Goal: Answer question/provide support: Share knowledge or assist other users

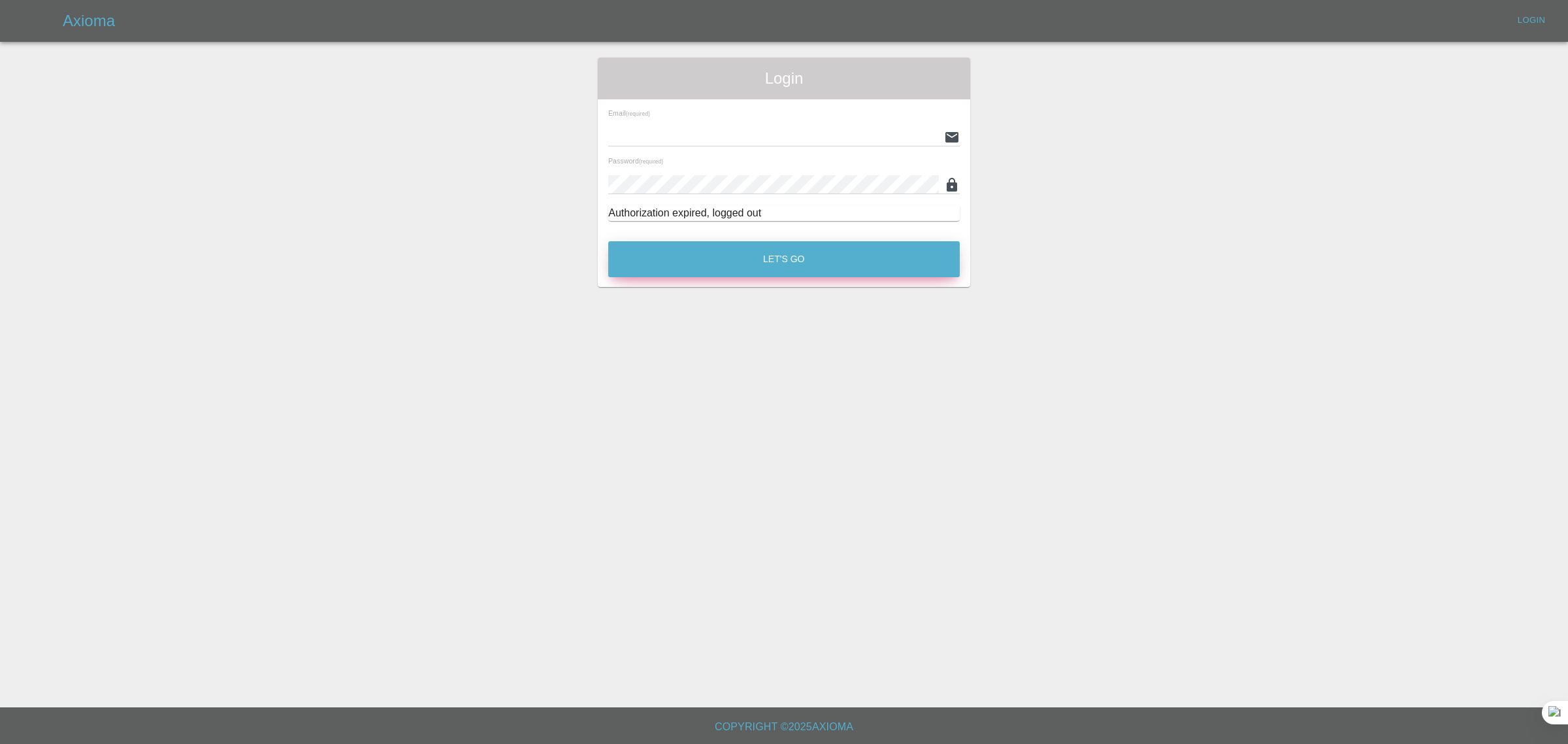
type input "[EMAIL_ADDRESS][DOMAIN_NAME]"
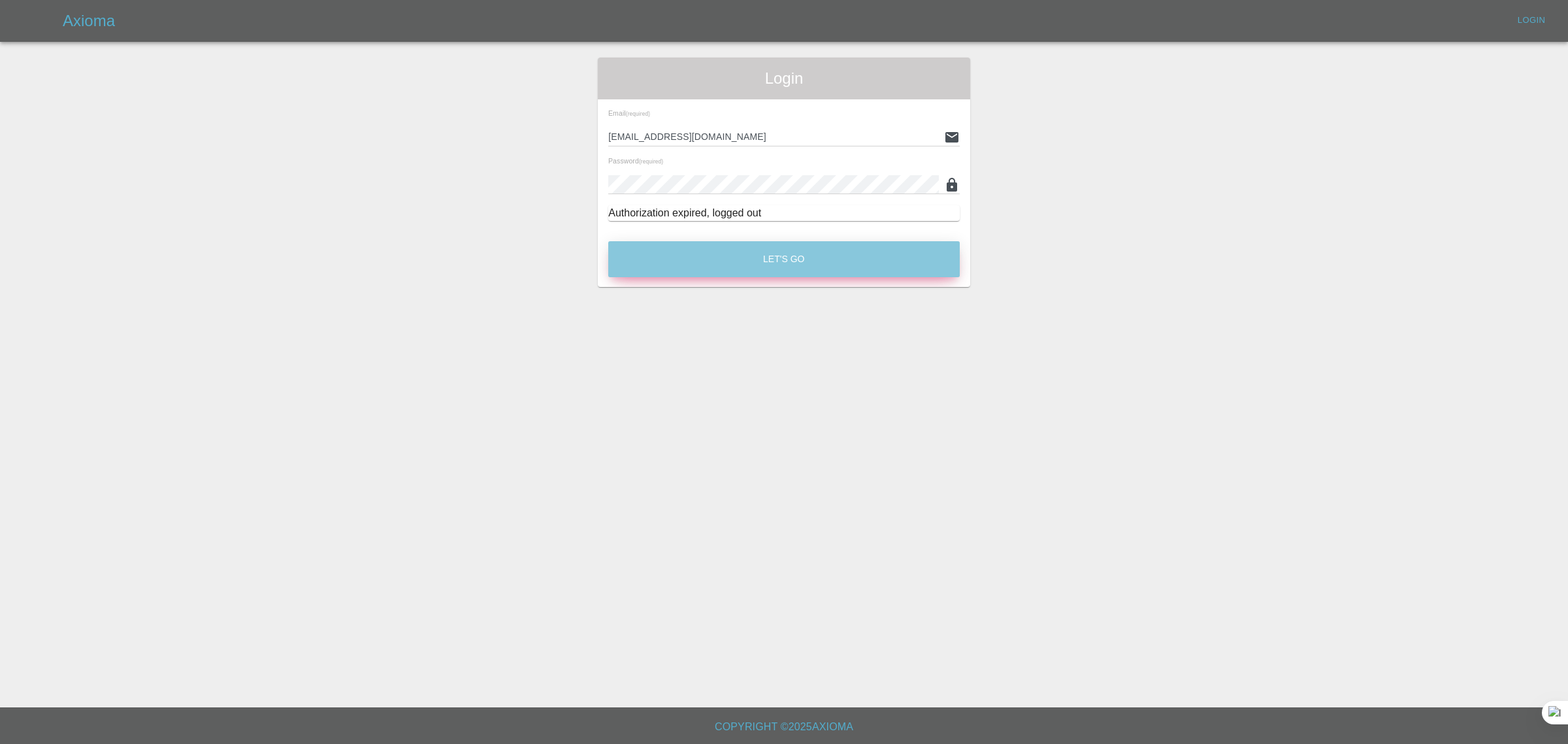
click at [776, 266] on button "Let's Go" at bounding box center [784, 259] width 351 height 36
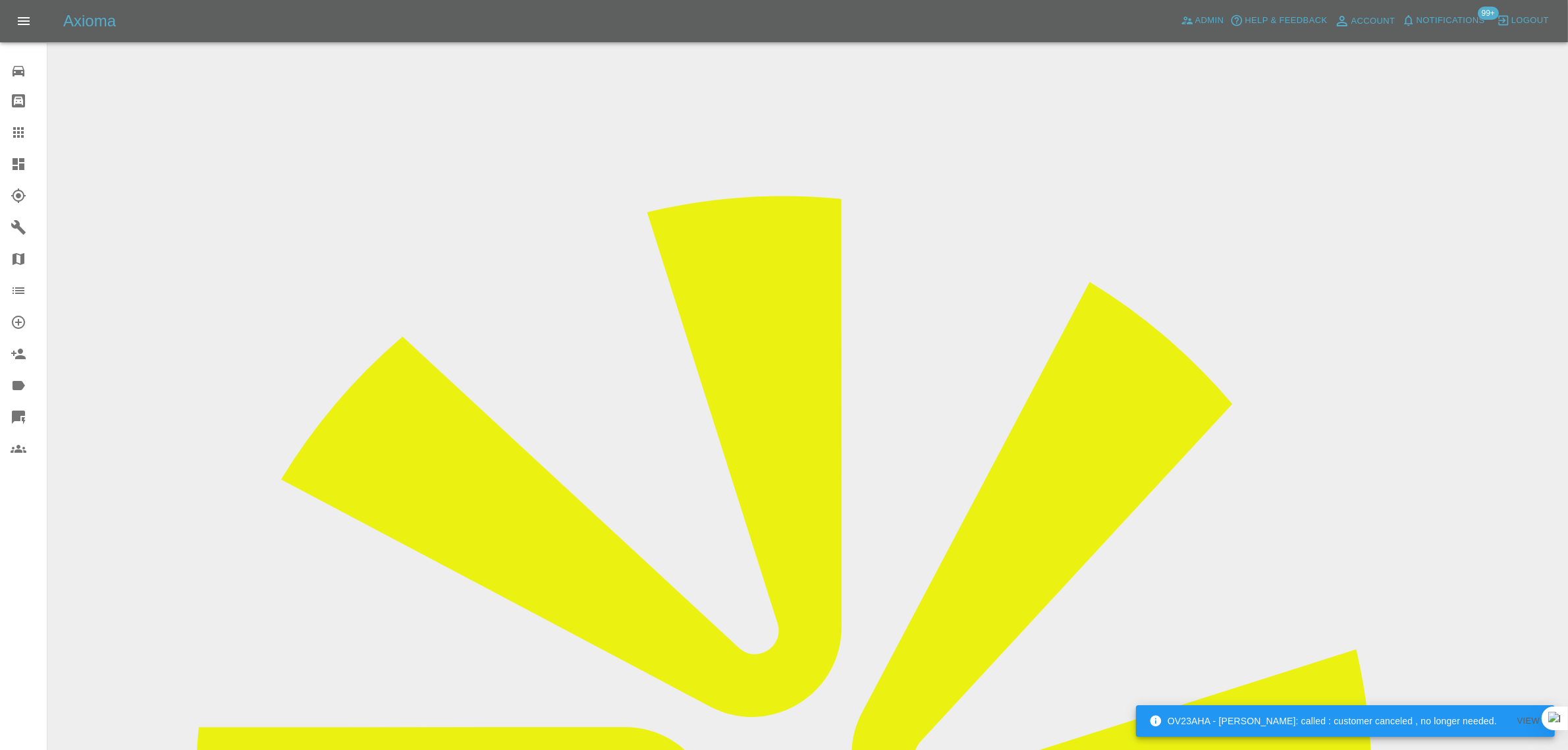
click at [16, 112] on link "Bodyshop home" at bounding box center [23, 100] width 47 height 32
click at [7, 135] on link "Claims" at bounding box center [23, 132] width 47 height 32
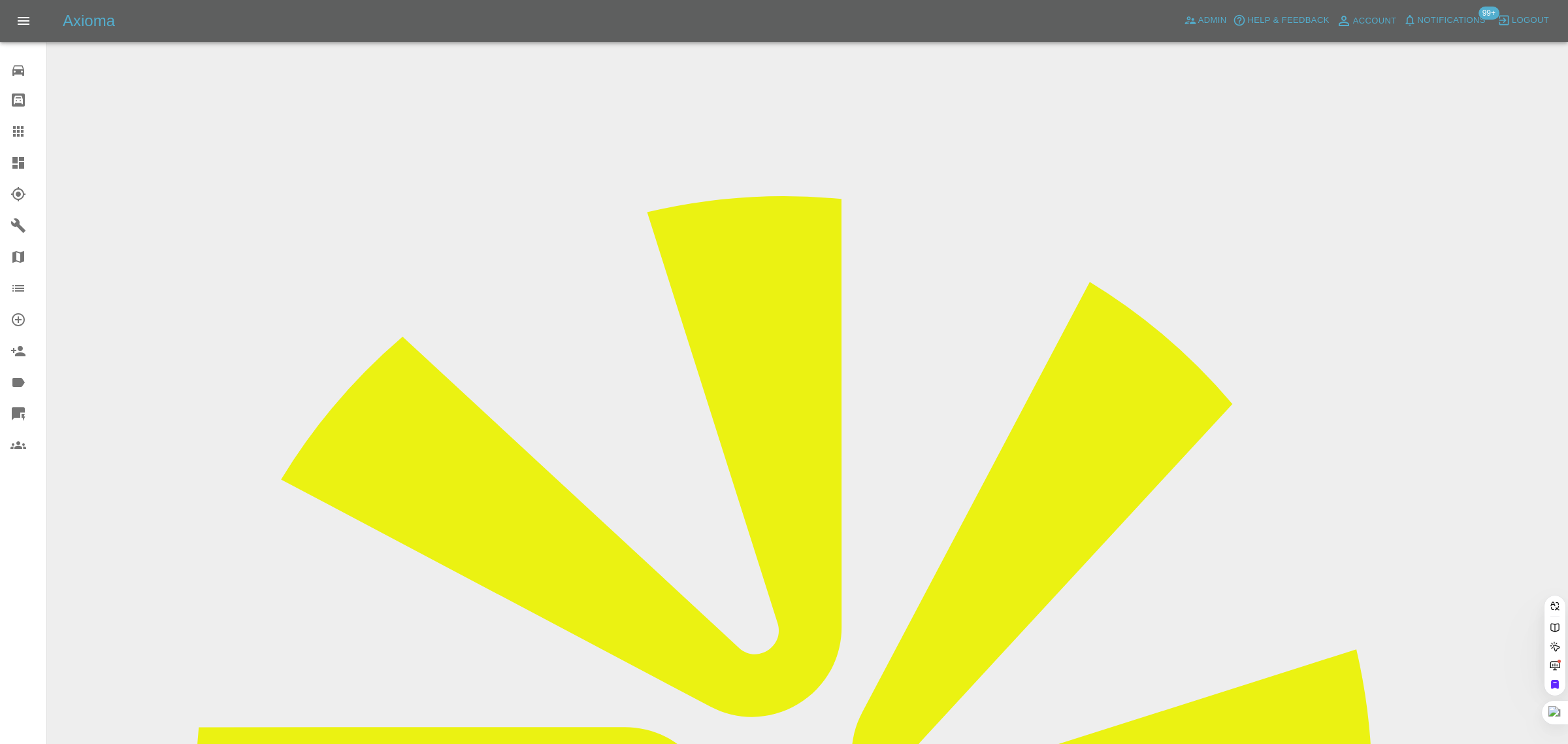
paste input "ioana.malik@gmail.com"
type input "ioana.malik@gmail.com"
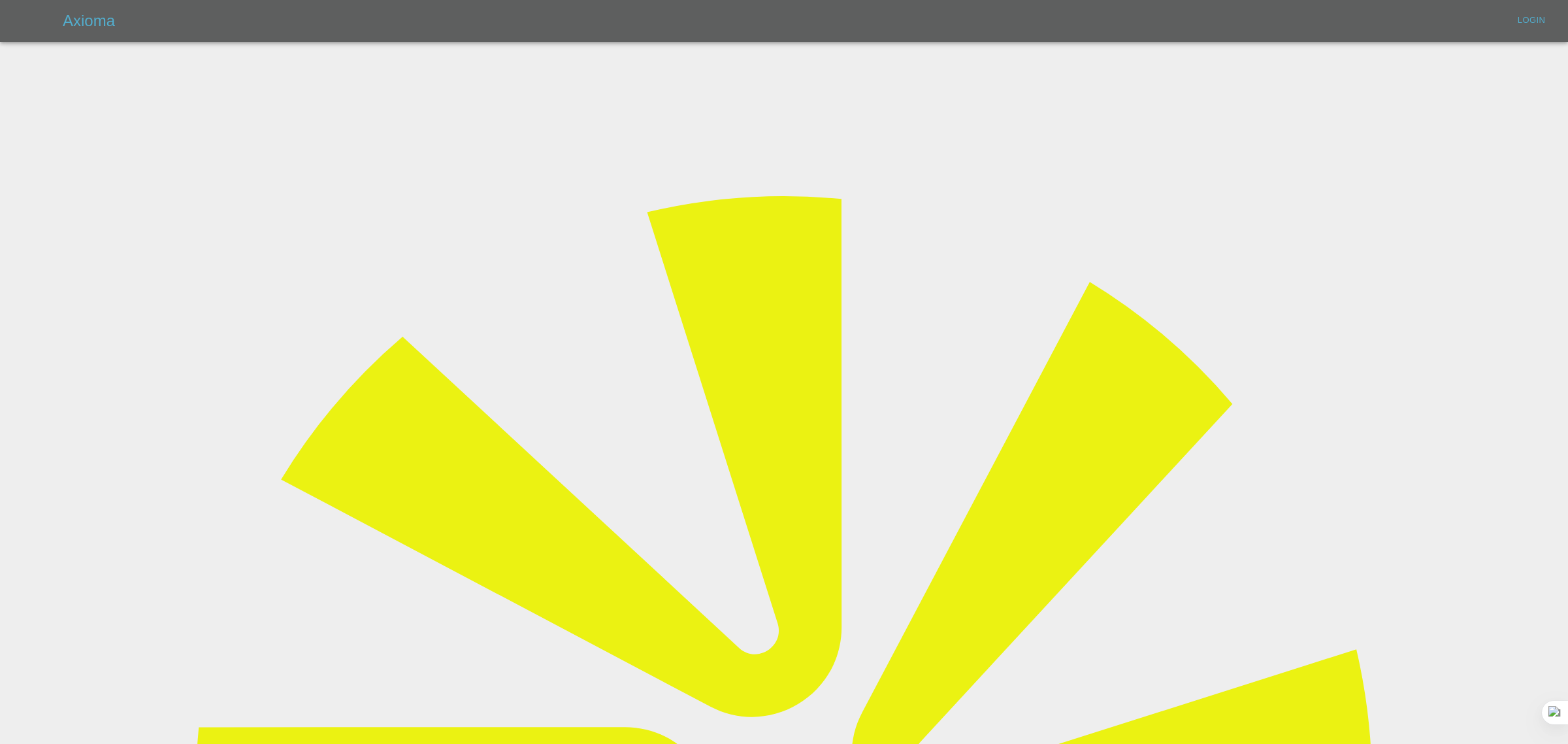
type input "bookkeeping@fifoaccounting.com"
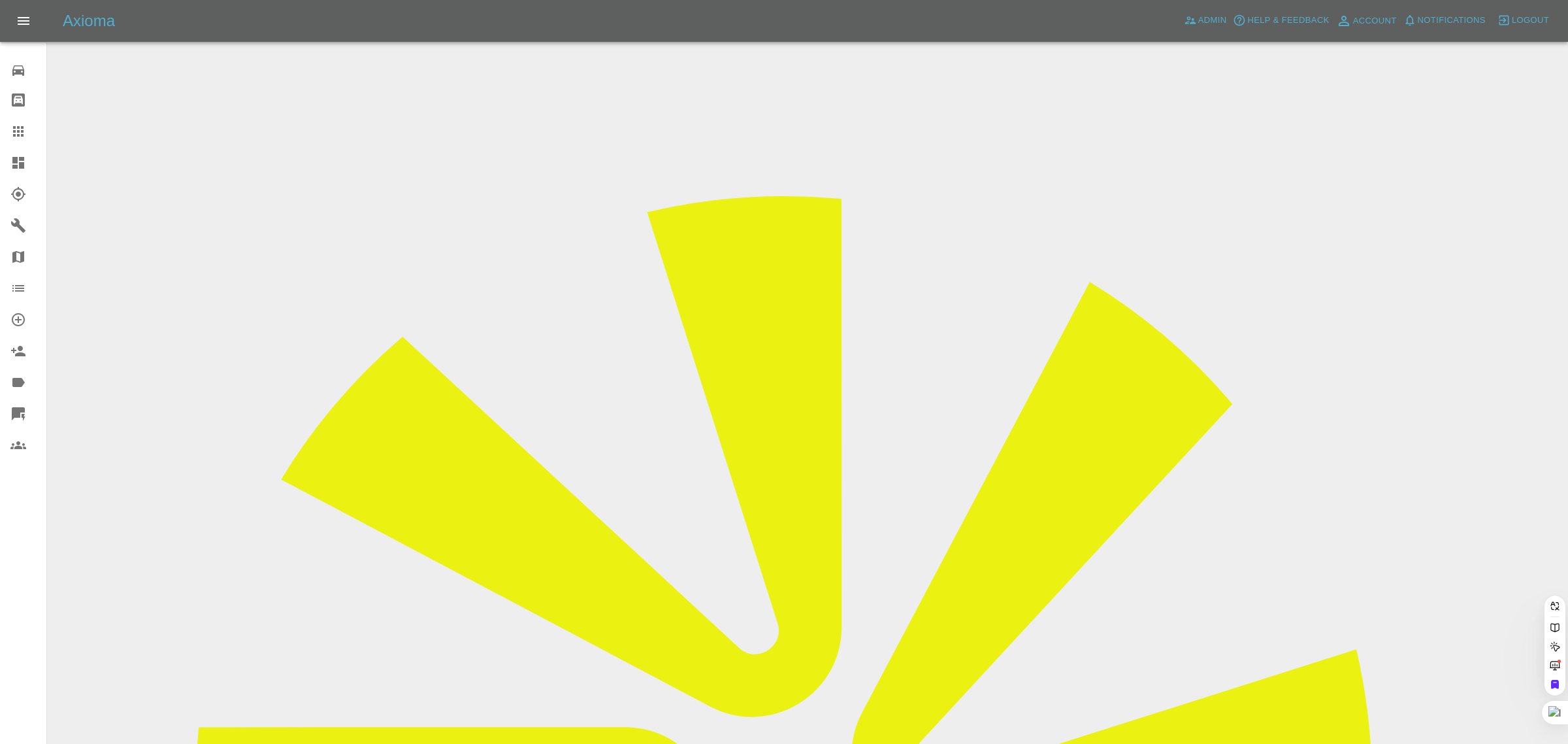
paste input "ioana.malik@gmail.com"
type input "ioana.malik@gmail.com"
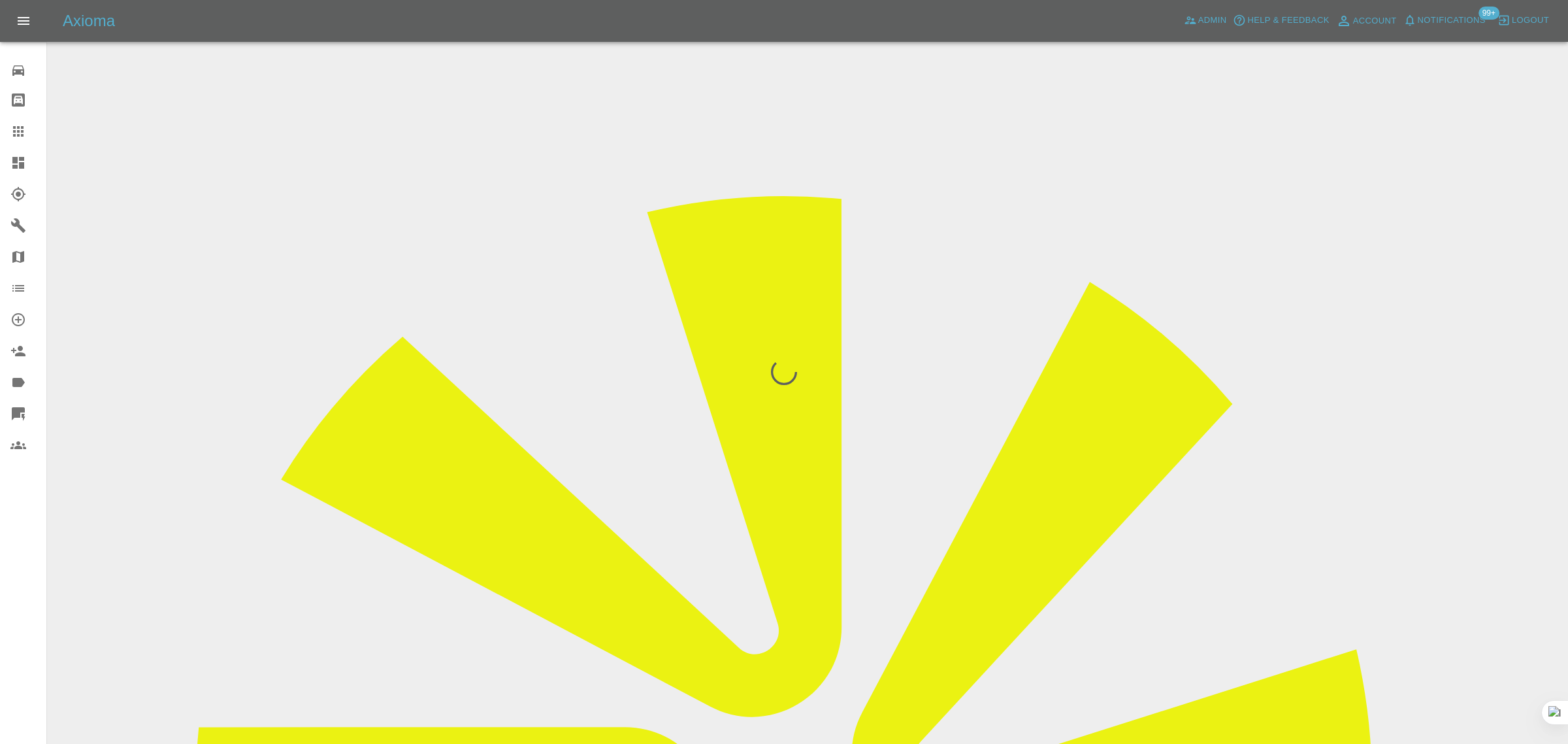
click at [11, 596] on div "0 Repair home Bodyshop home Claims Dashboard Explorer Garages Map Organization …" at bounding box center [23, 372] width 47 height 744
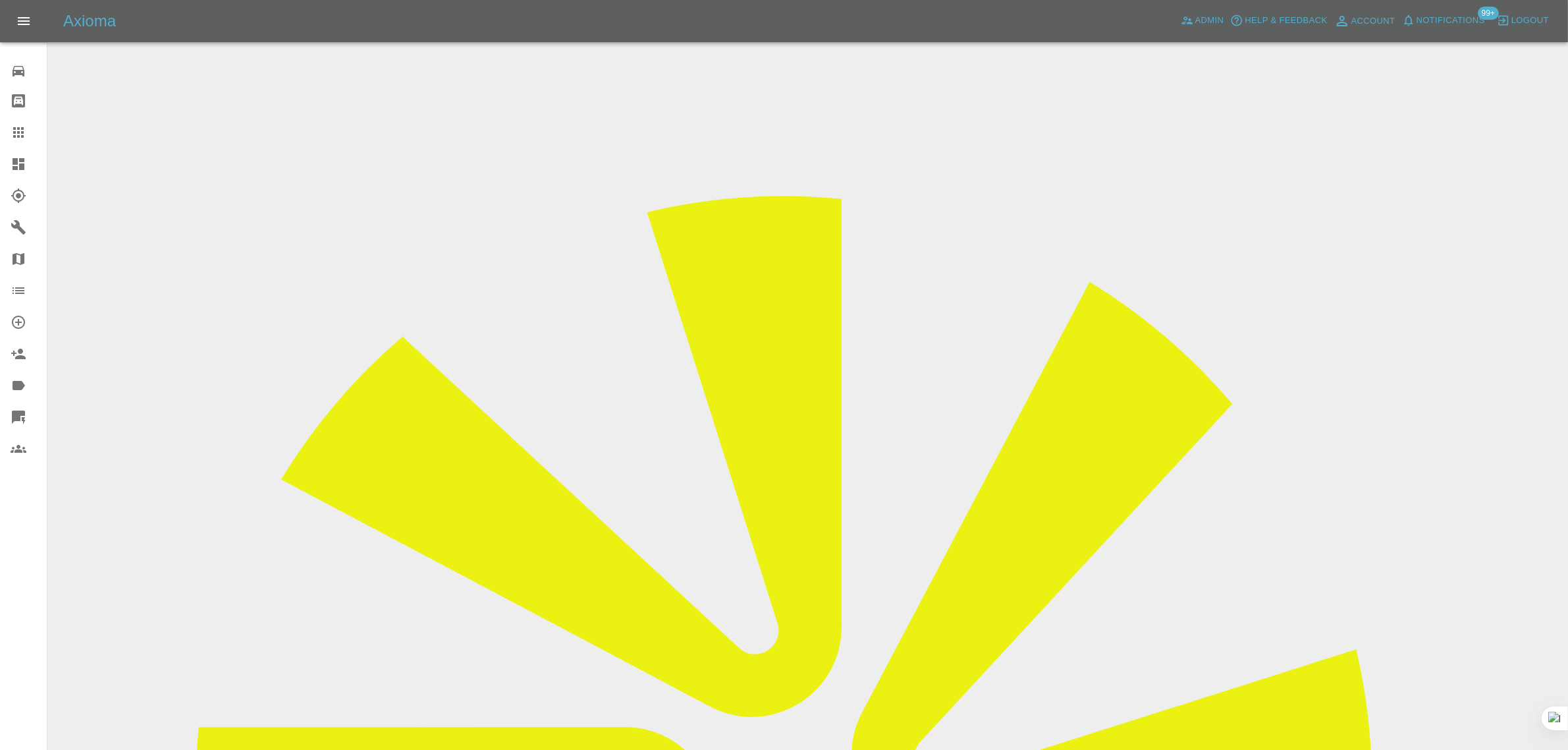
scroll to position [576, 0]
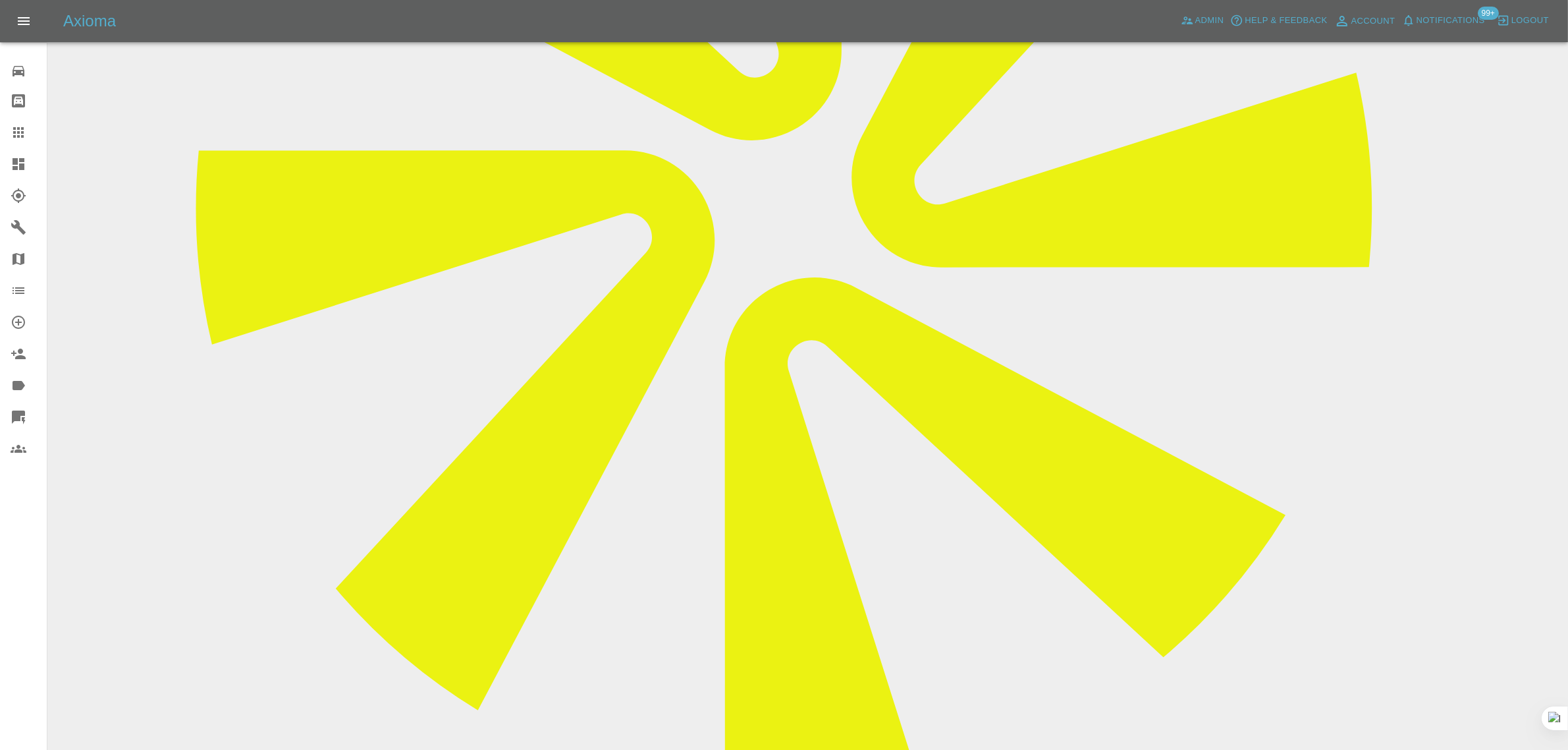
click at [14, 146] on link "Claims" at bounding box center [23, 132] width 47 height 32
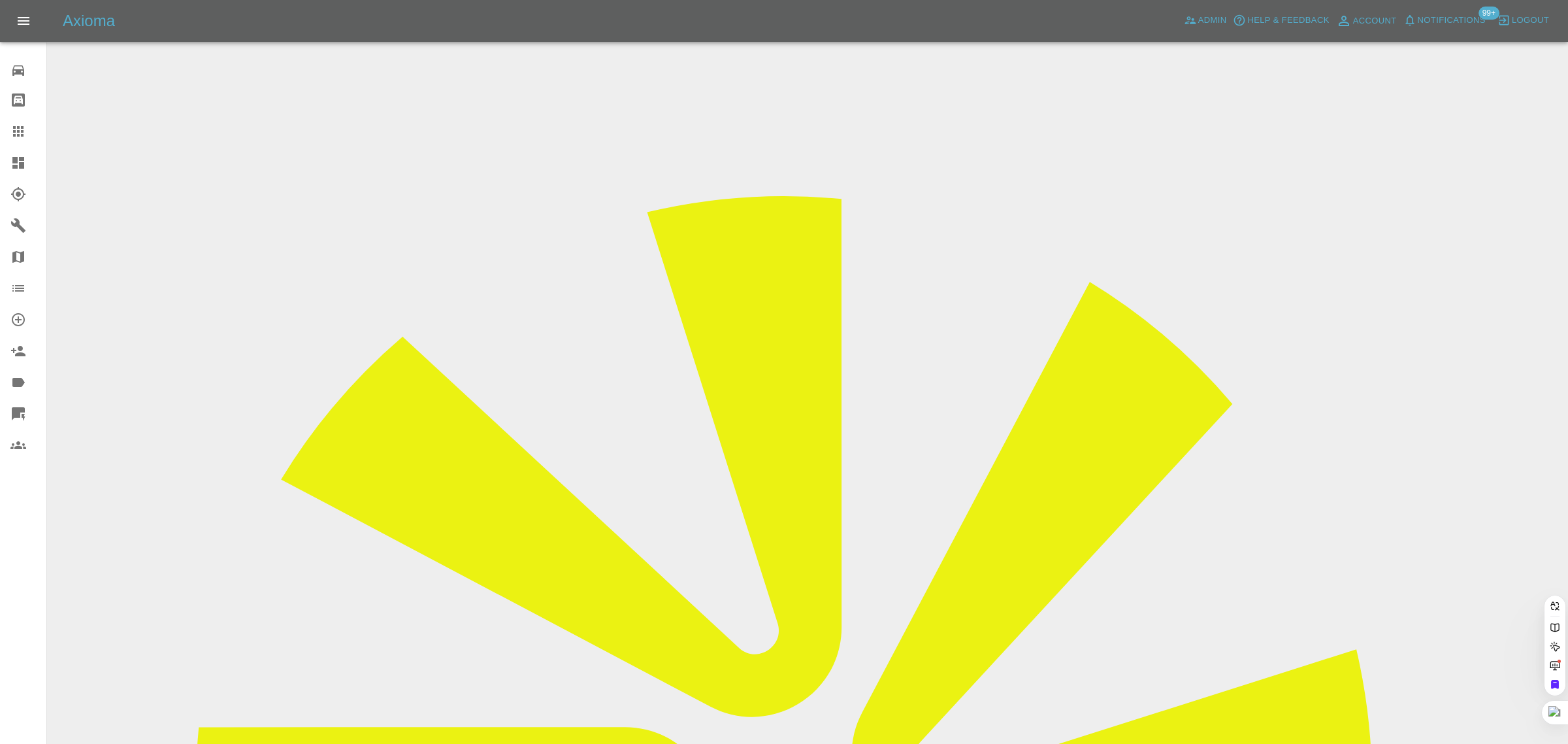
paste input "aidenmortiboys@icloud.com"
type input "aidenmortiboys@icloud.co"
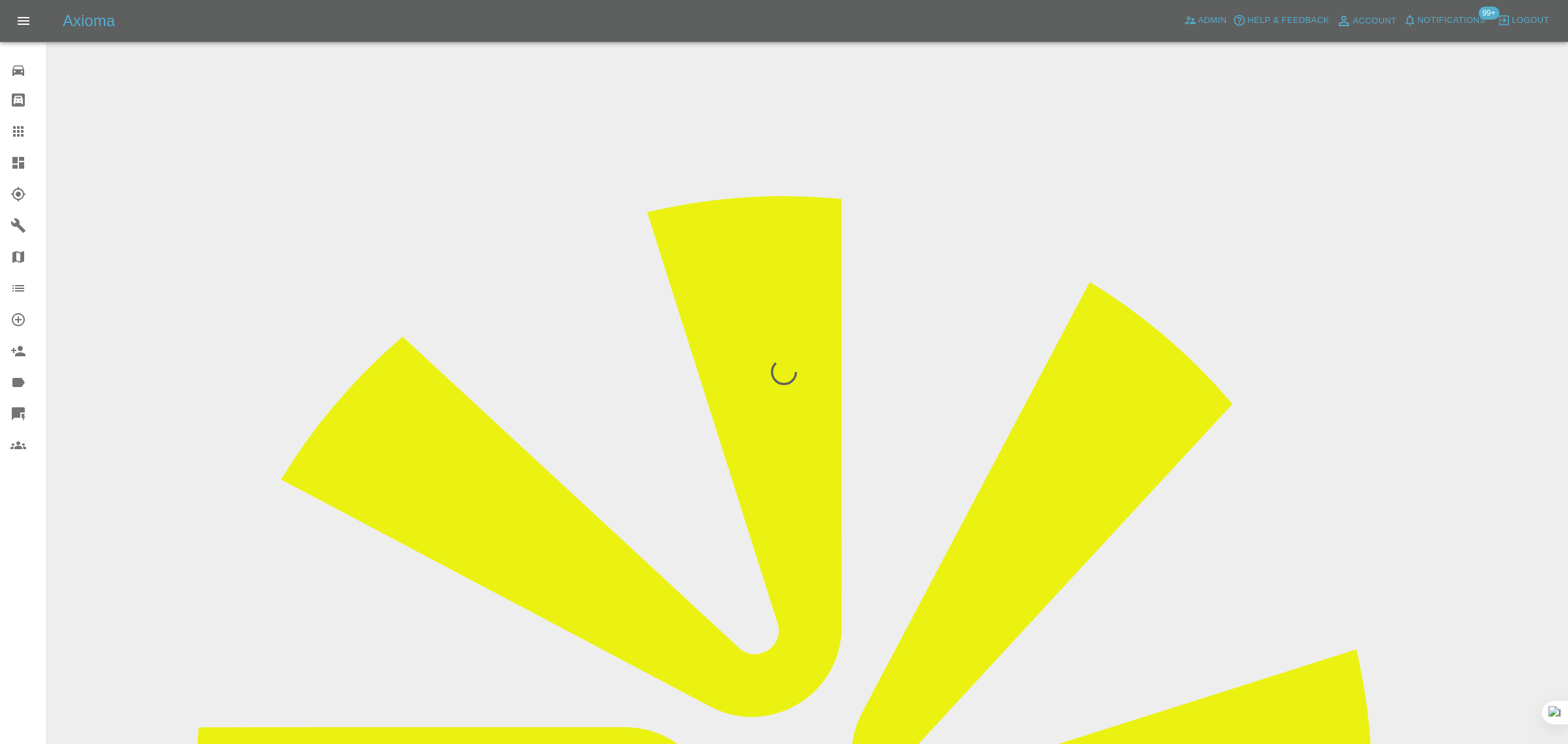
click at [9, 572] on div "0 Repair home Bodyshop home Claims Dashboard Explorer Garages Map Organization …" at bounding box center [23, 372] width 47 height 744
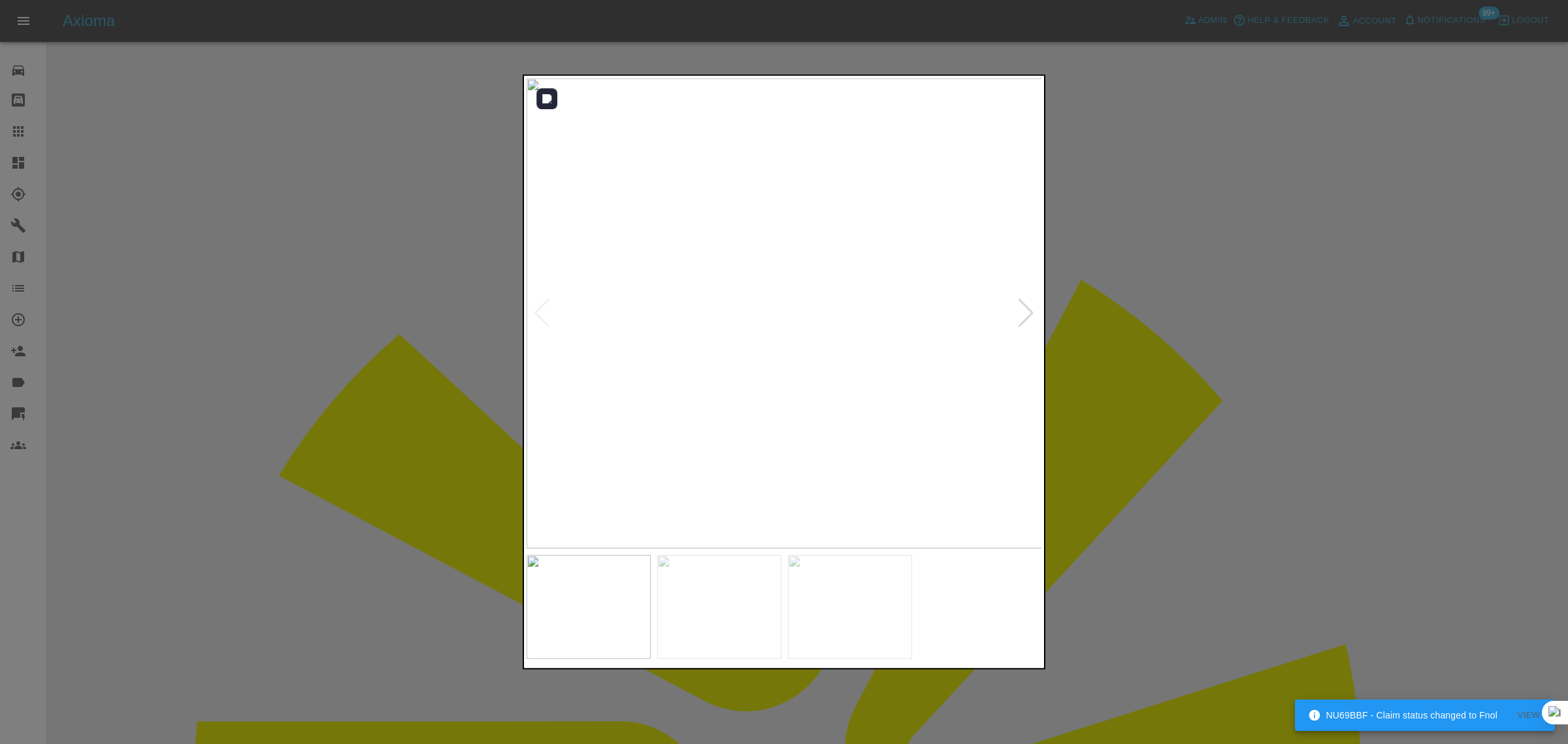
click at [1017, 311] on div at bounding box center [1026, 313] width 18 height 29
click at [1019, 308] on div at bounding box center [1026, 313] width 18 height 29
click at [1128, 353] on div at bounding box center [784, 372] width 1568 height 744
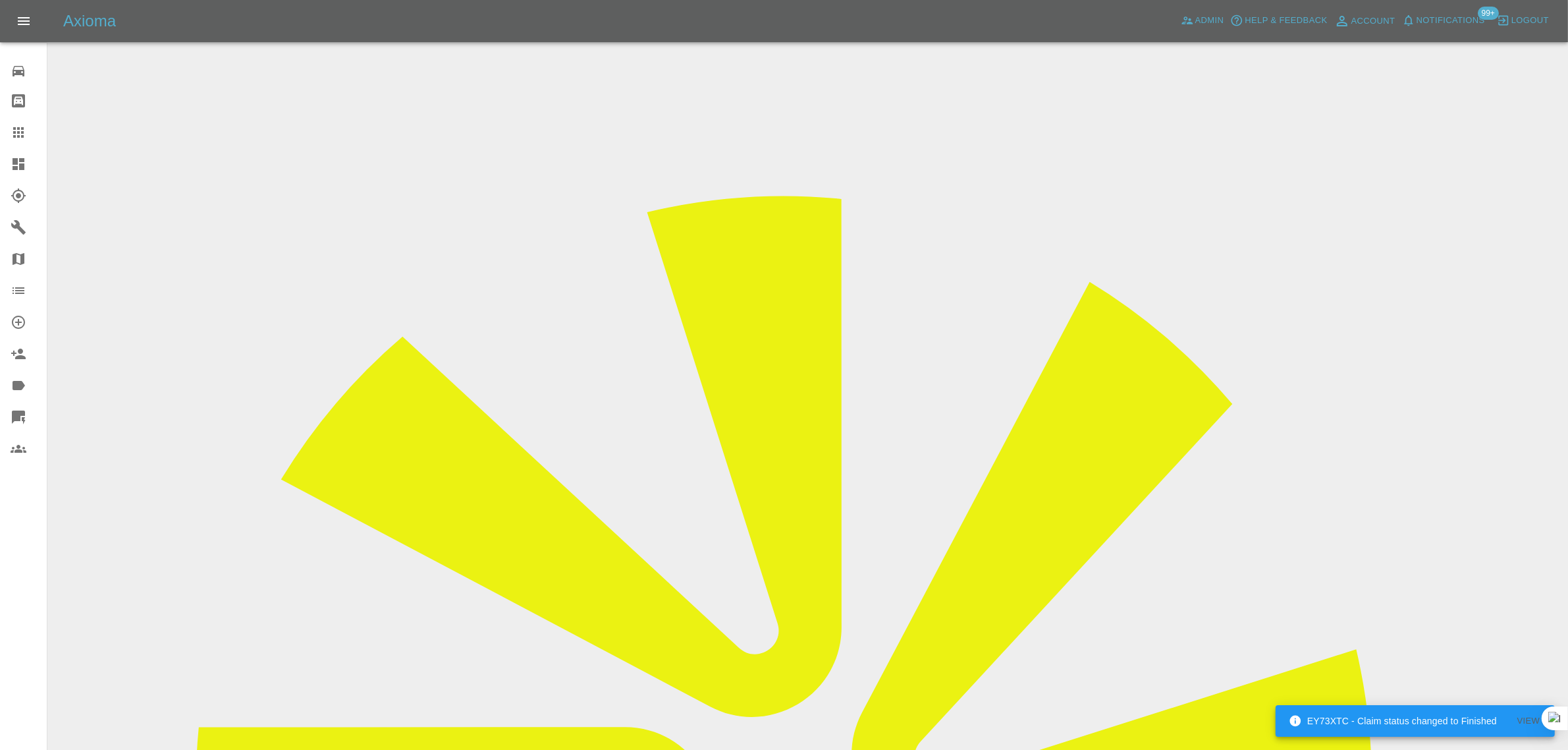
drag, startPoint x: 16, startPoint y: 126, endPoint x: 173, endPoint y: 188, distance: 168.8
click at [16, 126] on icon at bounding box center [18, 132] width 16 height 16
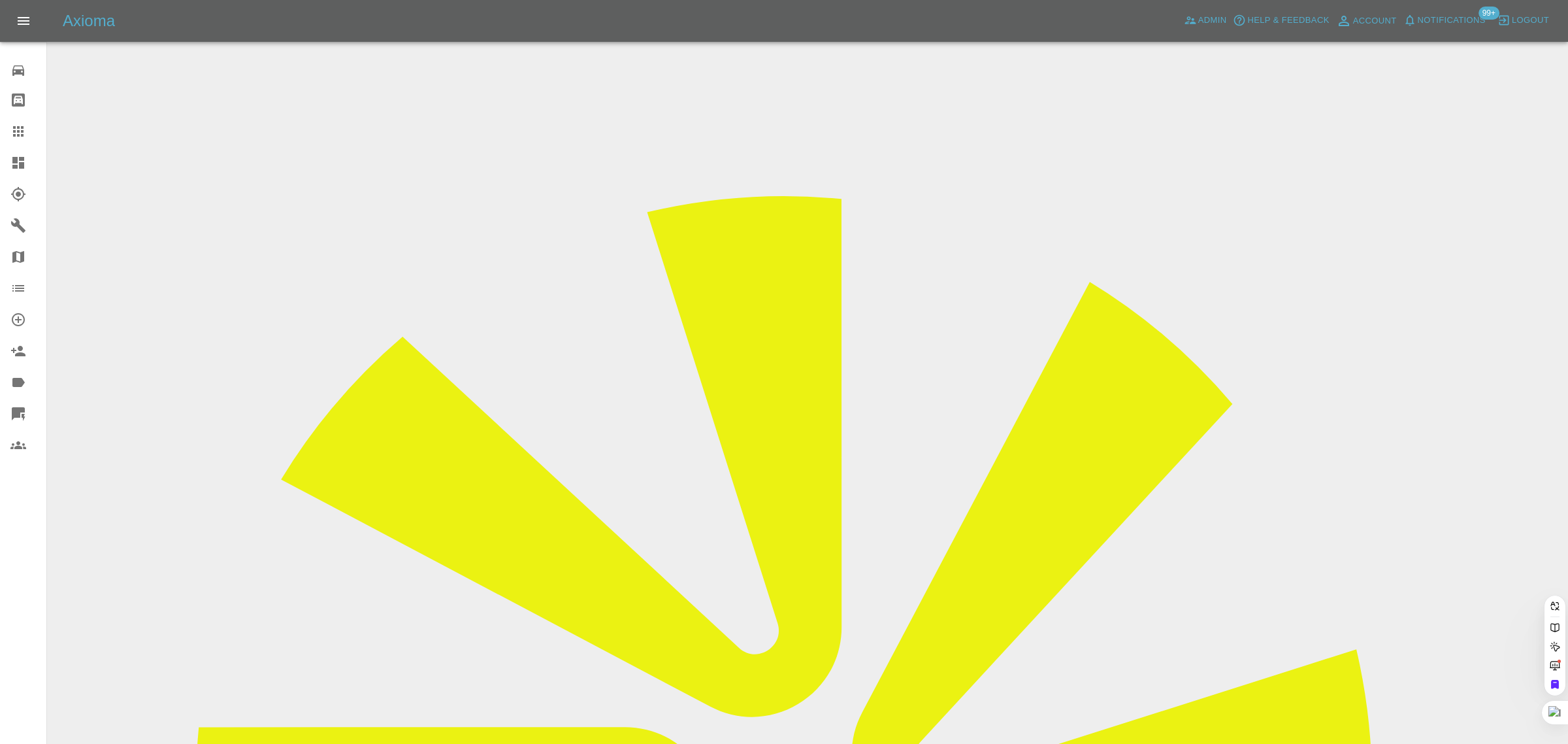
paste input "danielpateluk@gmail.com"
type input "danielpateluk@gmail.com"
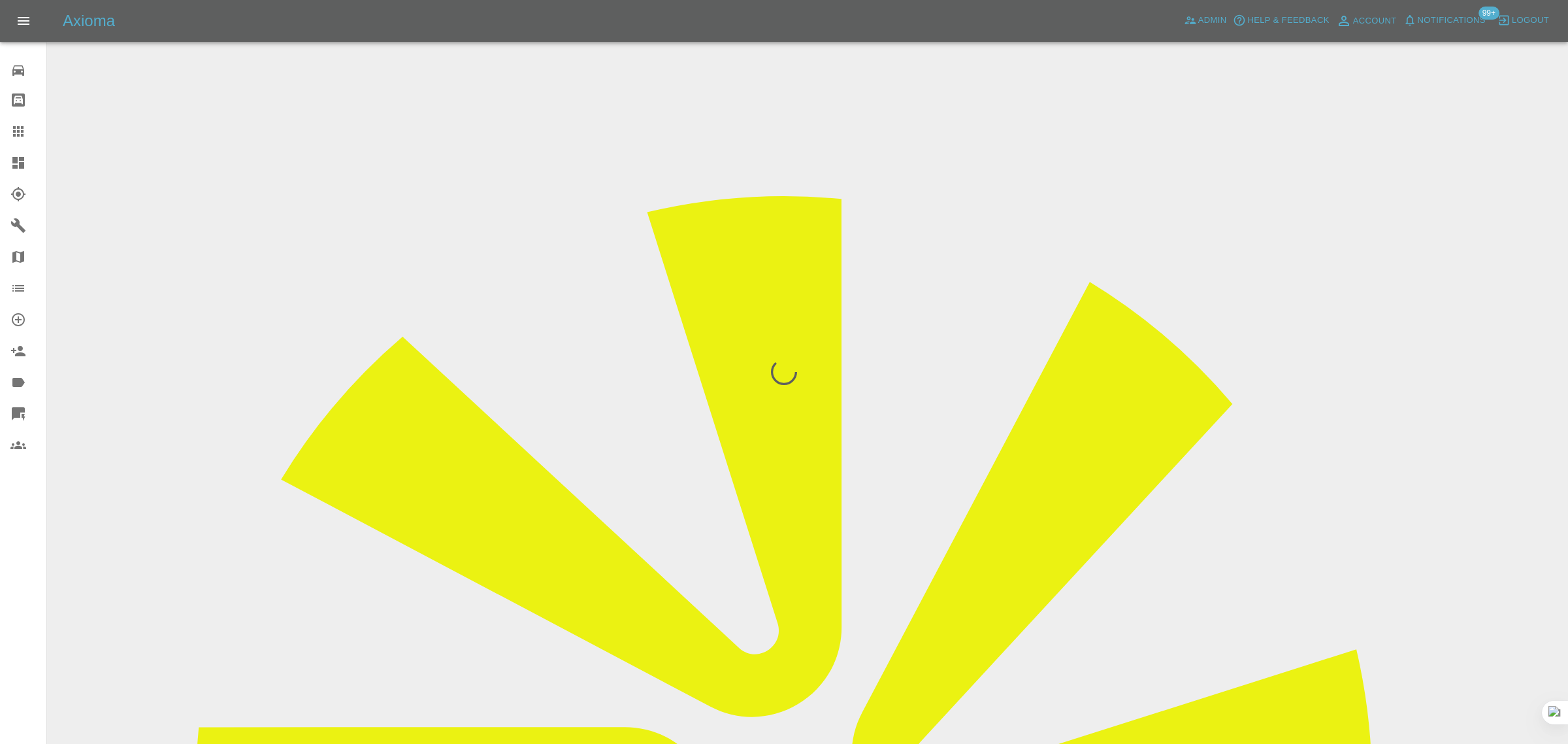
click at [2, 551] on div "0 Repair home Bodyshop home Claims Dashboard Explorer Garages Map Organization …" at bounding box center [23, 372] width 47 height 744
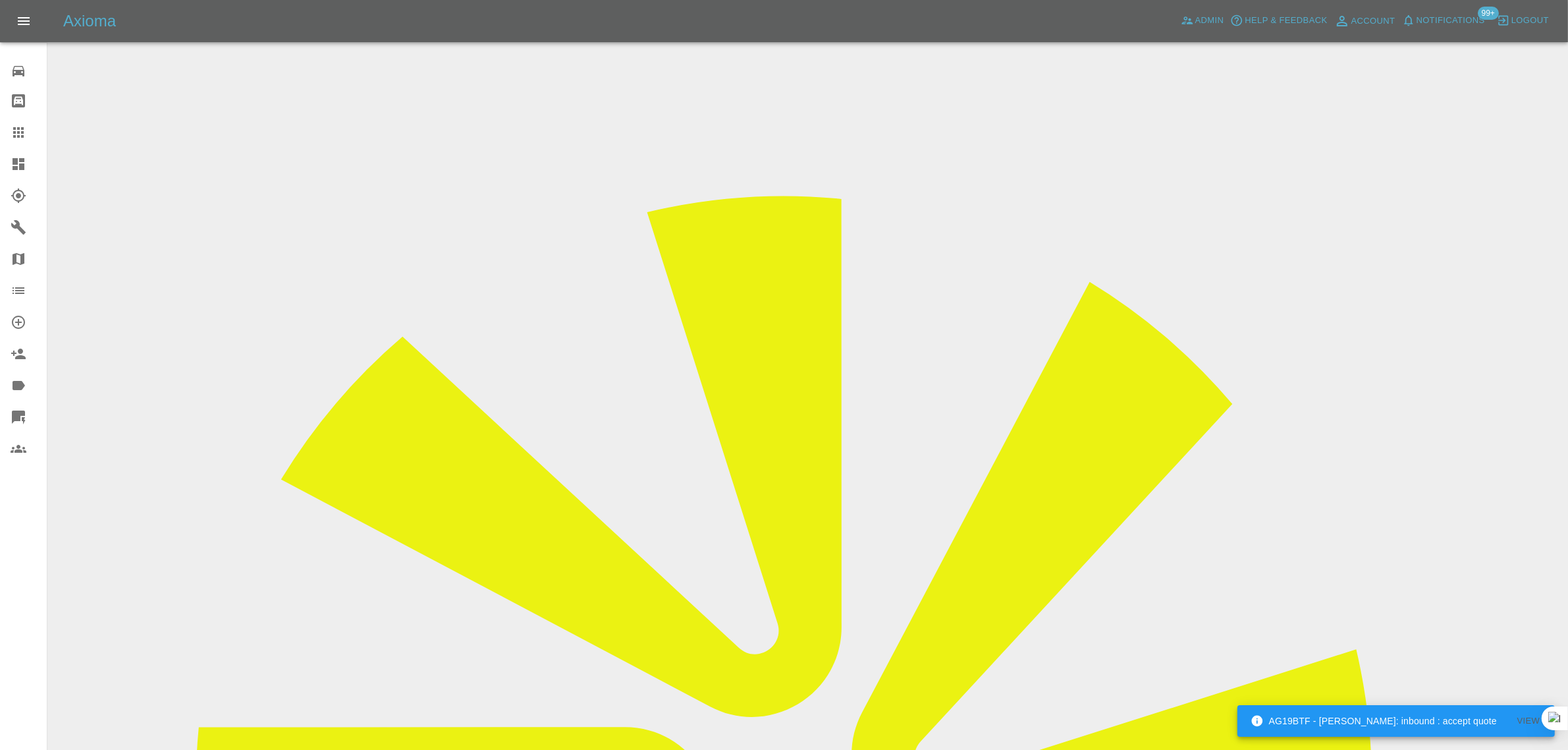
click at [23, 130] on icon at bounding box center [18, 132] width 16 height 16
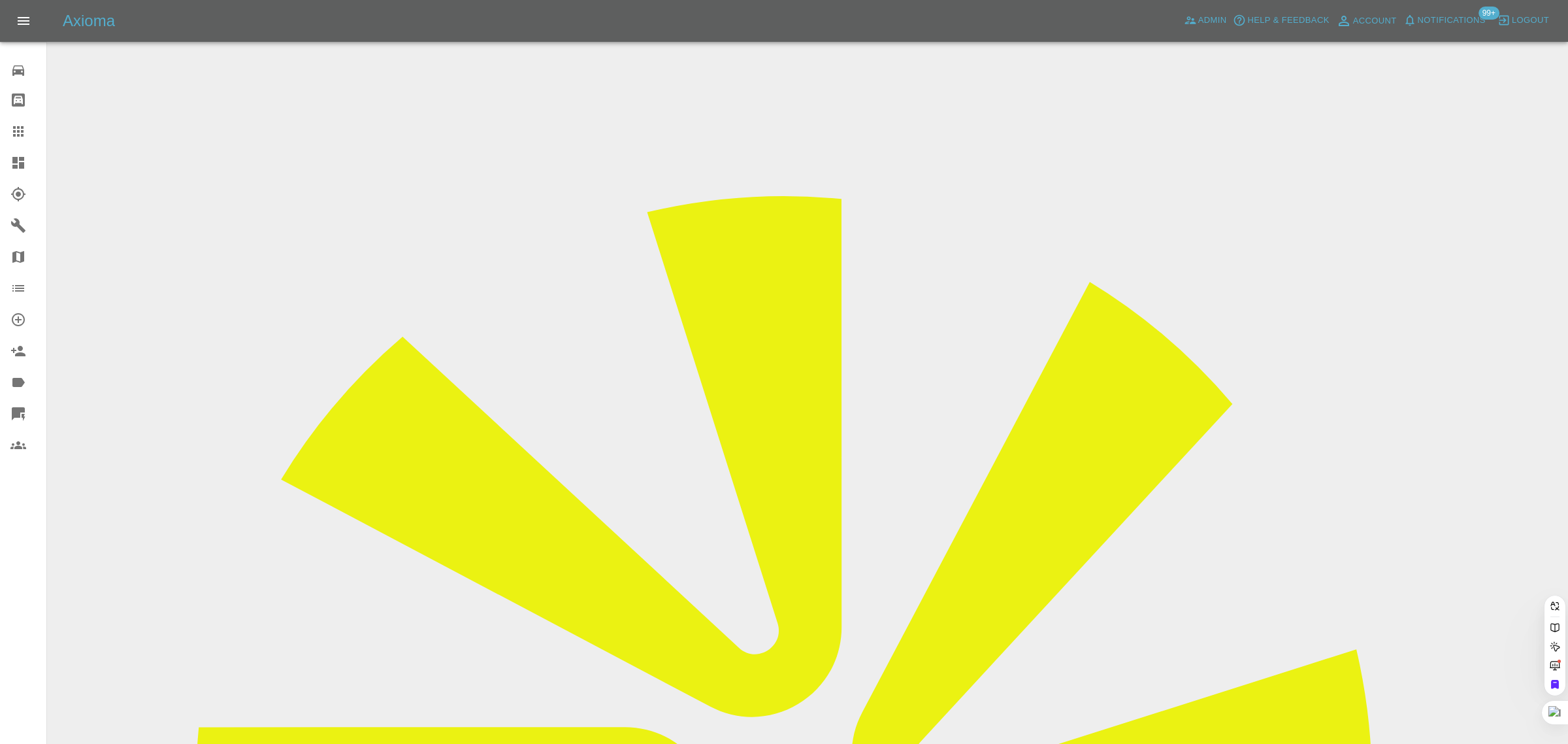
paste input "7785472147"
type input "07785472147"
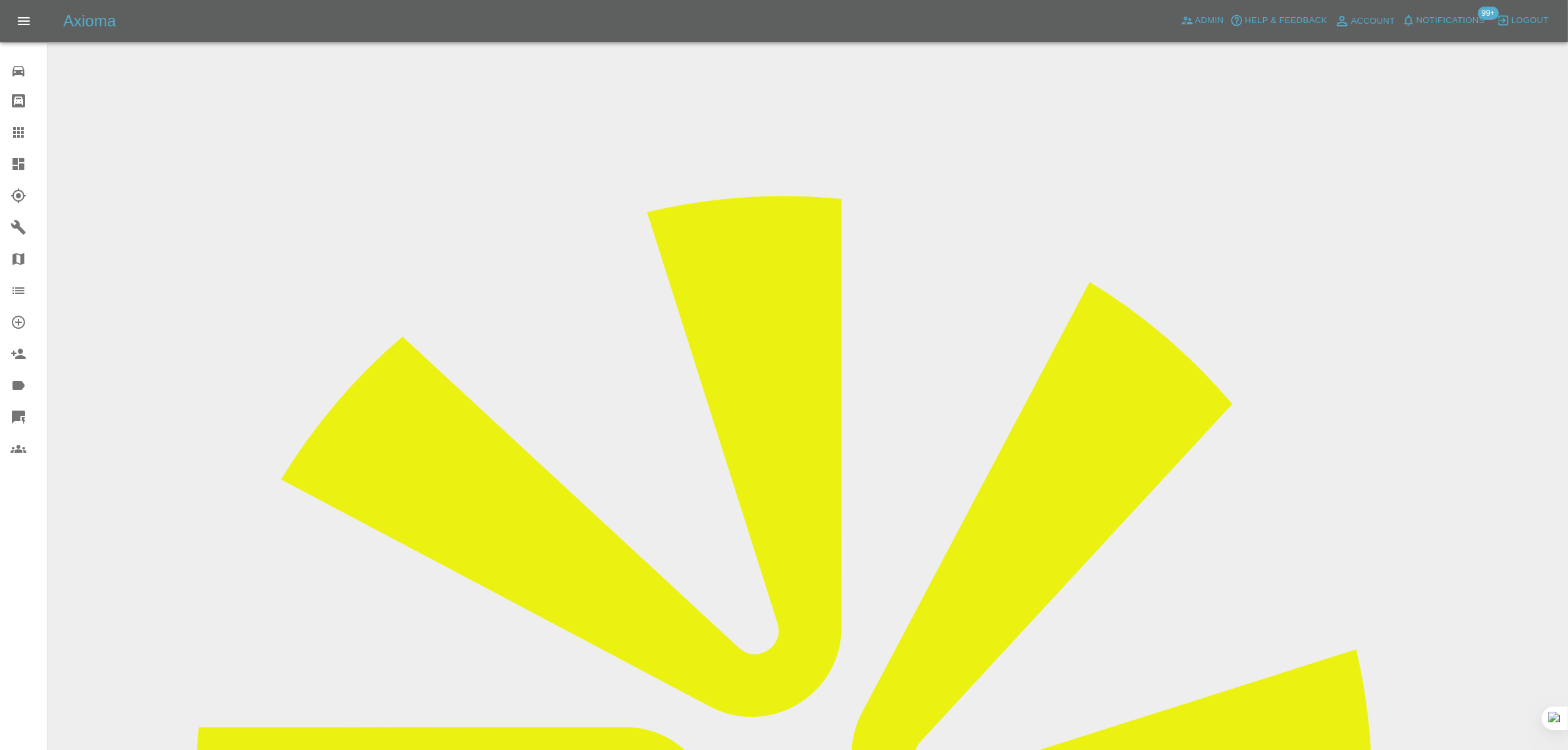
click at [27, 547] on div "0 Repair home Bodyshop home Claims Dashboard Explorer Garages Map Organization …" at bounding box center [23, 375] width 48 height 750
drag, startPoint x: 828, startPoint y: 232, endPoint x: 886, endPoint y: 229, distance: 58.1
copy tr "GOLF GTI"
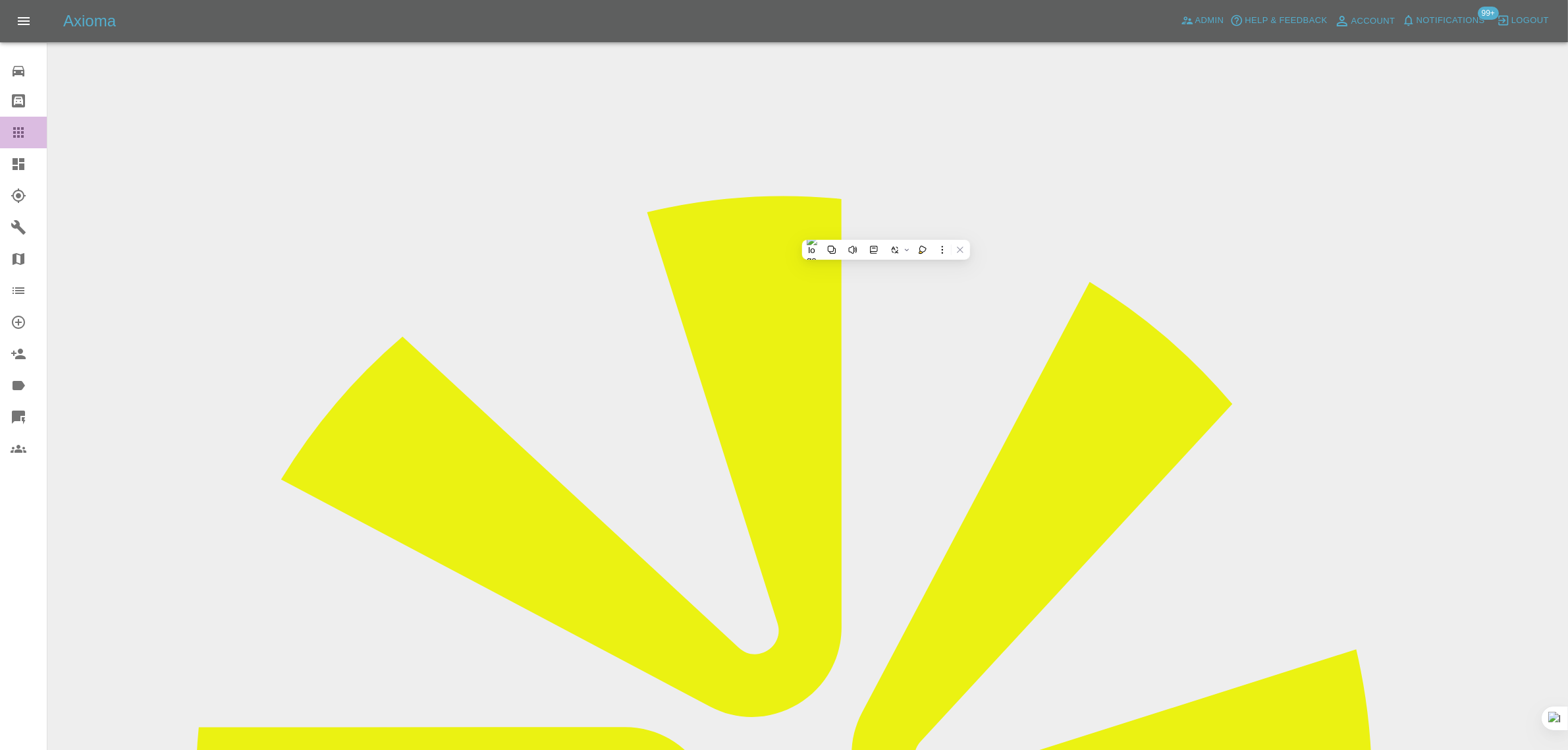
click at [13, 130] on icon at bounding box center [18, 132] width 16 height 16
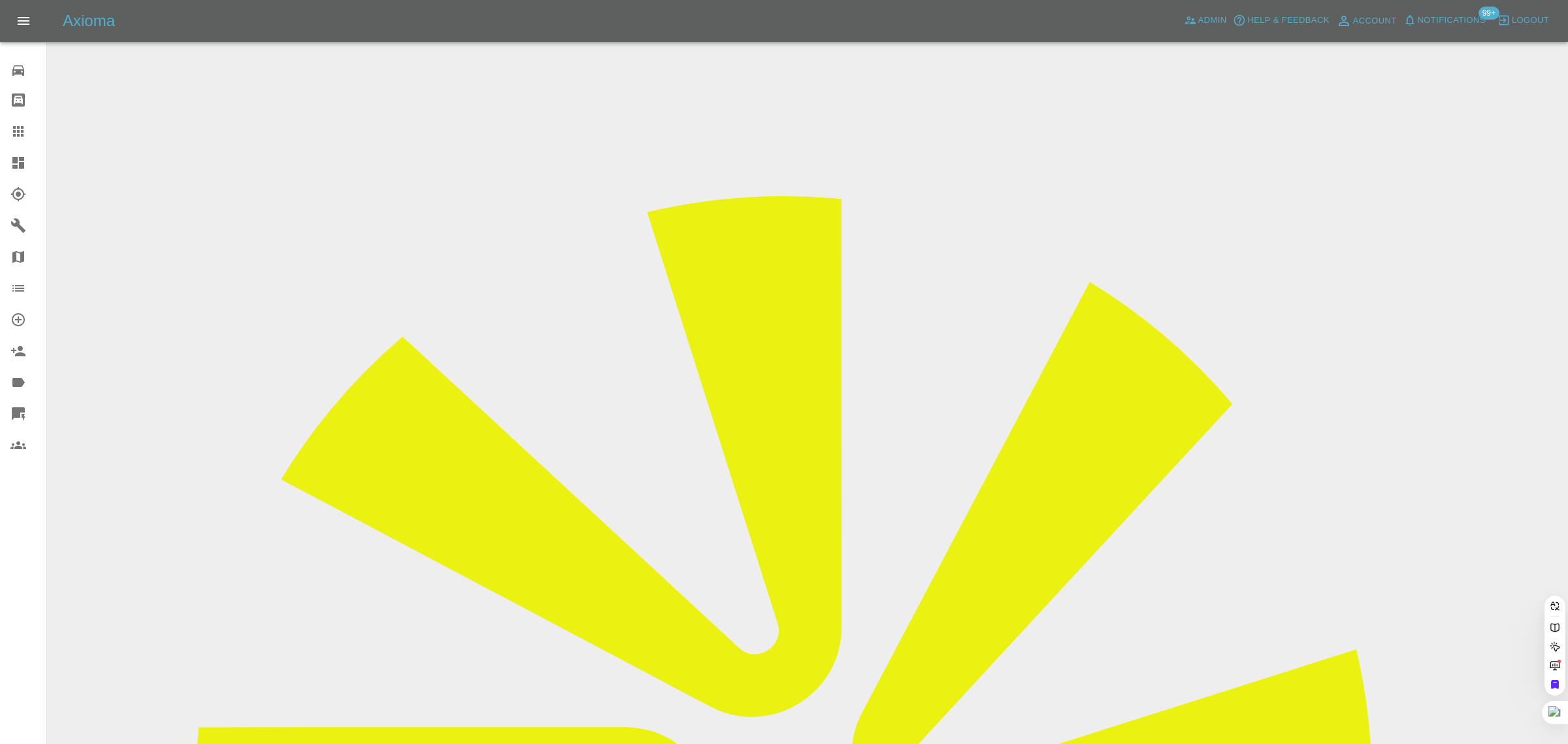
paste input "david.booth2011@btinternet.com"
type input "david.booth2011@btinternet.com"
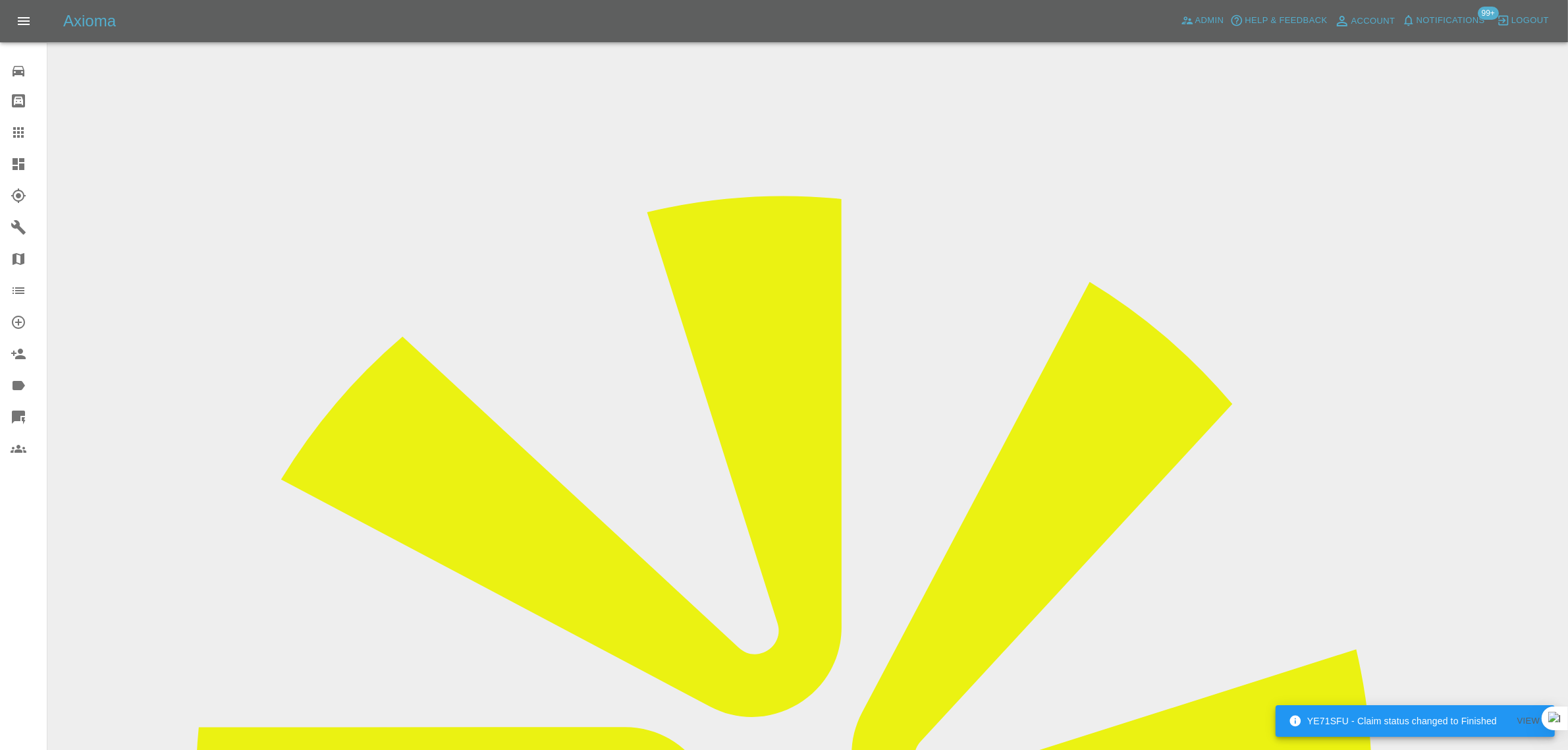
drag, startPoint x: 1246, startPoint y: 195, endPoint x: 1327, endPoint y: 205, distance: 81.6
copy tr "That Body Work"
click at [23, 138] on icon at bounding box center [18, 132] width 16 height 16
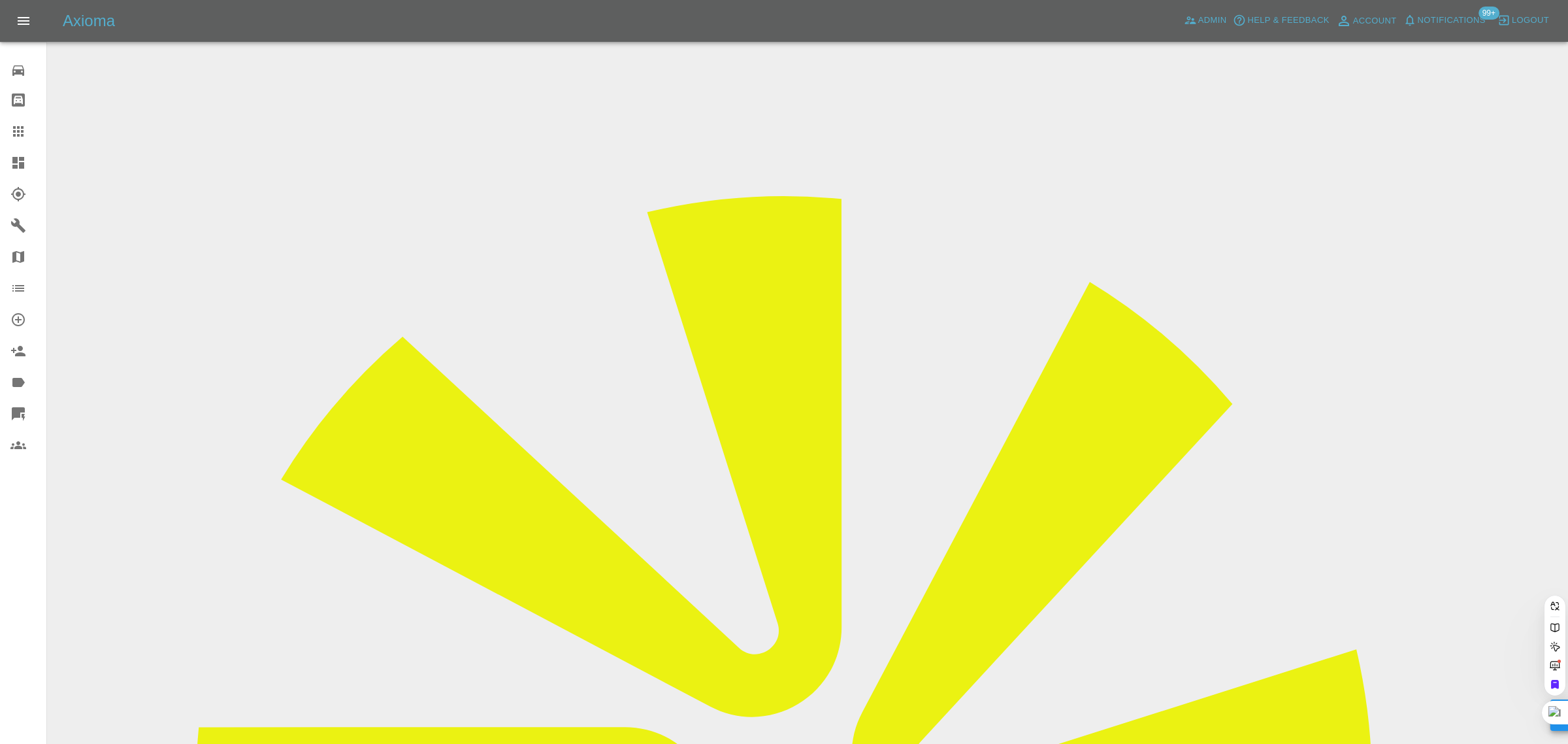
paste input "asad1shaheed@yahoo.co.uk"
type input "asad1shaheed@yahoo.co.uk"
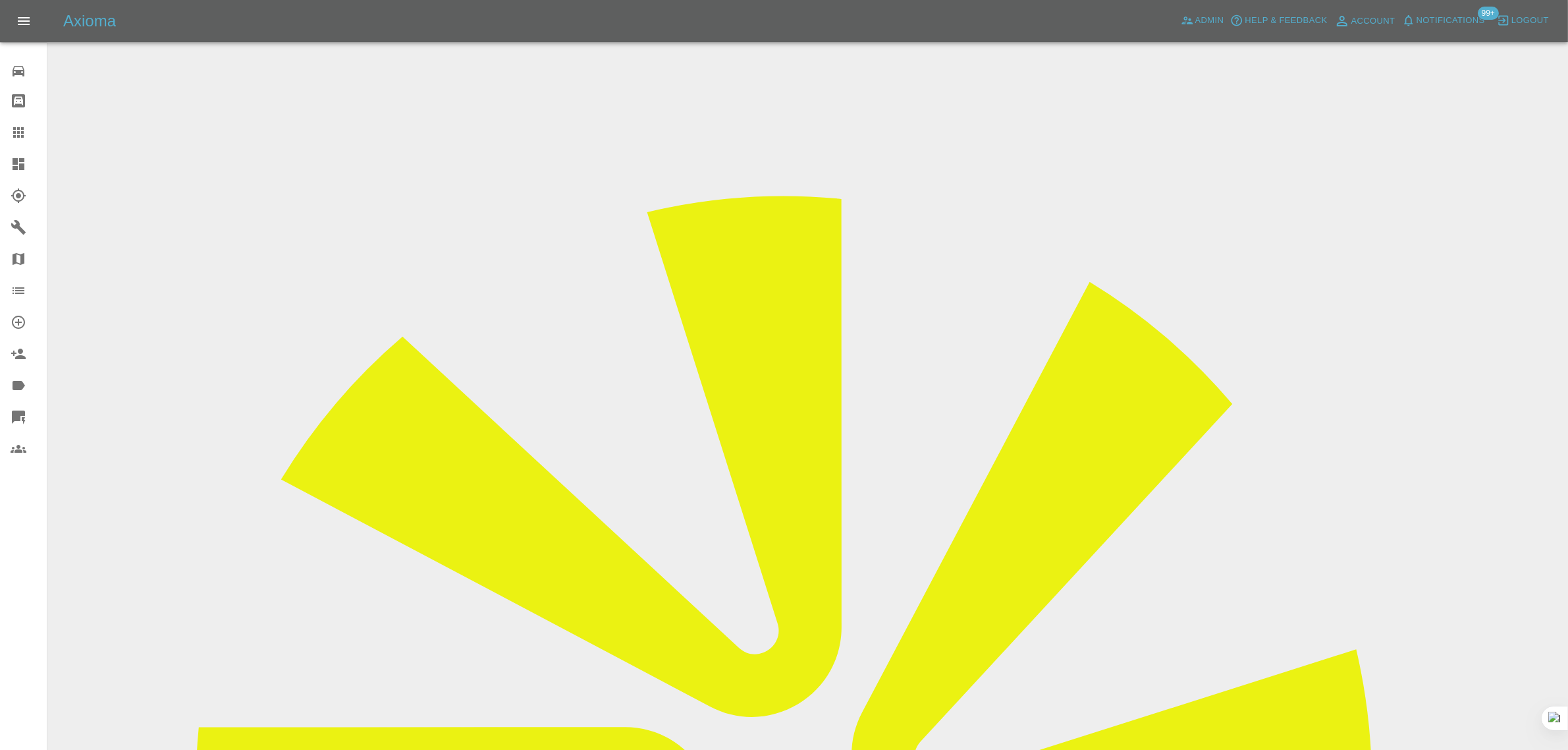
drag, startPoint x: 1262, startPoint y: 201, endPoint x: 1341, endPoint y: 208, distance: 79.3
copy td "Repair Necessitie"
click at [25, 130] on icon at bounding box center [18, 132] width 16 height 16
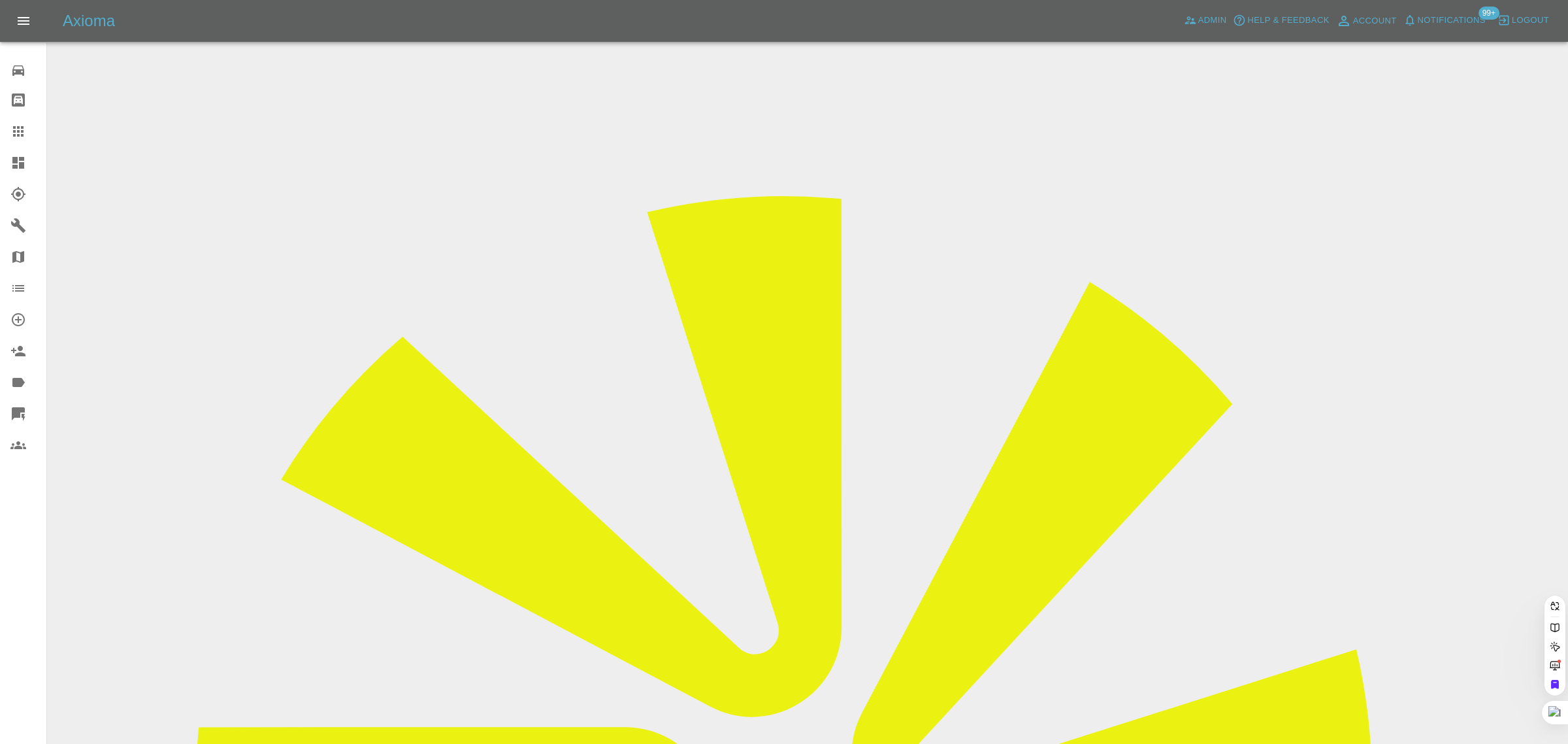
paste input "sfh195@gmail.com"
type input "sfh195@gmail.com"
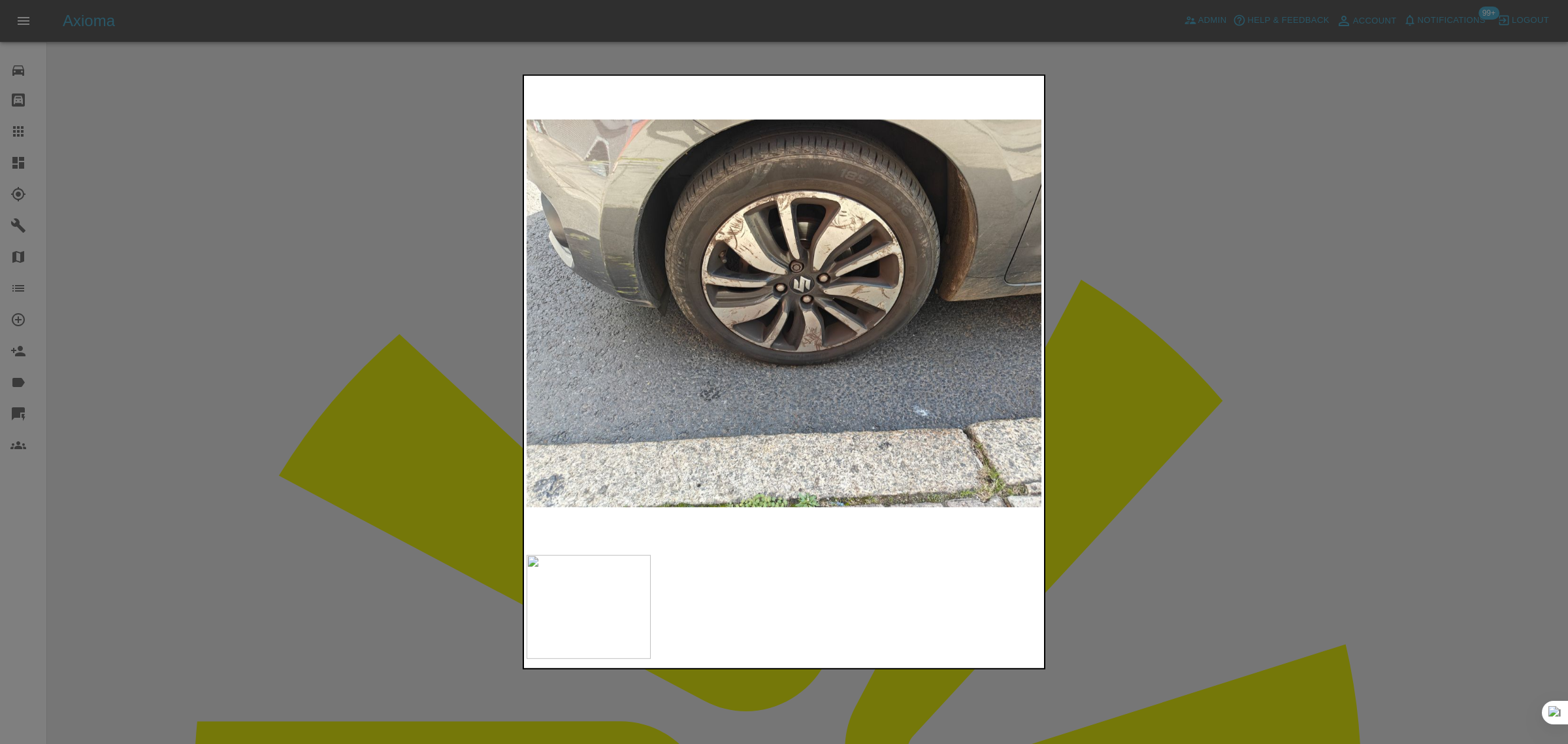
click at [275, 561] on div at bounding box center [784, 372] width 1568 height 744
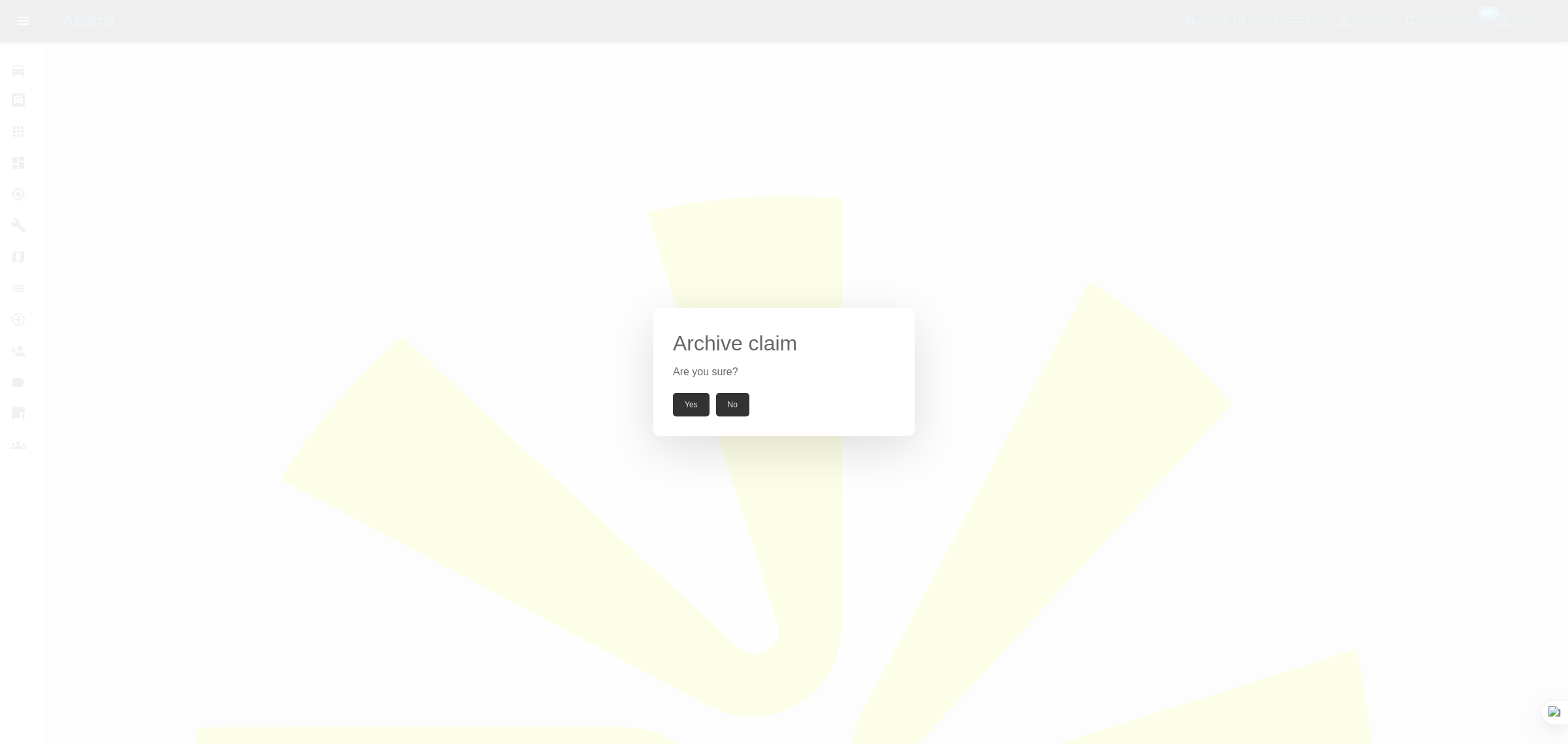
click at [692, 400] on button "Yes" at bounding box center [691, 404] width 37 height 23
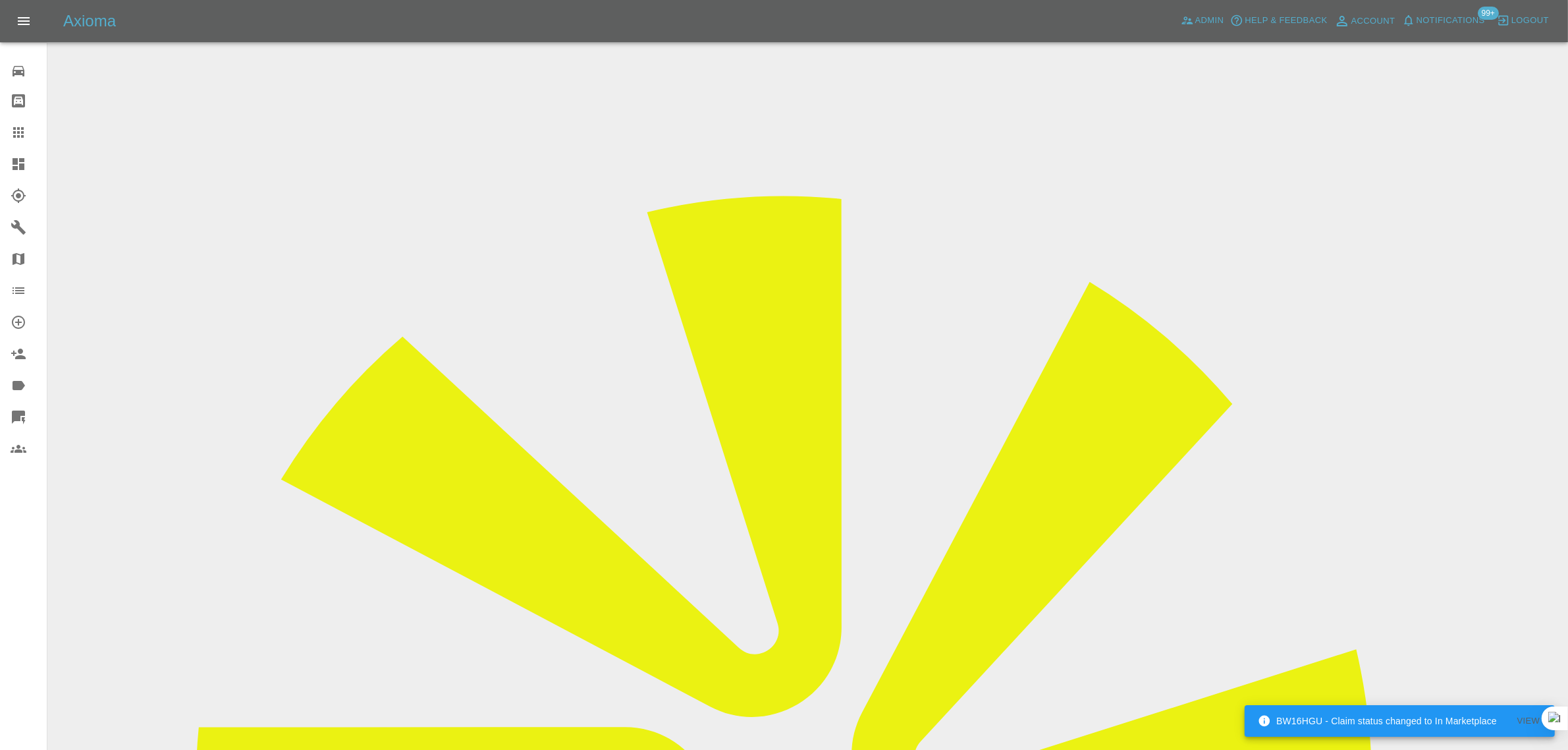
scroll to position [461, 0]
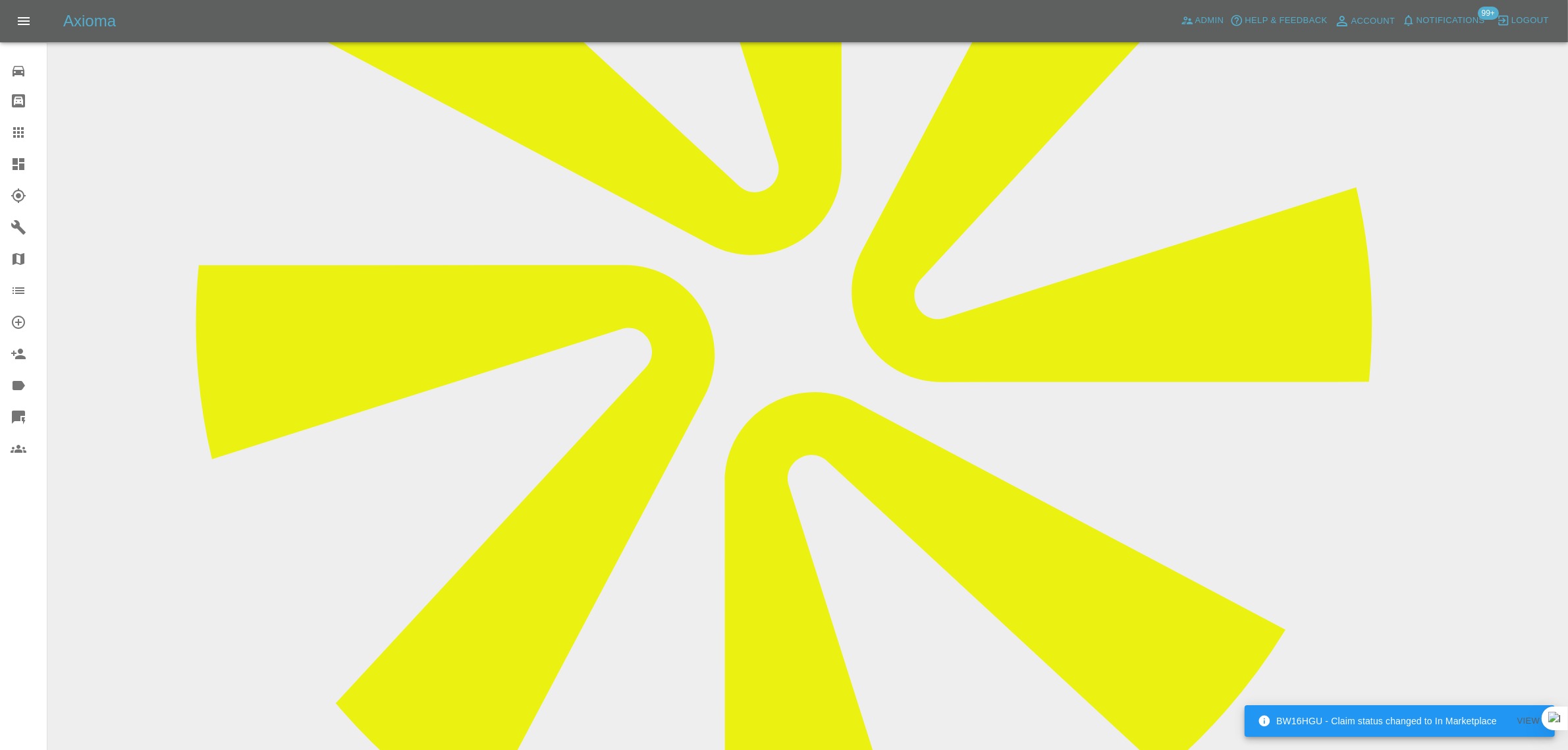
paste textarea "Hi I asked for a quote for repairing my alloys and you've given me a suot for r…"
type textarea "Hi I asked for a quote for repairing my alloys and you've given me a suot for r…"
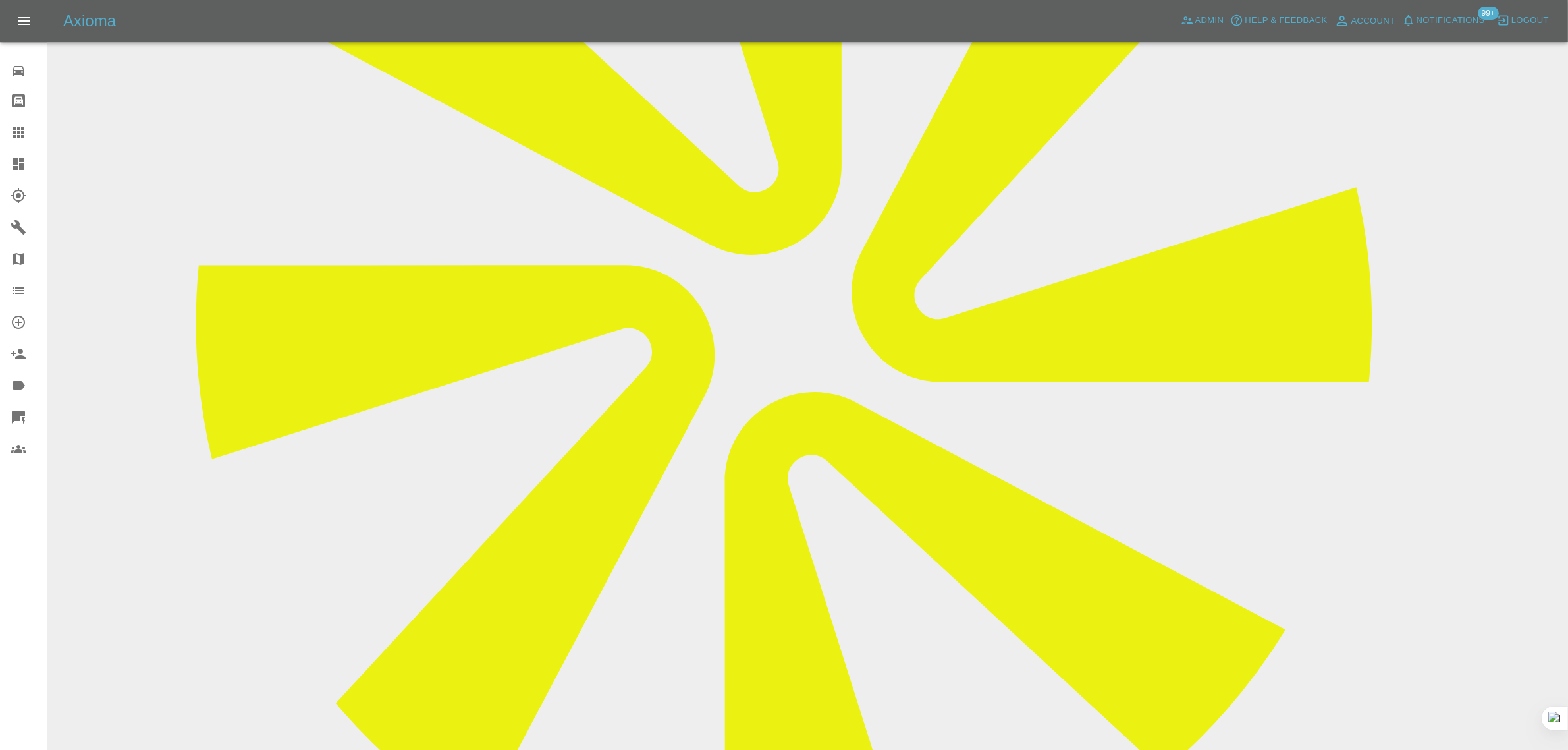
click at [18, 138] on icon at bounding box center [18, 132] width 16 height 16
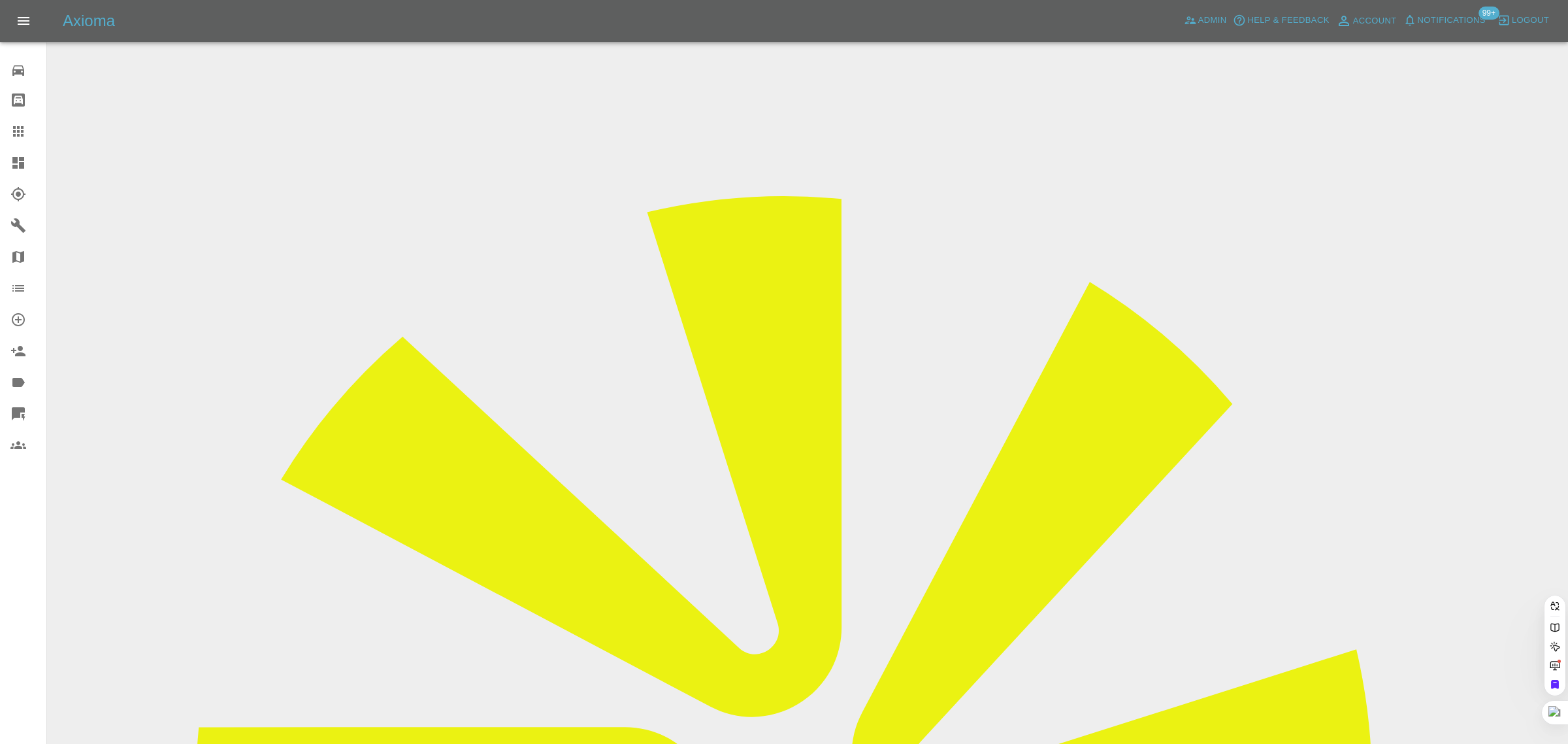
paste input "erudite_anion.3t@icloud.com"
type input "erudite_anion.3t@icloud.co"
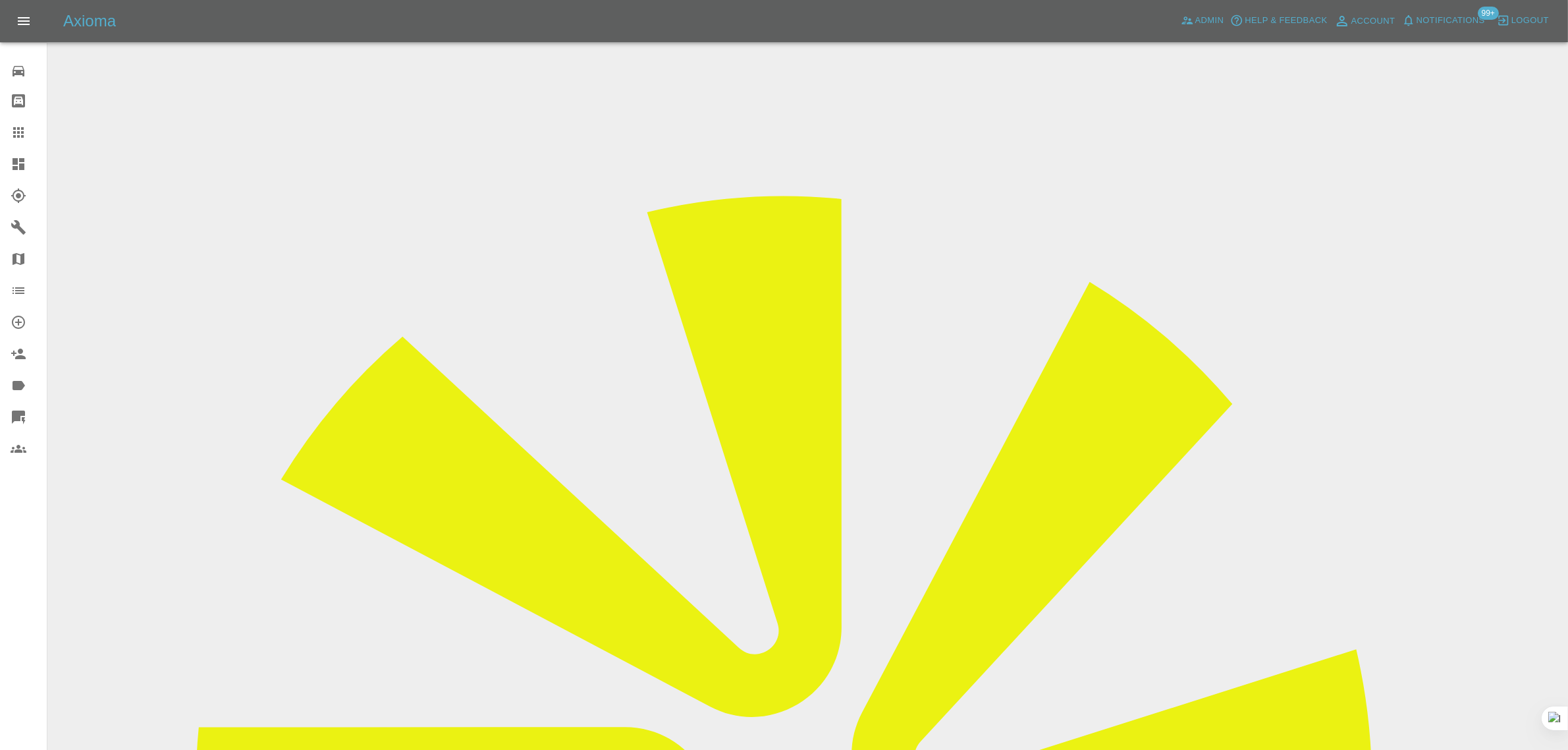
drag, startPoint x: 1237, startPoint y: 205, endPoint x: 1296, endPoint y: 212, distance: 59.4
copy tr "Motor mar"
click at [5, 126] on link "Claims" at bounding box center [23, 132] width 47 height 32
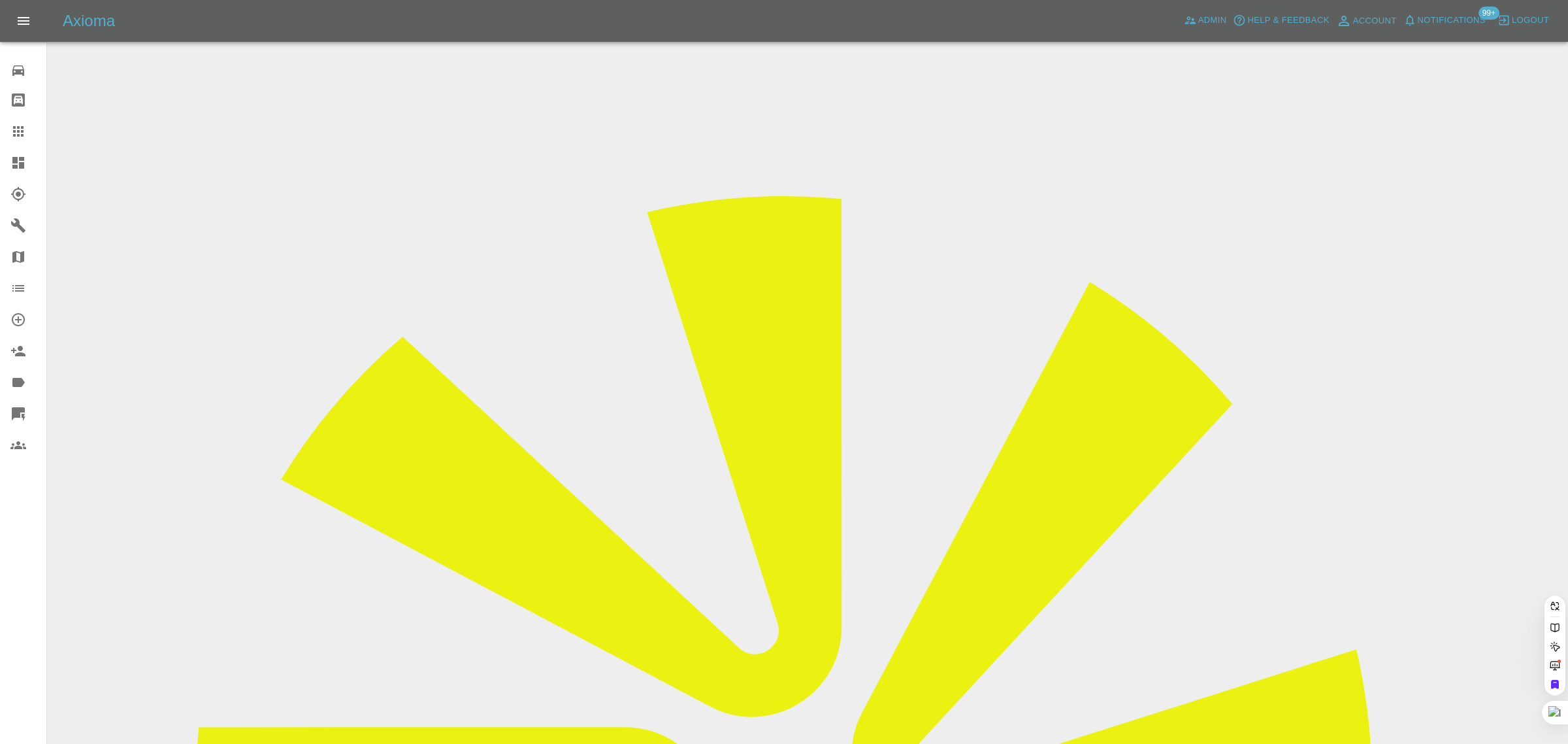
paste input "aidenmortiboys@icloud.com"
type input "aidenmortiboys@icloud.co"
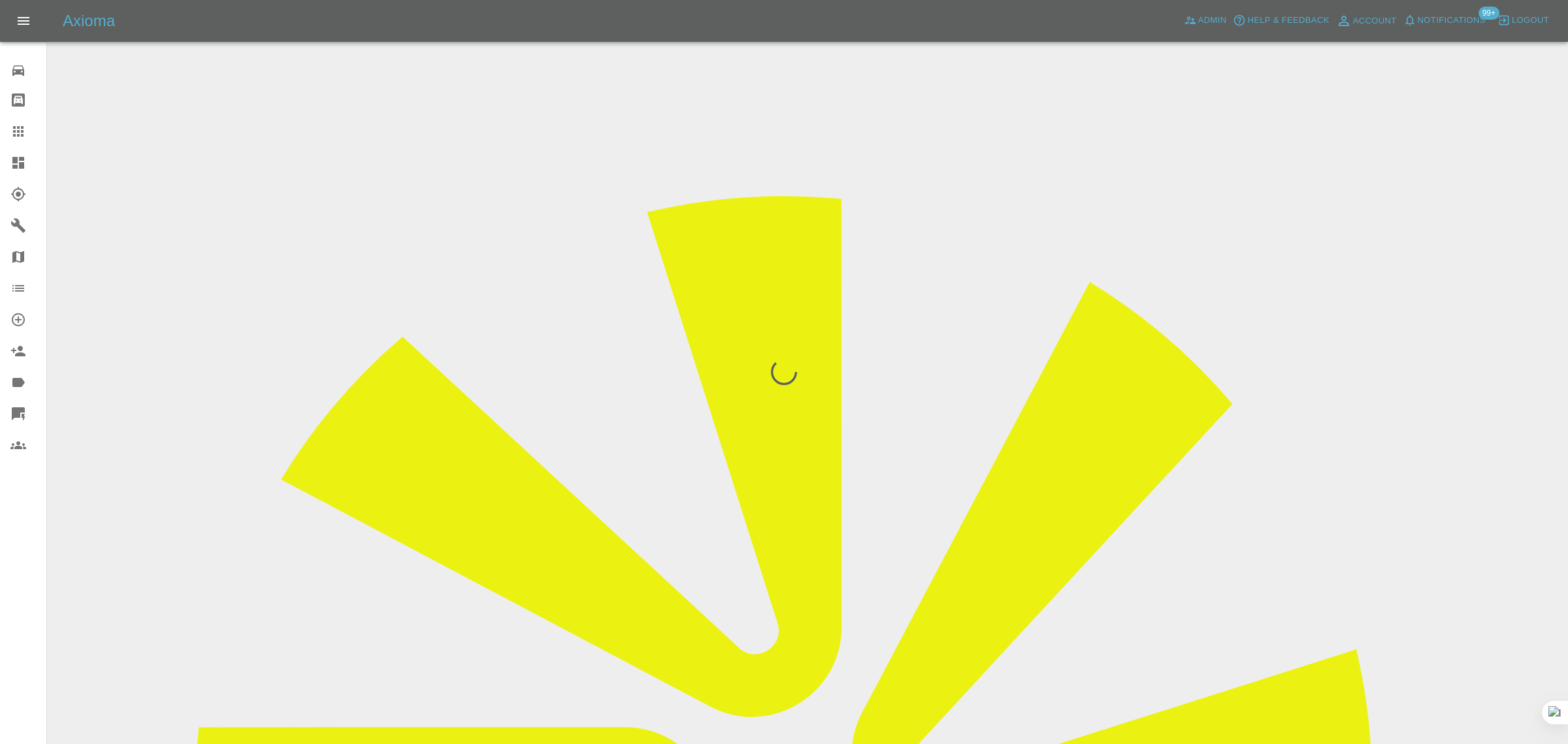
click at [27, 585] on div "0 Repair home Bodyshop home Claims Dashboard Explorer Garages Map Organization …" at bounding box center [23, 372] width 47 height 744
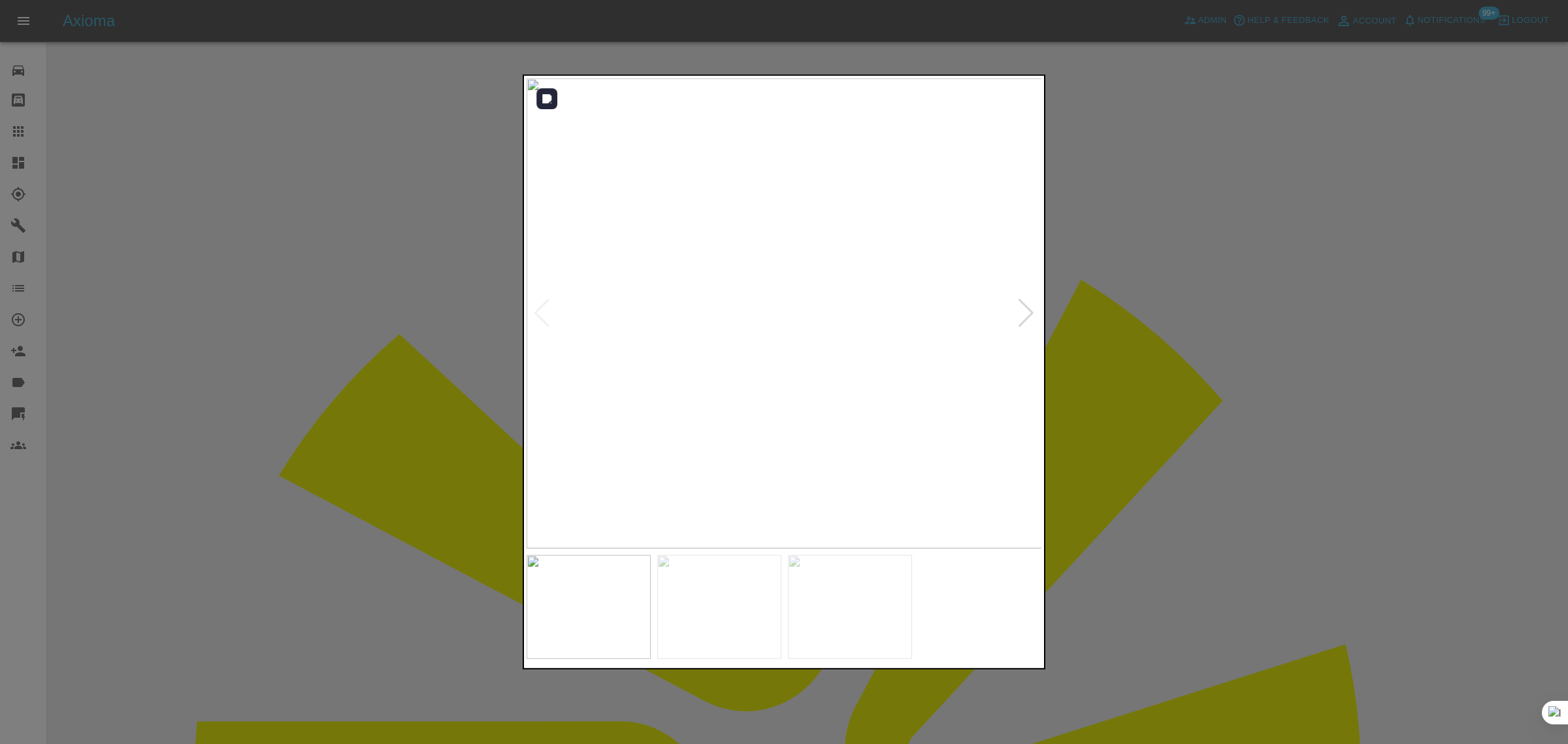
click at [1026, 312] on div at bounding box center [1026, 313] width 18 height 29
click at [1026, 312] on img at bounding box center [784, 313] width 516 height 470
click at [1183, 330] on div at bounding box center [784, 372] width 1568 height 744
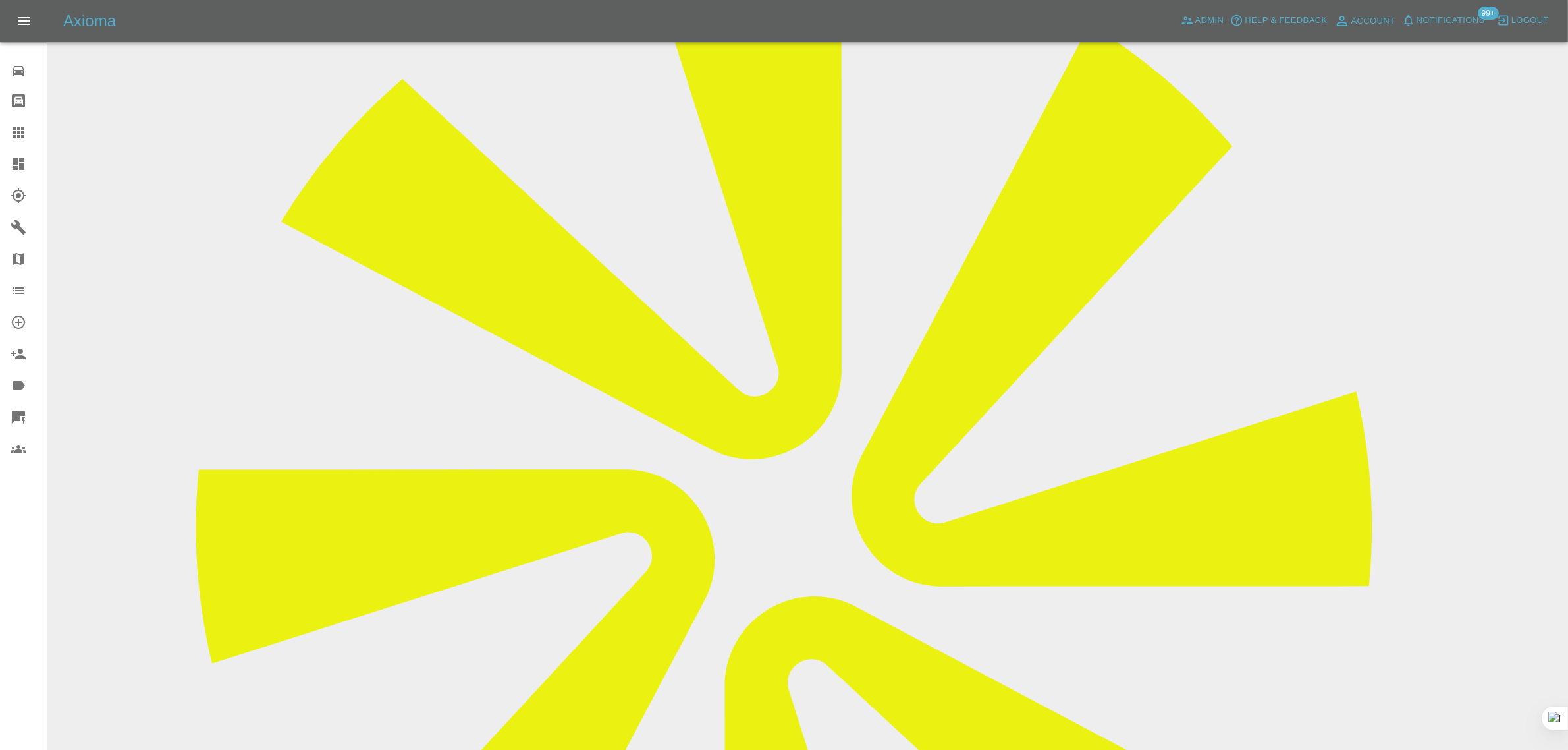
scroll to position [658, 0]
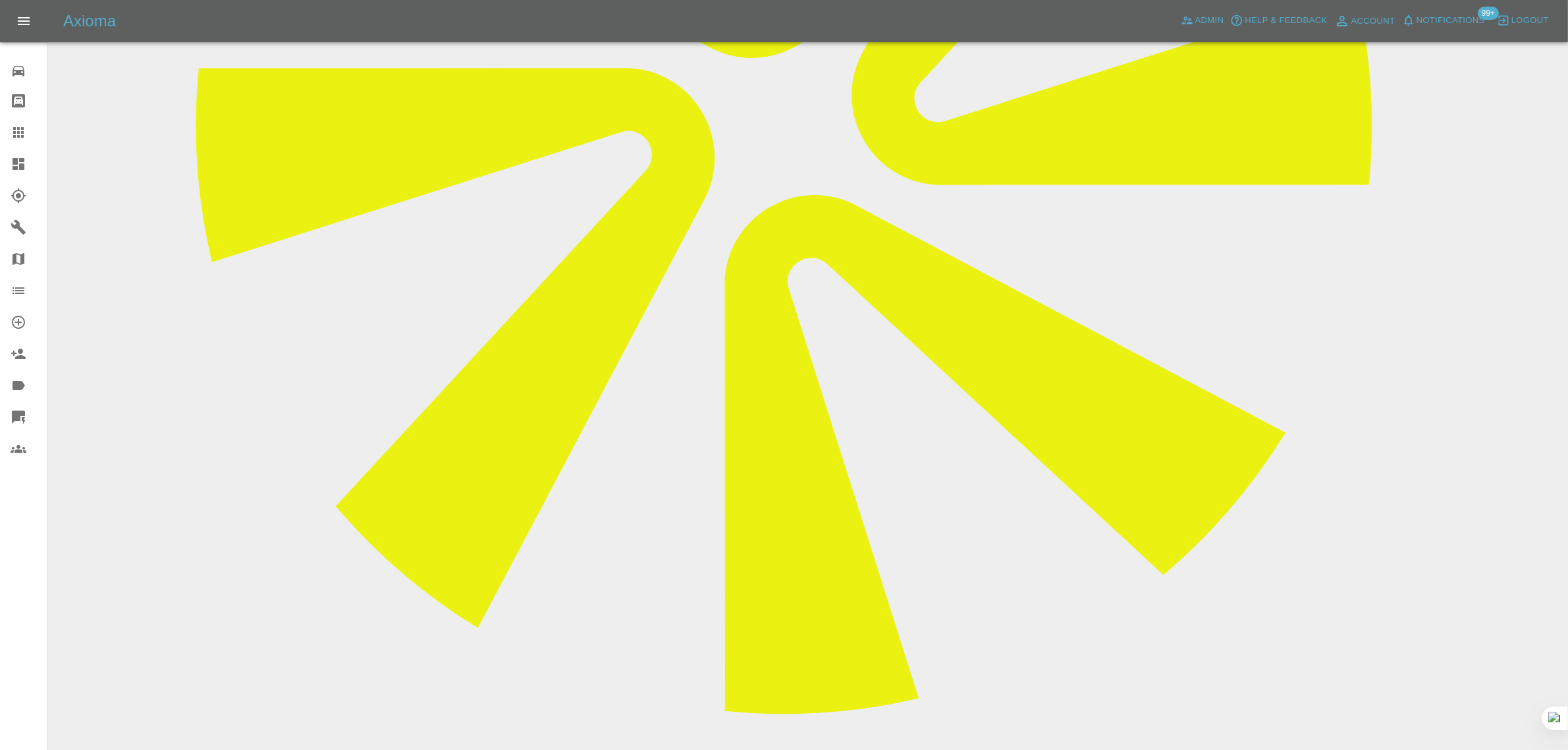
paste textarea "Thank you for your email, can you send me an invoice just for the respray please"
type textarea "Thank you for your email, can you send me an invoice just for the respray please"
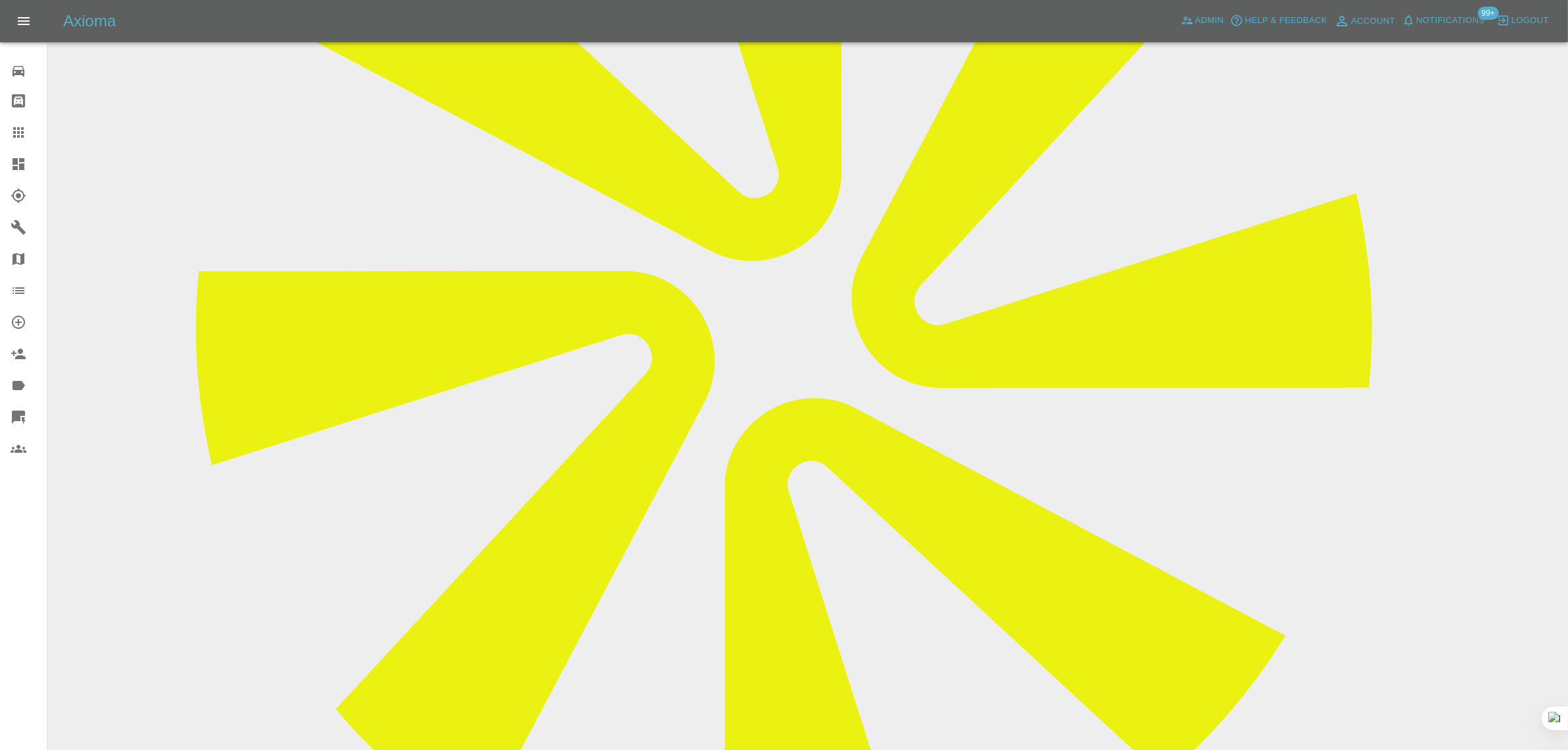
scroll to position [165, 0]
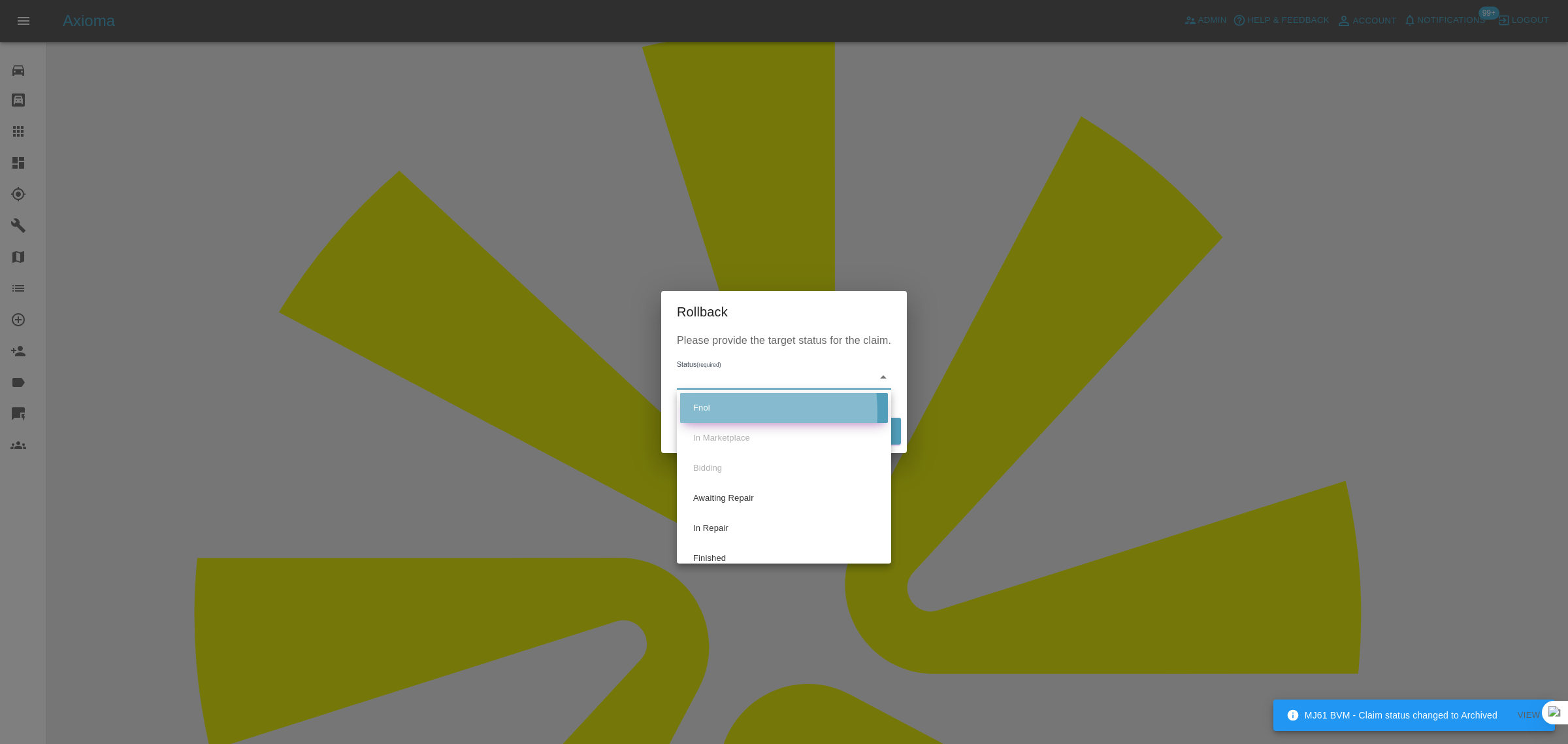
click at [697, 412] on li "Fnol" at bounding box center [784, 407] width 207 height 30
type input "fnol"
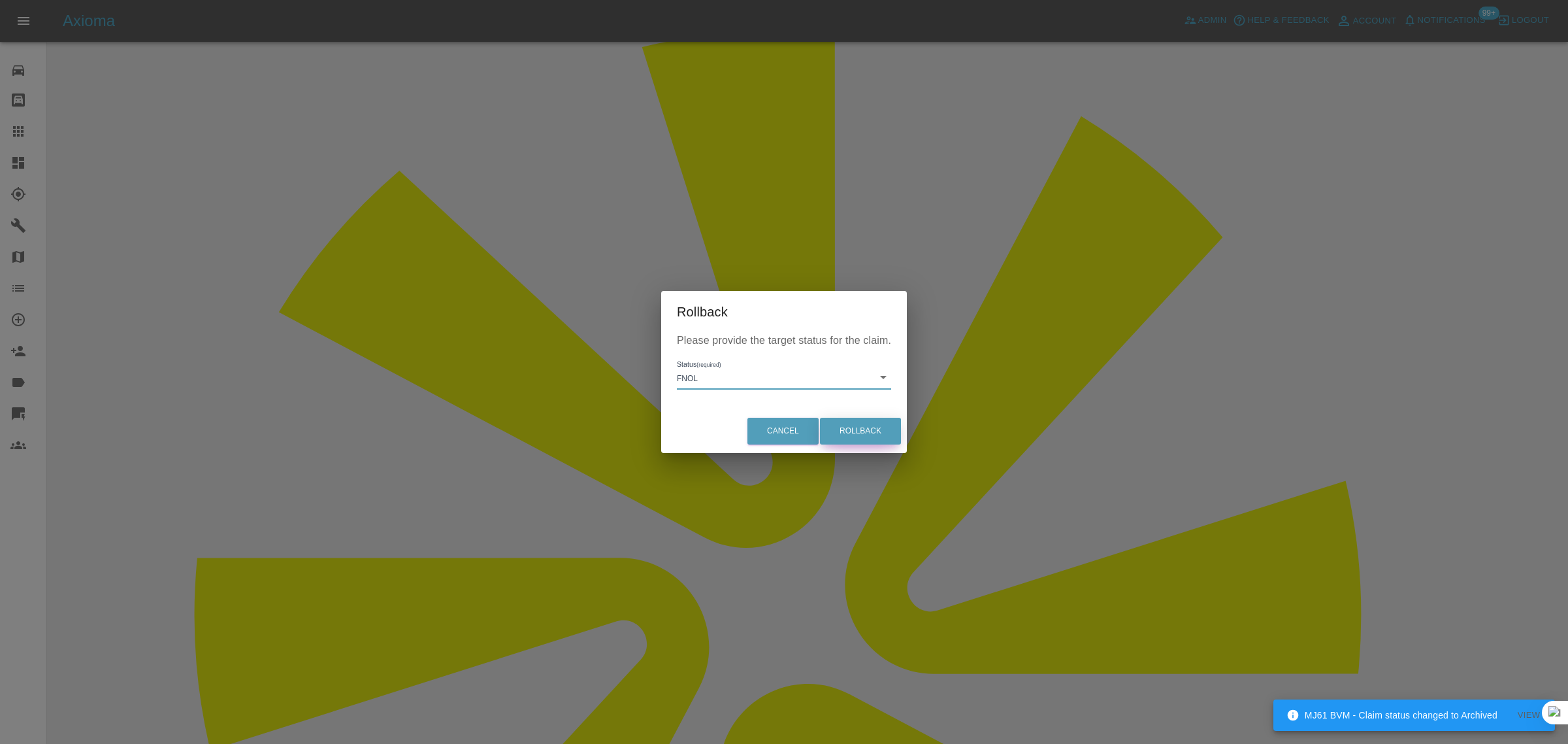
click at [869, 426] on button "Rollback" at bounding box center [860, 430] width 81 height 27
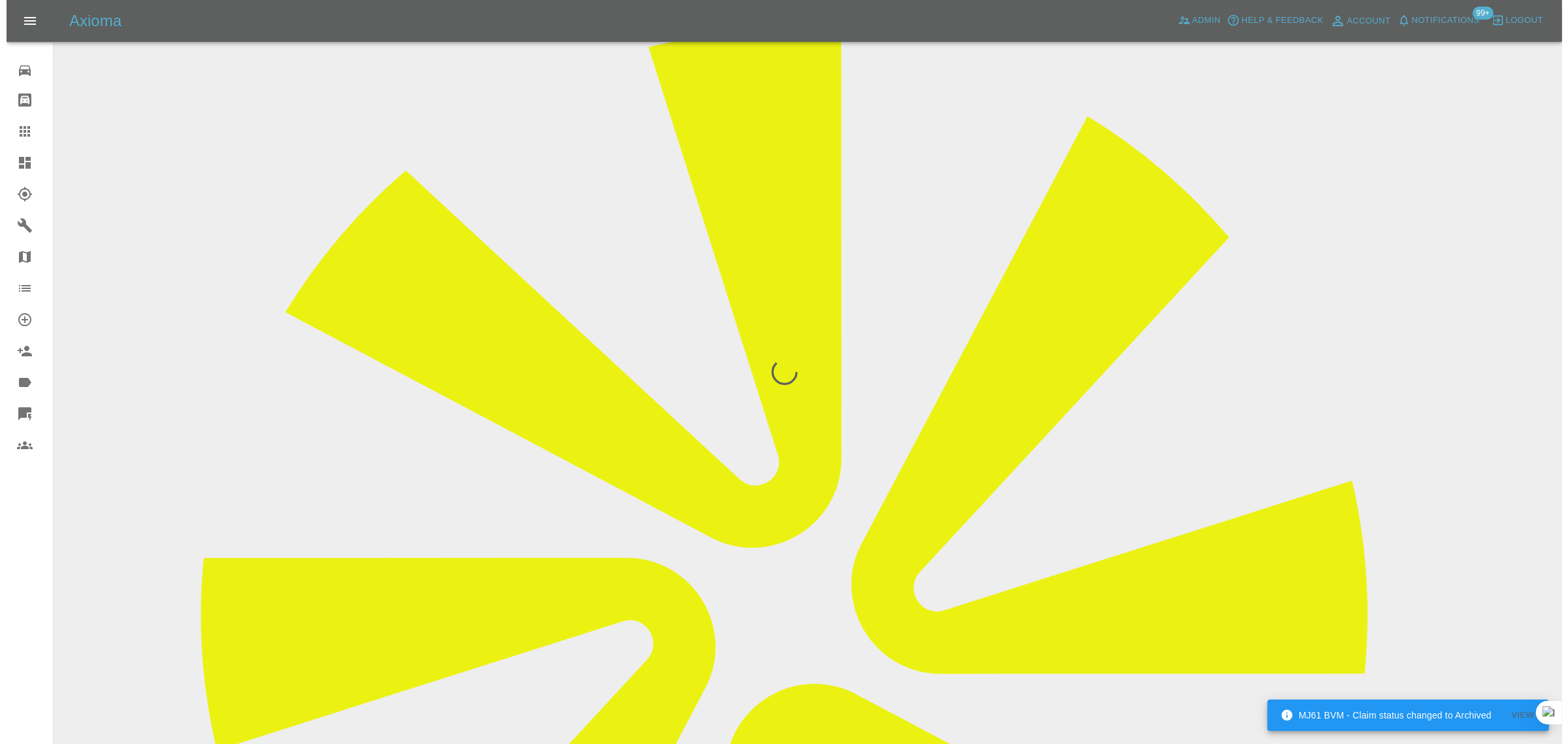
scroll to position [0, 0]
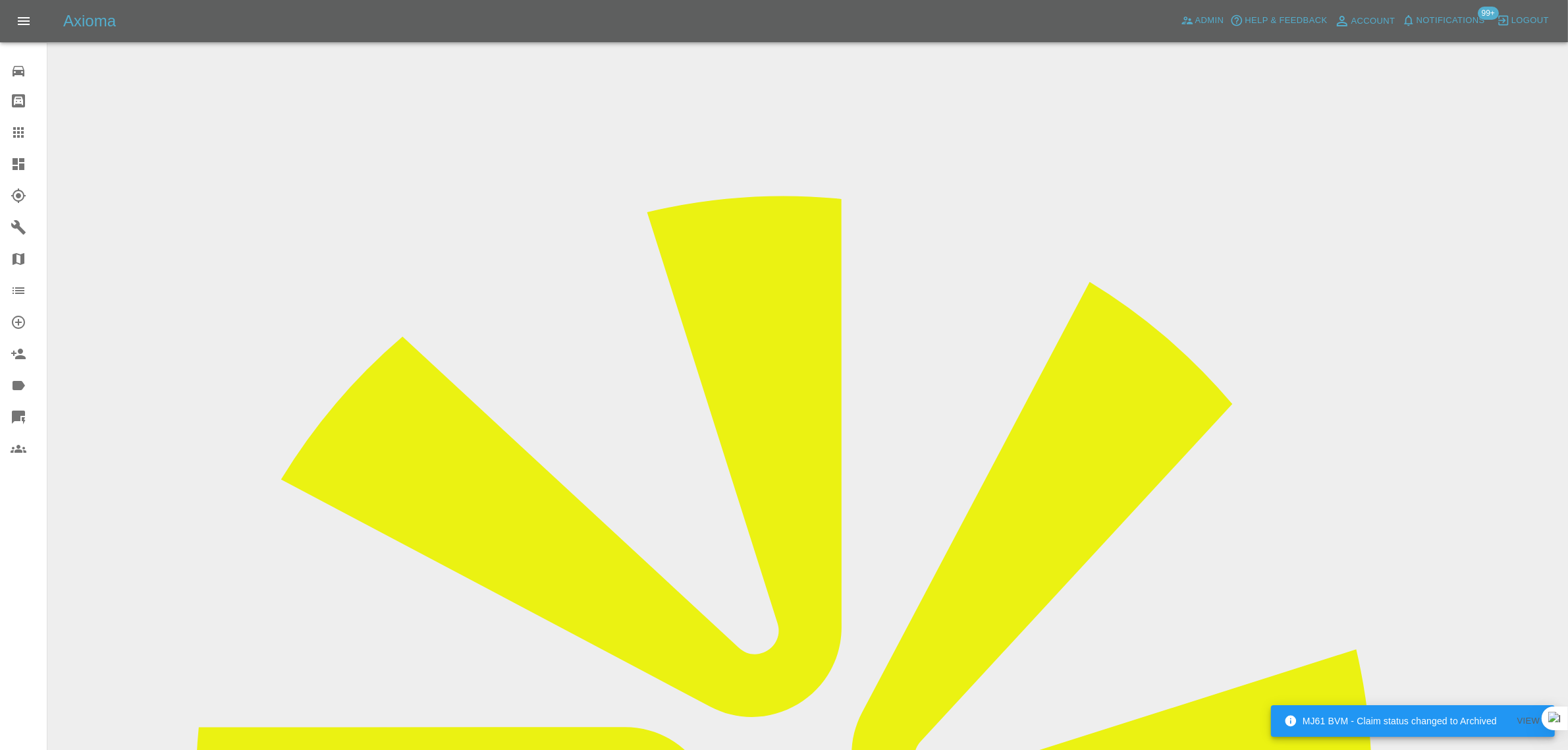
click at [29, 122] on link "Claims" at bounding box center [23, 132] width 47 height 32
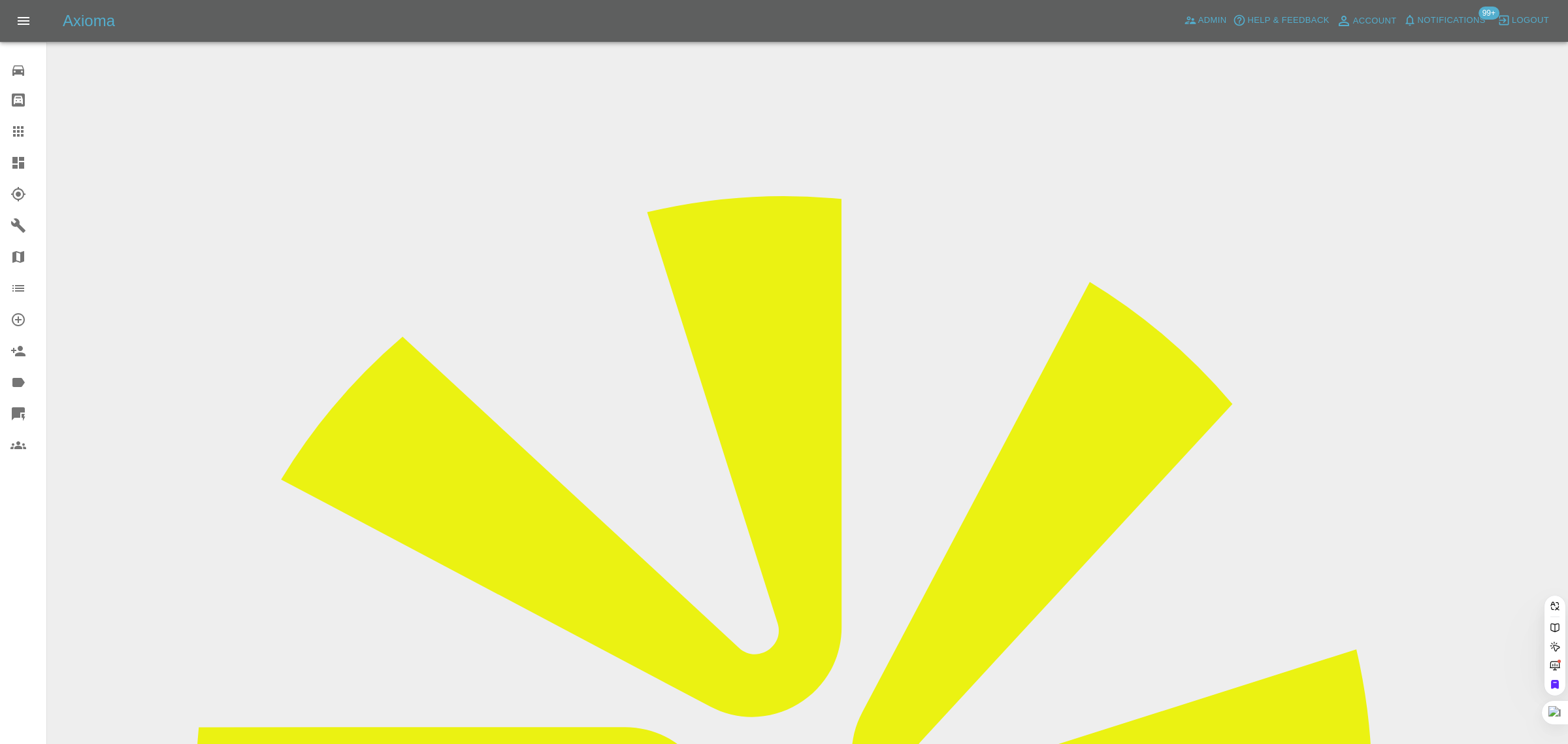
paste input "[US_STATE][EMAIL_ADDRESS][DOMAIN_NAME]"
type input "[US_STATE][EMAIL_ADDRESS][DOMAIN_NAME]"
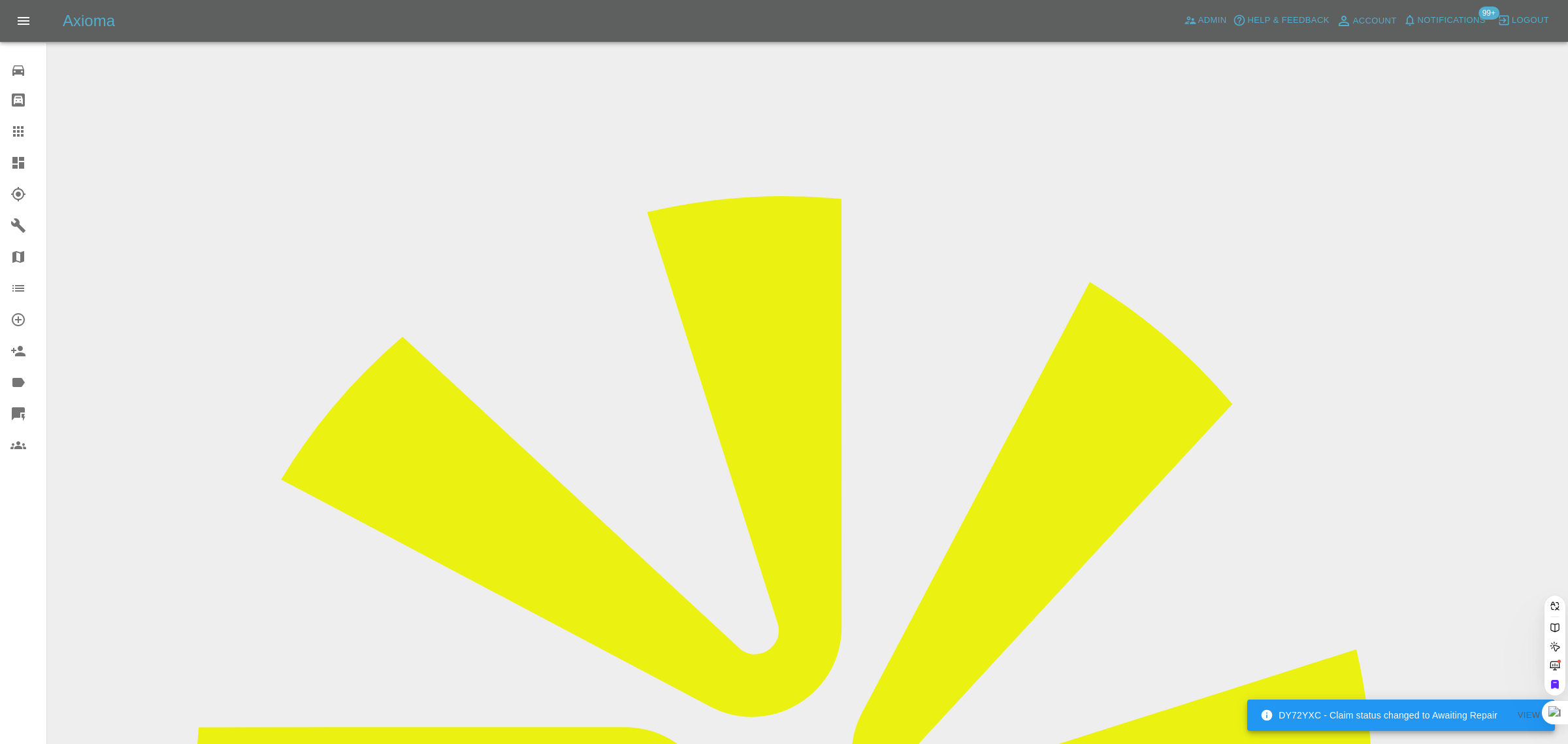
scroll to position [0, 28]
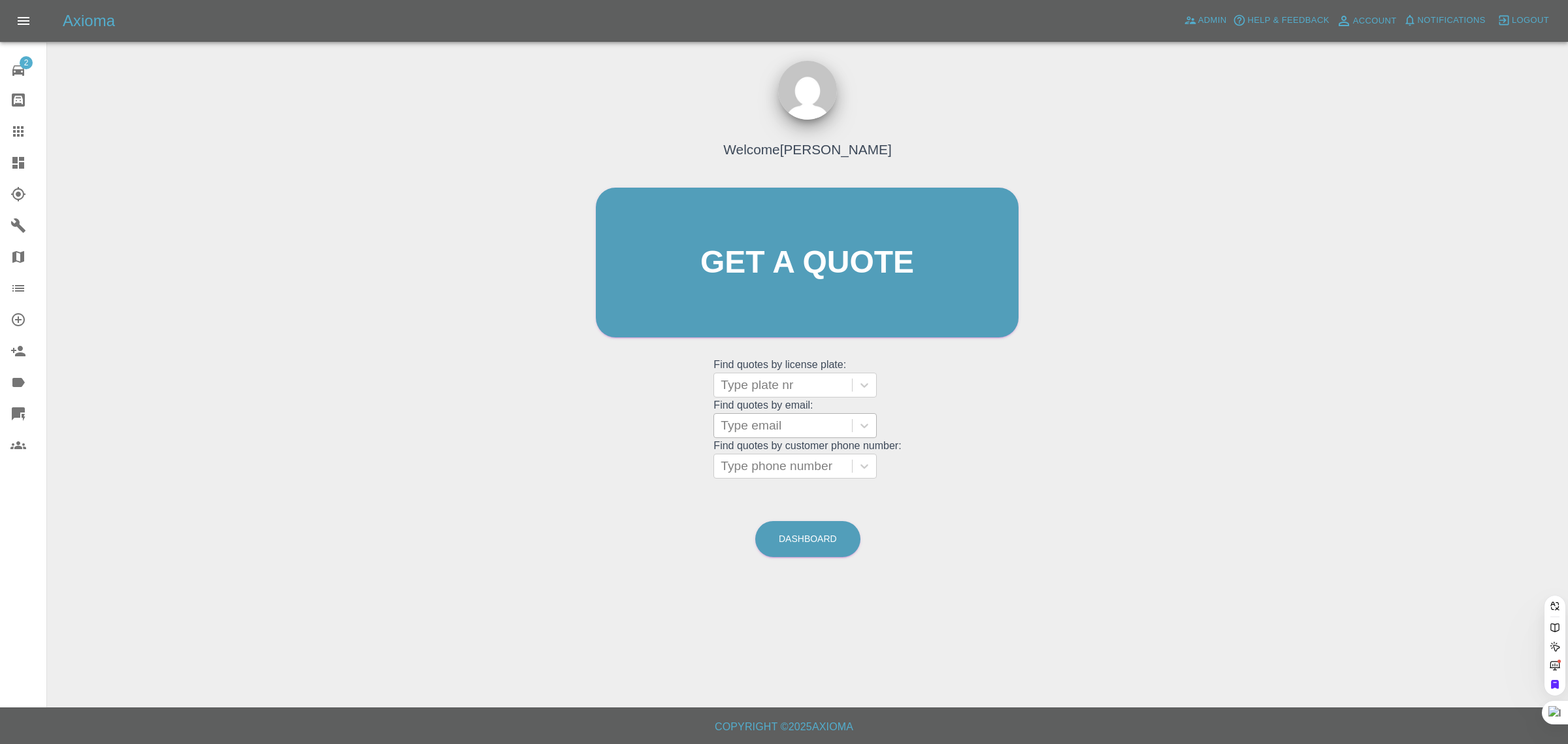
click at [785, 417] on div at bounding box center [783, 425] width 125 height 18
paste input "alastairwaterss@gmail.com"
type input "alastairwaterss@gmail.com"
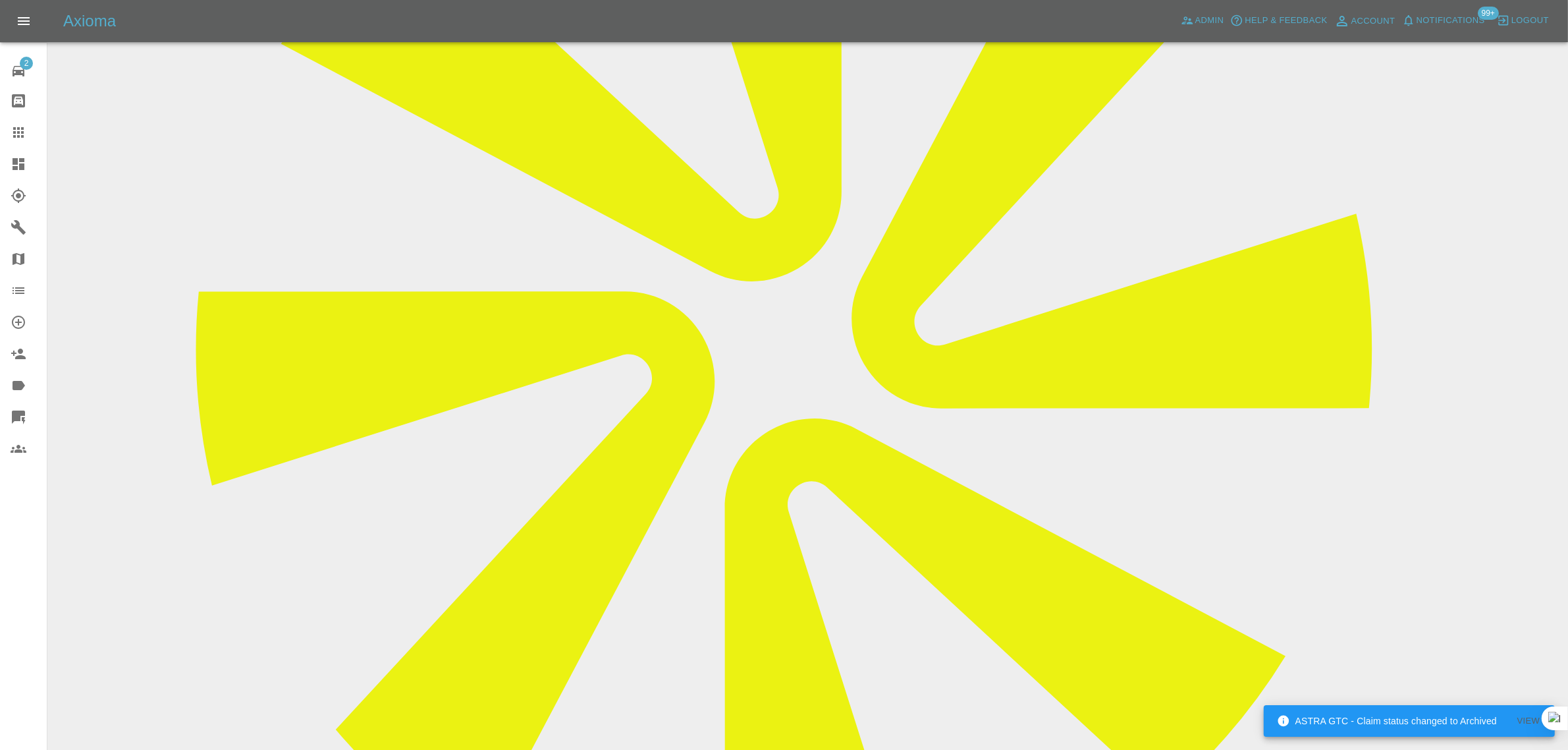
scroll to position [165, 0]
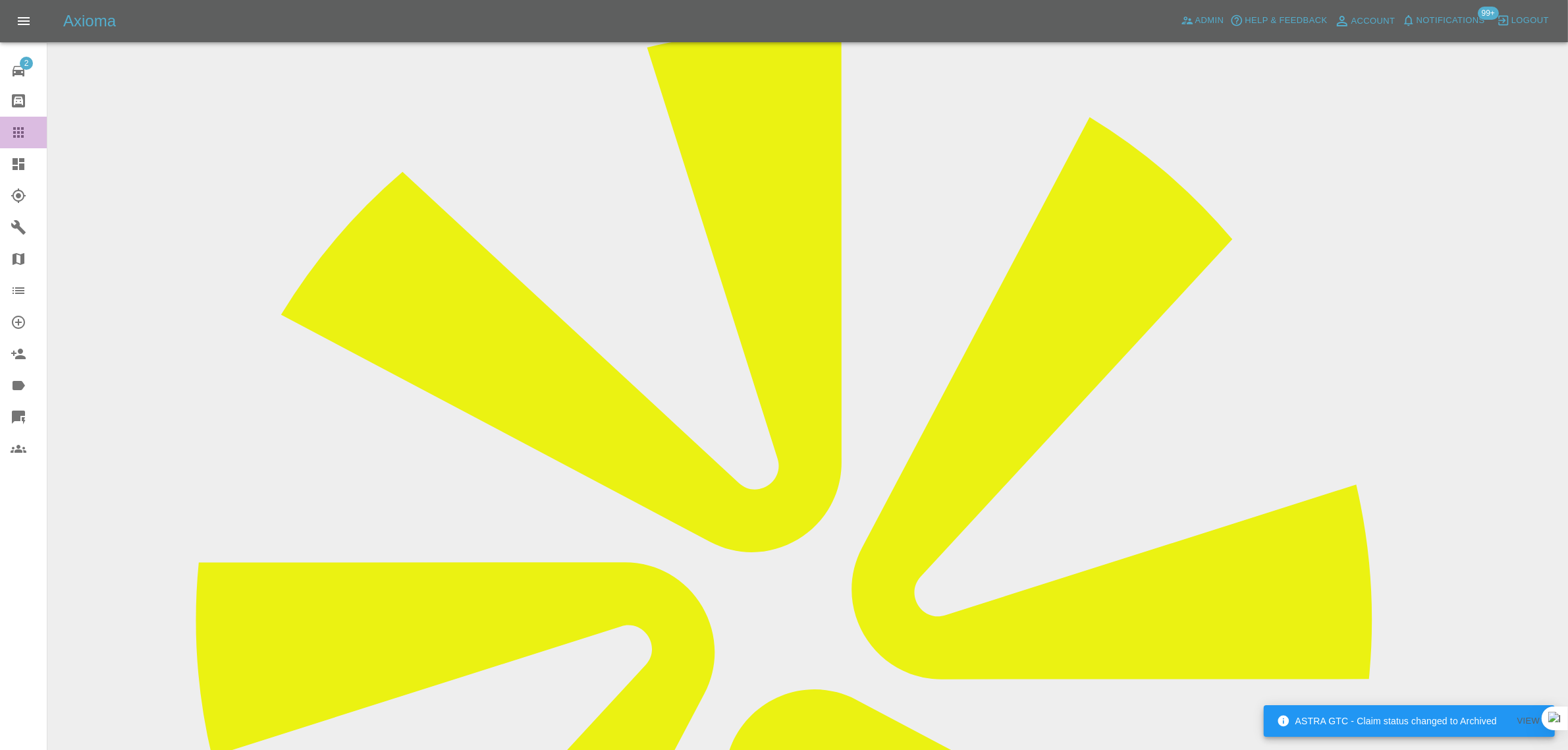
click at [27, 126] on div at bounding box center [29, 132] width 37 height 16
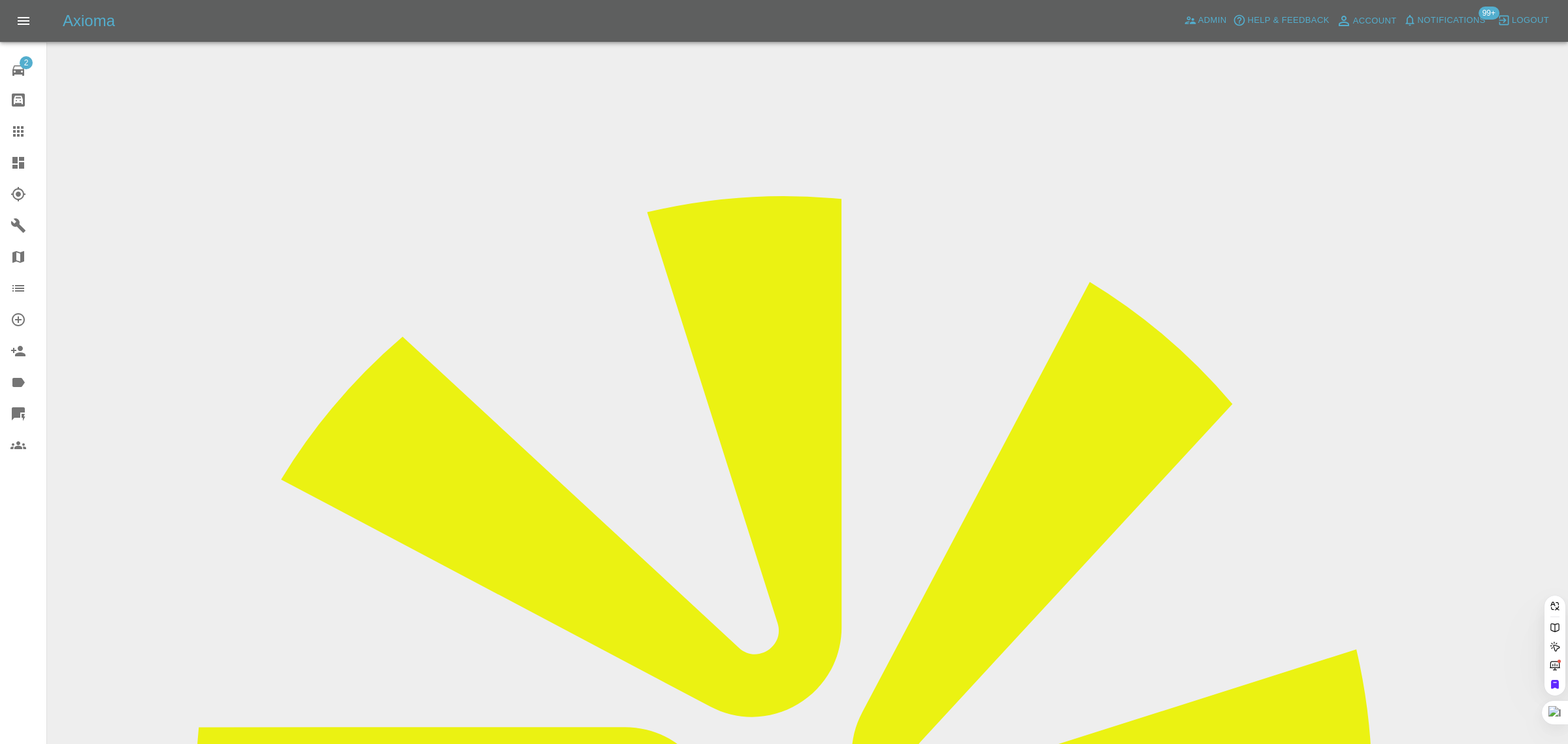
paste input "melgrace@gmail.com"
type input "melgrace@gmail.com"
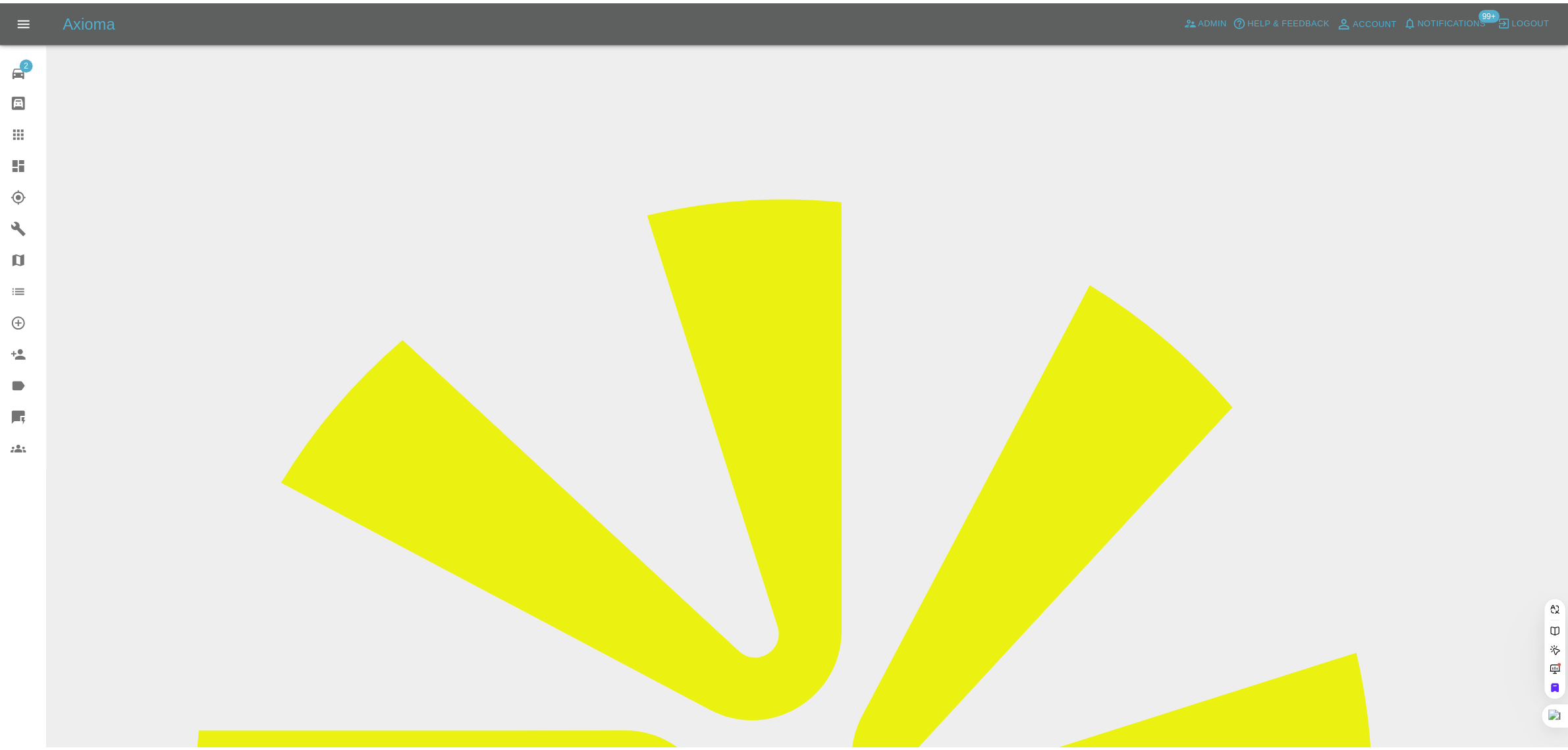
scroll to position [0, 0]
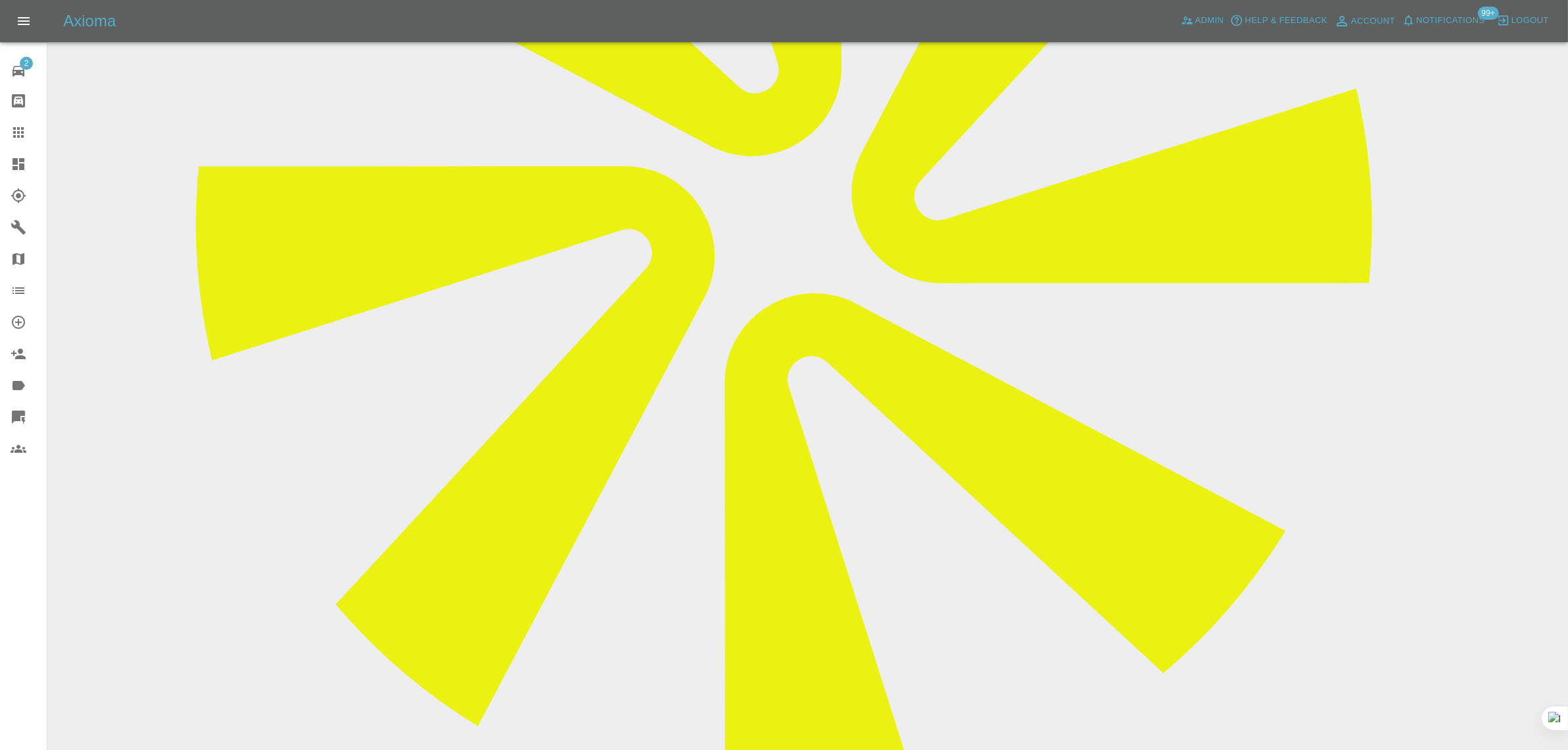
scroll to position [576, 0]
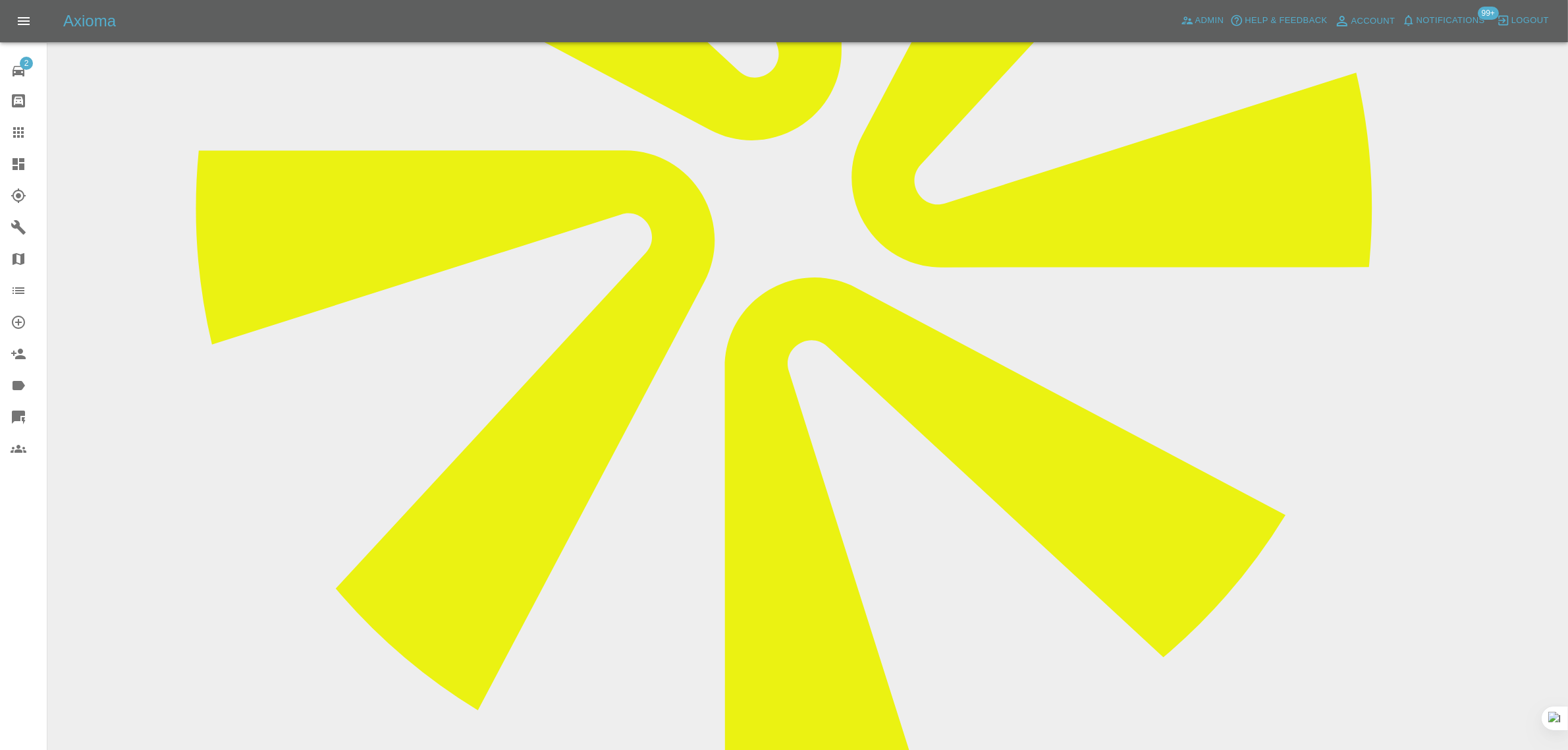
paste textarea "No worries. I need the both the dent and rhe scratch repaired. Thank you."
type textarea "No worries. I need the both the dent and rhe scratch repaired. Thank you."
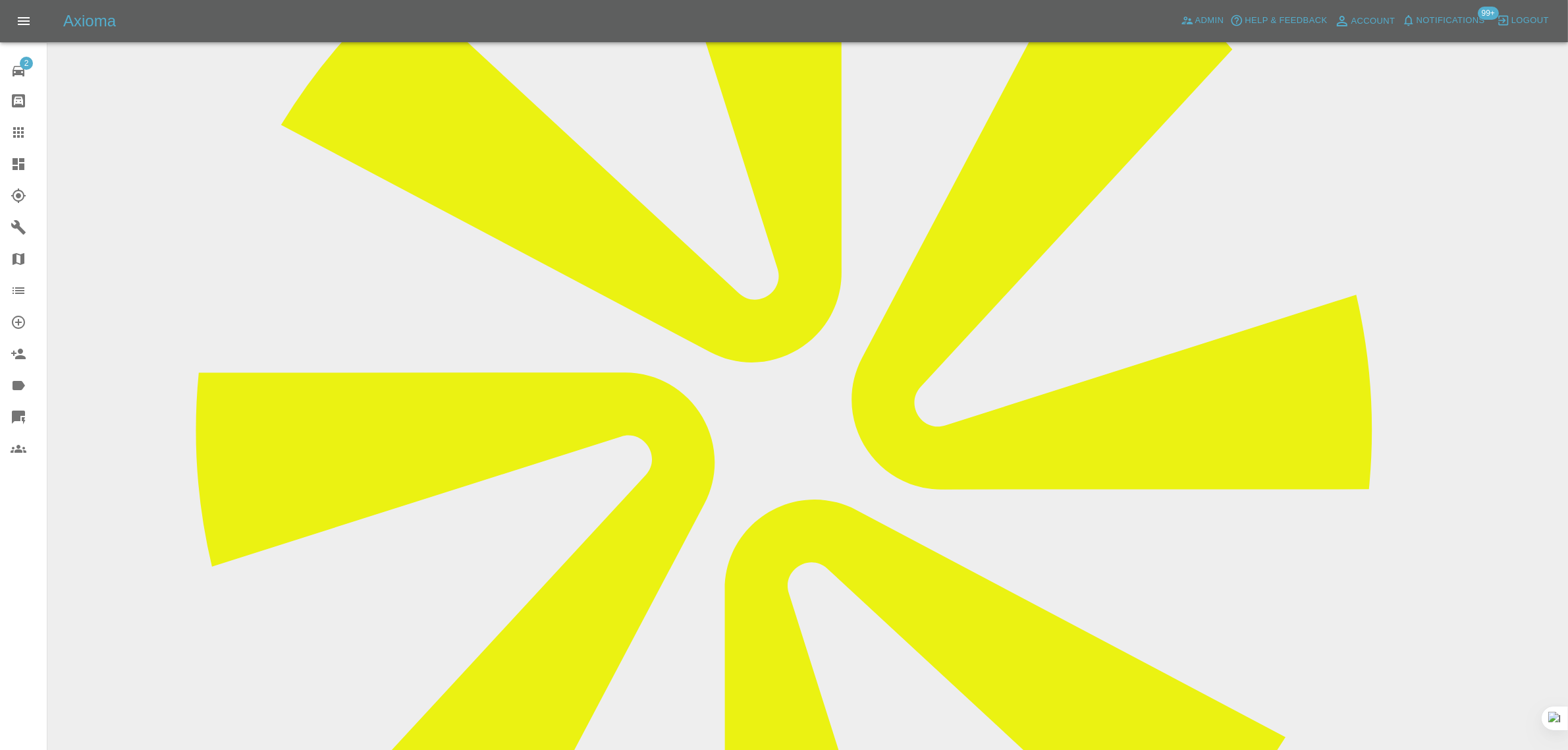
scroll to position [82, 0]
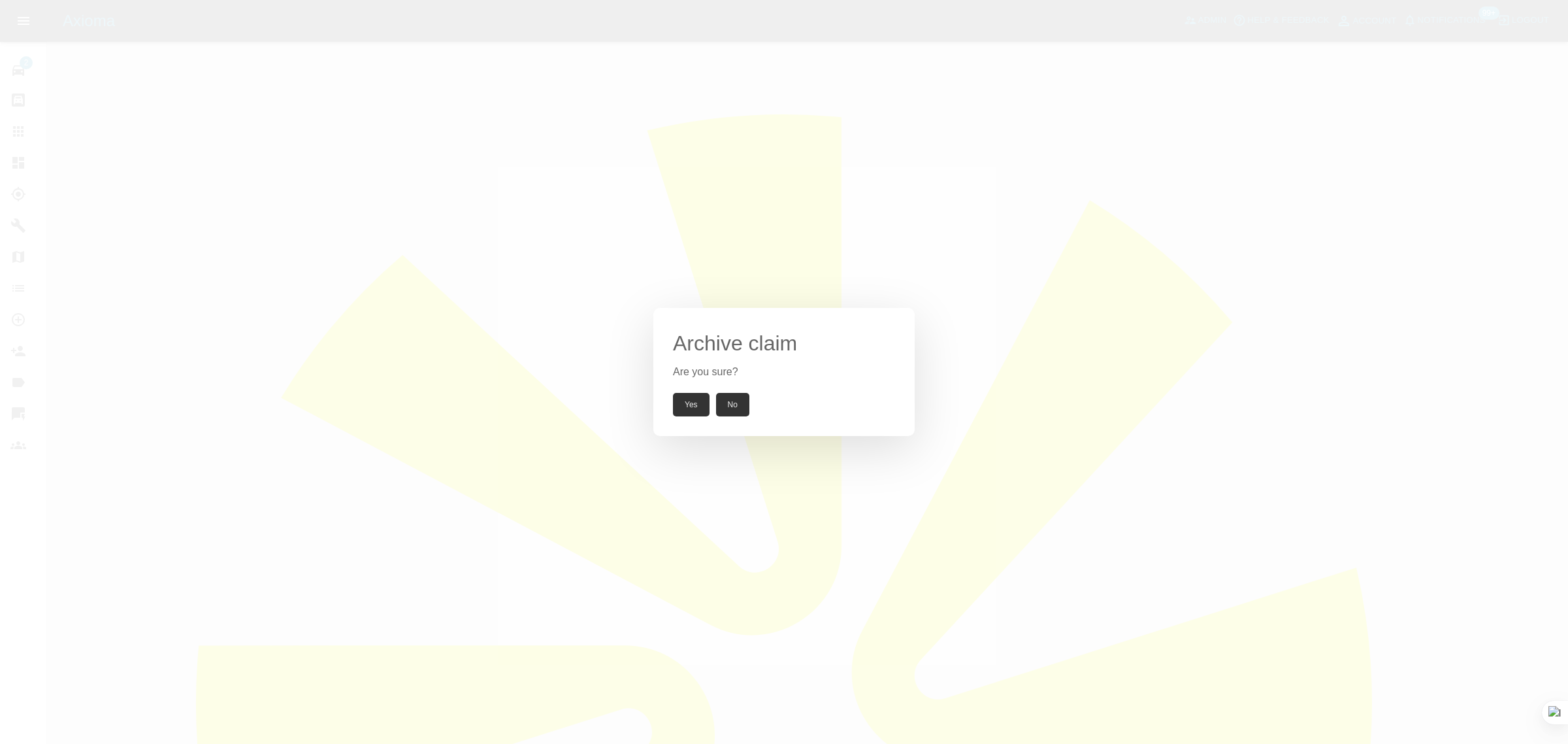
click at [691, 414] on button "Yes" at bounding box center [691, 404] width 37 height 23
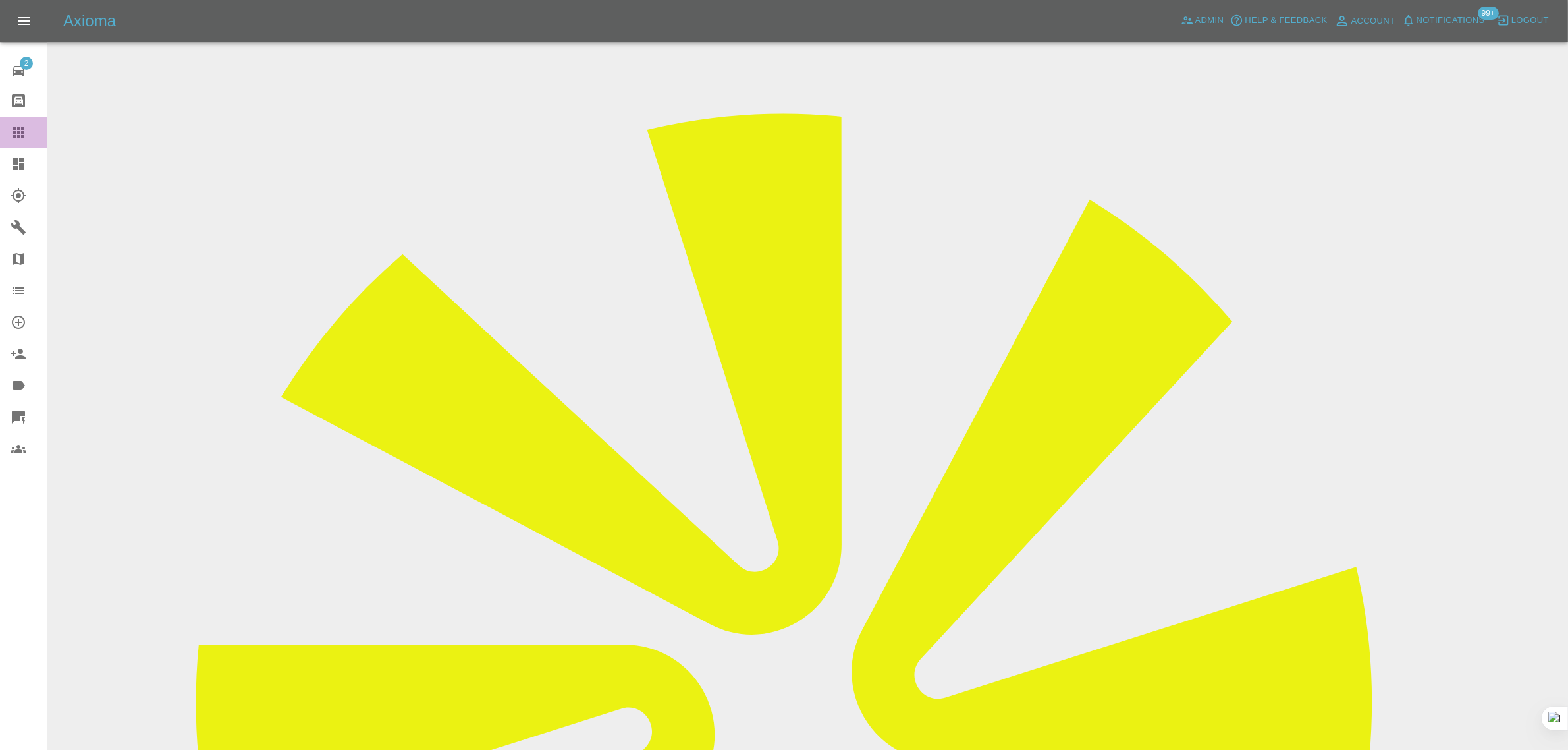
click at [24, 132] on icon at bounding box center [18, 132] width 16 height 16
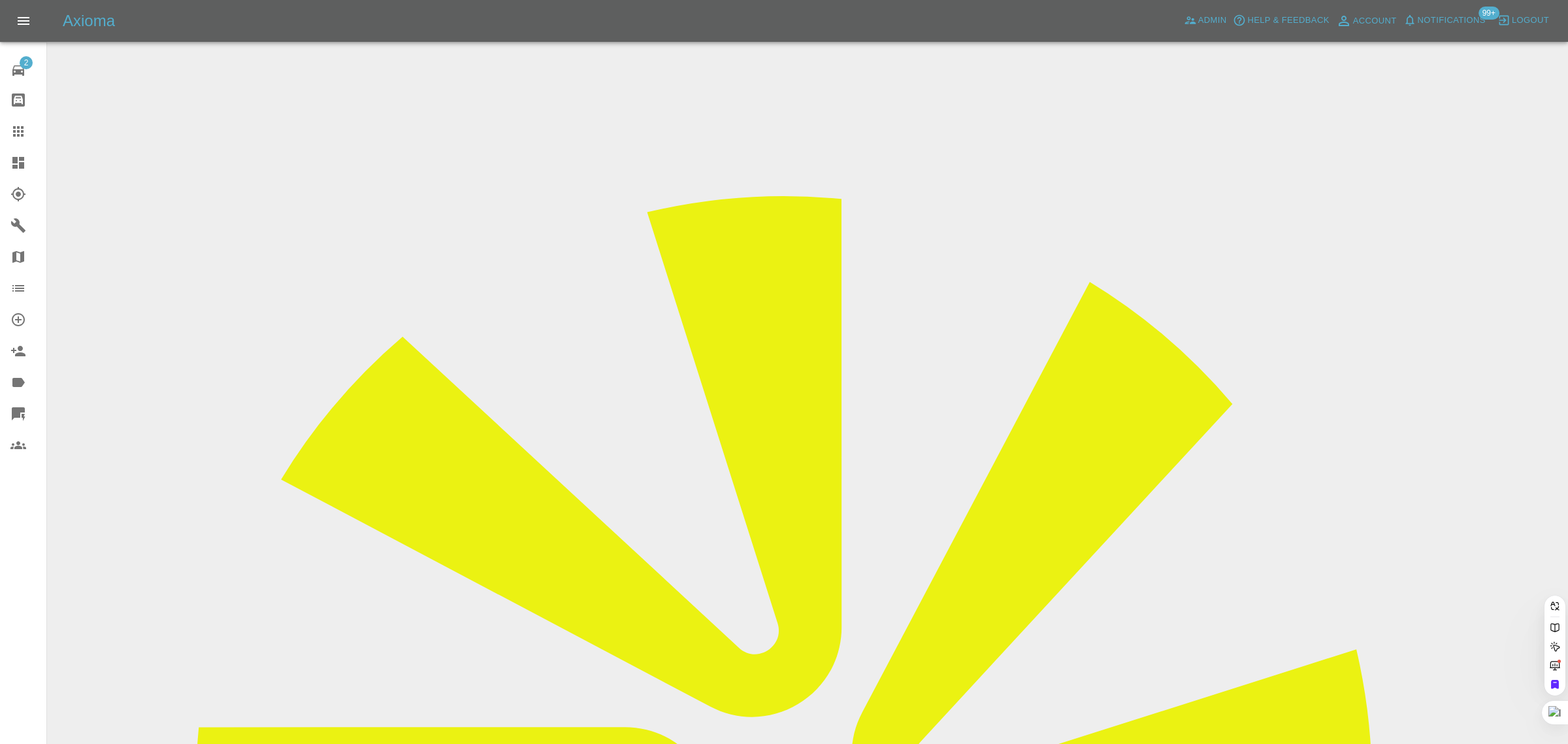
paste input "07448577921"
type input "07448577921"
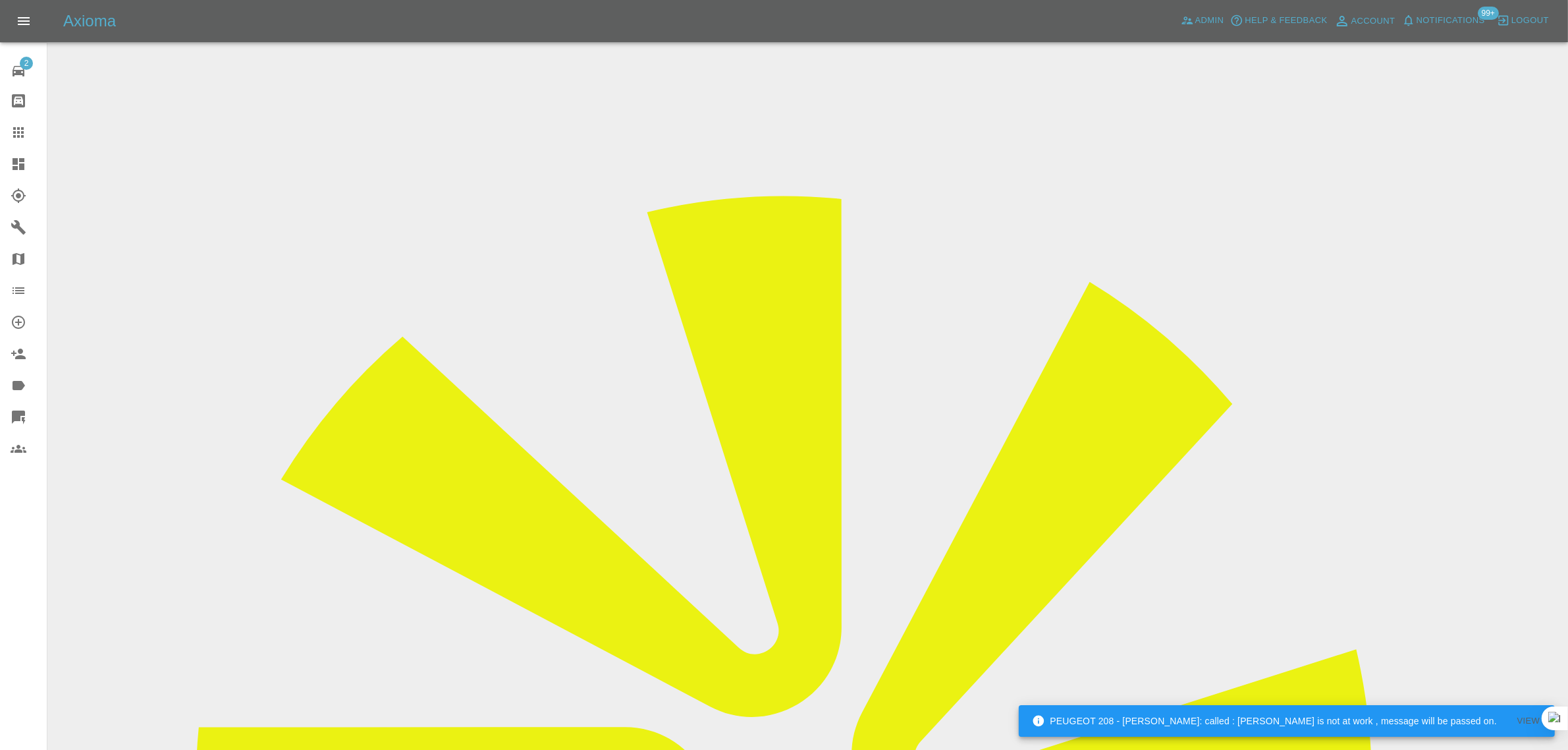
drag, startPoint x: 788, startPoint y: 445, endPoint x: 925, endPoint y: 439, distance: 137.1
copy tr "quasars-label5v@icloud.com"
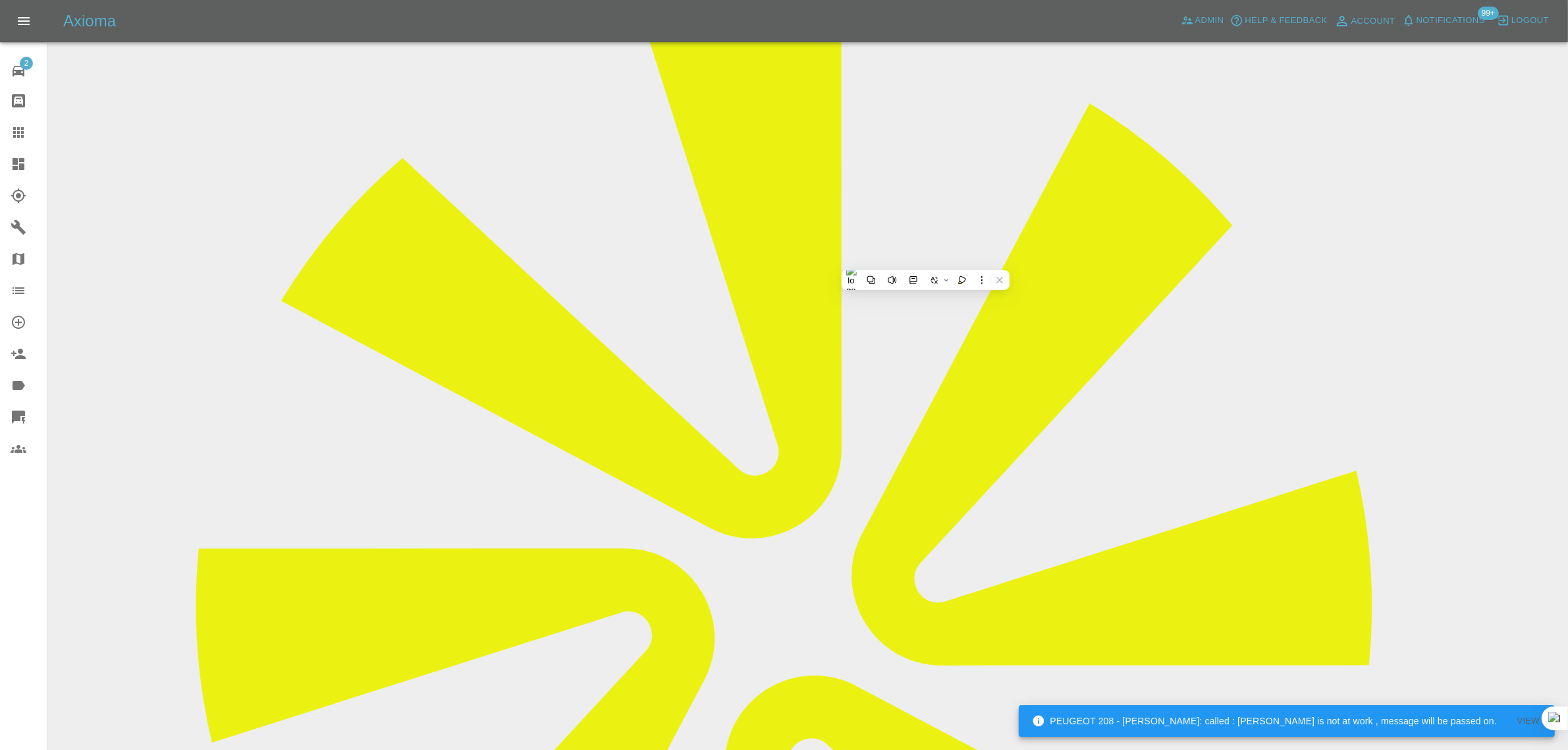
scroll to position [165, 0]
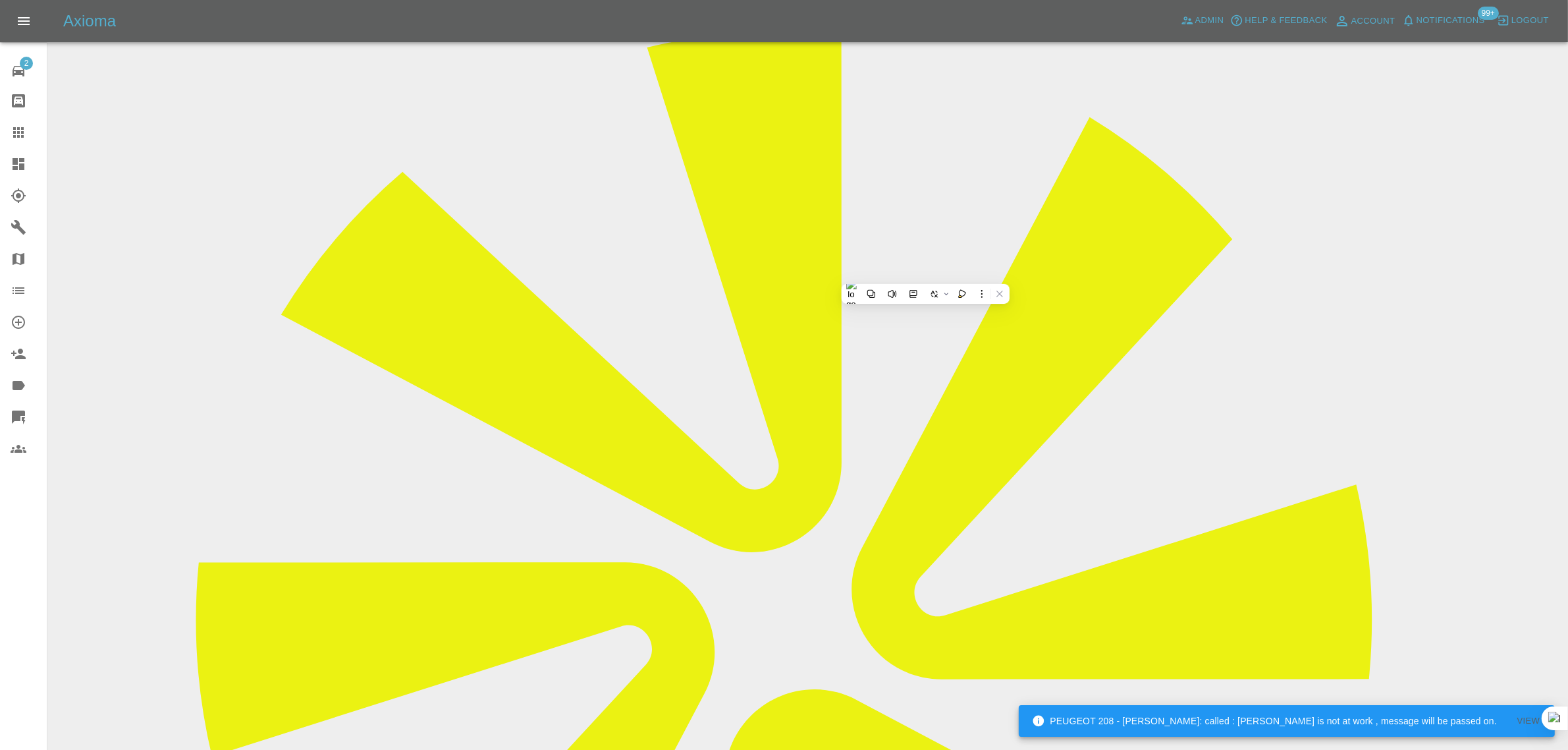
copy tr "quasars-label5v@icloud.com"
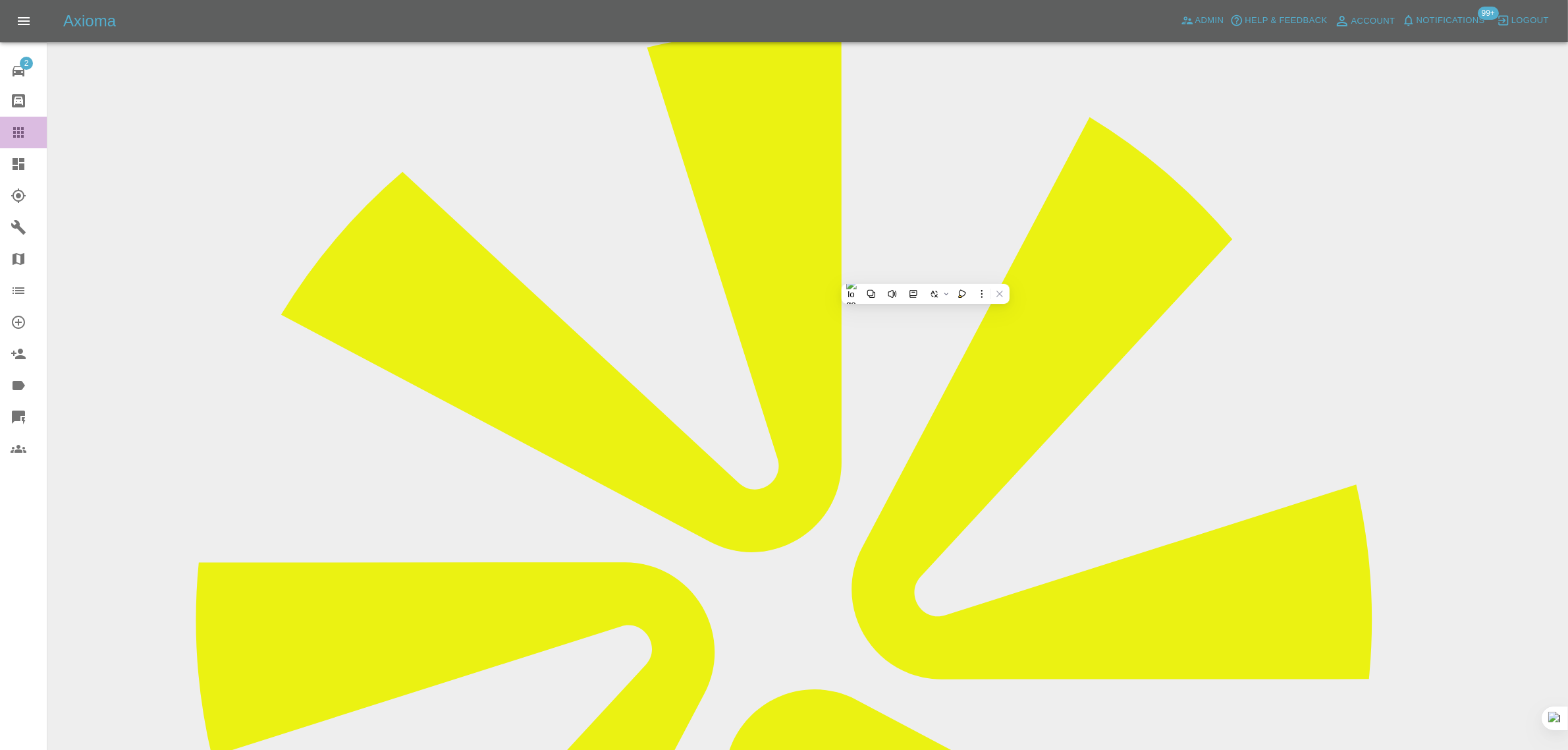
click at [23, 137] on icon at bounding box center [18, 132] width 10 height 10
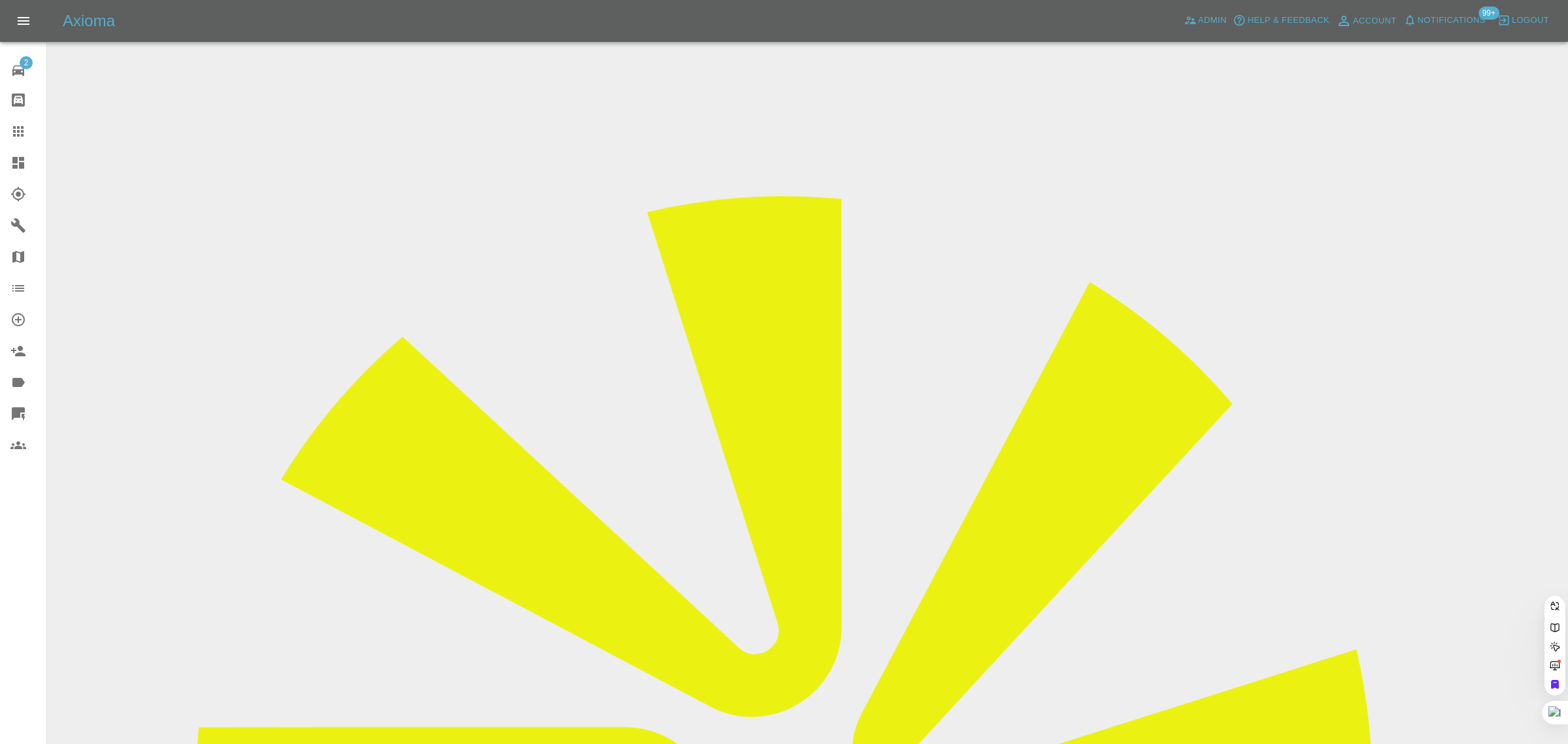
paste input "timbear.lawman@gmail.com"
type input "timbear.lawman@gmail.com"
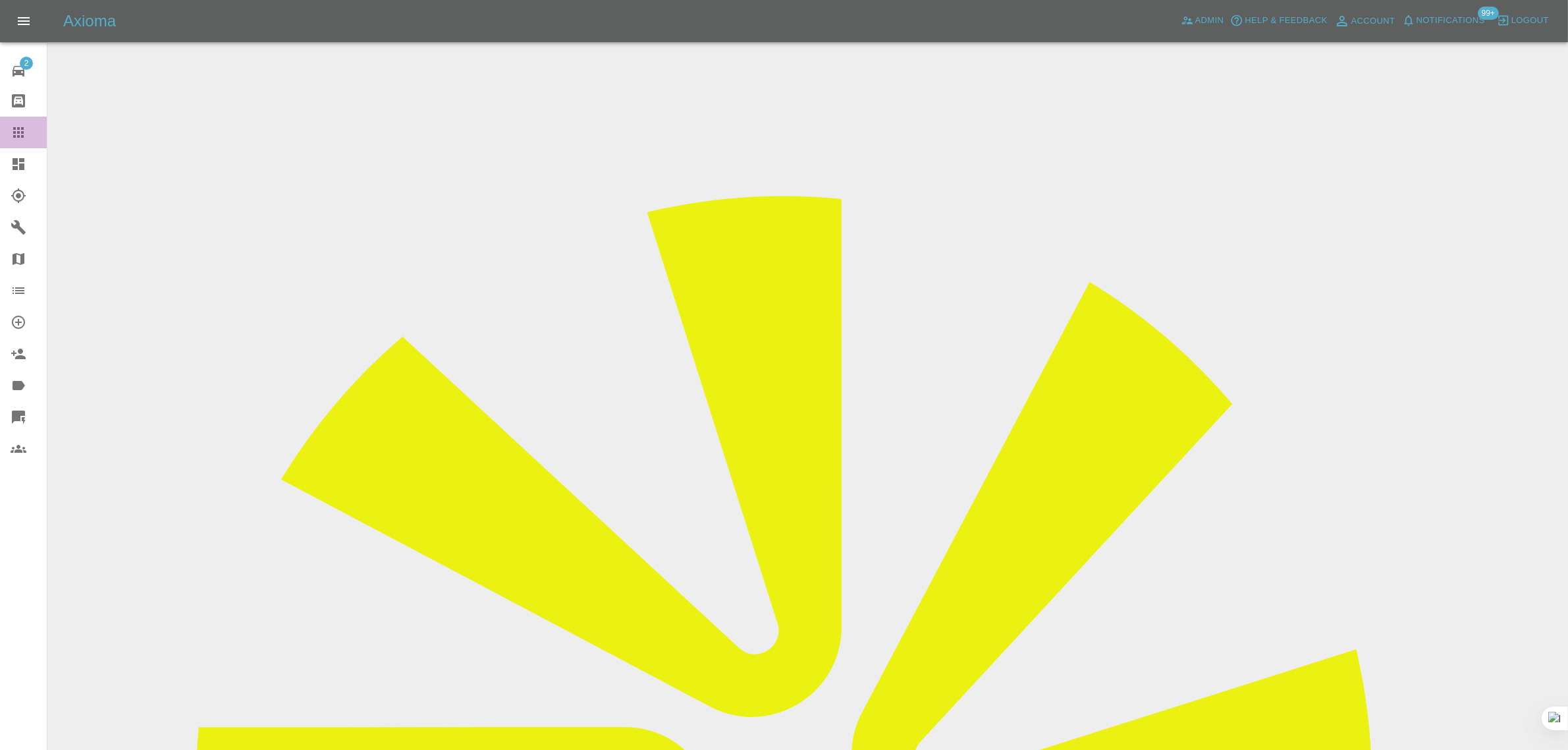
click at [23, 131] on icon at bounding box center [18, 132] width 10 height 10
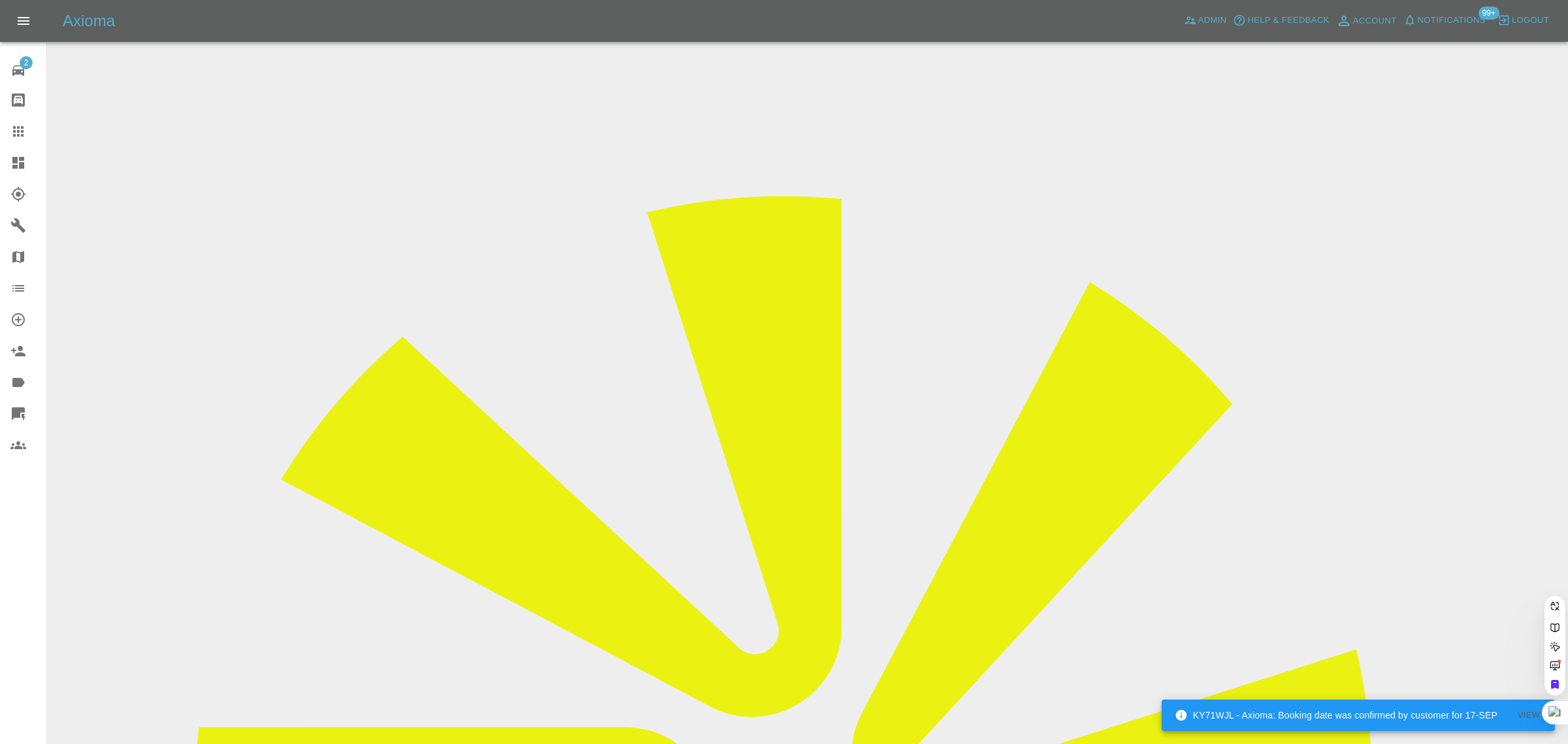
paste input "DaniellaBettridge@online.sch.im"
type input "DaniellaBettridge@online.sch.i"
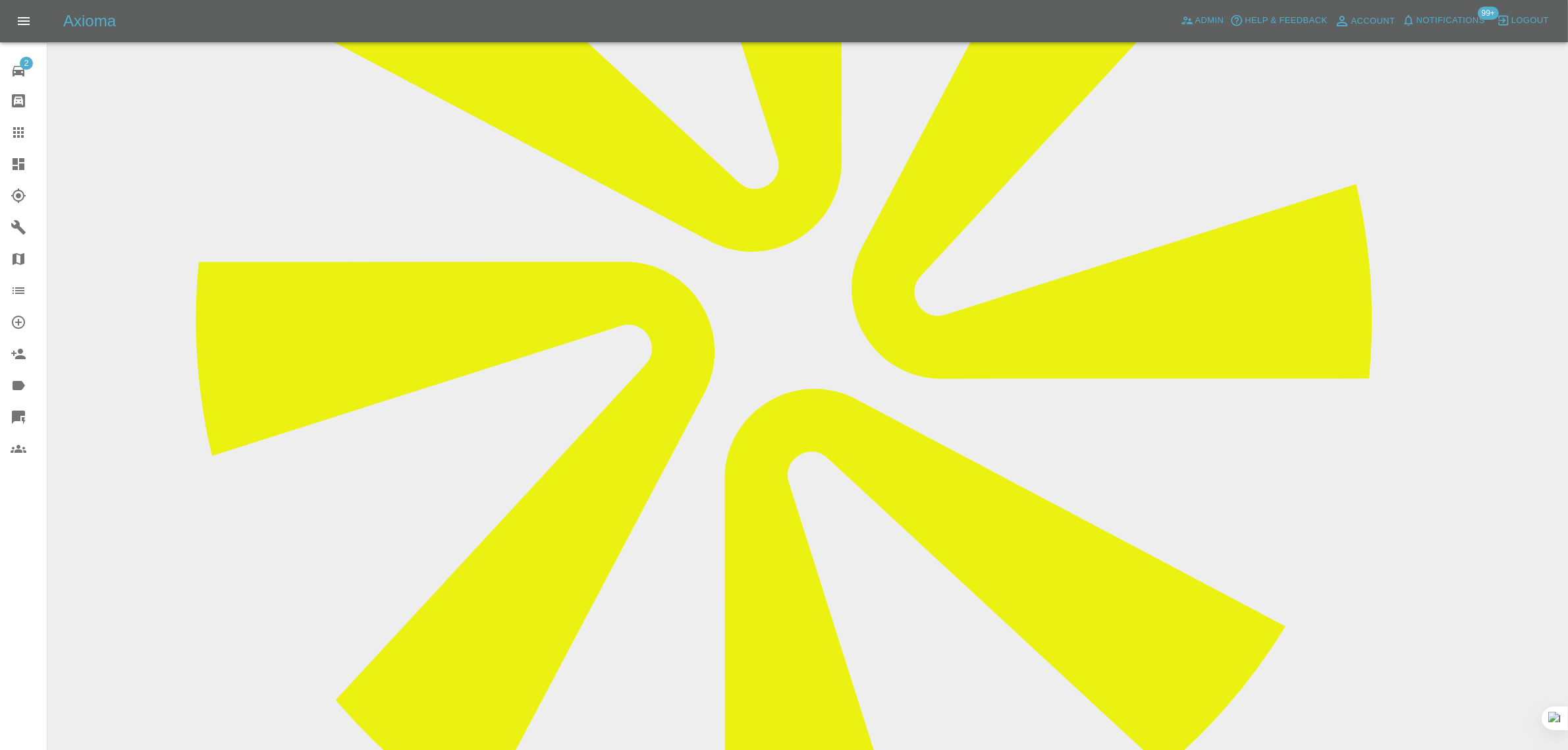
scroll to position [494, 0]
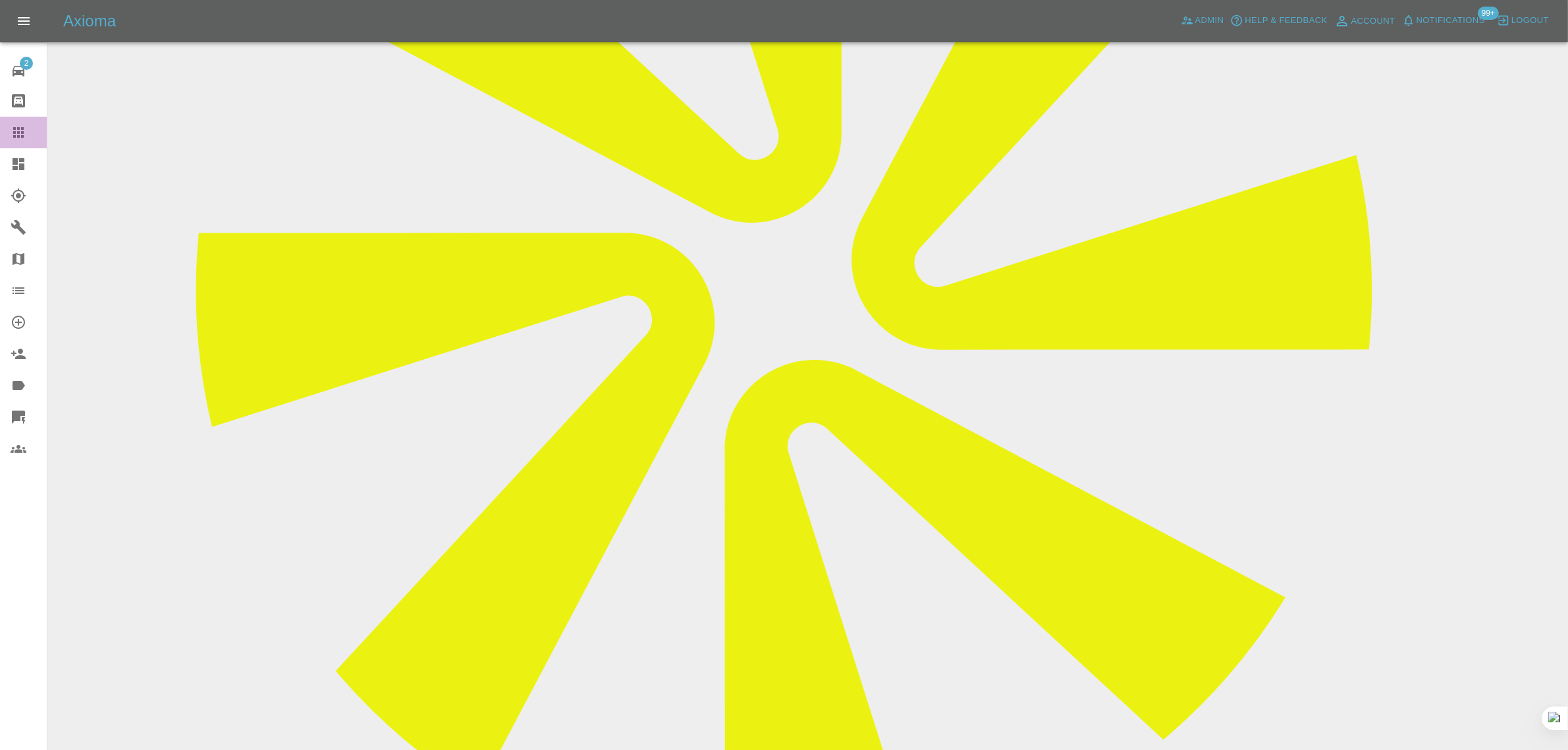
click at [14, 136] on icon at bounding box center [18, 132] width 10 height 10
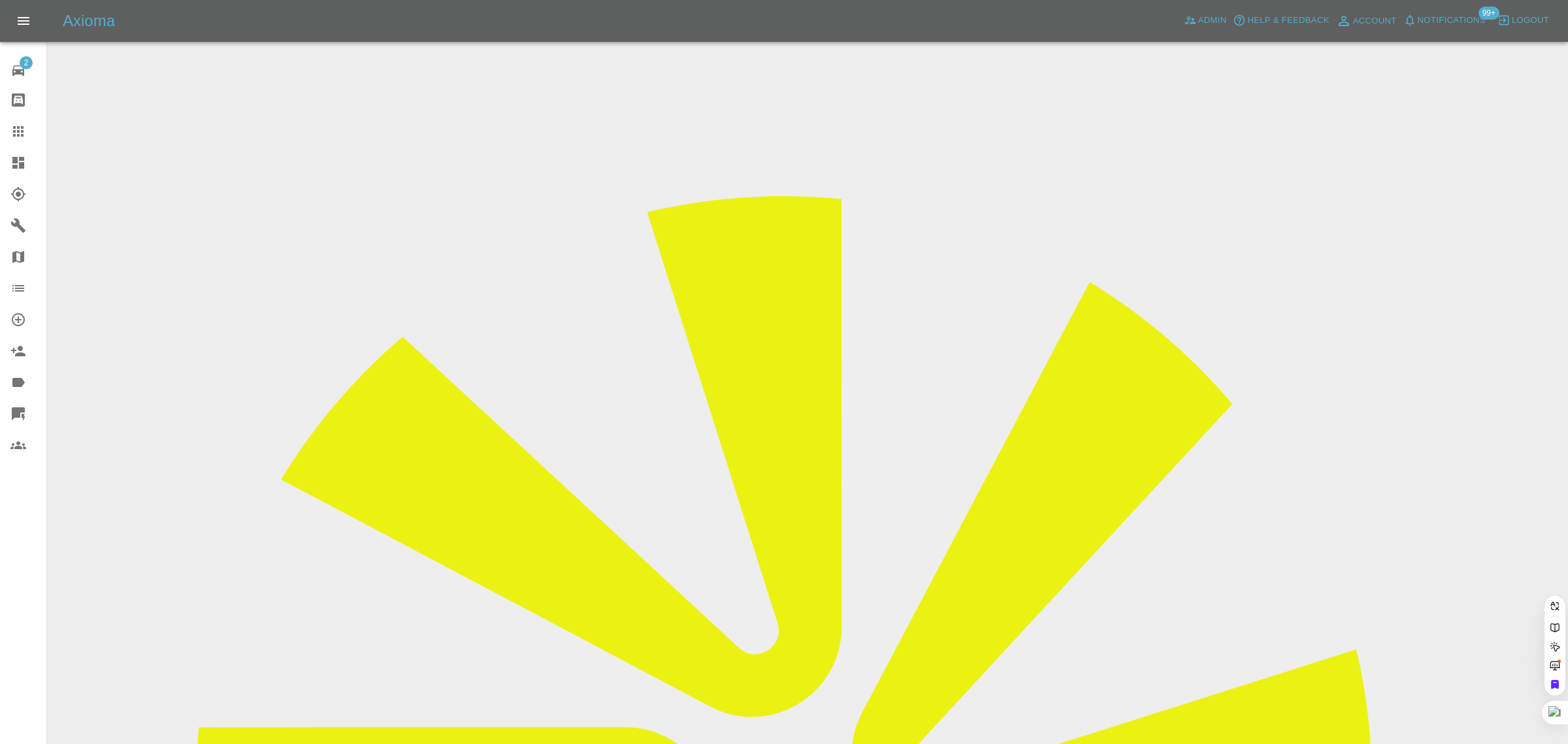
paste input "michael.swaindog@gmail.com"
type input "michael.swaindog@gmail.com"
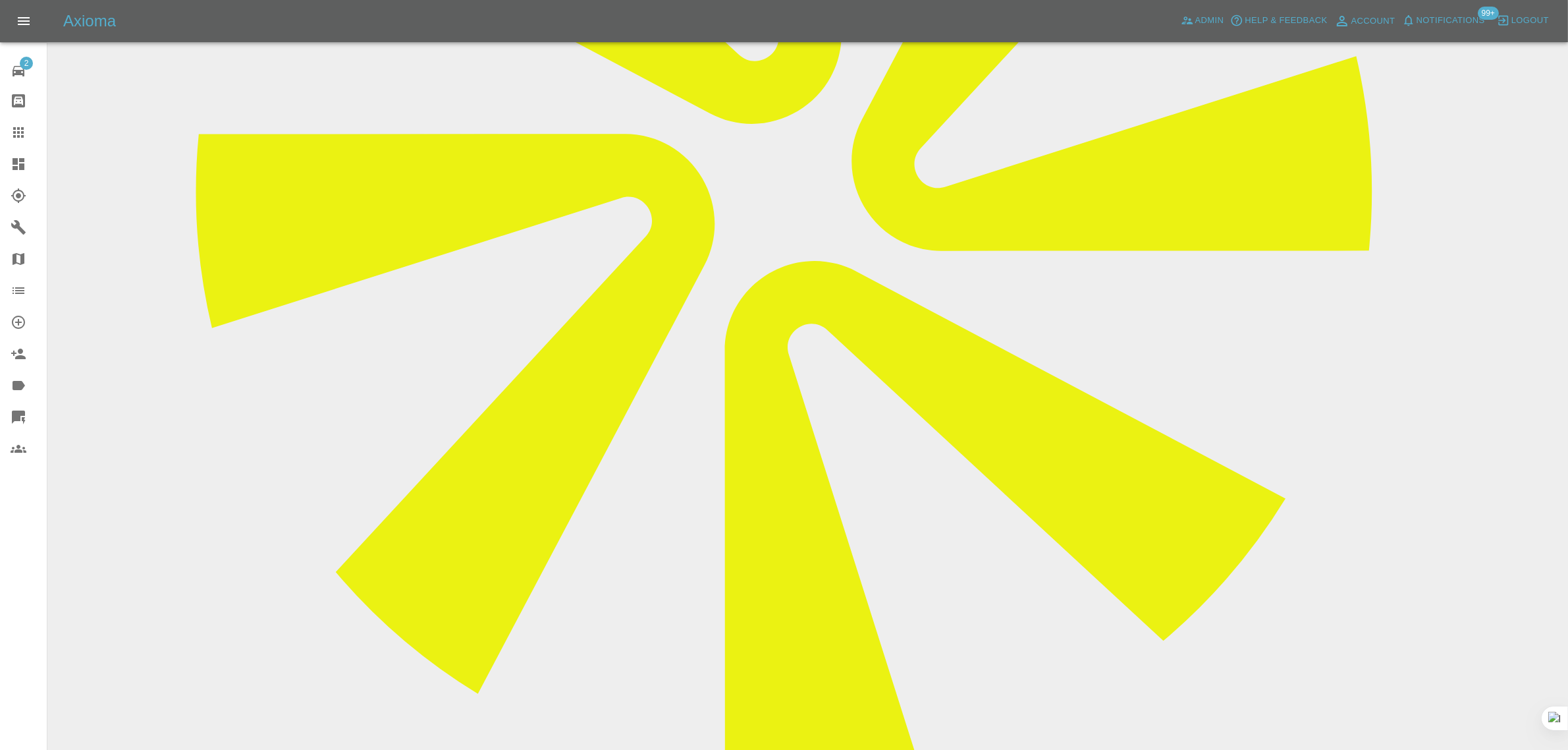
scroll to position [709, 0]
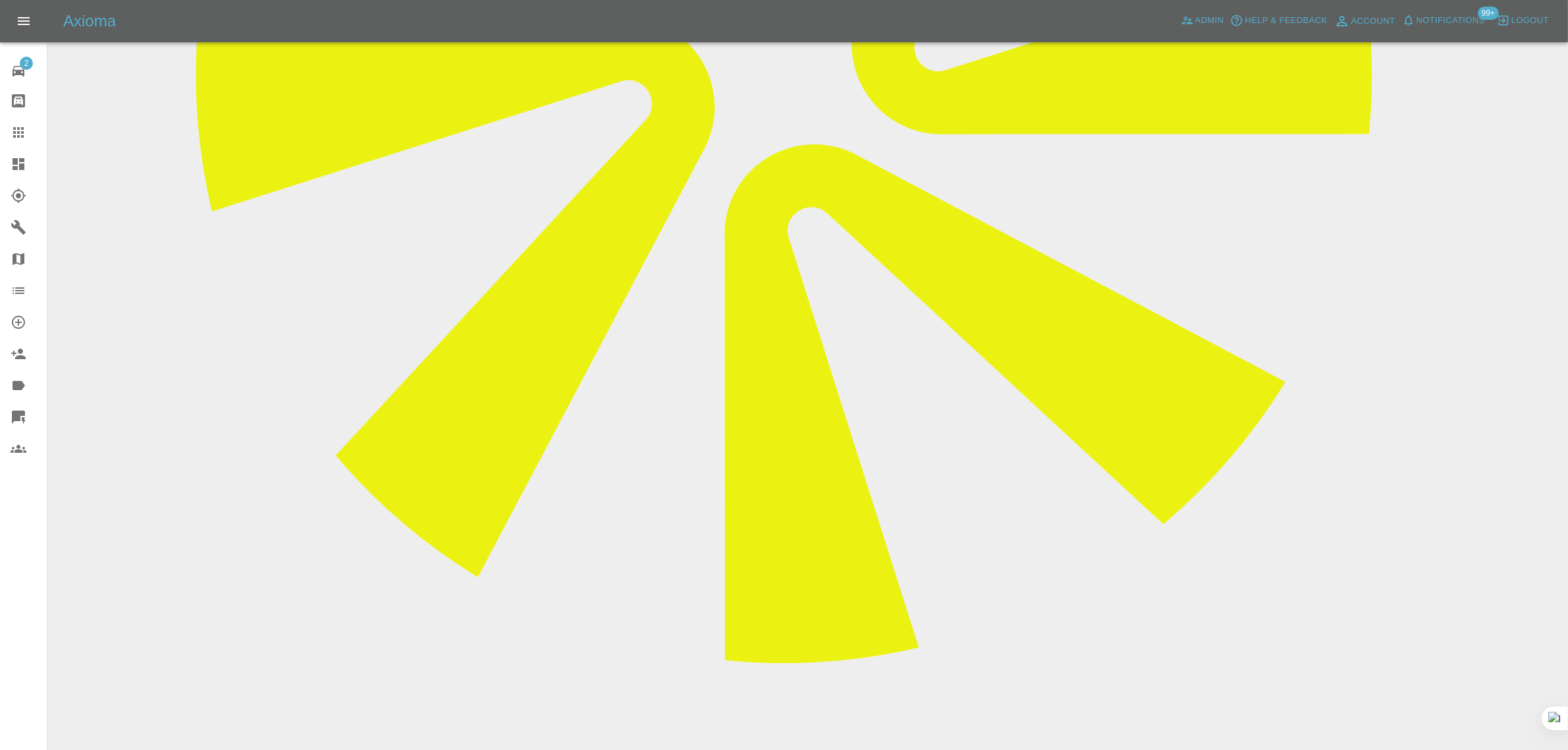
paste textarea "Hiya , I have managed to get sorted now. Thank you."
type textarea "Hiya , I have managed to get sorted now. Thank you."
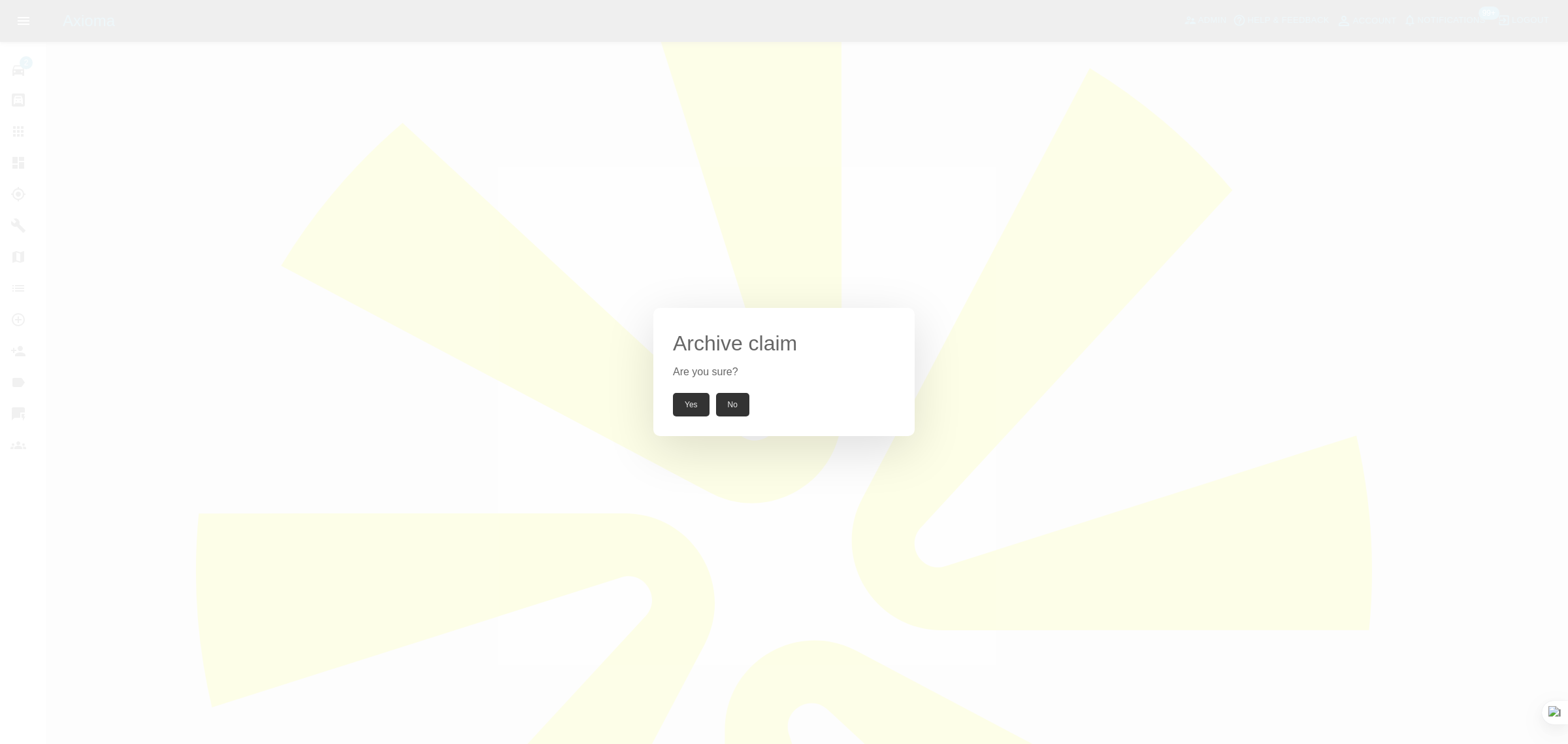
click at [684, 398] on button "Yes" at bounding box center [691, 404] width 37 height 23
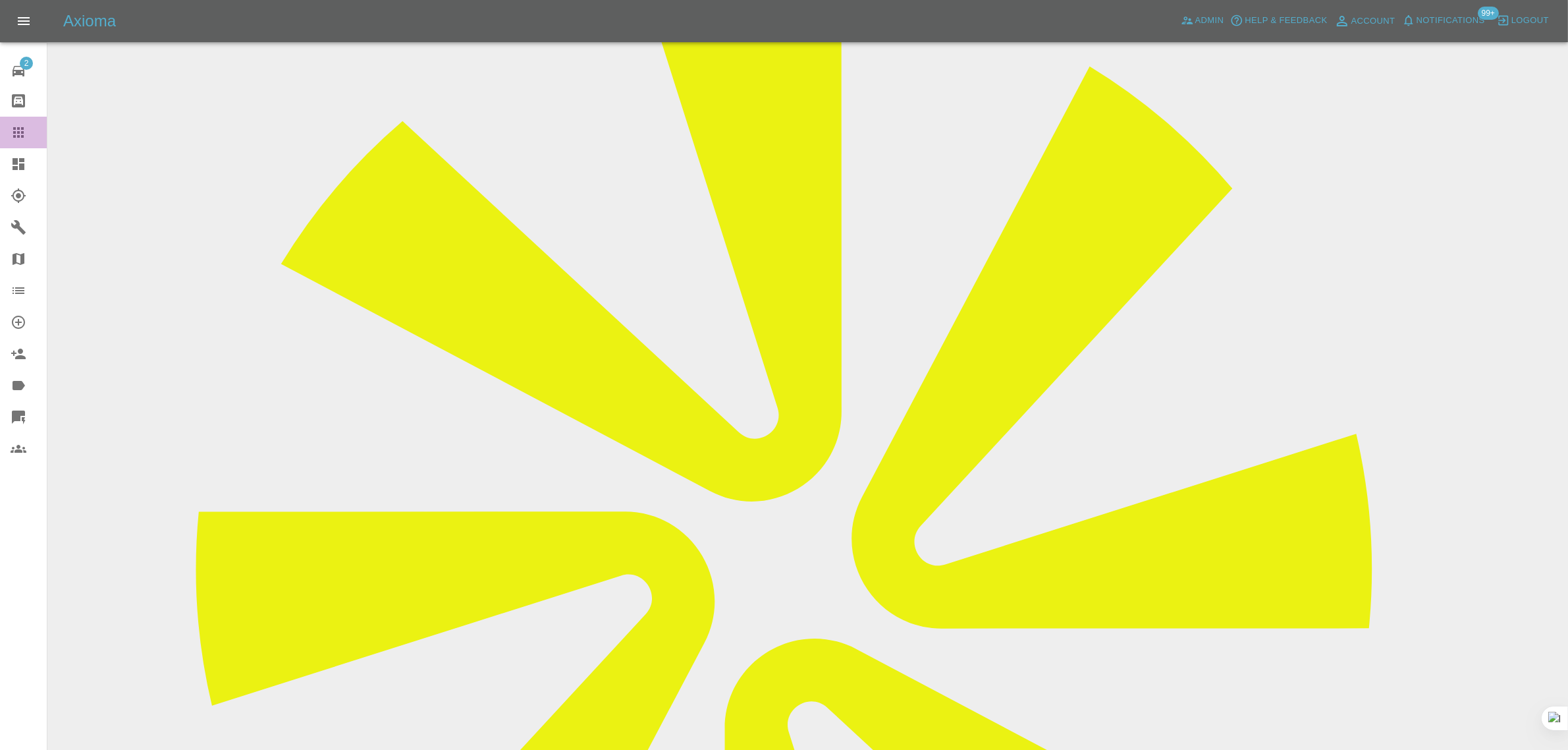
click at [18, 124] on icon at bounding box center [18, 132] width 16 height 16
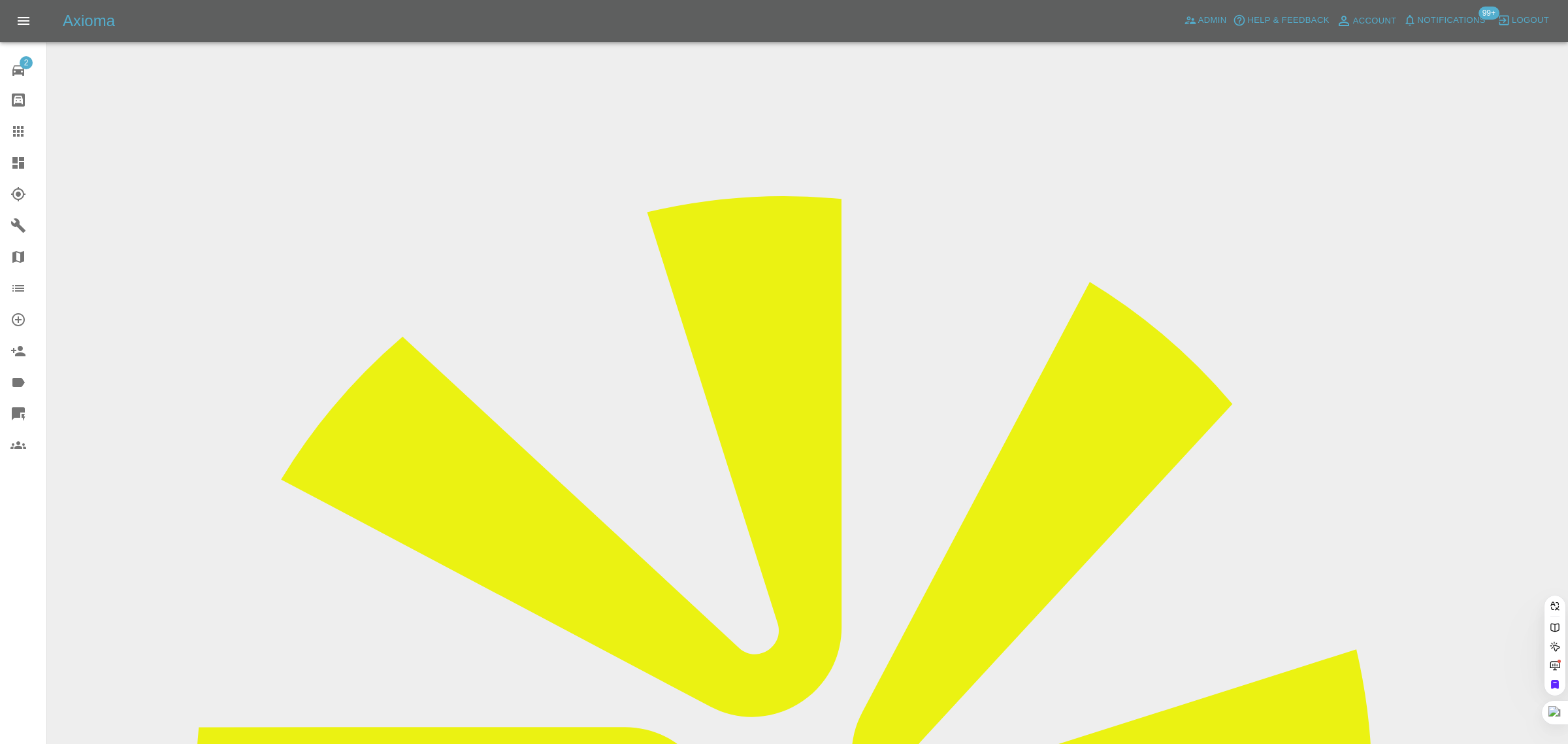
paste input "jadeshalyn@googlemail.com"
type input "jadeshalyn@googlemail.com"
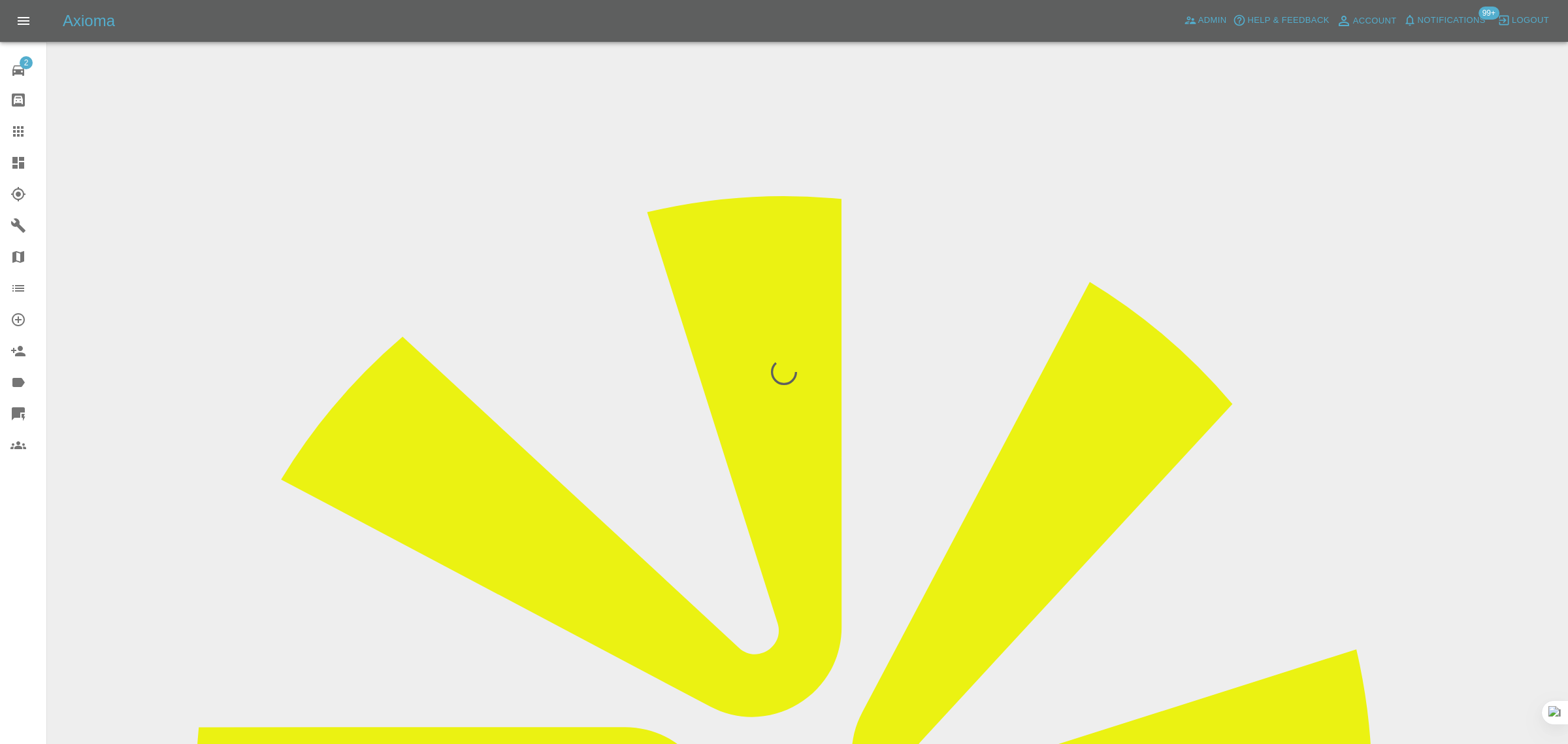
click at [30, 645] on div "2 Repair home Bodyshop home Claims Dashboard Explorer Garages Map Organization …" at bounding box center [23, 372] width 47 height 744
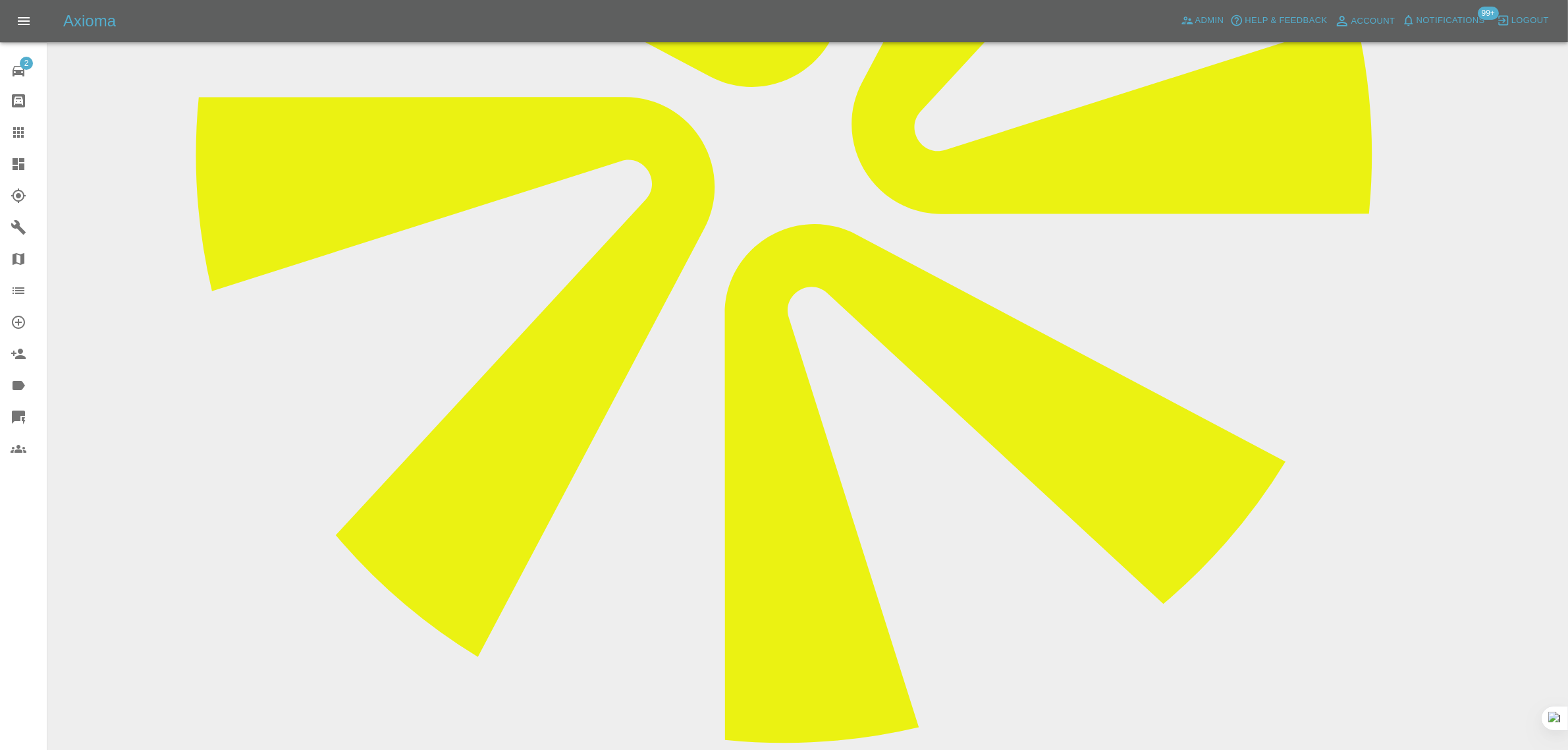
scroll to position [658, 0]
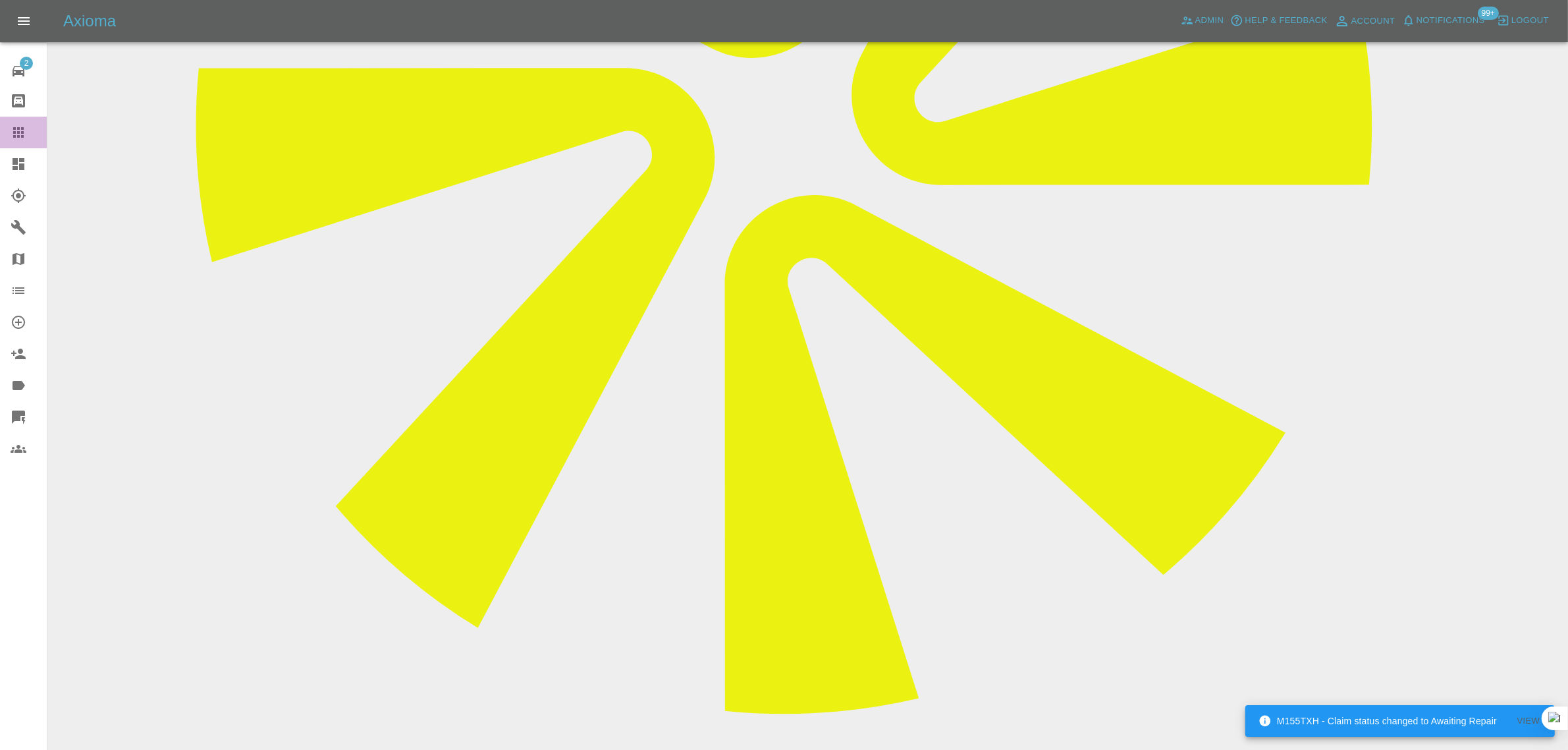
click at [10, 136] on icon at bounding box center [18, 132] width 16 height 16
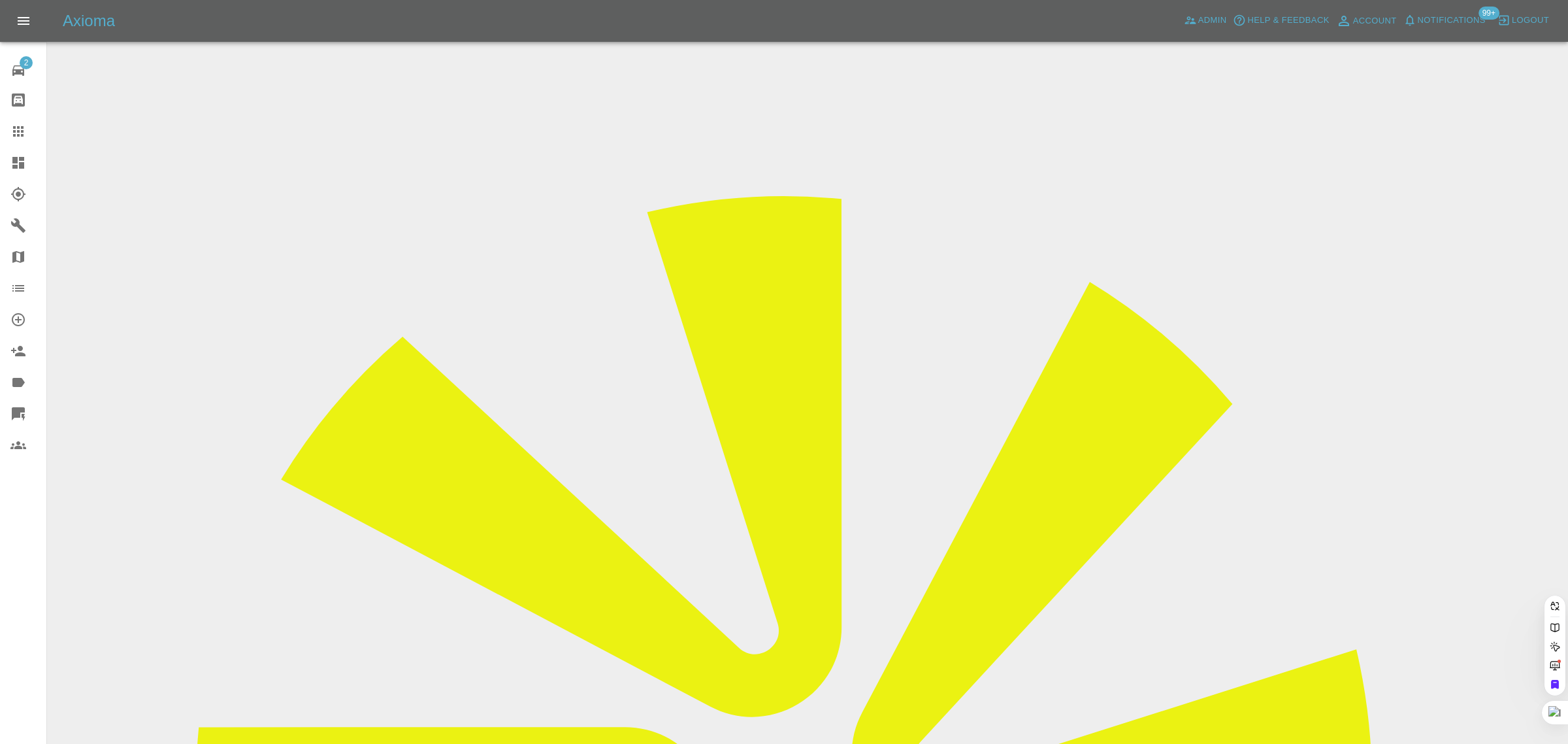
paste input "stanley34_eng@yahoo.co.uk"
type input "stanley34_eng@yahoo.co.uk"
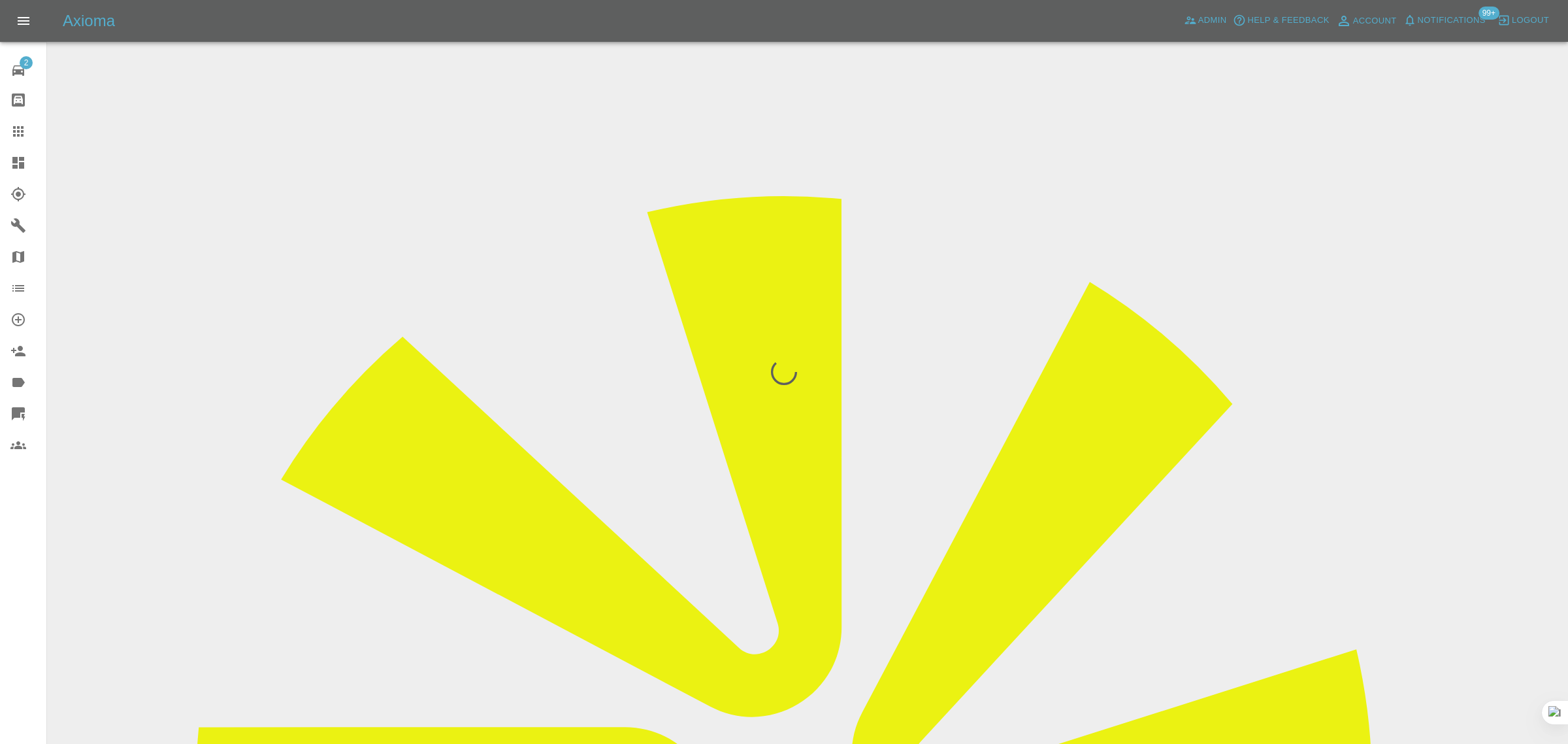
click at [27, 544] on div "2 Repair home Bodyshop home Claims Dashboard Explorer Garages Map Organization …" at bounding box center [23, 372] width 47 height 744
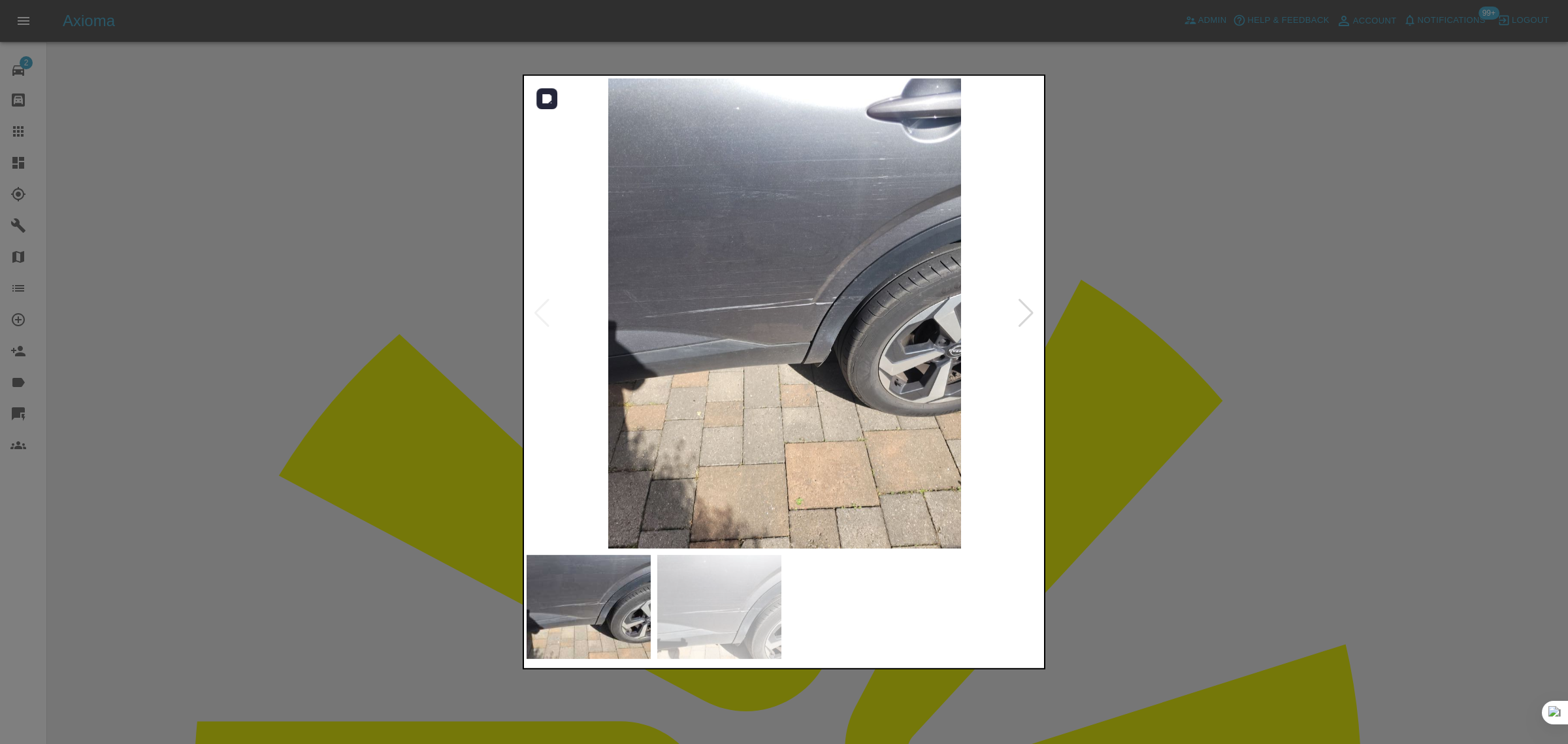
click at [1026, 311] on div at bounding box center [1026, 313] width 18 height 29
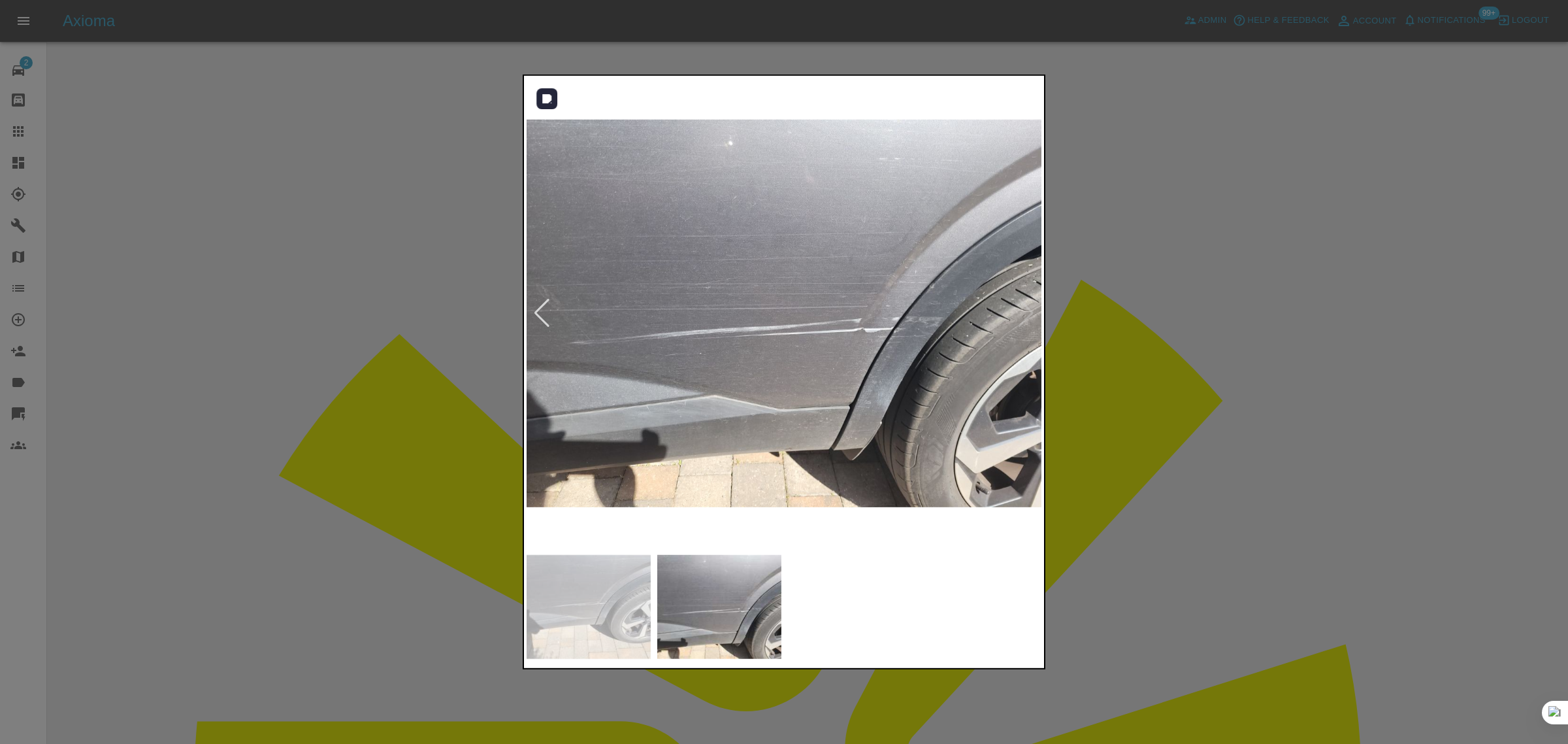
click at [1026, 311] on img at bounding box center [784, 313] width 516 height 470
click at [1128, 435] on div at bounding box center [784, 372] width 1568 height 744
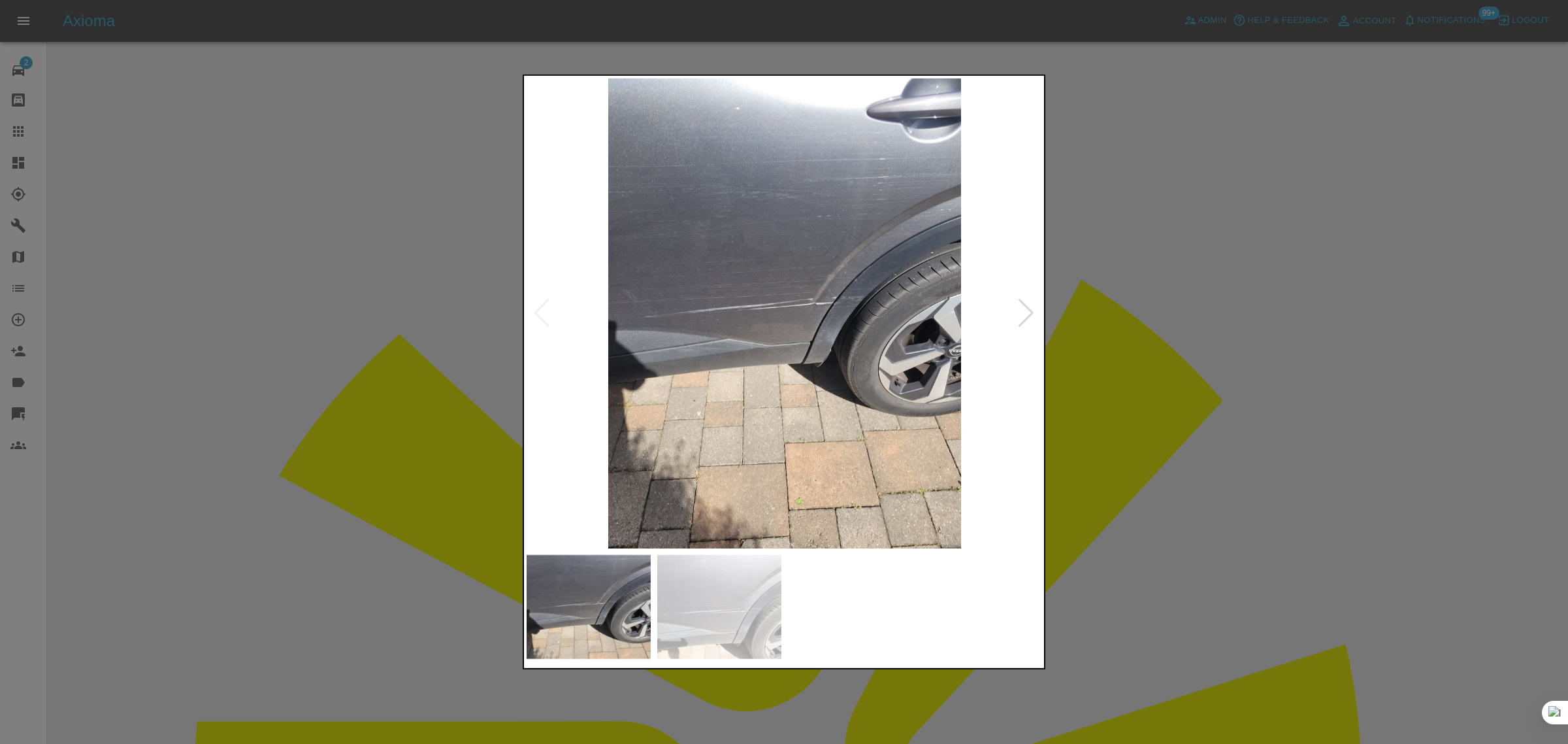
click at [1159, 282] on div at bounding box center [784, 372] width 1568 height 744
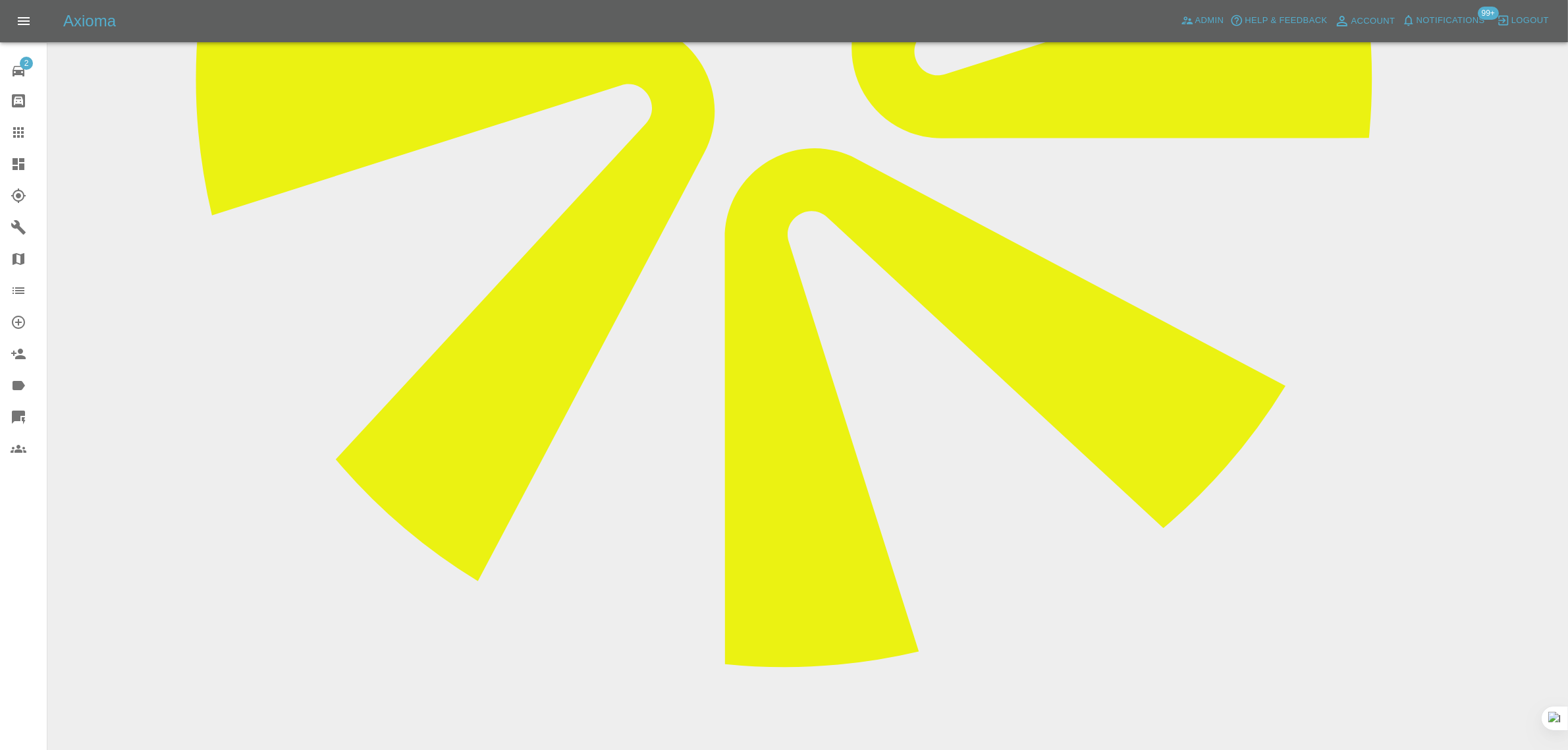
scroll to position [709, 0]
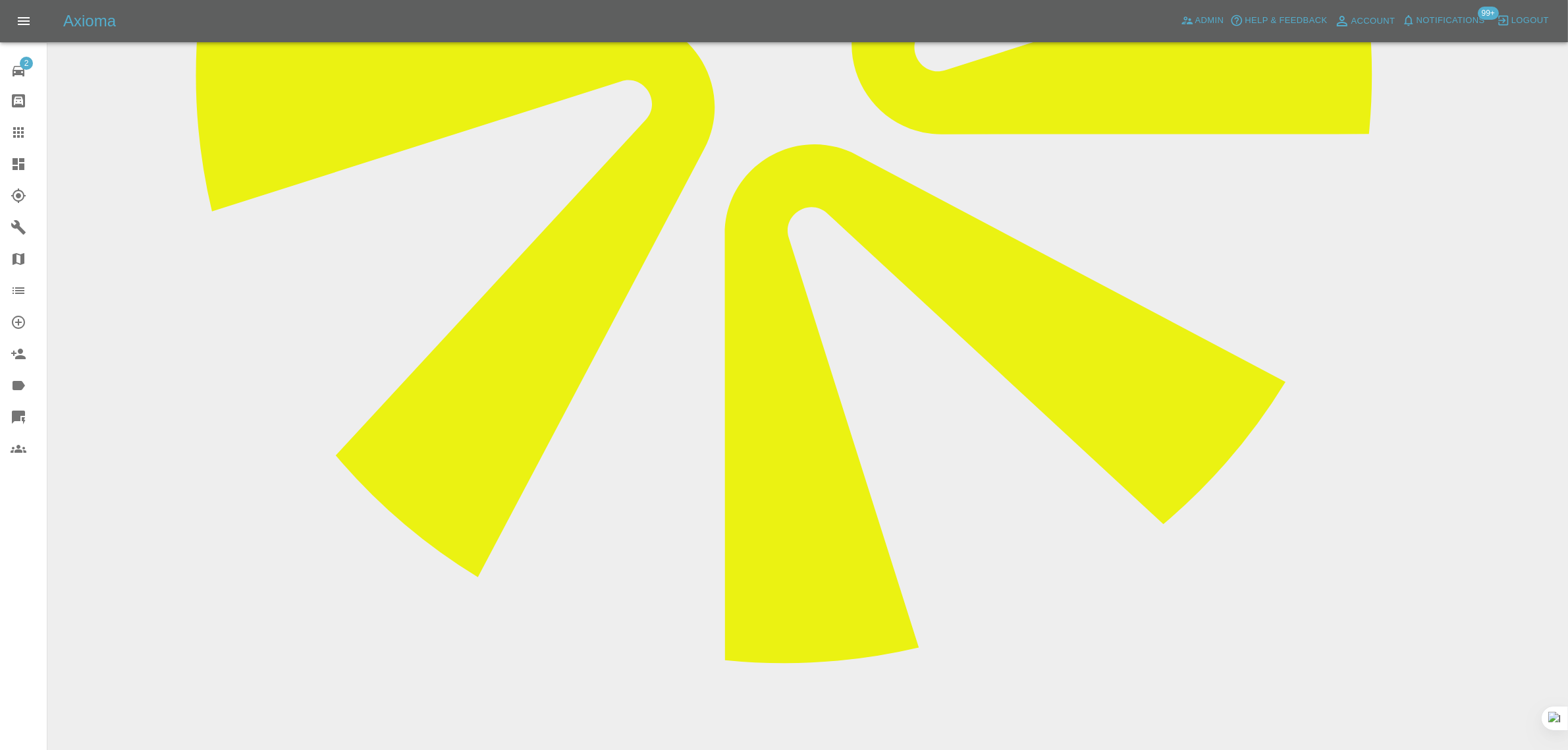
drag, startPoint x: 700, startPoint y: 562, endPoint x: 722, endPoint y: 578, distance: 27.2
copy p "NSR Door Retexture Trim"
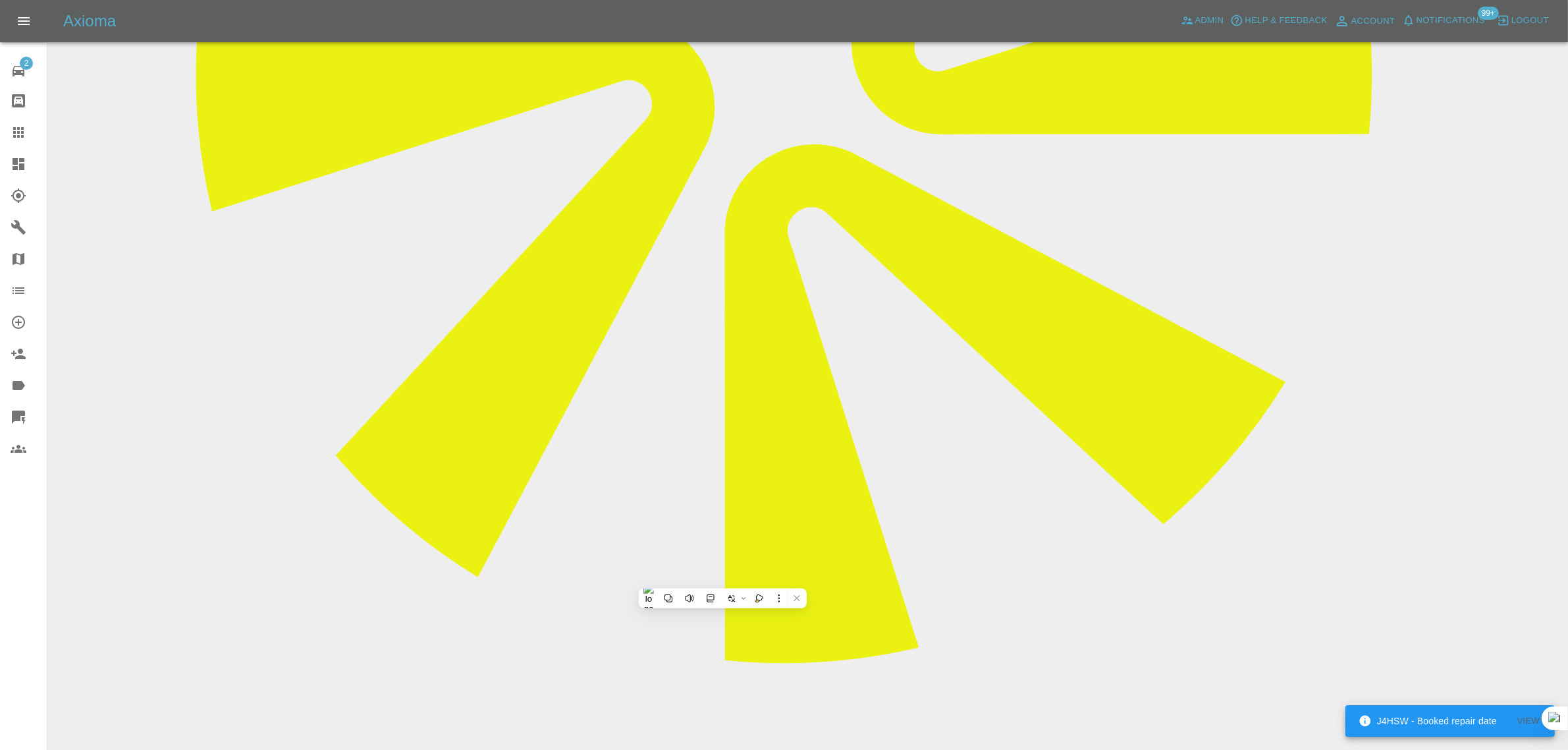
click at [24, 118] on link "Claims" at bounding box center [23, 132] width 47 height 32
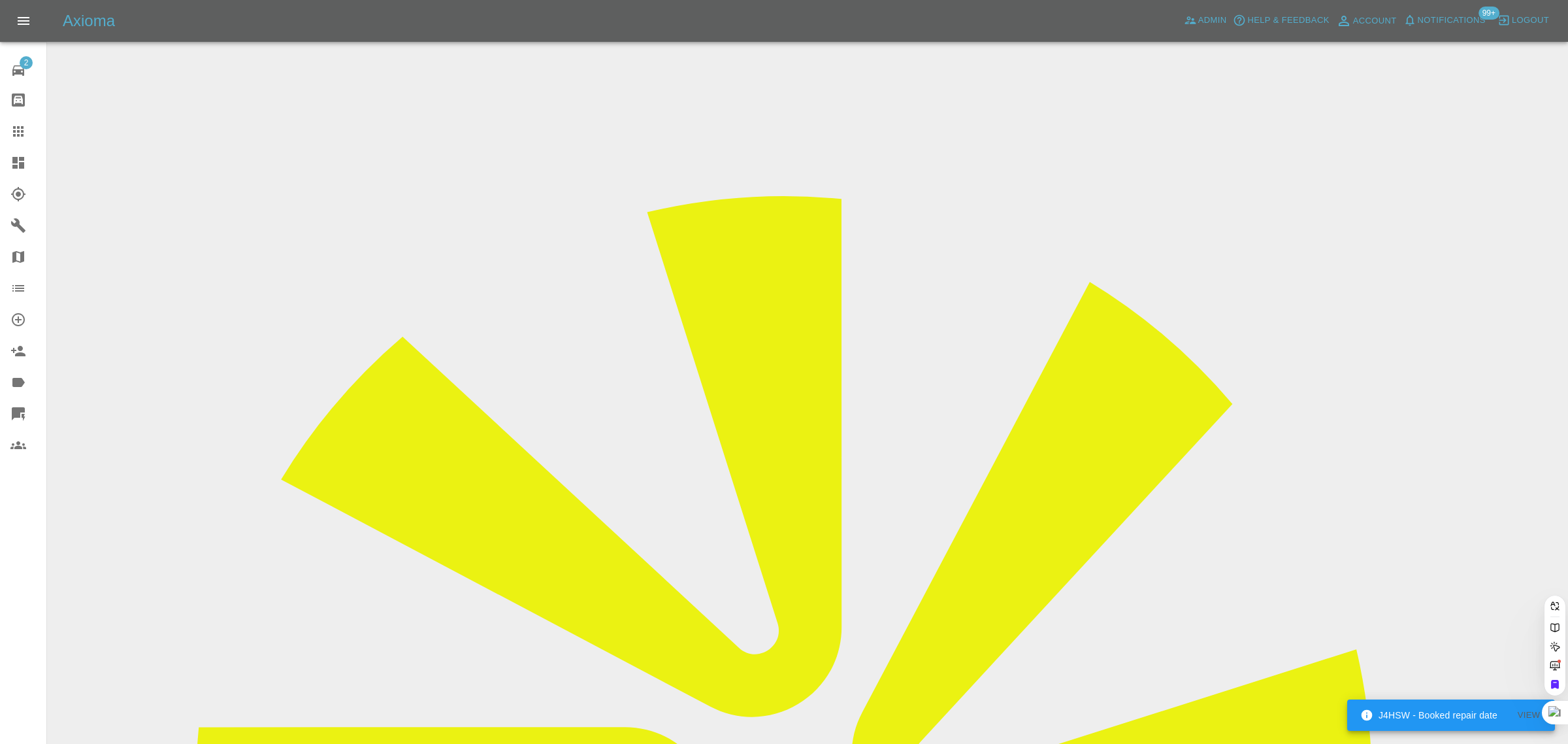
paste input "gavin40wells@aol.com"
type input "gavin40wells@aol.com"
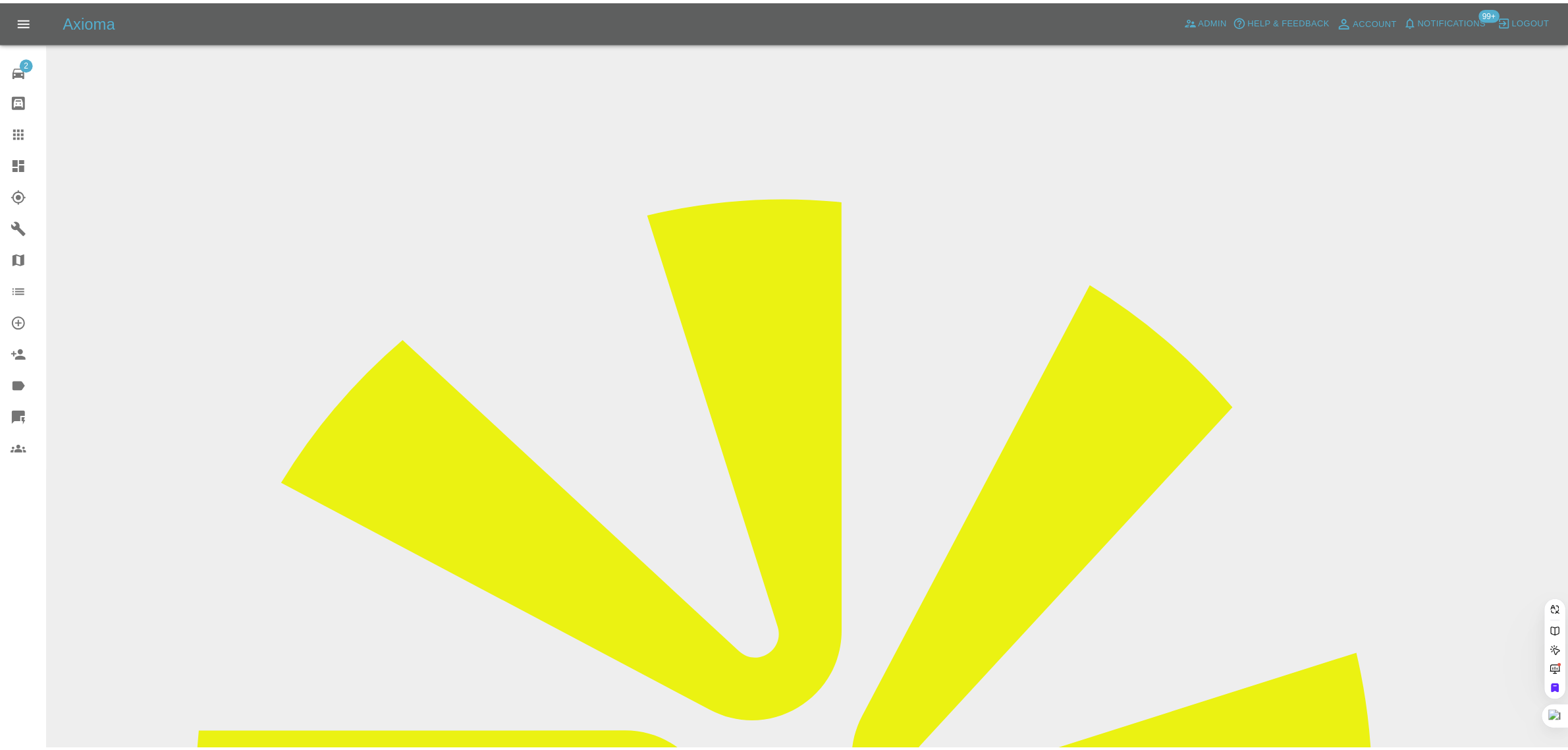
scroll to position [0, 0]
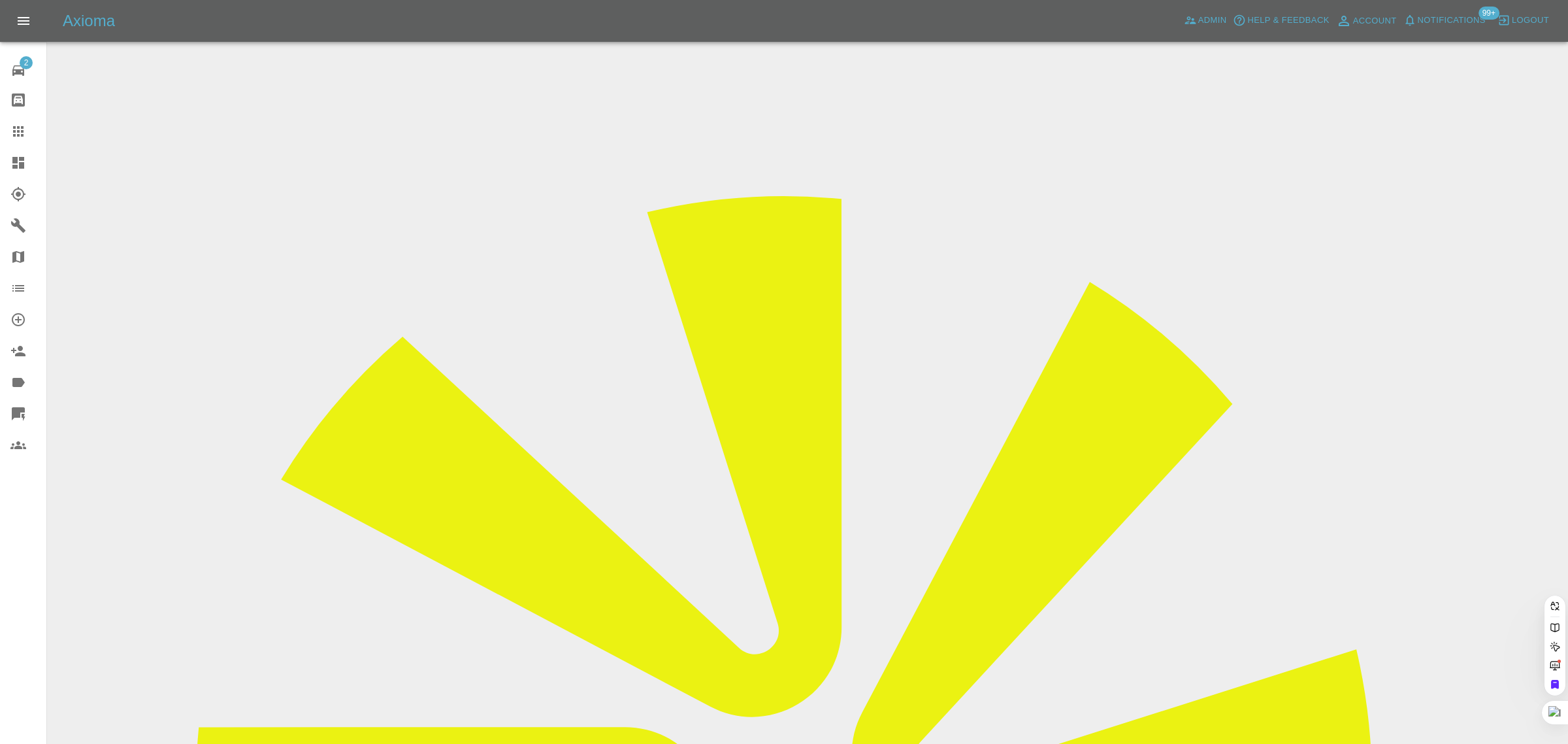
click at [16, 556] on div "2 Repair home Bodyshop home Claims Dashboard Explorer Garages Map Organization …" at bounding box center [23, 372] width 47 height 744
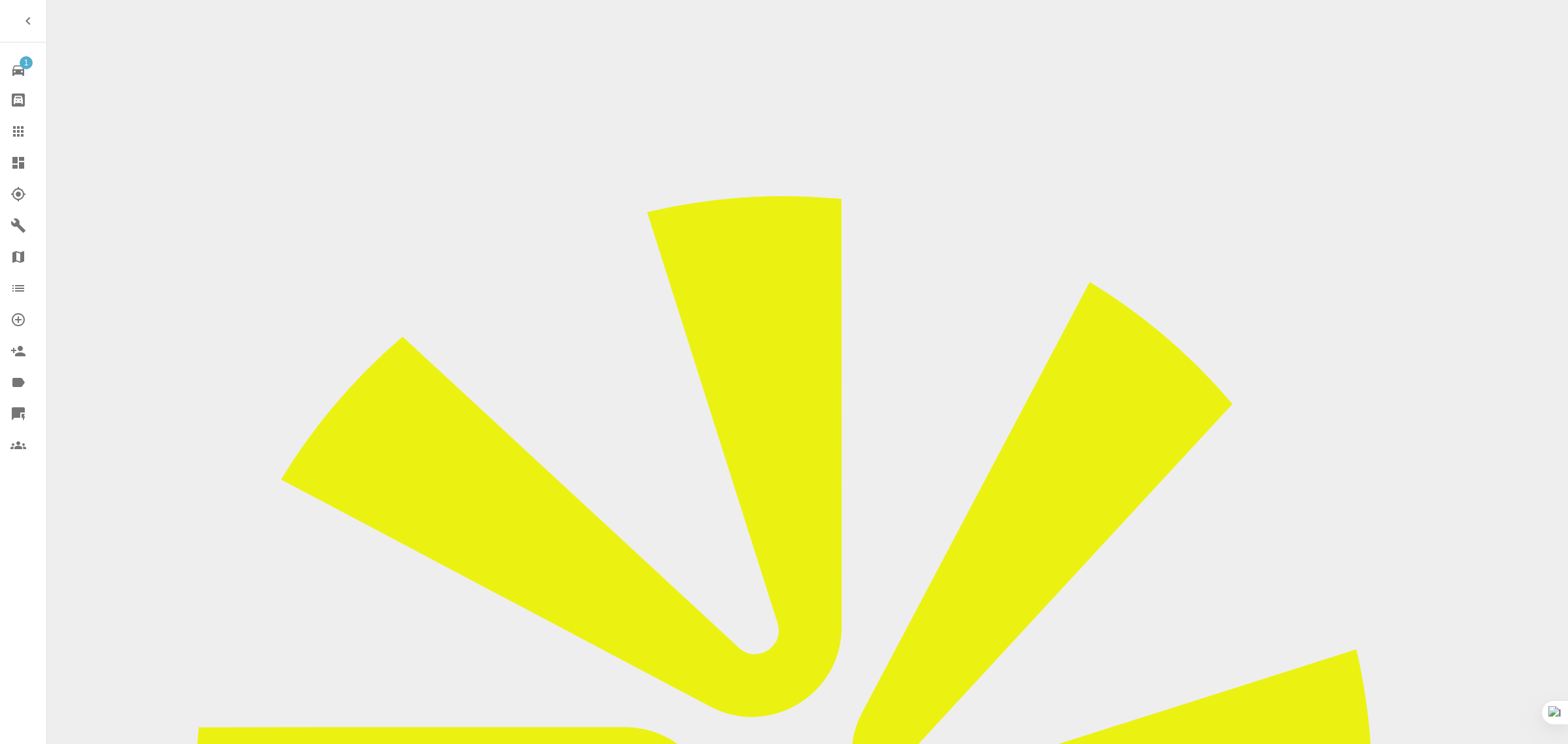
click at [14, 125] on icon at bounding box center [18, 131] width 15 height 15
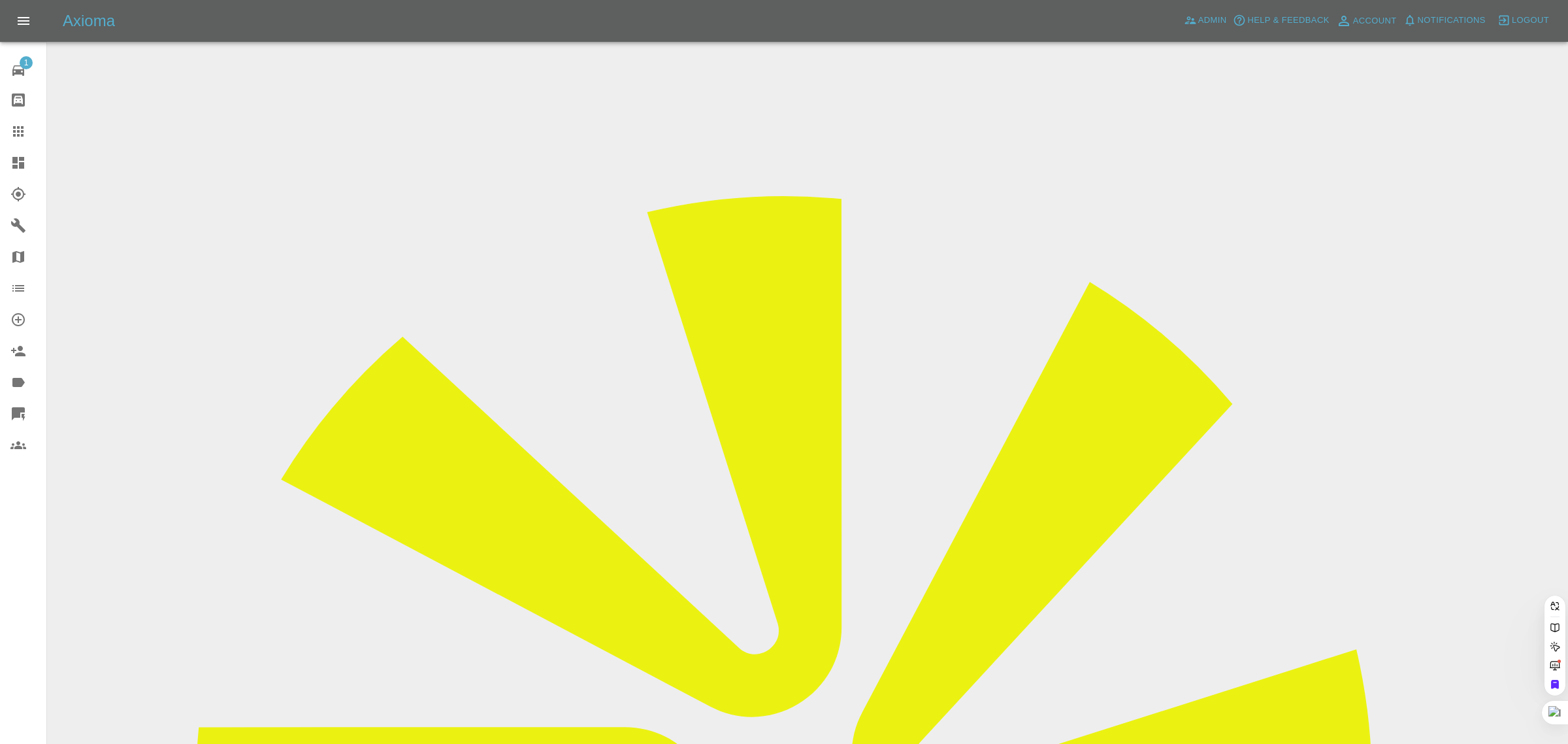
paste input "[EMAIL_ADDRESS][DOMAIN_NAME]"
type input "[EMAIL_ADDRESS][DOMAIN_NAME]"
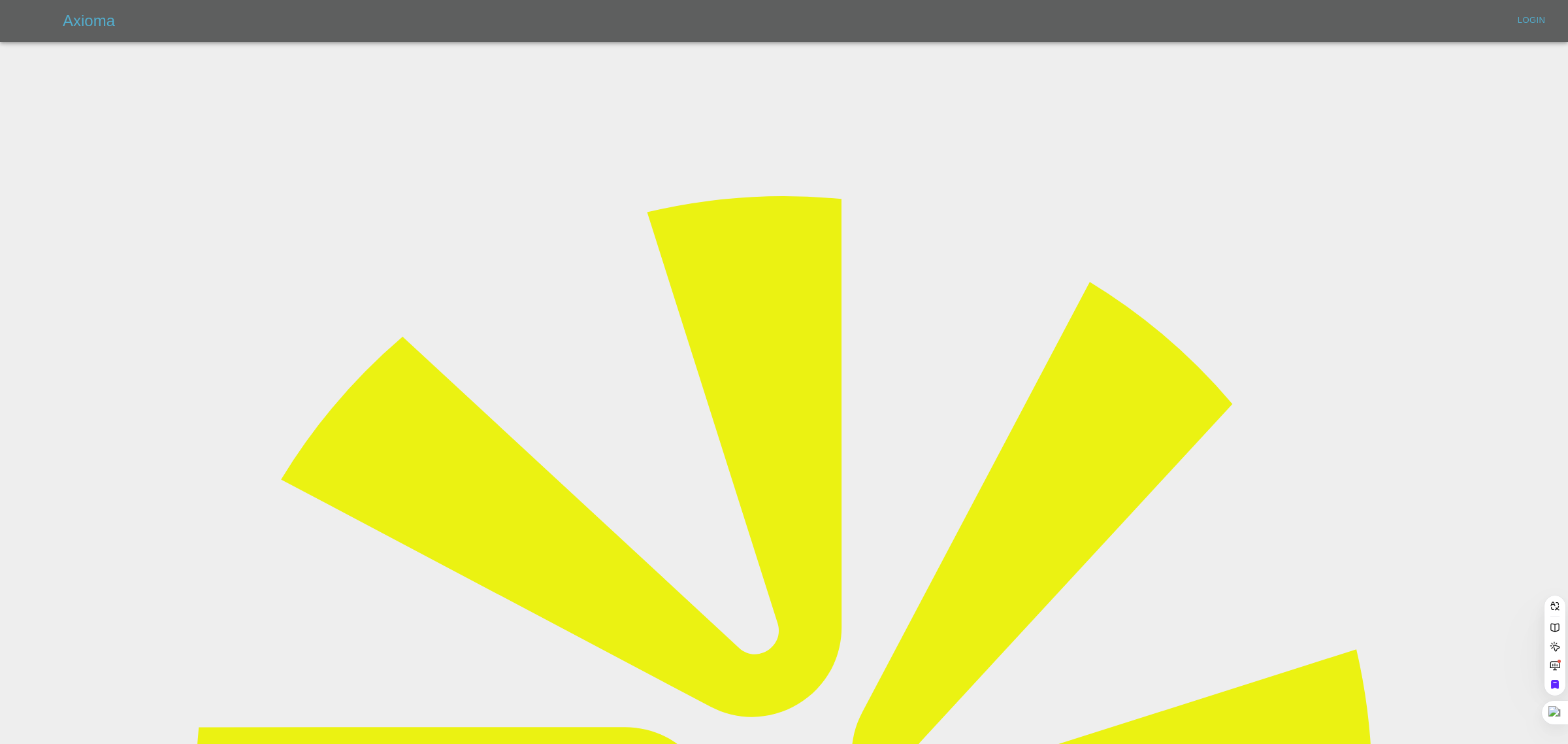
scroll to position [0, 21]
type input "bookkeeping@fifoaccounting.com"
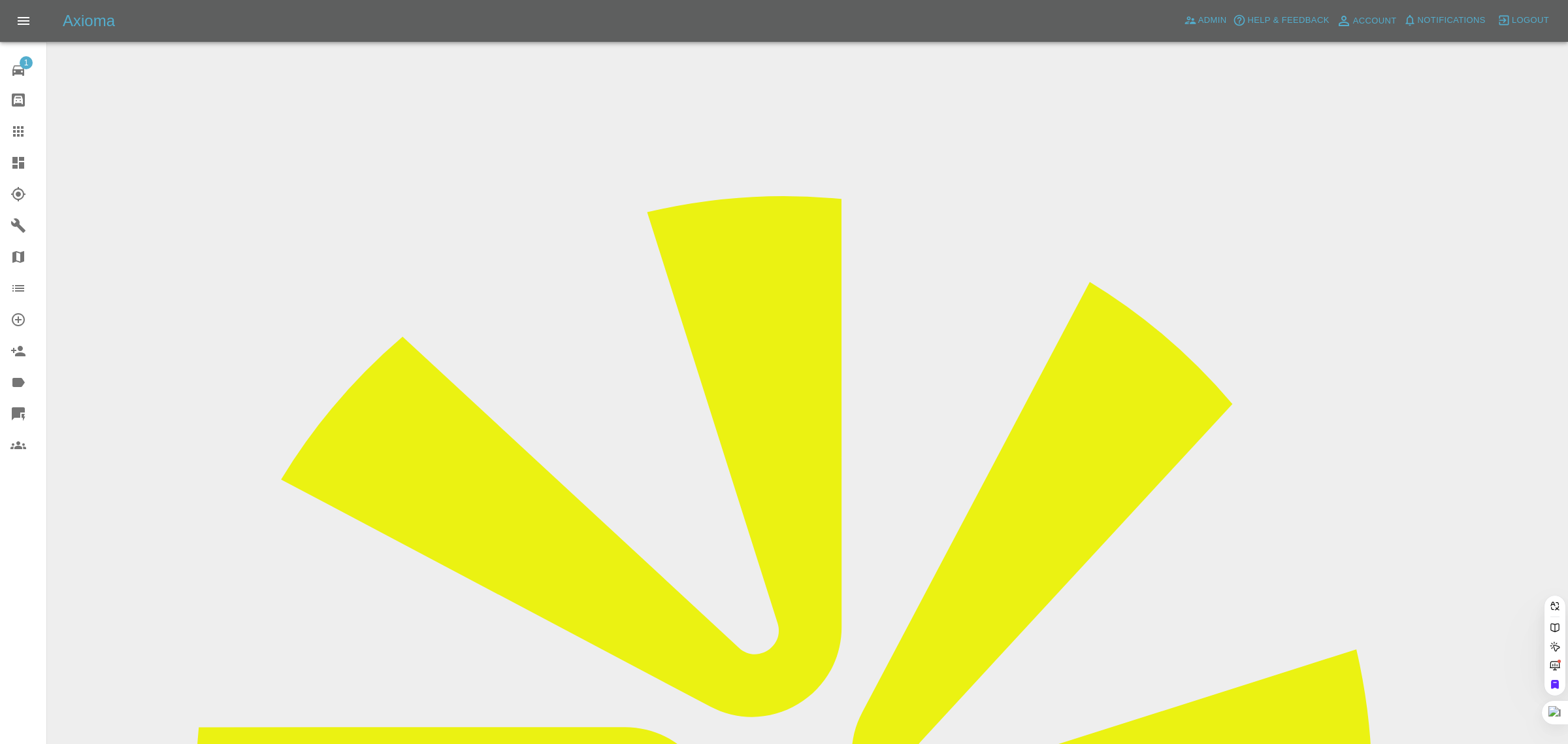
paste input "henryamphlett@gmail.com"
type input "henryamphlett@gmail.com"
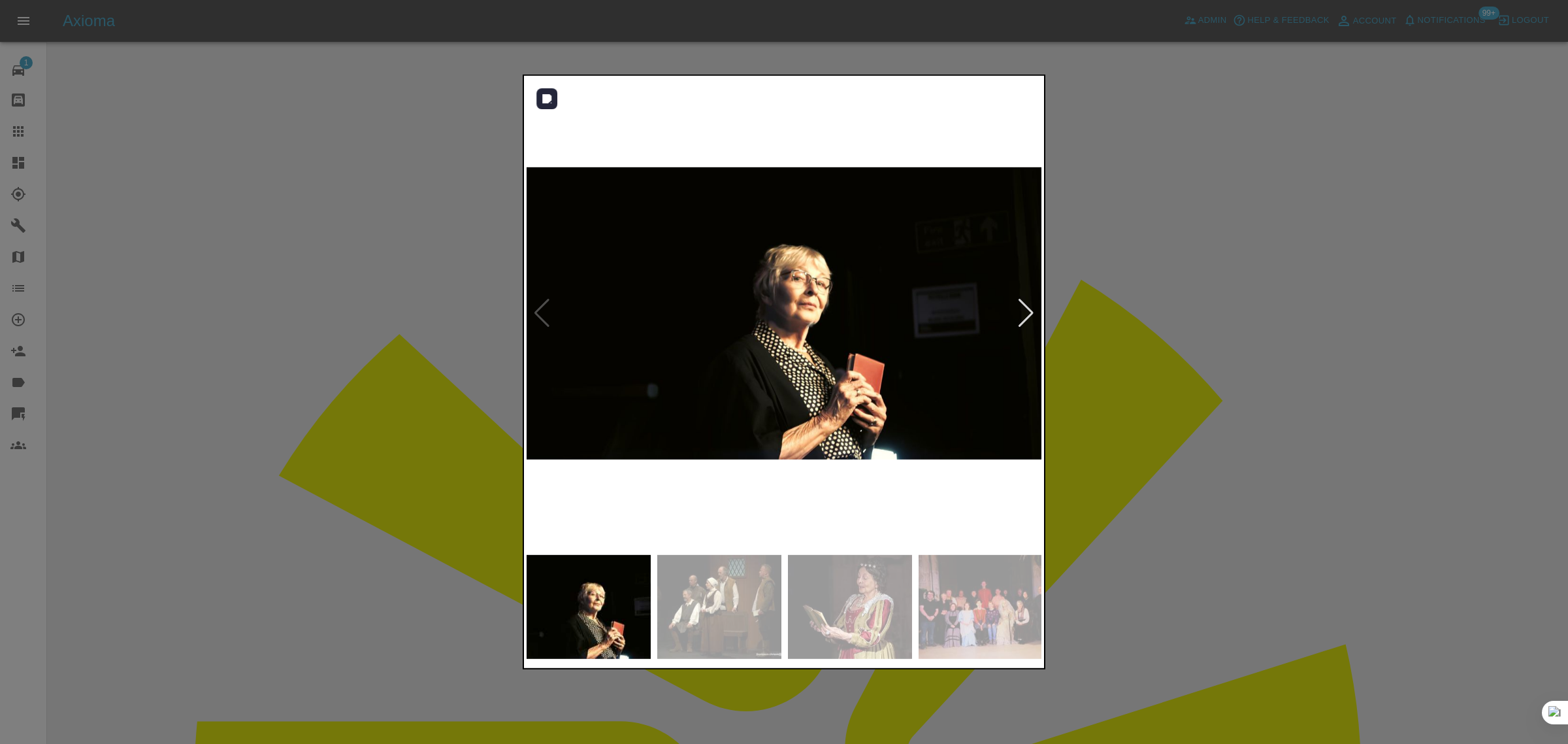
click at [1022, 314] on div at bounding box center [1026, 313] width 18 height 29
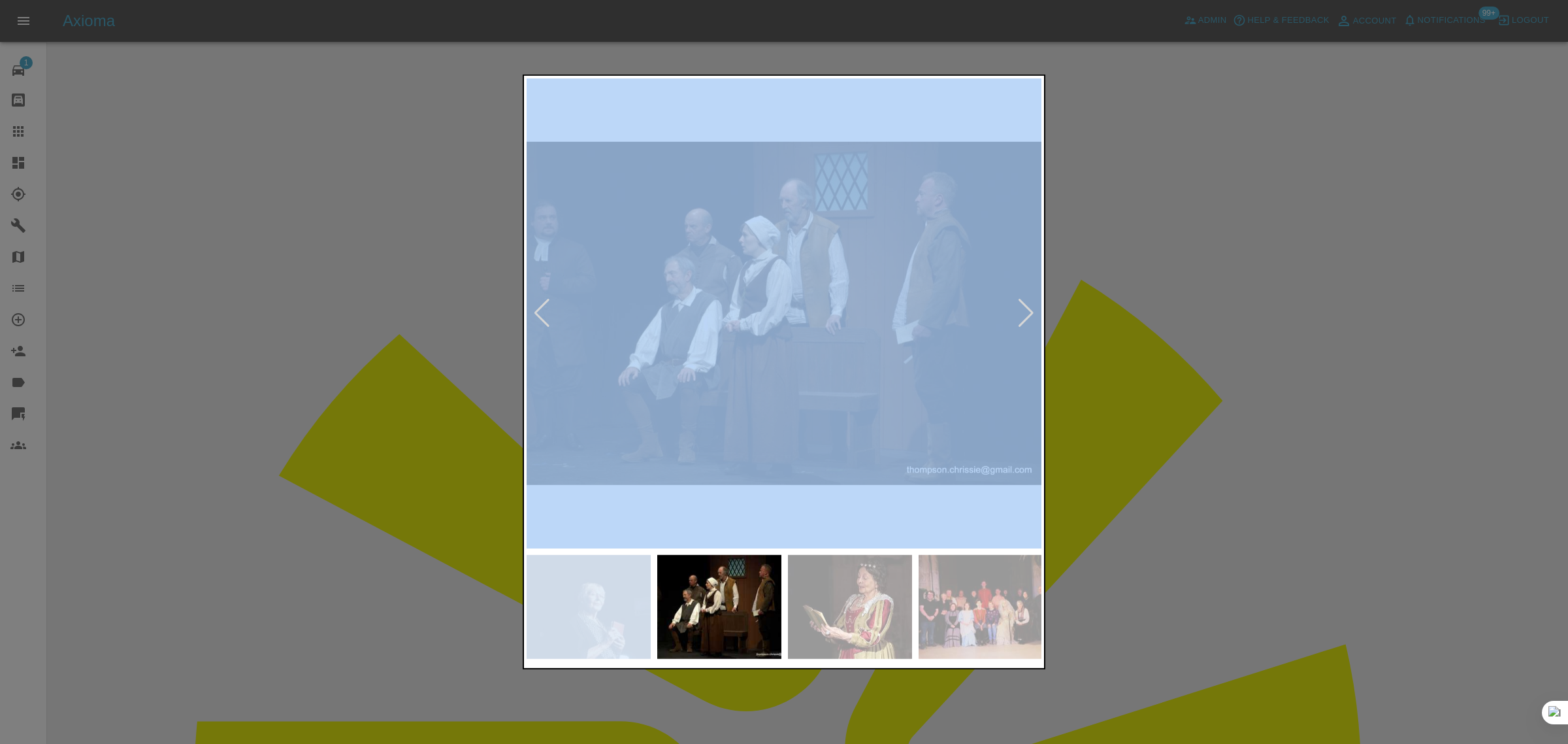
click at [1022, 314] on div at bounding box center [1026, 313] width 18 height 29
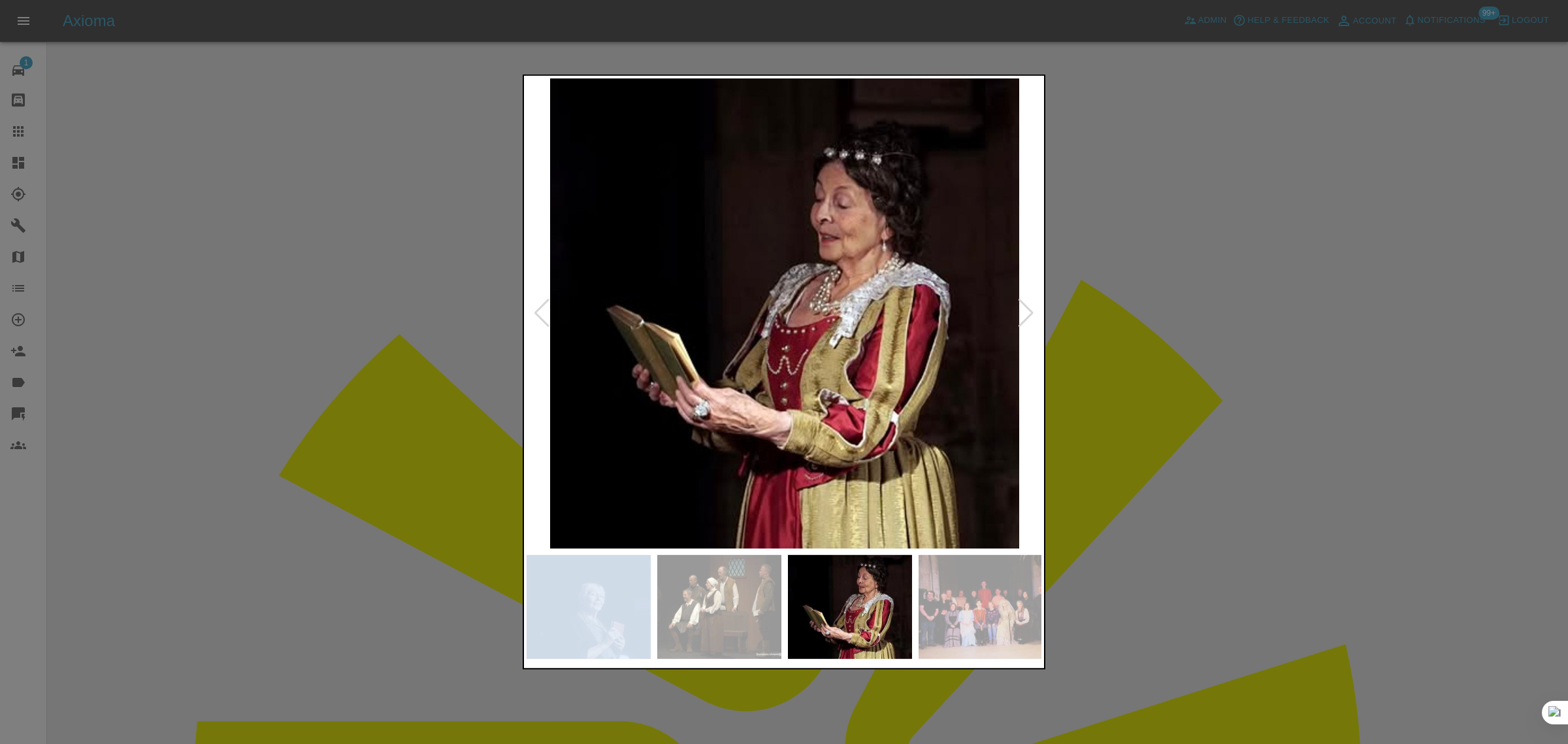
click at [1022, 314] on div at bounding box center [1026, 313] width 18 height 29
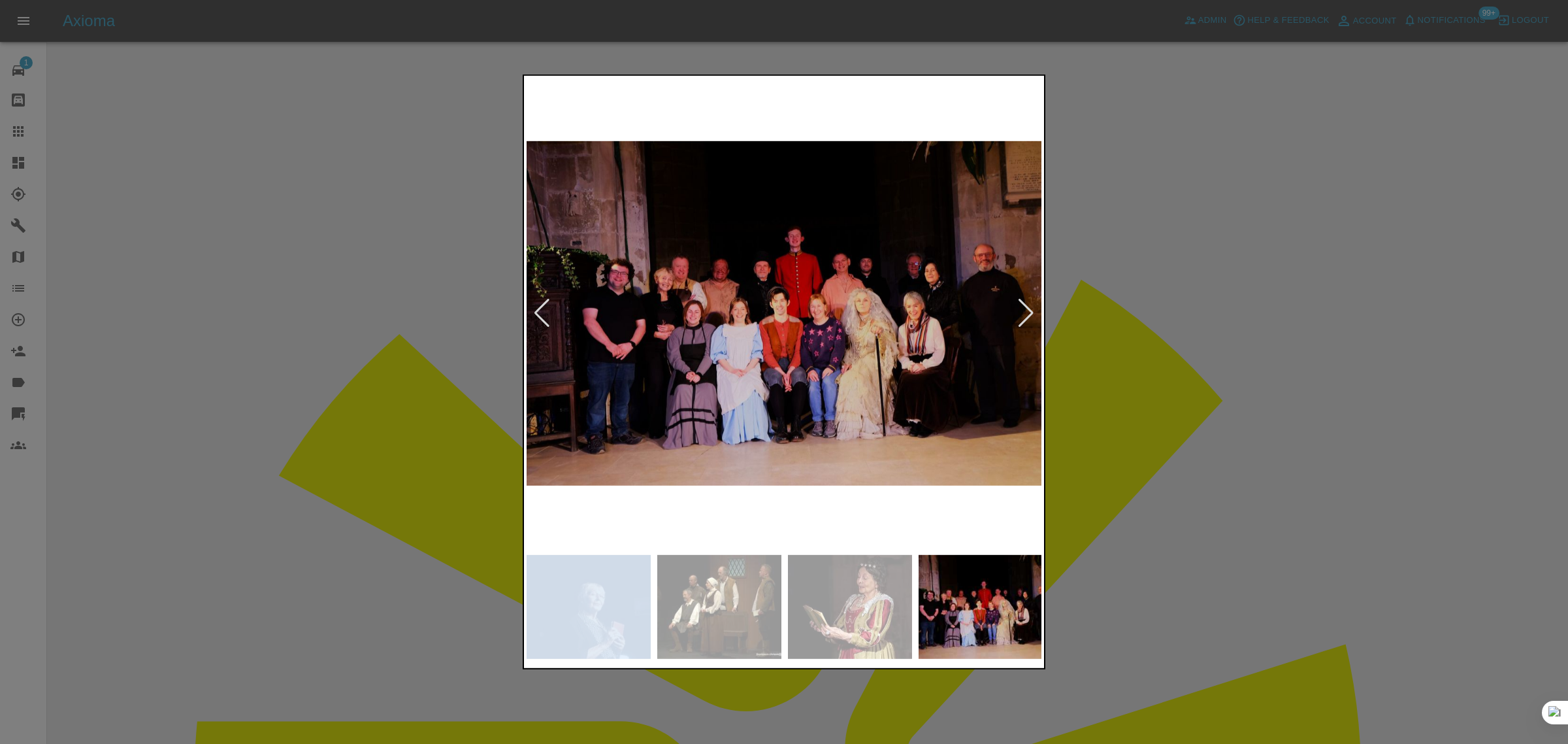
click at [1022, 314] on div at bounding box center [1026, 313] width 18 height 29
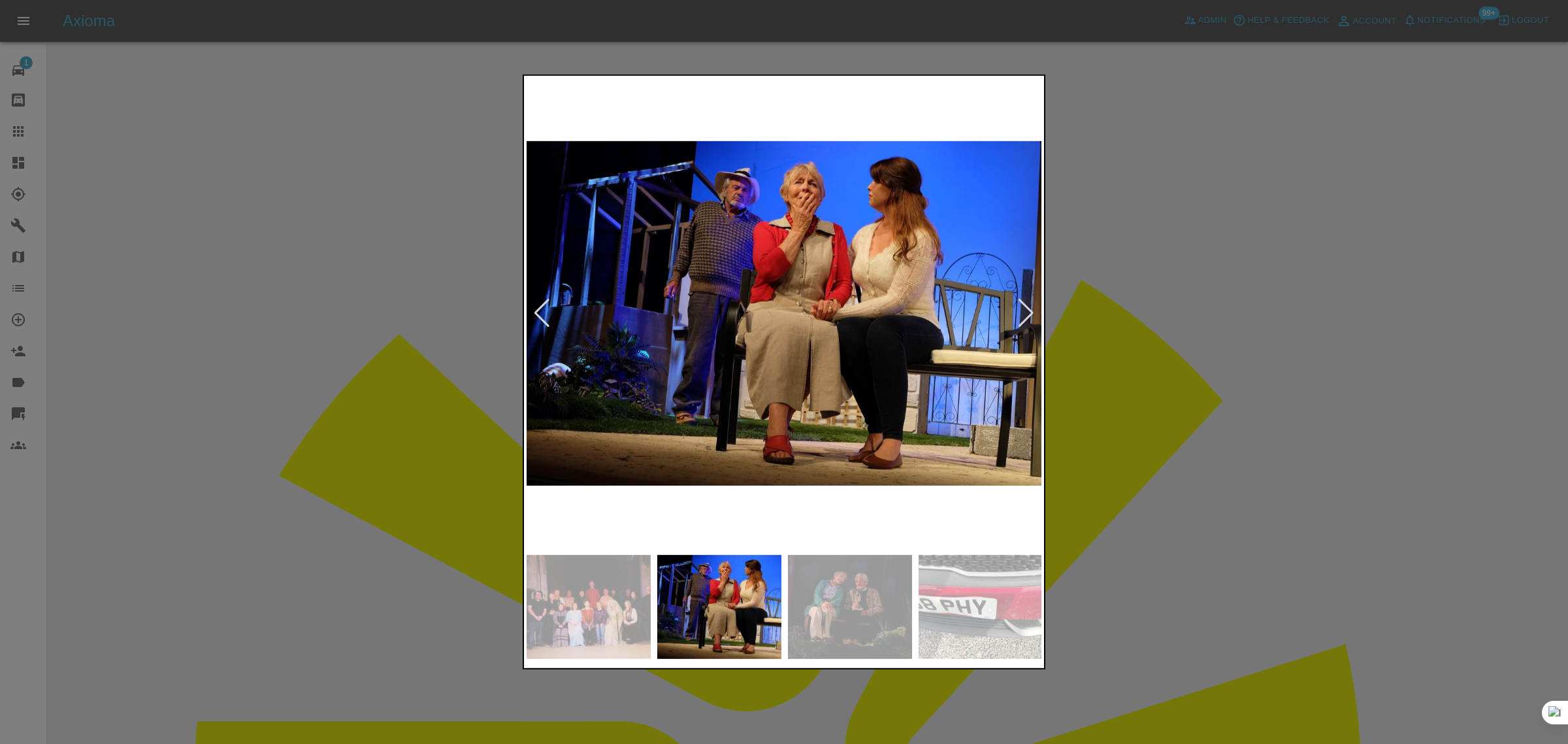
click at [1022, 314] on div at bounding box center [1026, 313] width 18 height 29
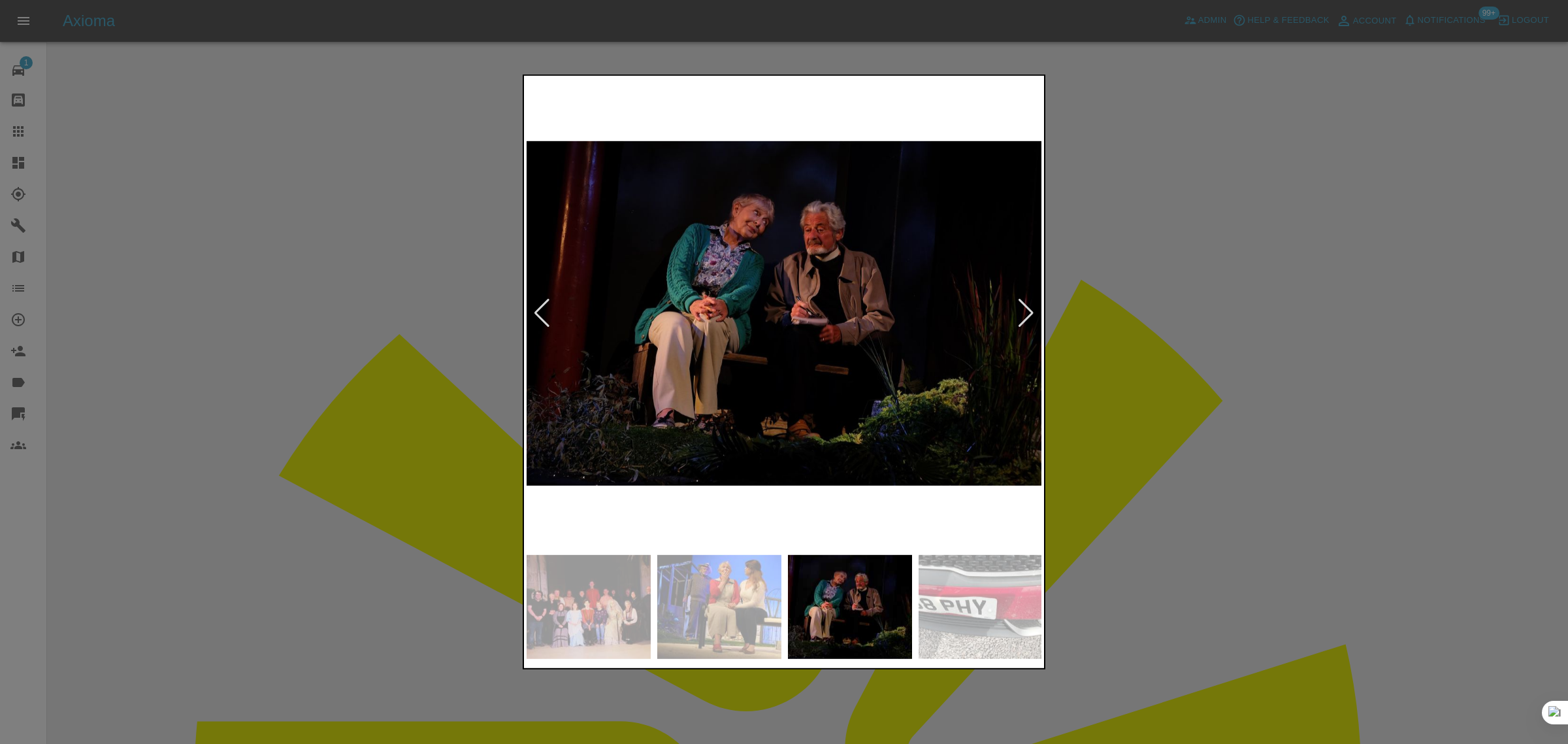
click at [1022, 314] on div at bounding box center [1026, 313] width 18 height 29
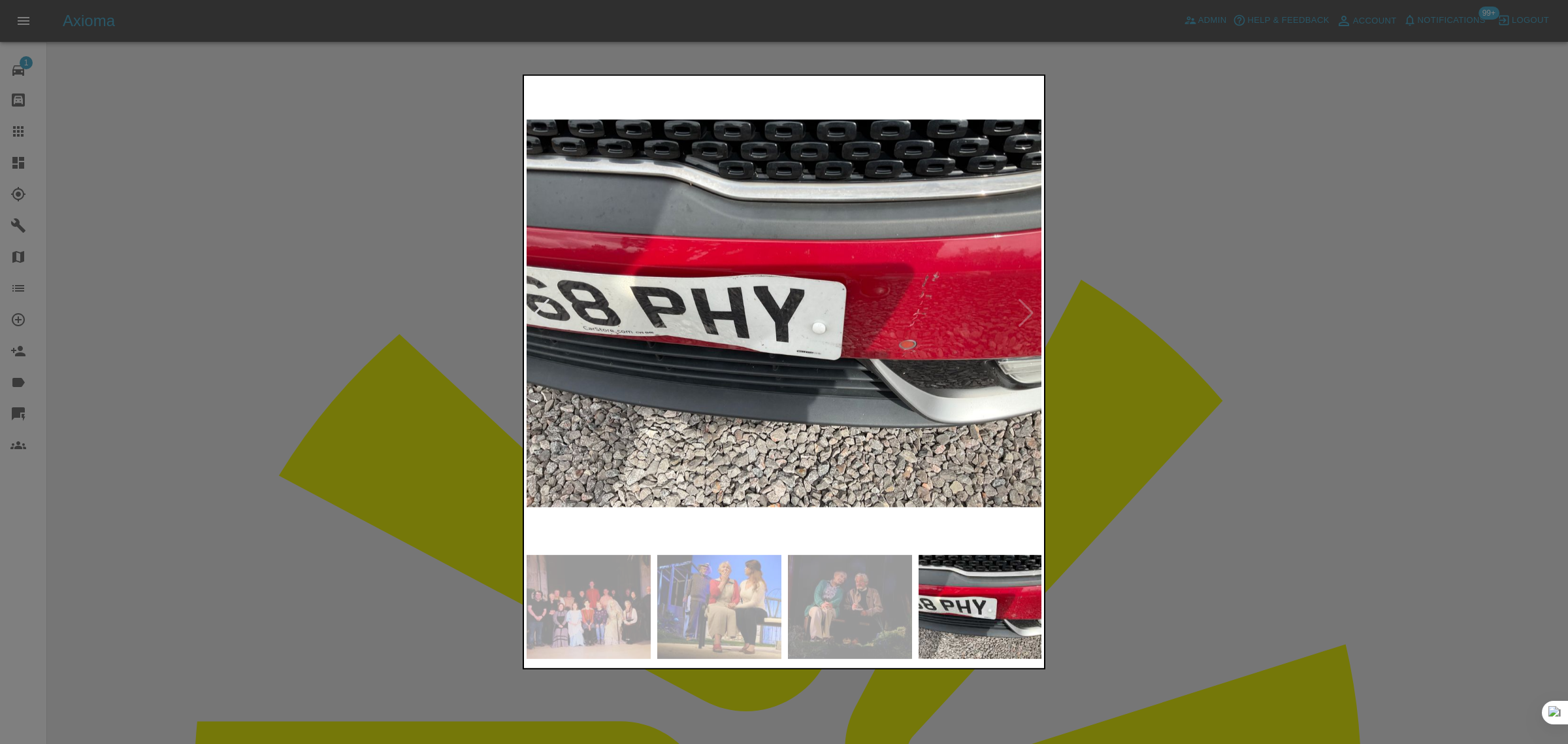
click at [1022, 314] on img at bounding box center [784, 313] width 516 height 470
click at [1029, 323] on img at bounding box center [784, 313] width 516 height 470
click at [1022, 318] on img at bounding box center [784, 313] width 516 height 470
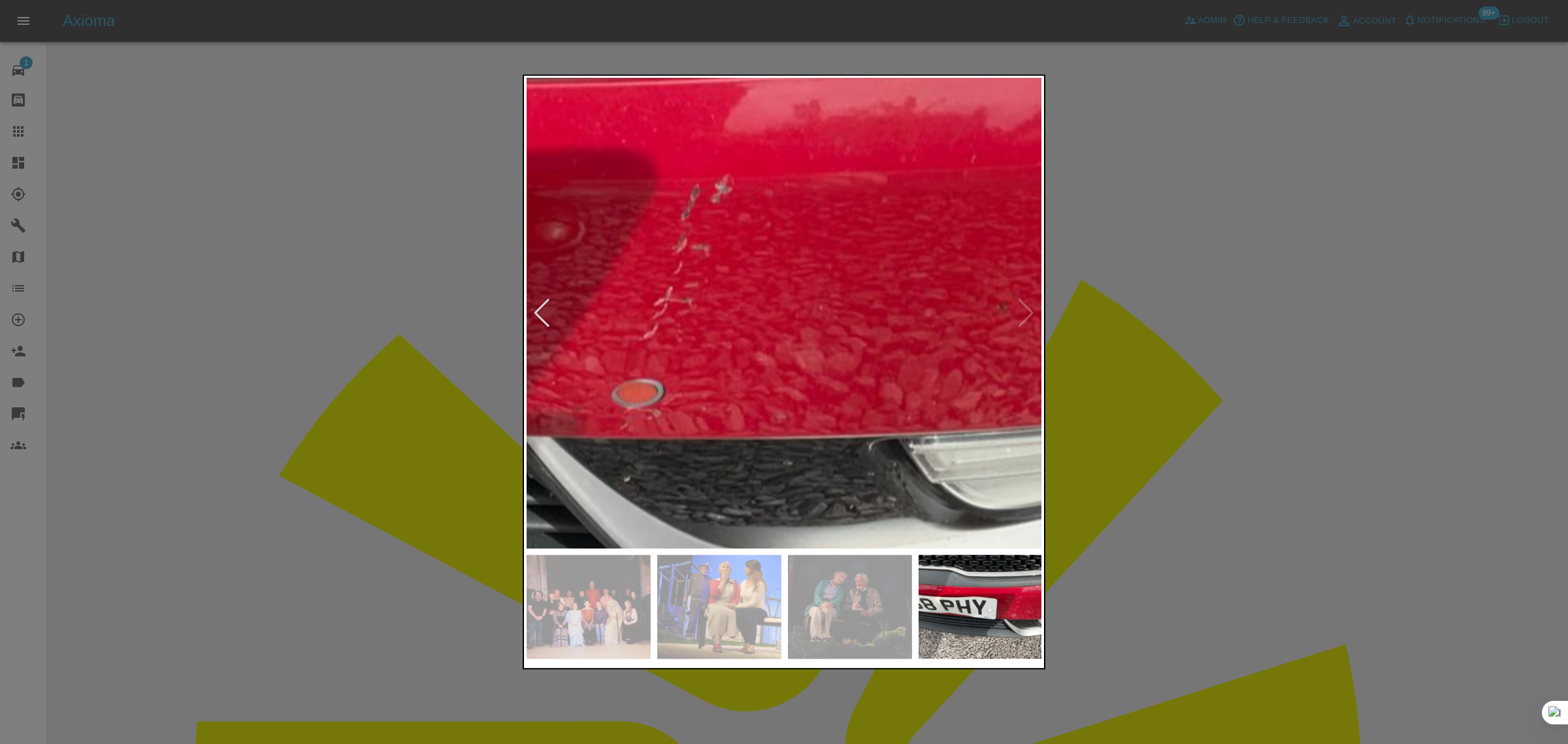
click at [1148, 358] on div at bounding box center [784, 372] width 1568 height 744
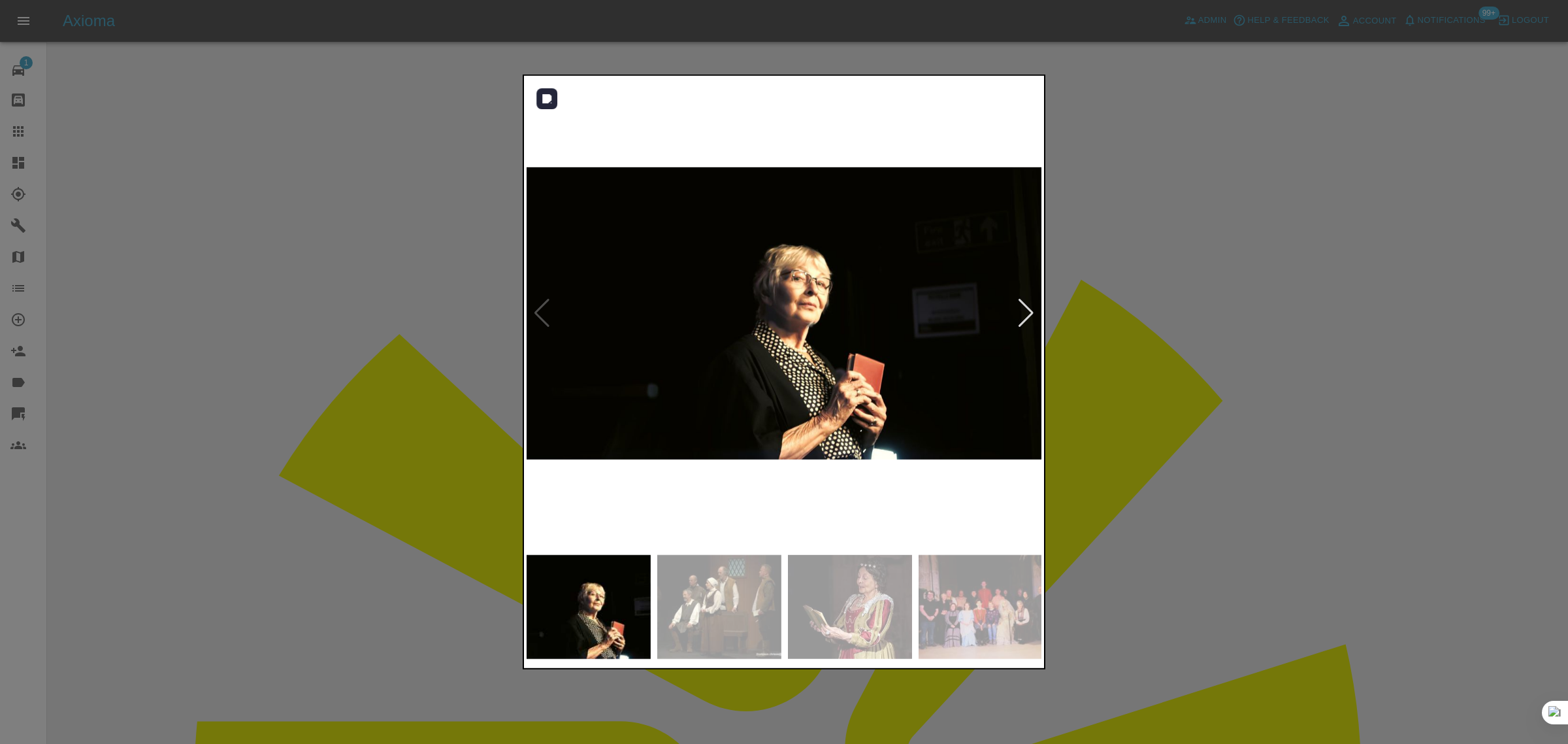
click at [1022, 312] on div at bounding box center [1026, 313] width 18 height 29
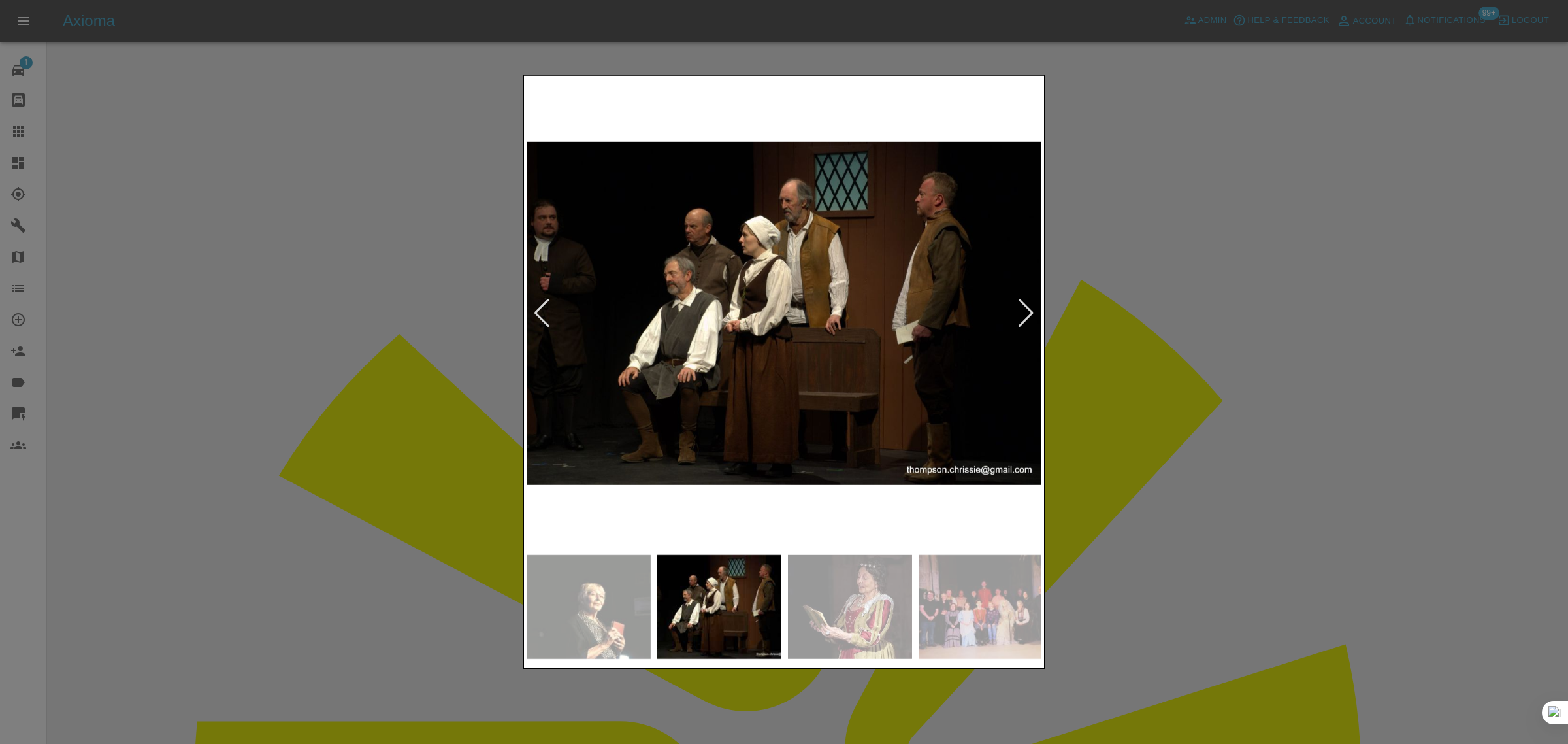
click at [1022, 312] on div at bounding box center [1026, 313] width 18 height 29
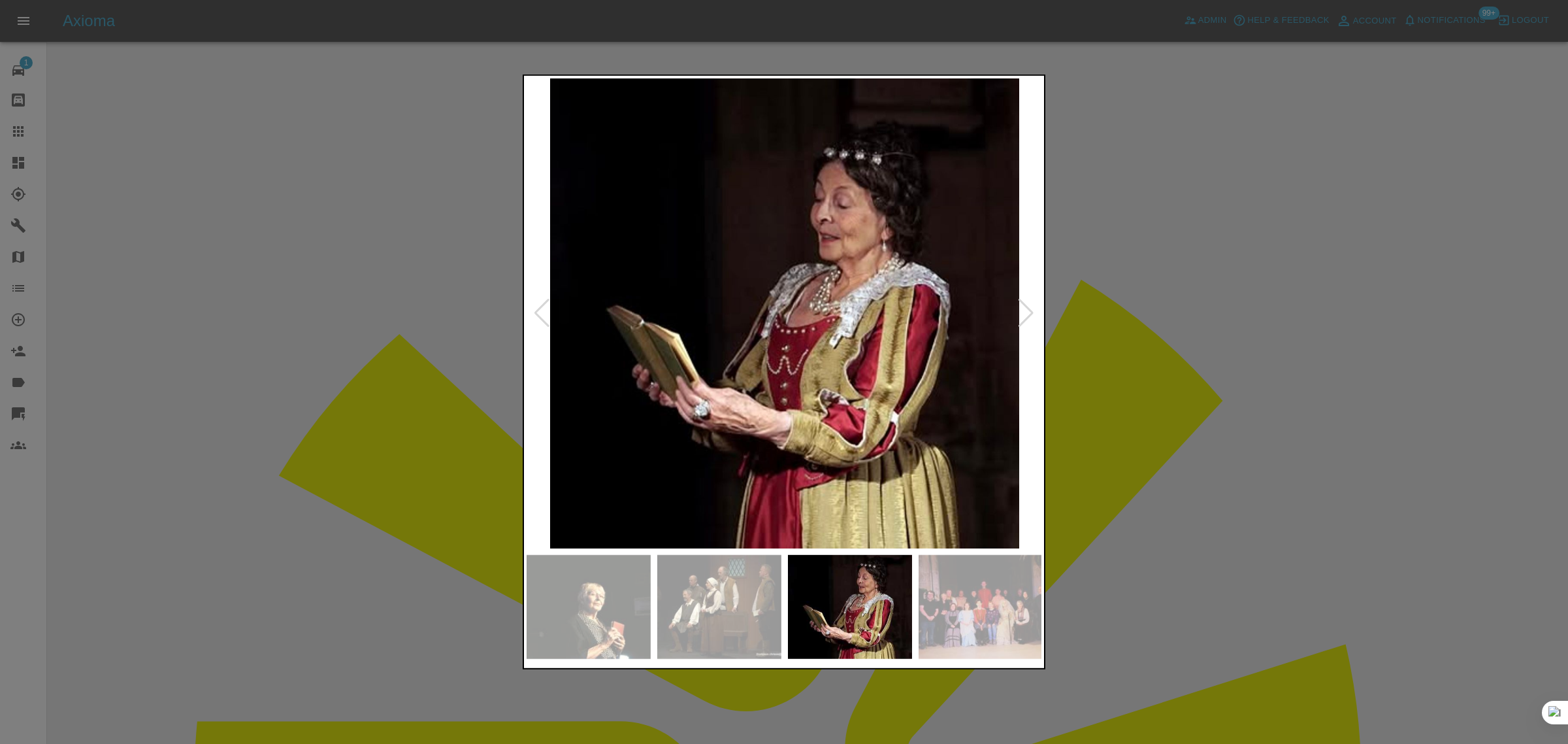
click at [1022, 312] on div at bounding box center [1026, 313] width 18 height 29
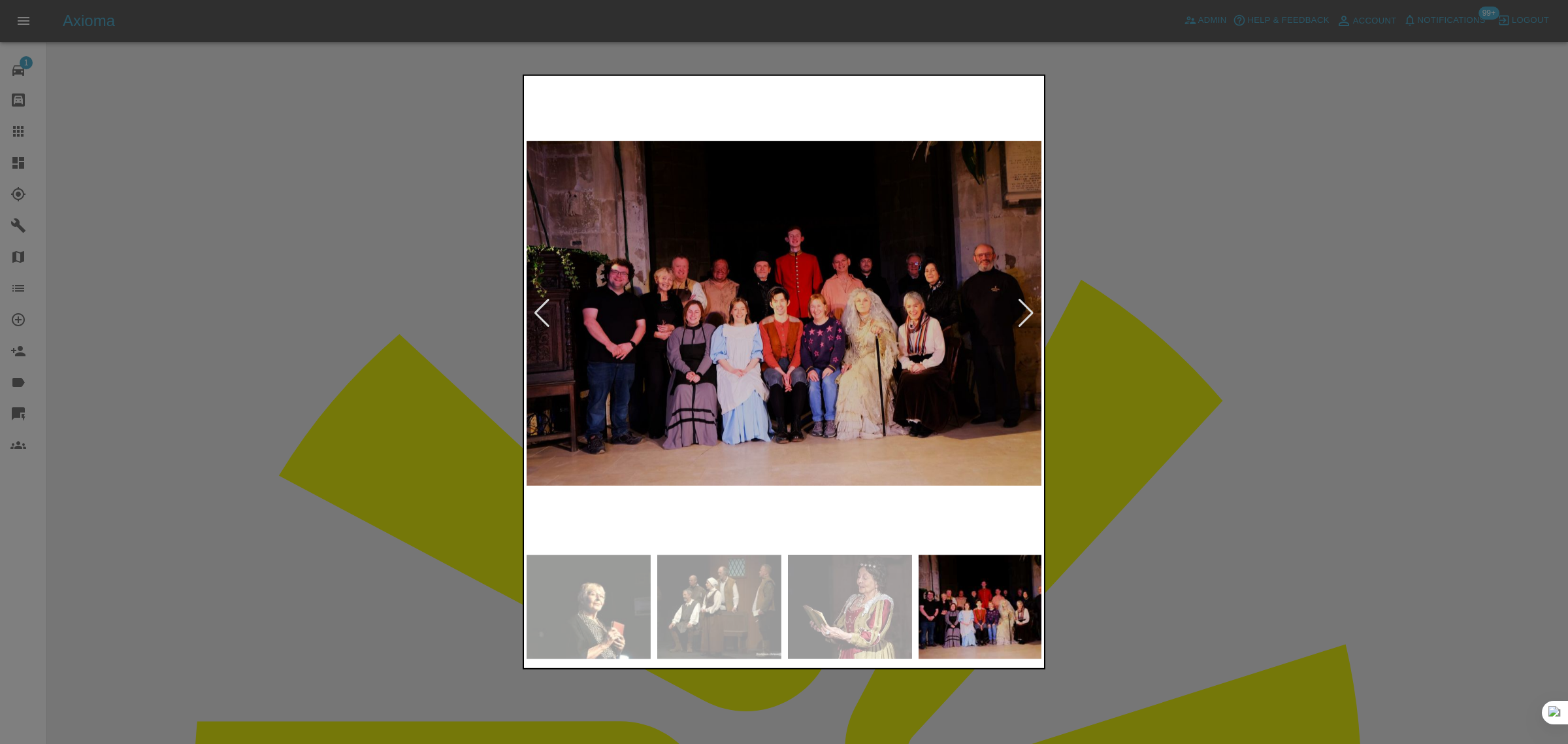
click at [1022, 312] on div at bounding box center [1026, 313] width 18 height 29
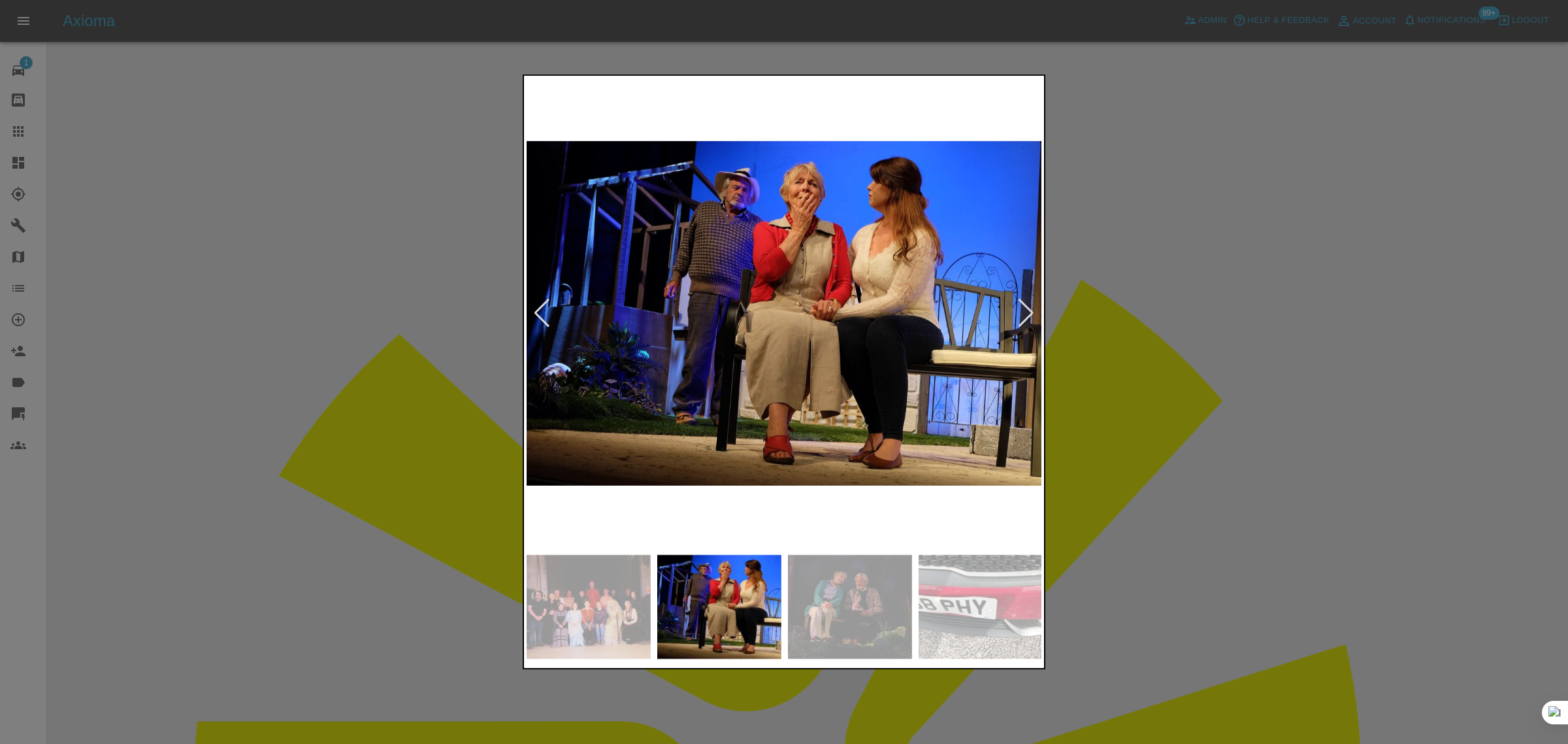
click at [1022, 312] on div at bounding box center [1026, 313] width 18 height 29
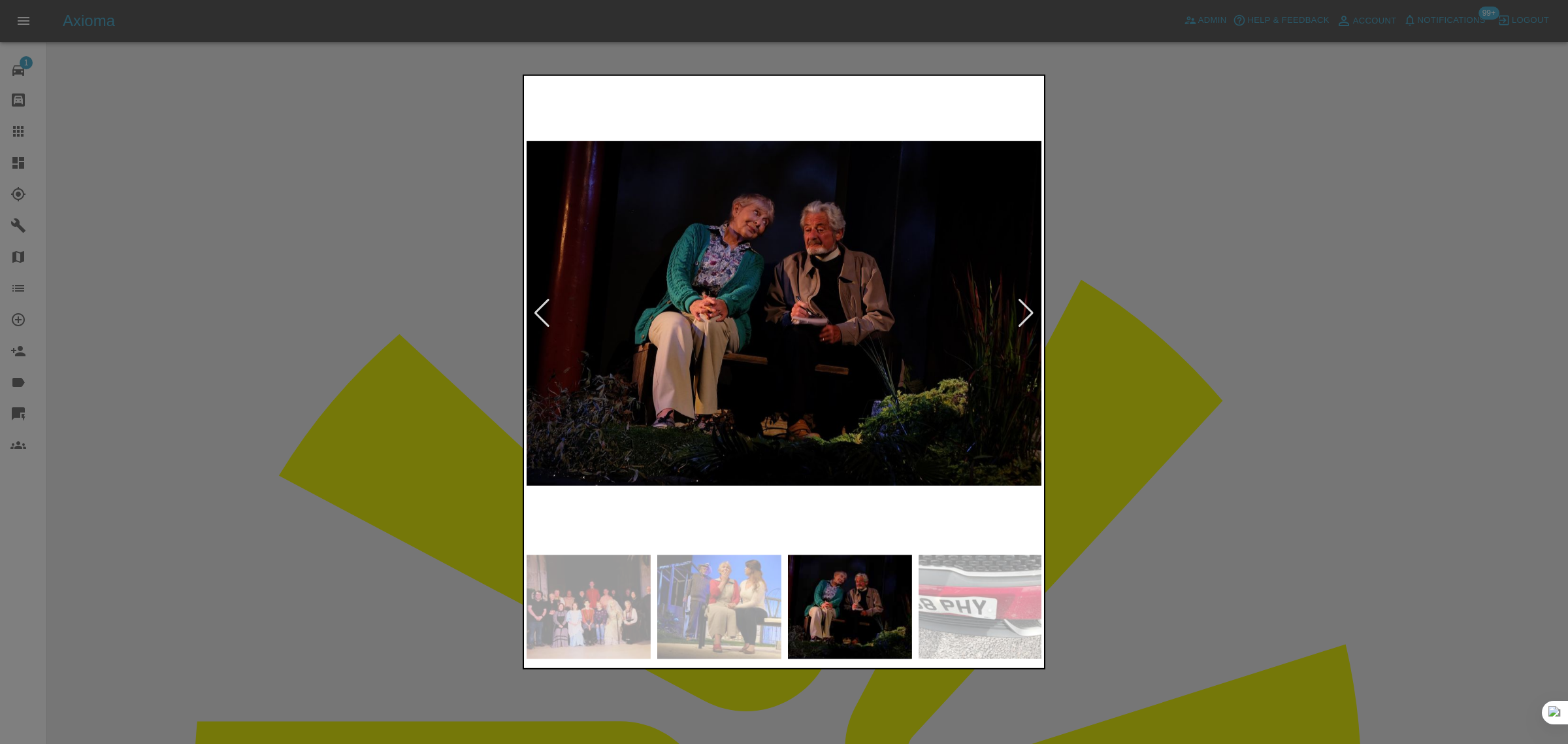
click at [1022, 312] on div at bounding box center [1026, 313] width 18 height 29
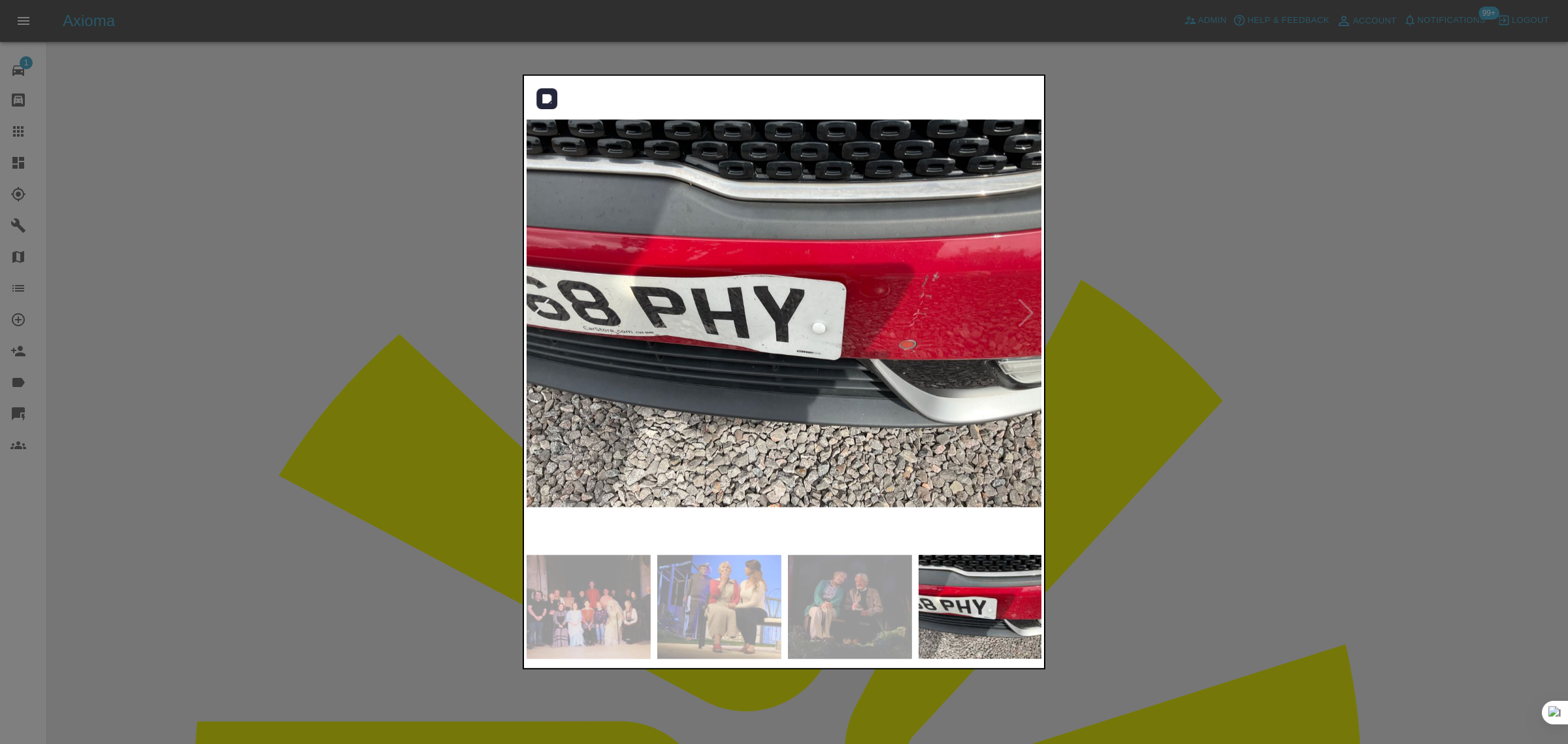
click at [1022, 312] on img at bounding box center [784, 313] width 516 height 470
click at [680, 351] on img at bounding box center [784, 313] width 516 height 470
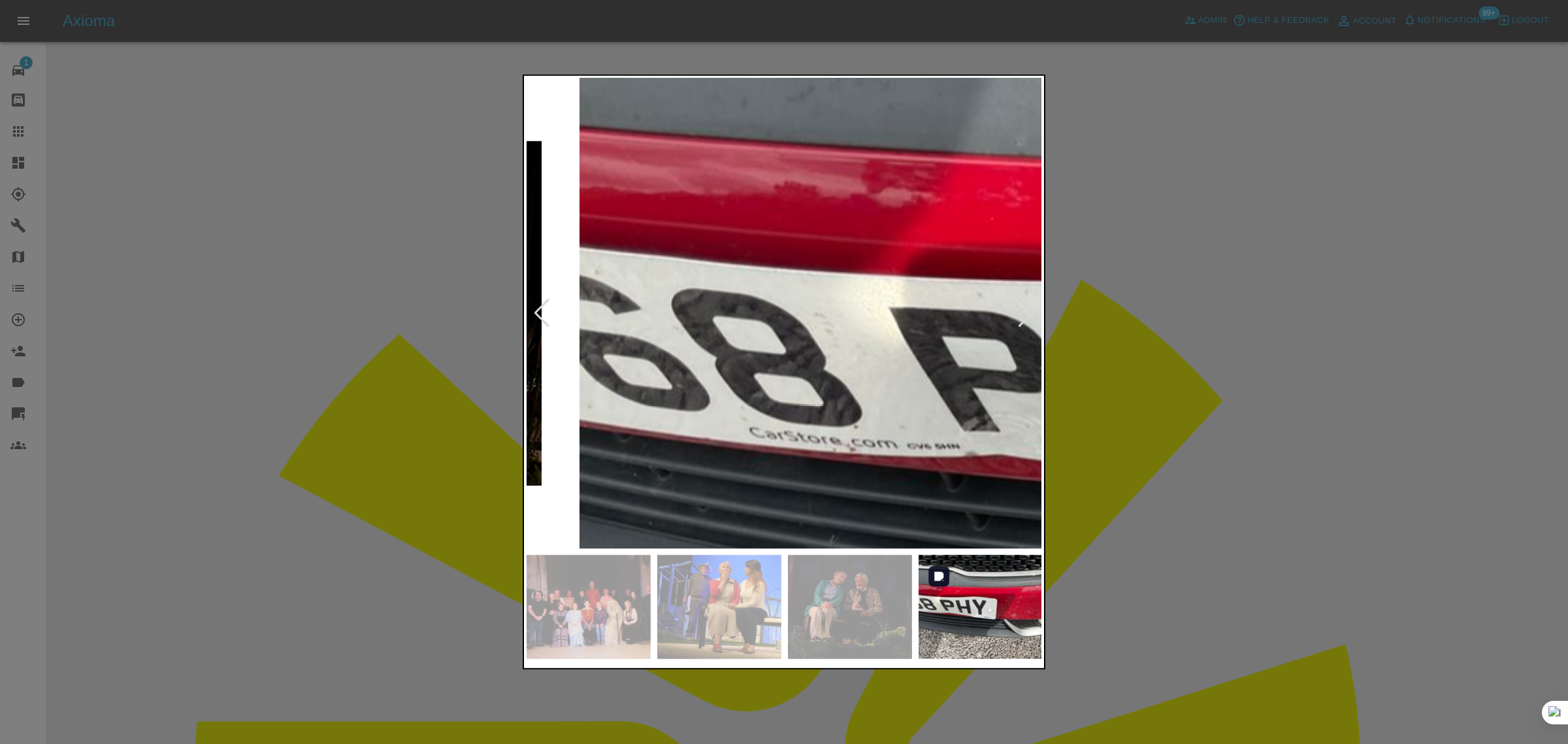
click at [994, 575] on div at bounding box center [784, 372] width 523 height 595
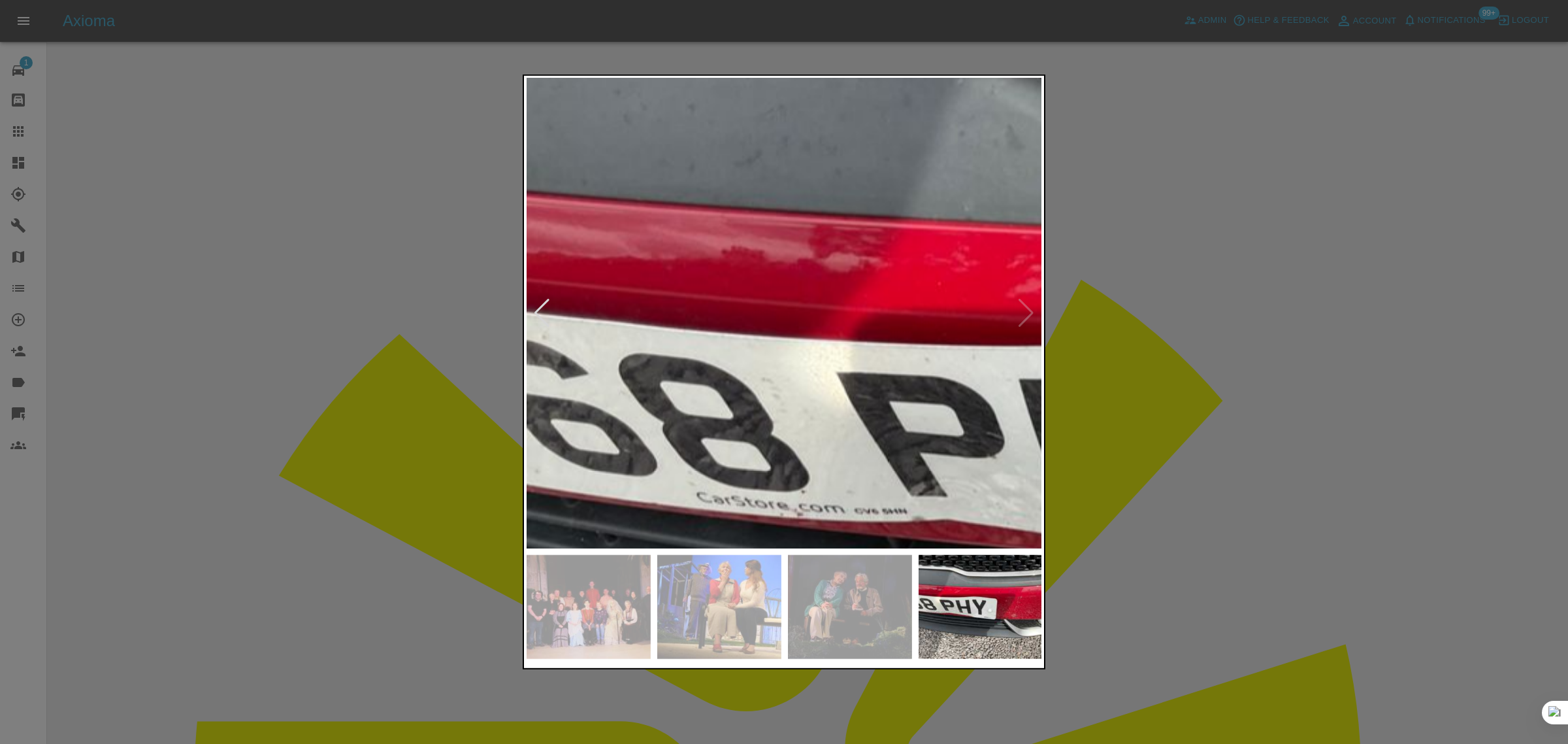
drag, startPoint x: 1148, startPoint y: 507, endPoint x: 1138, endPoint y: 507, distance: 10.0
click at [1145, 507] on div at bounding box center [784, 372] width 1568 height 744
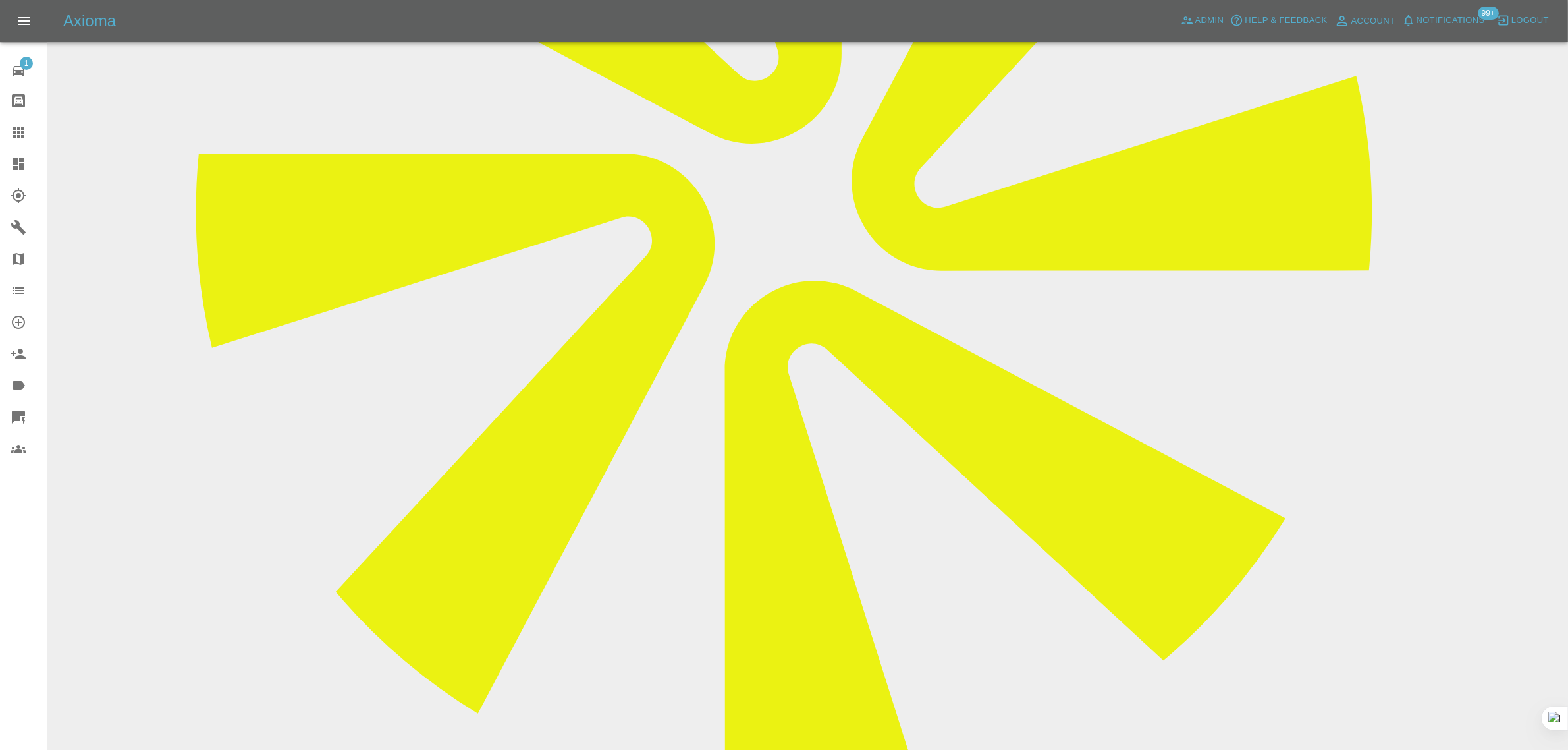
scroll to position [576, 0]
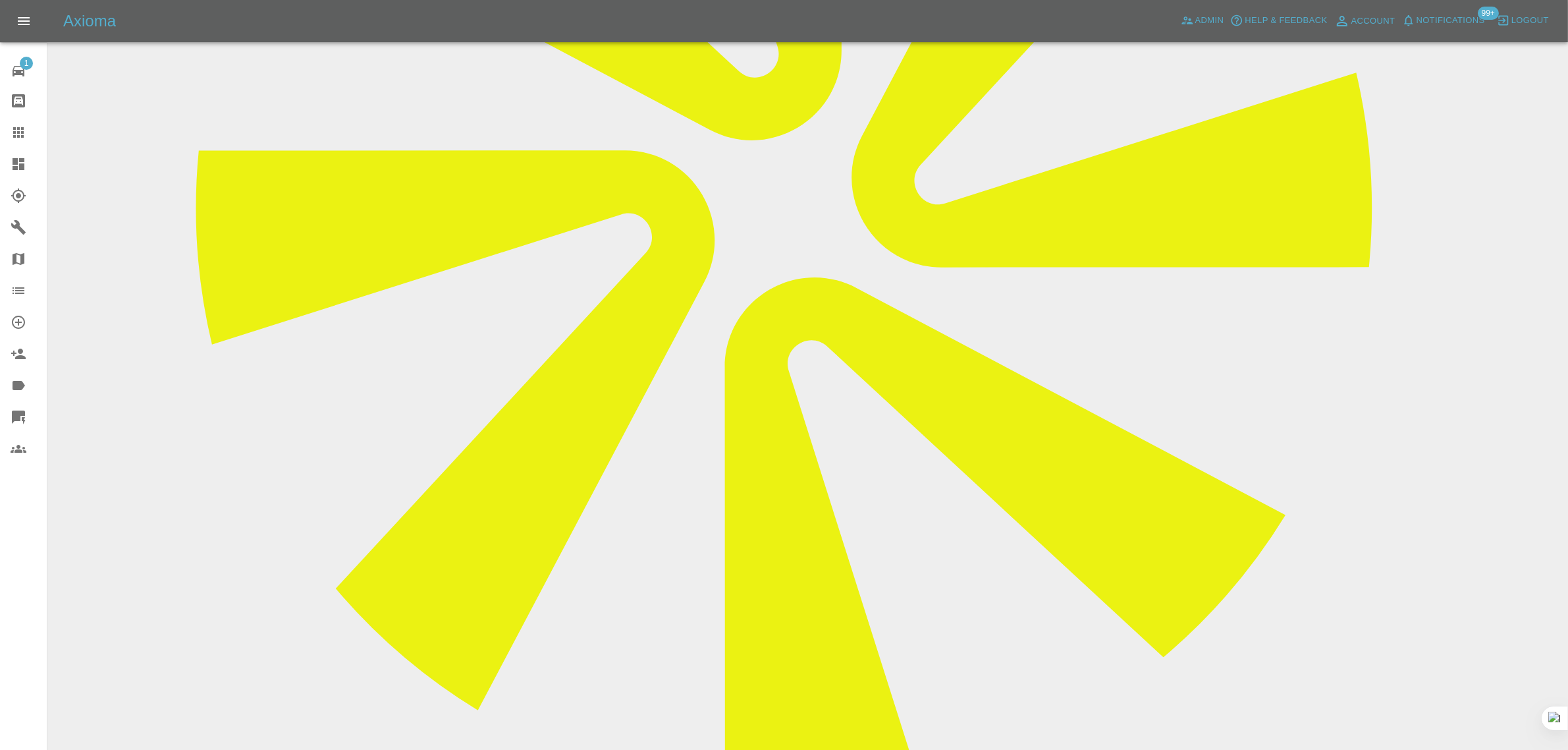
click at [17, 131] on icon at bounding box center [18, 132] width 10 height 10
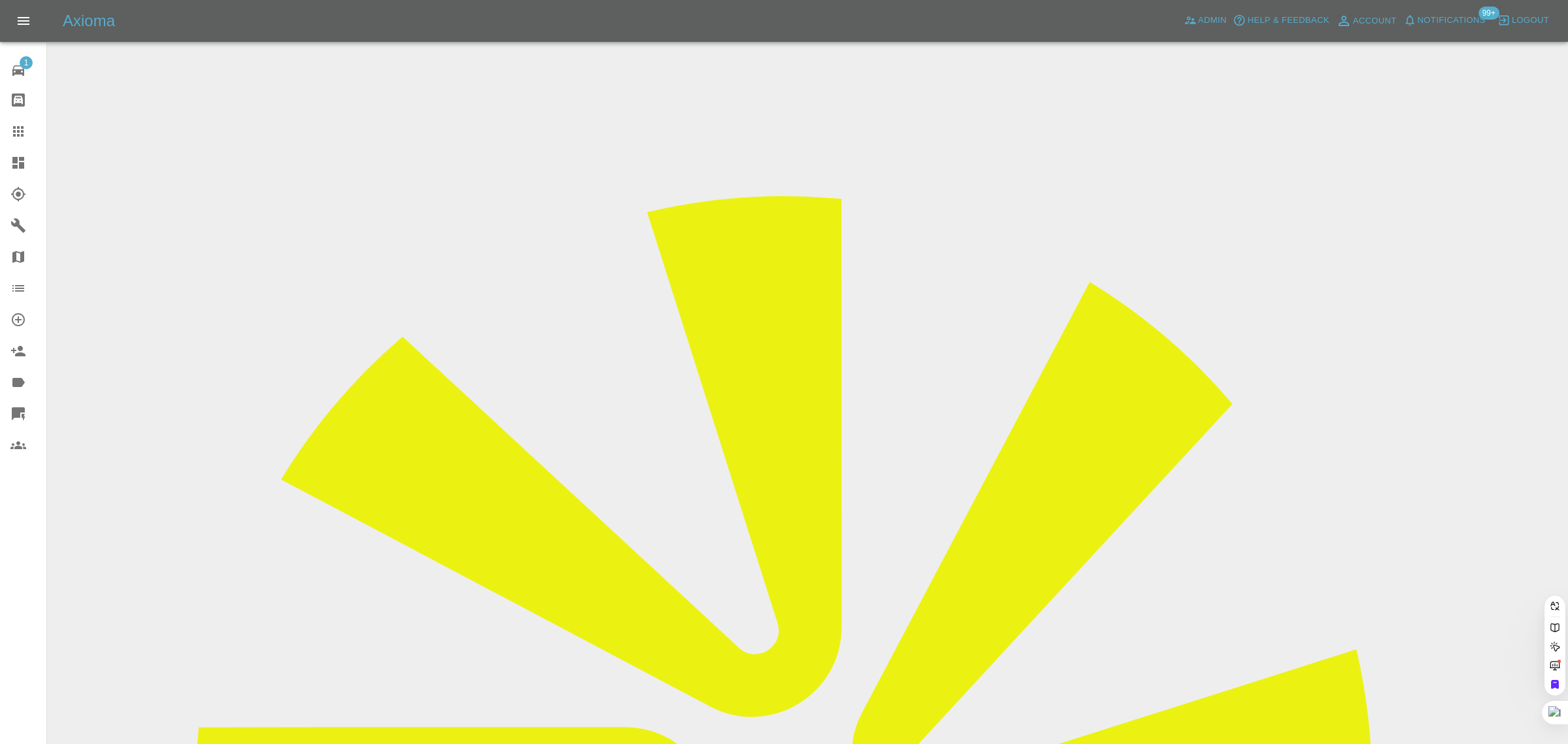
paste input "gribbity@yahoo.com"
type input "gribbity@yahoo.com"
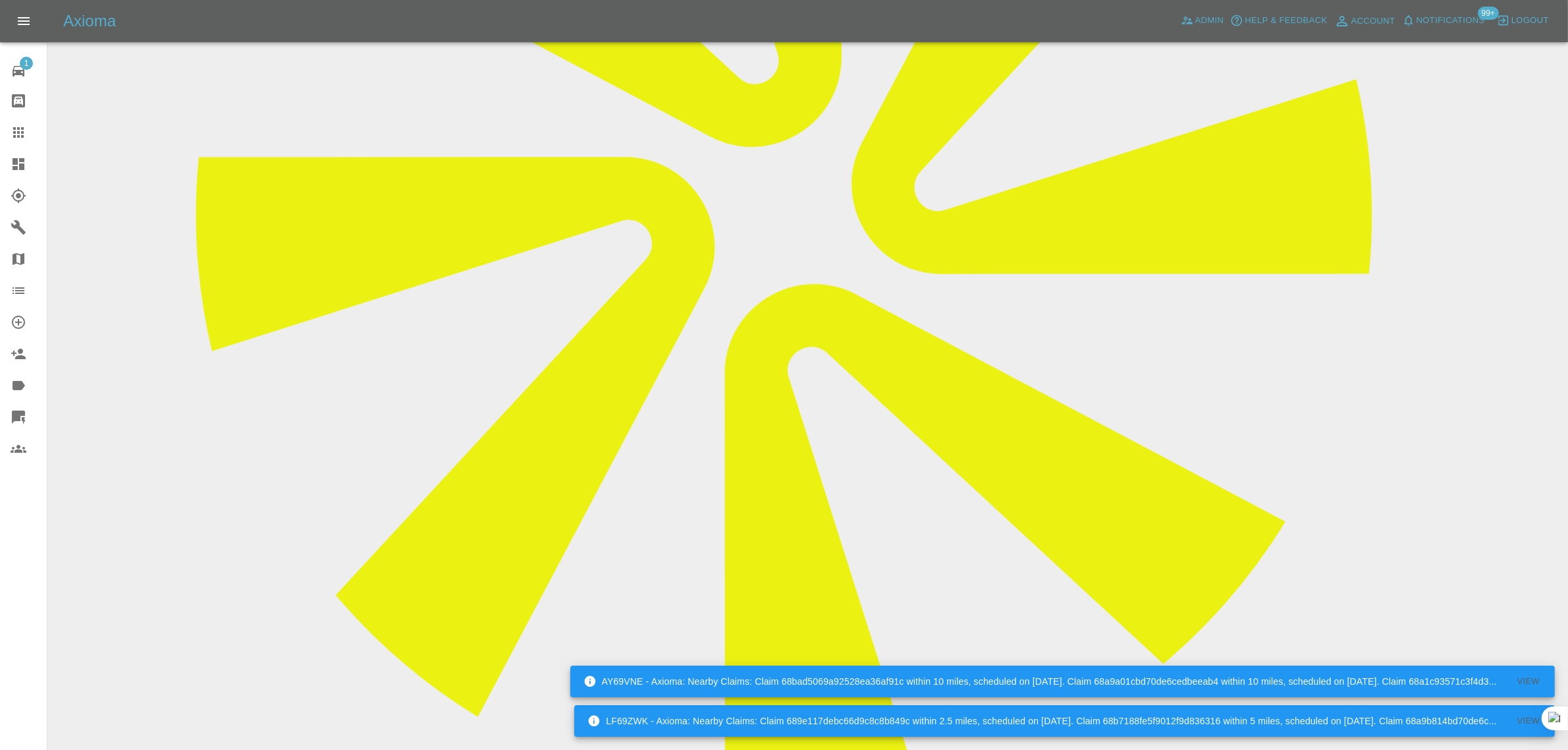
scroll to position [576, 0]
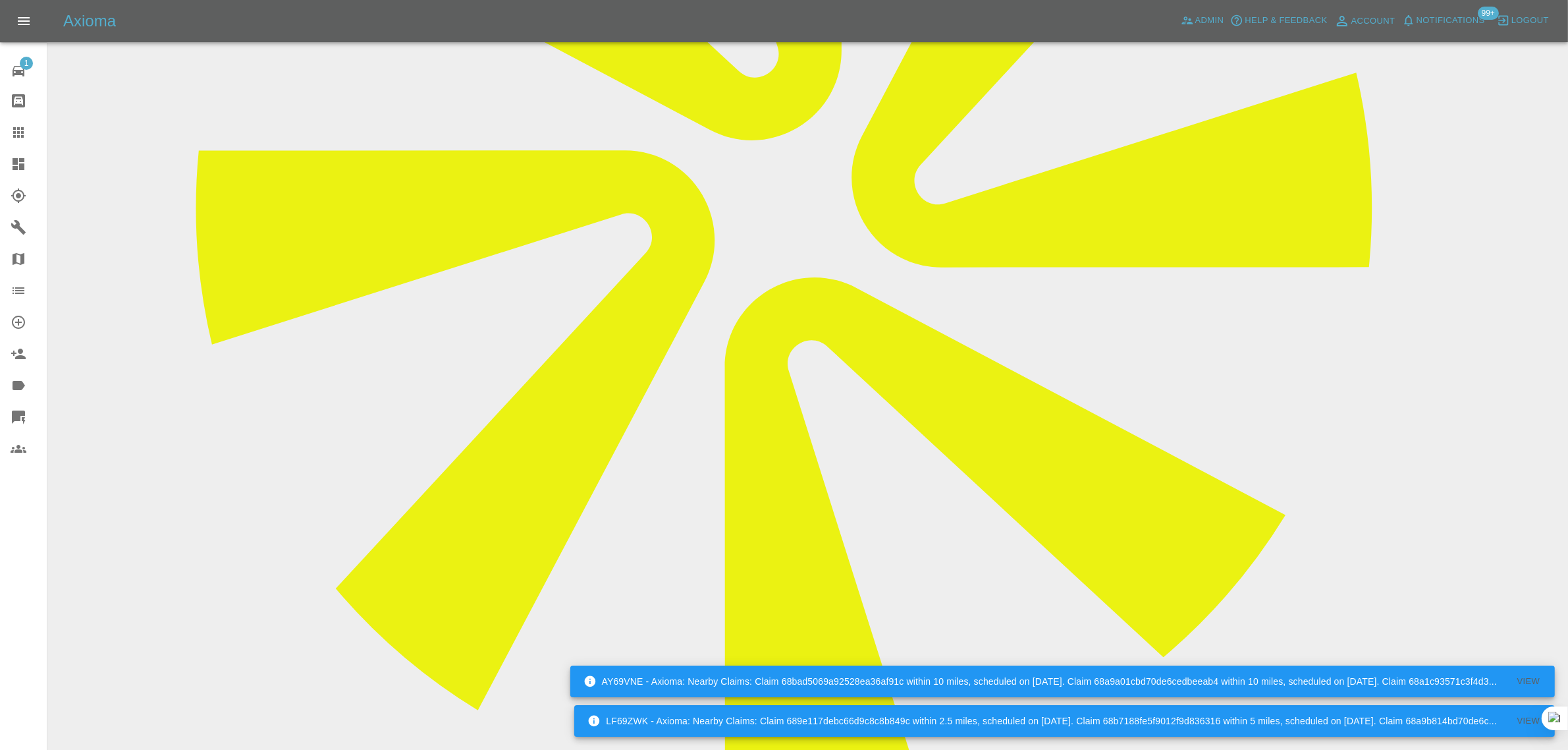
paste textarea "Correct Lewis did attend but the repair requires a second appointment to comple…"
type textarea "Correct Lewis did attend but the repair requires a second appointment to comple…"
click at [16, 135] on icon at bounding box center [18, 132] width 16 height 16
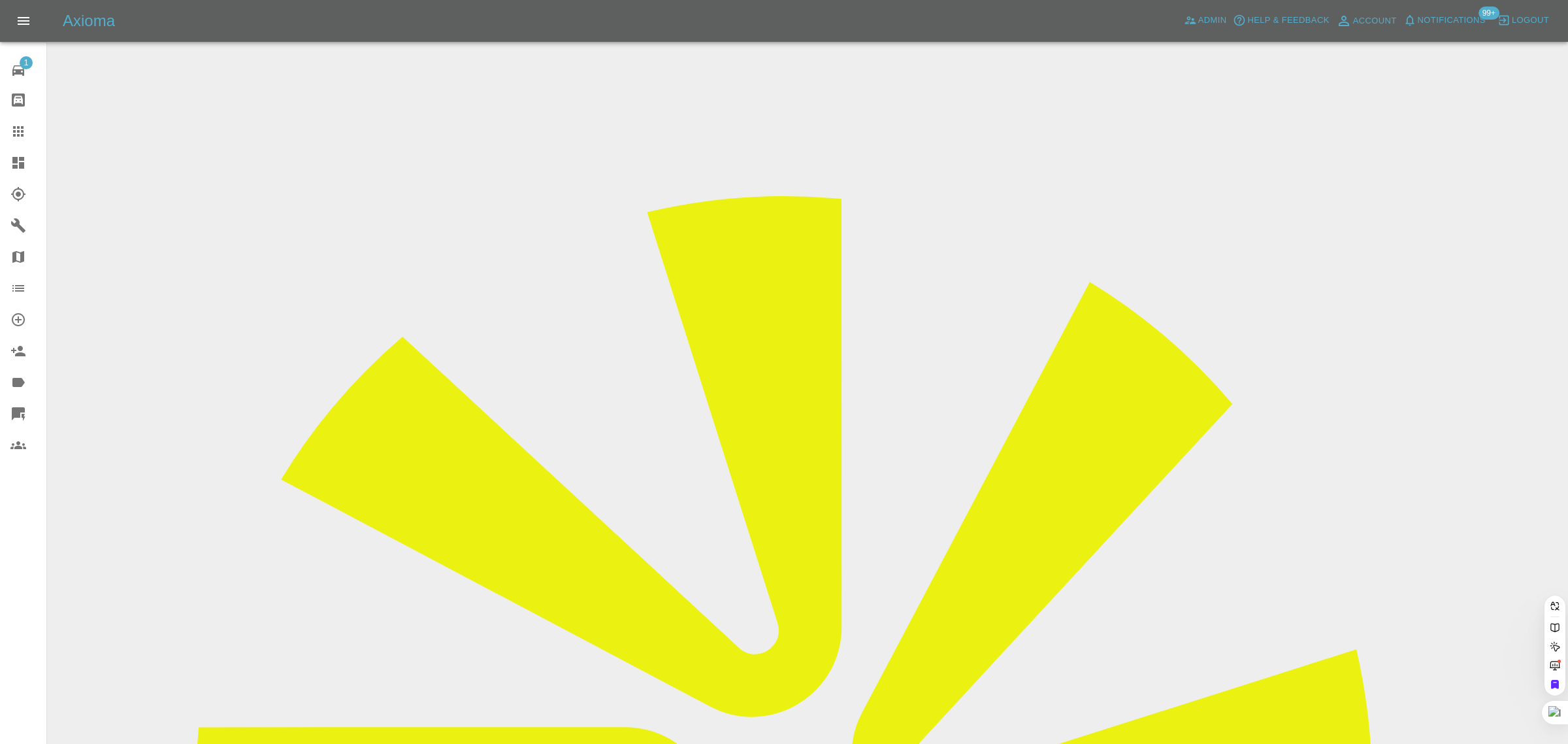
paste input "umgreat@hotmail.com"
type input "umgreat@hotmail.com"
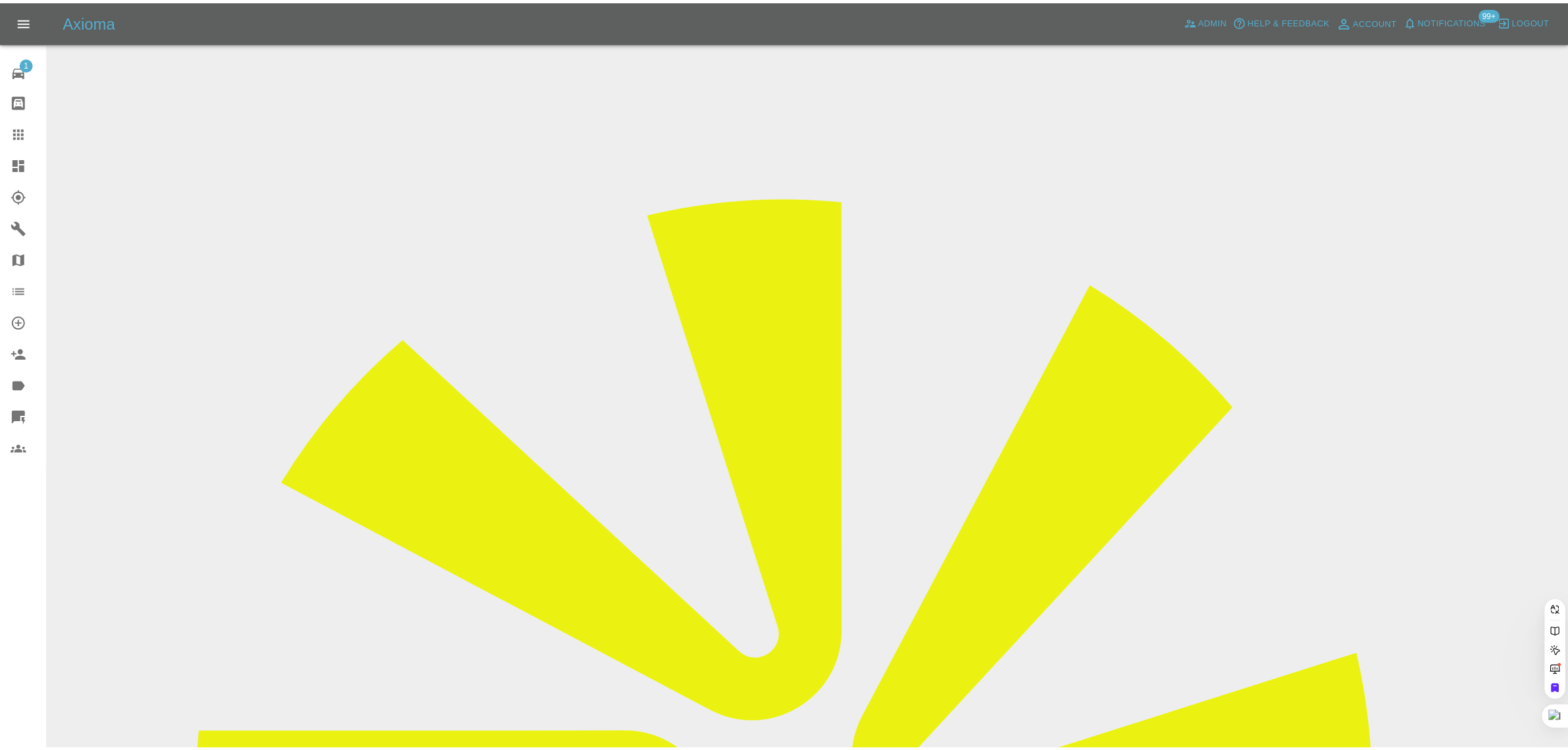
scroll to position [0, 0]
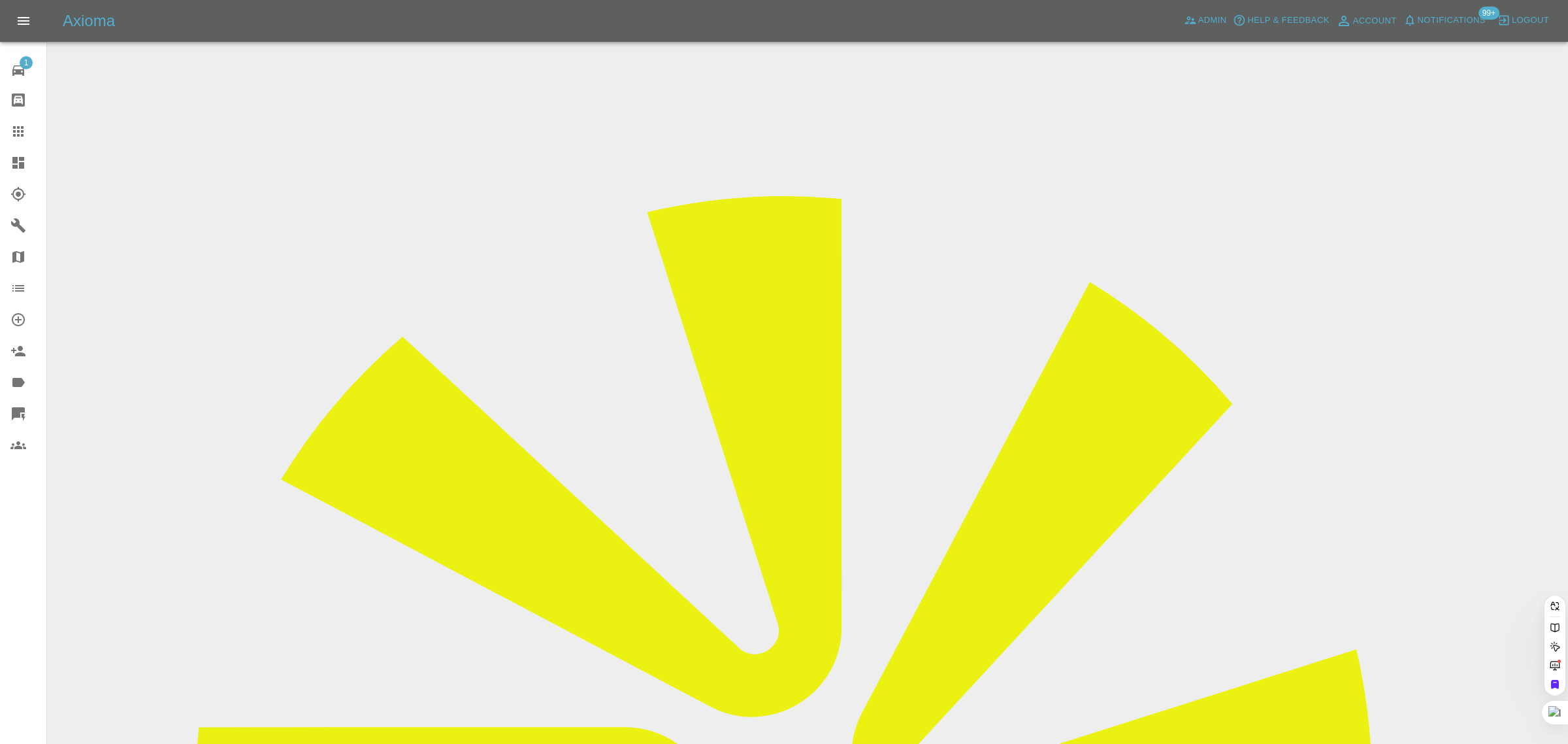
click at [17, 540] on div "1 Repair home Bodyshop home Claims Dashboard Explorer Garages Map Organization …" at bounding box center [23, 372] width 47 height 744
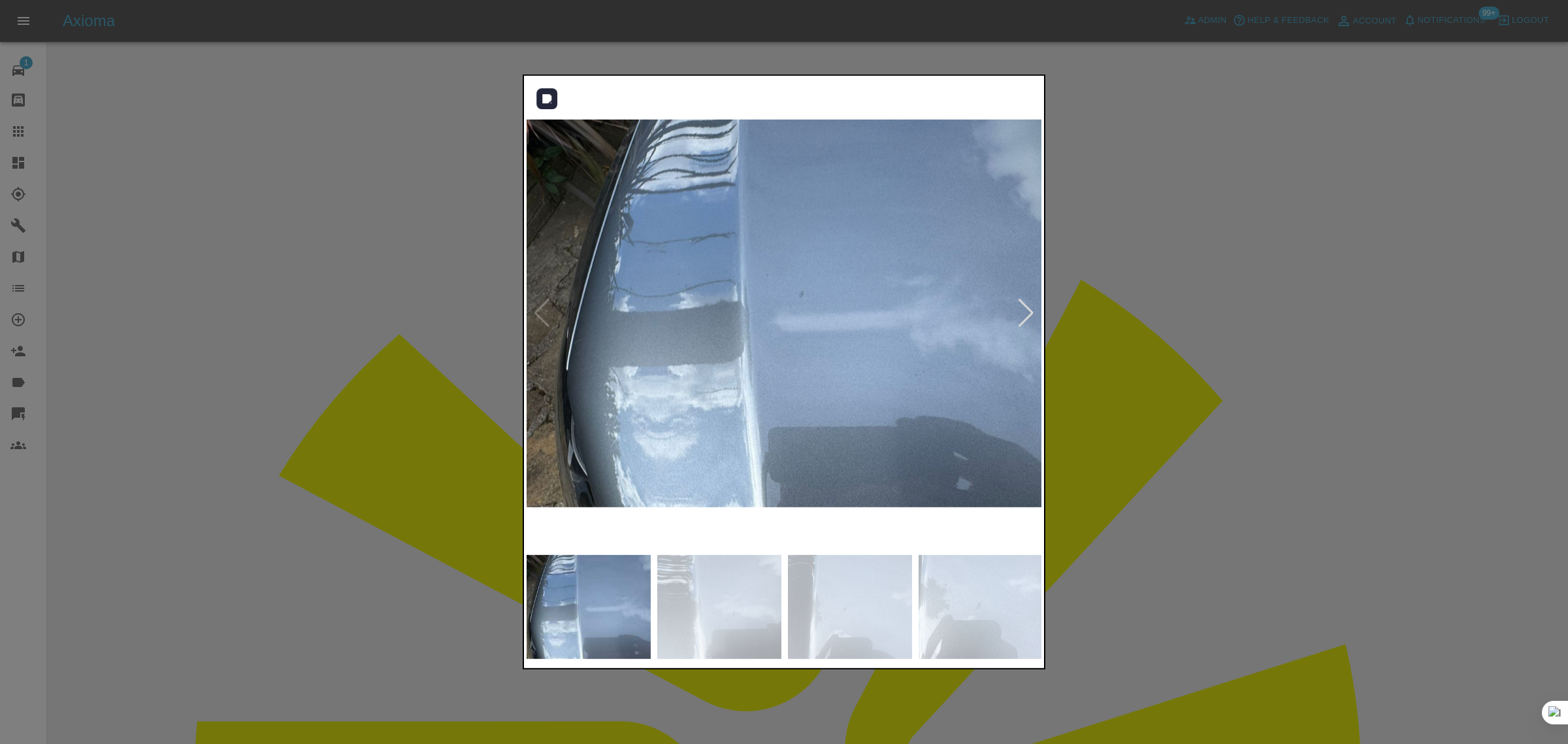
click at [1027, 314] on div at bounding box center [1026, 313] width 18 height 29
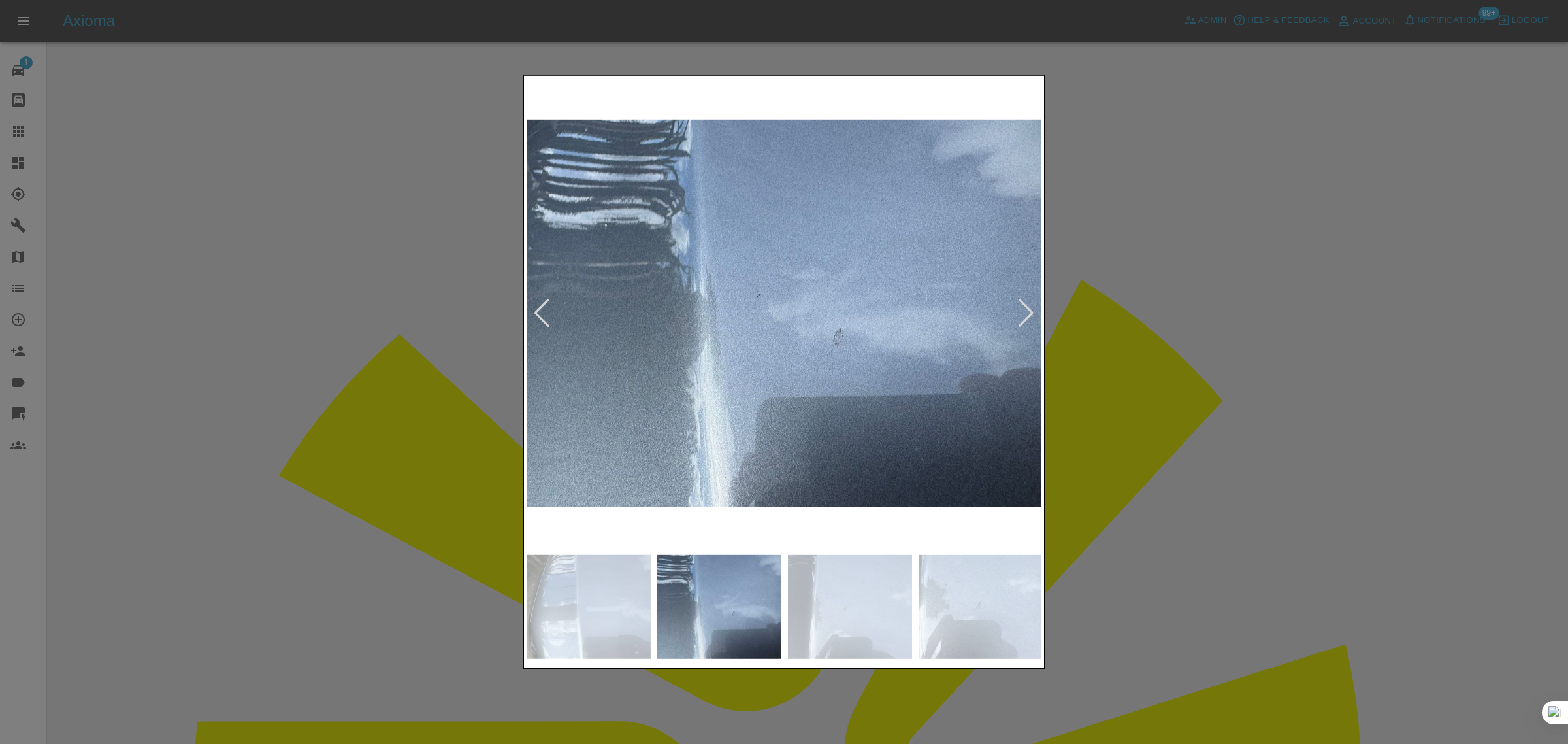
click at [1027, 314] on div at bounding box center [1026, 313] width 18 height 29
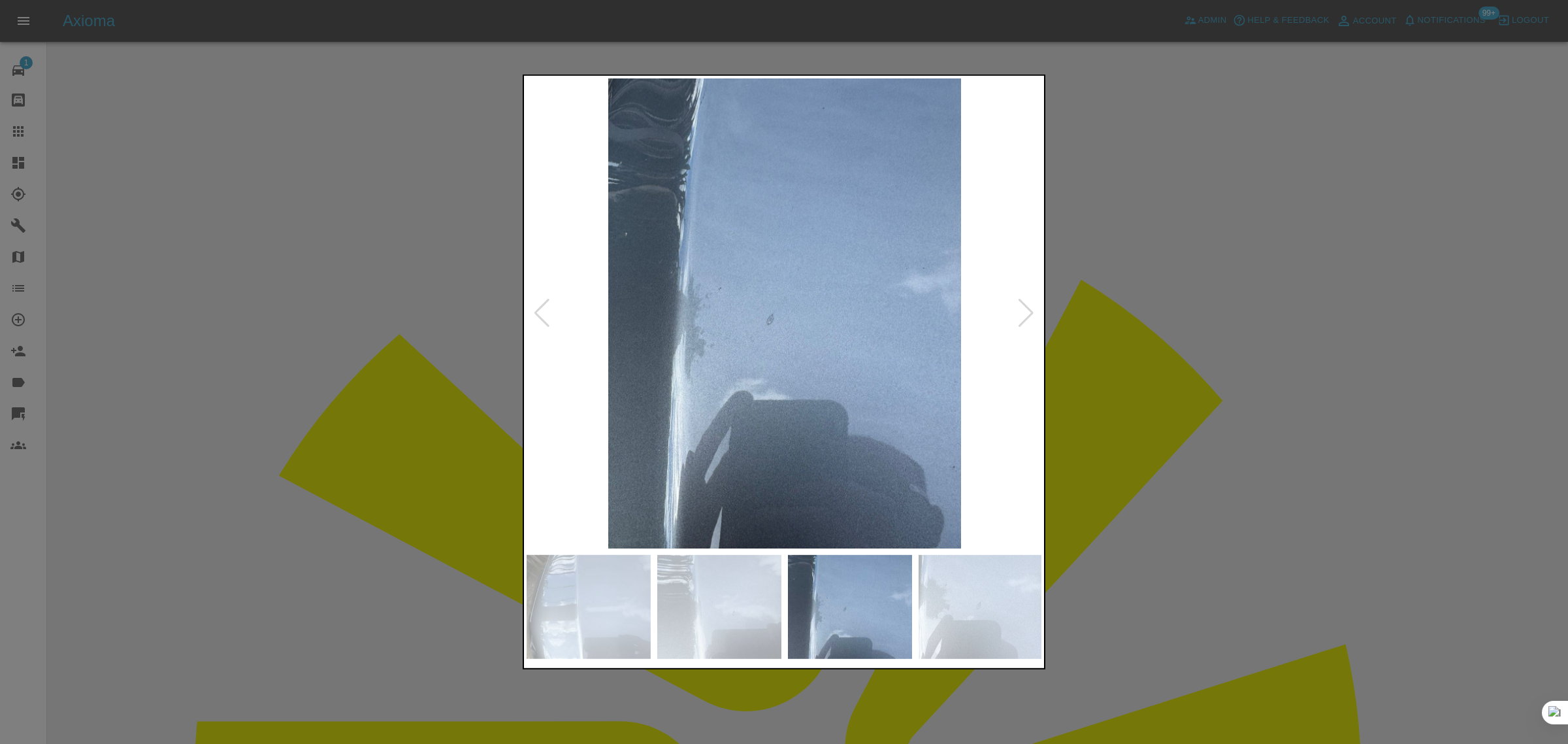
click at [1027, 314] on div at bounding box center [1026, 313] width 18 height 29
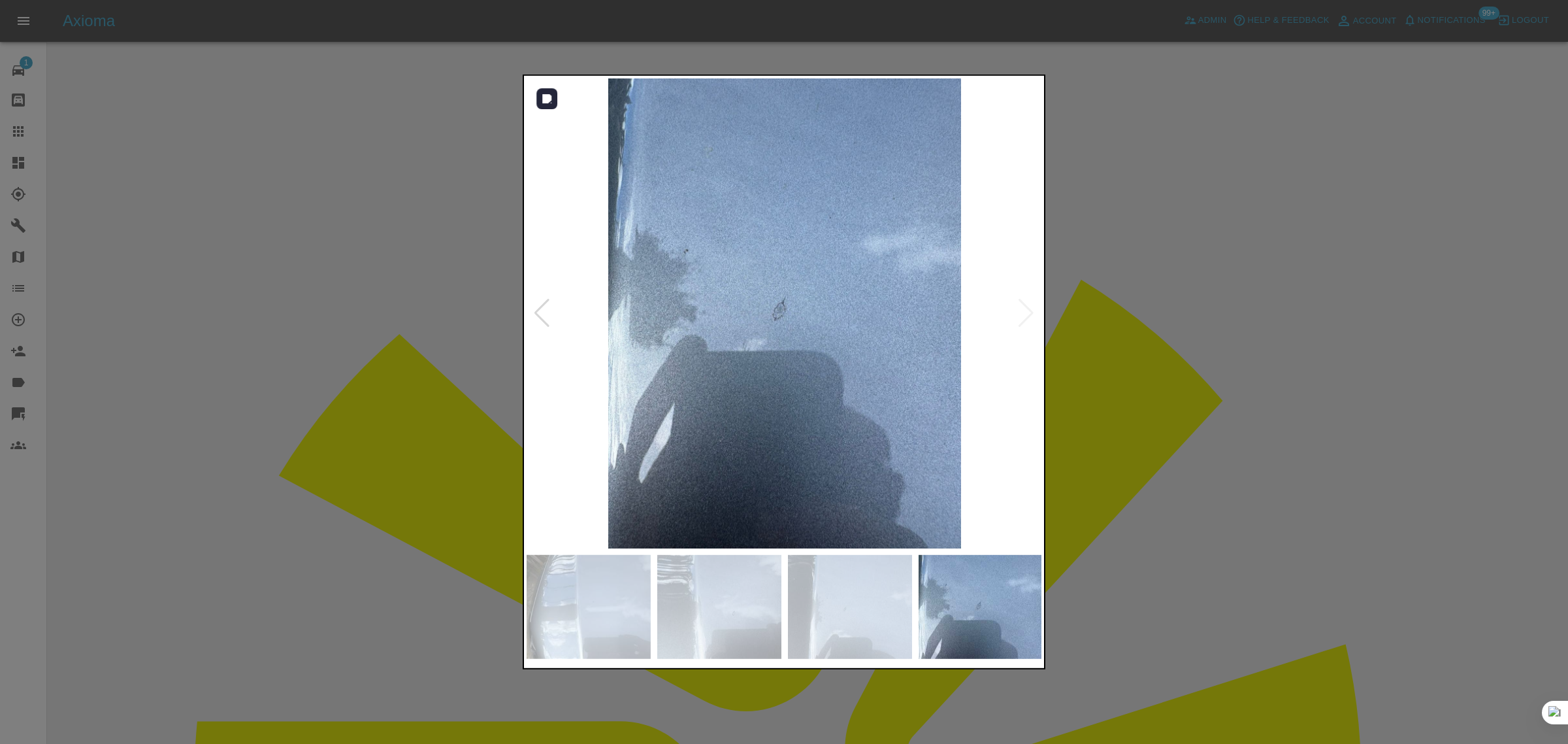
click at [1027, 314] on img at bounding box center [784, 313] width 516 height 470
click at [1082, 343] on div at bounding box center [784, 372] width 1568 height 744
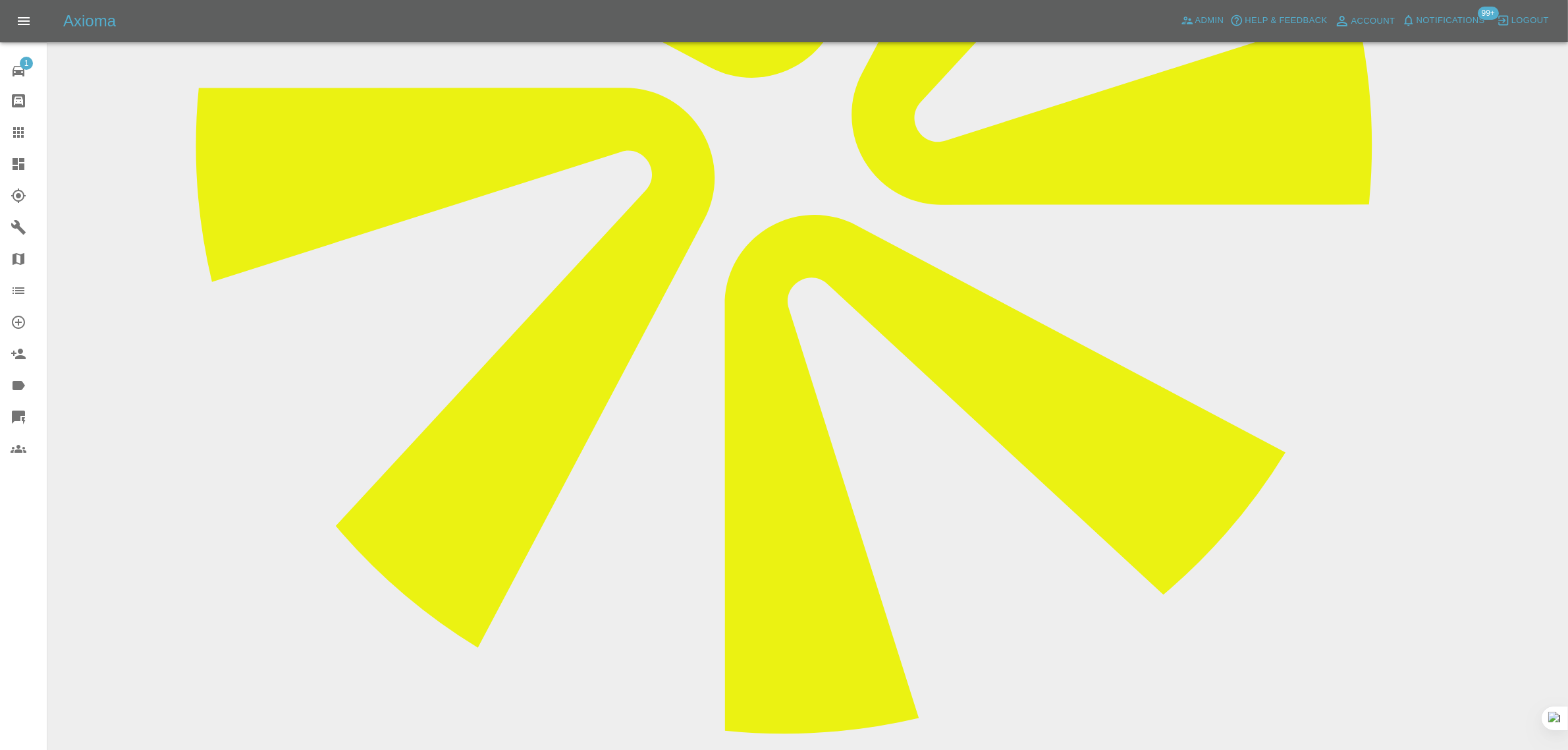
scroll to position [695, 0]
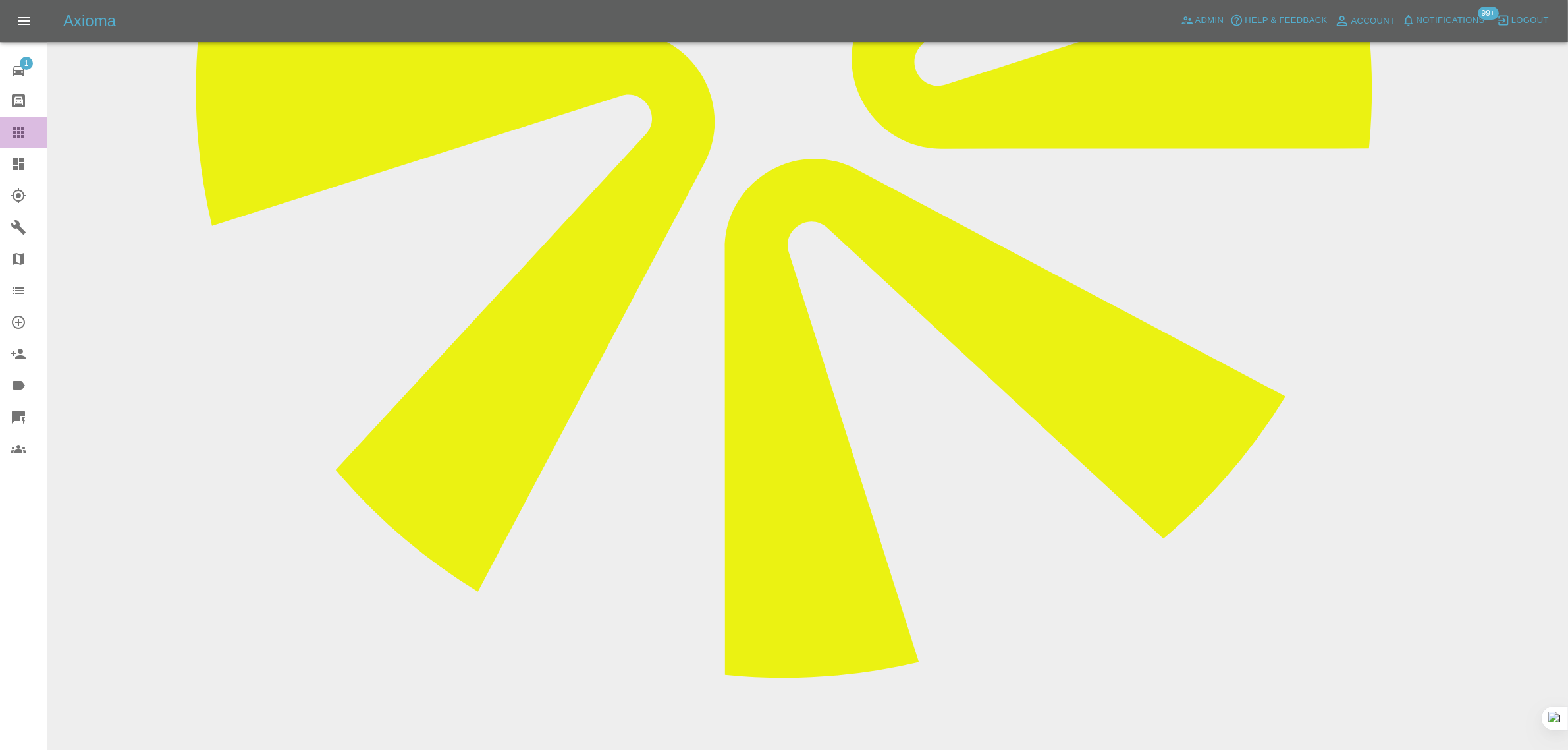
click at [24, 131] on icon at bounding box center [18, 132] width 16 height 16
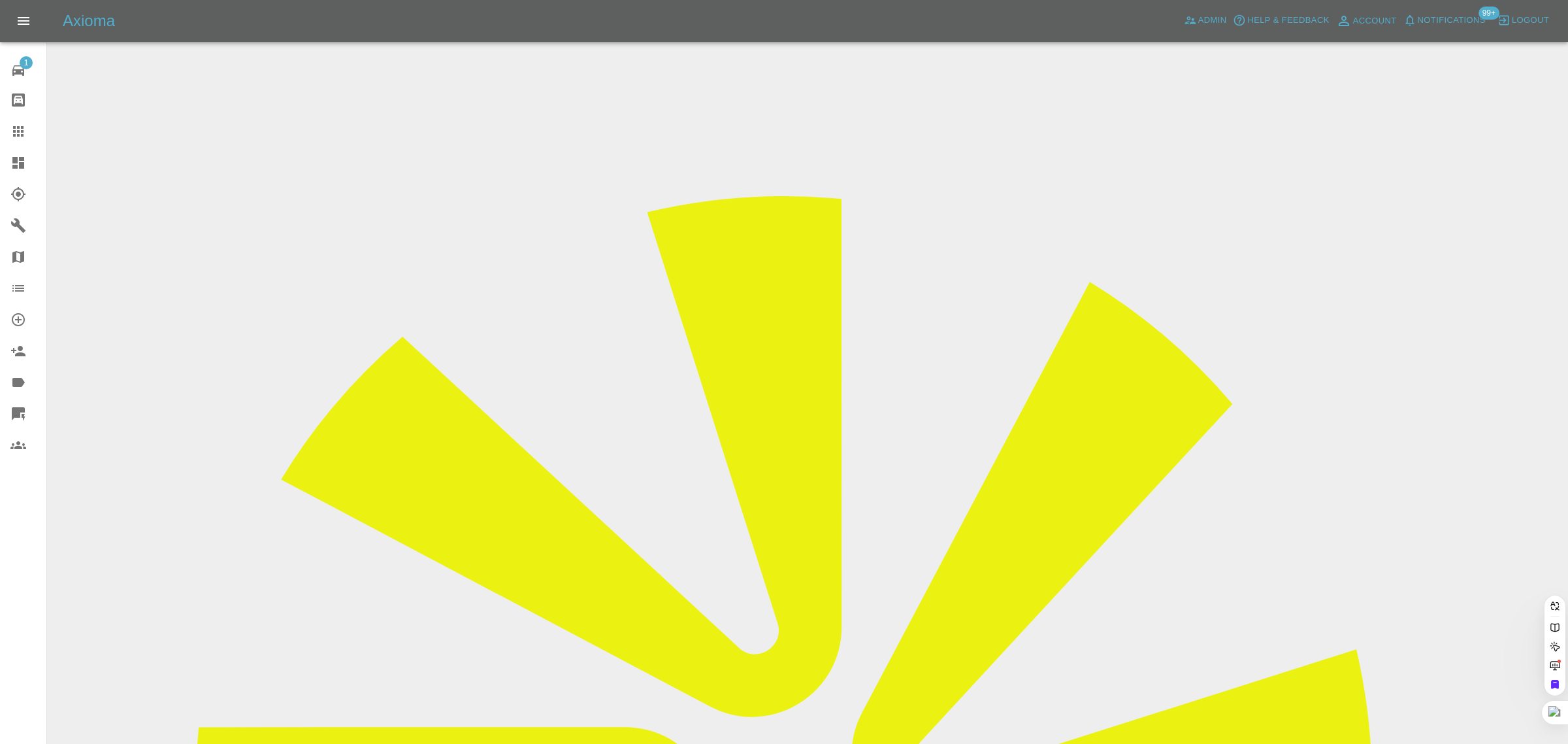
paste input "sue@oxfordairconditioning.com"
type input "sue@oxfordairconditionin"
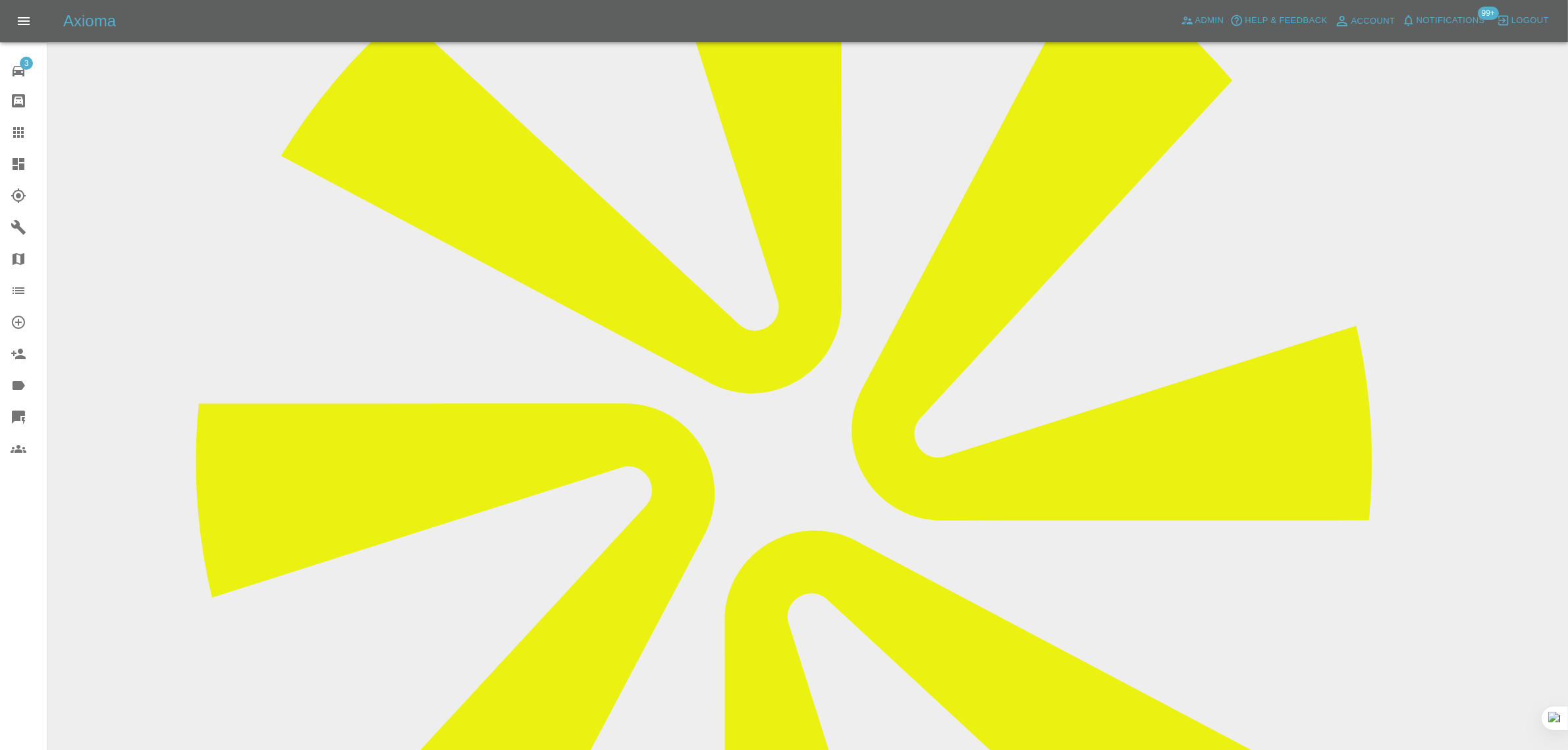
scroll to position [576, 0]
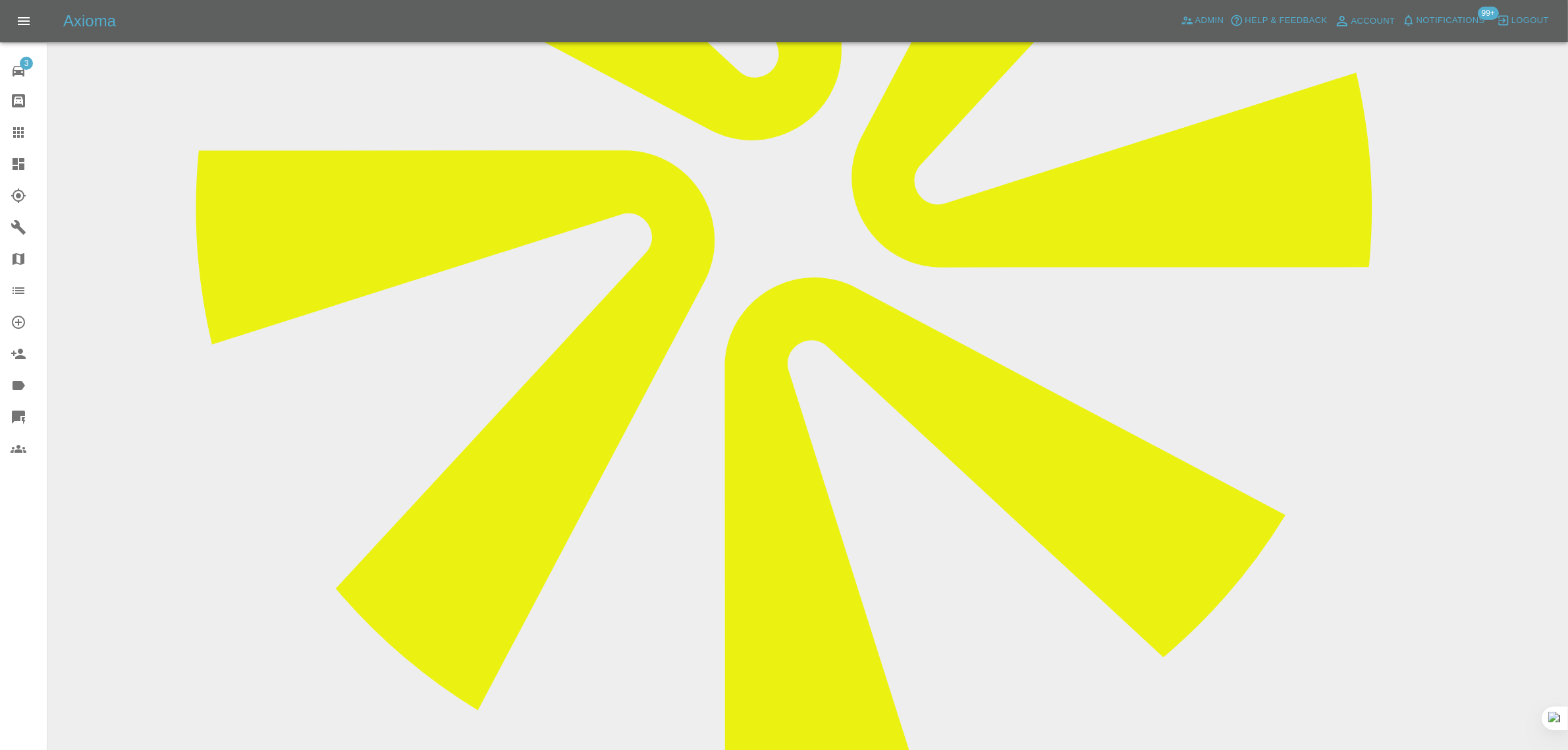
click at [7, 129] on link "Claims" at bounding box center [23, 132] width 47 height 32
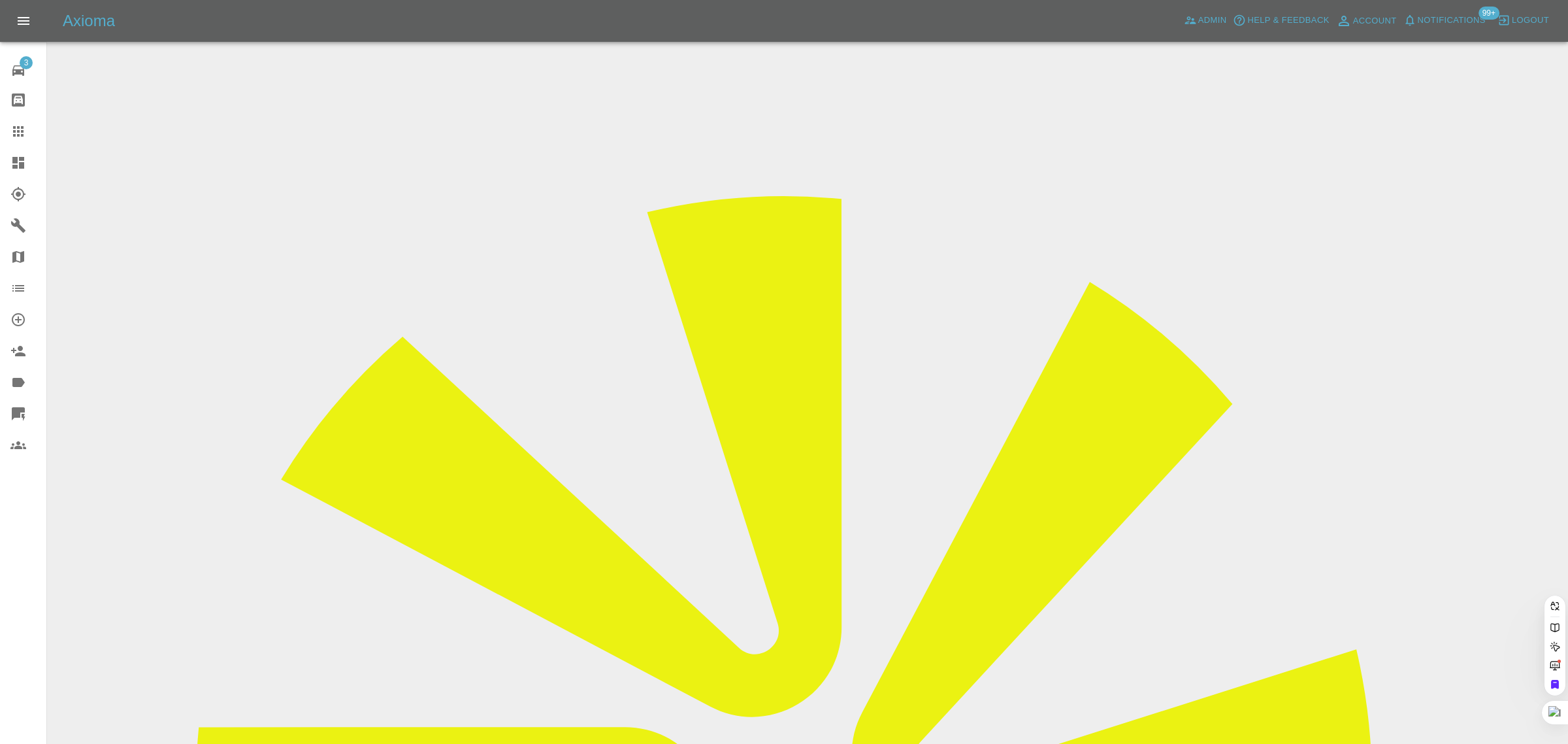
paste input "[EMAIL_ADDRESS][DOMAIN_NAME]"
type input "[EMAIL_ADDRESS][DOMAIN_NAME]"
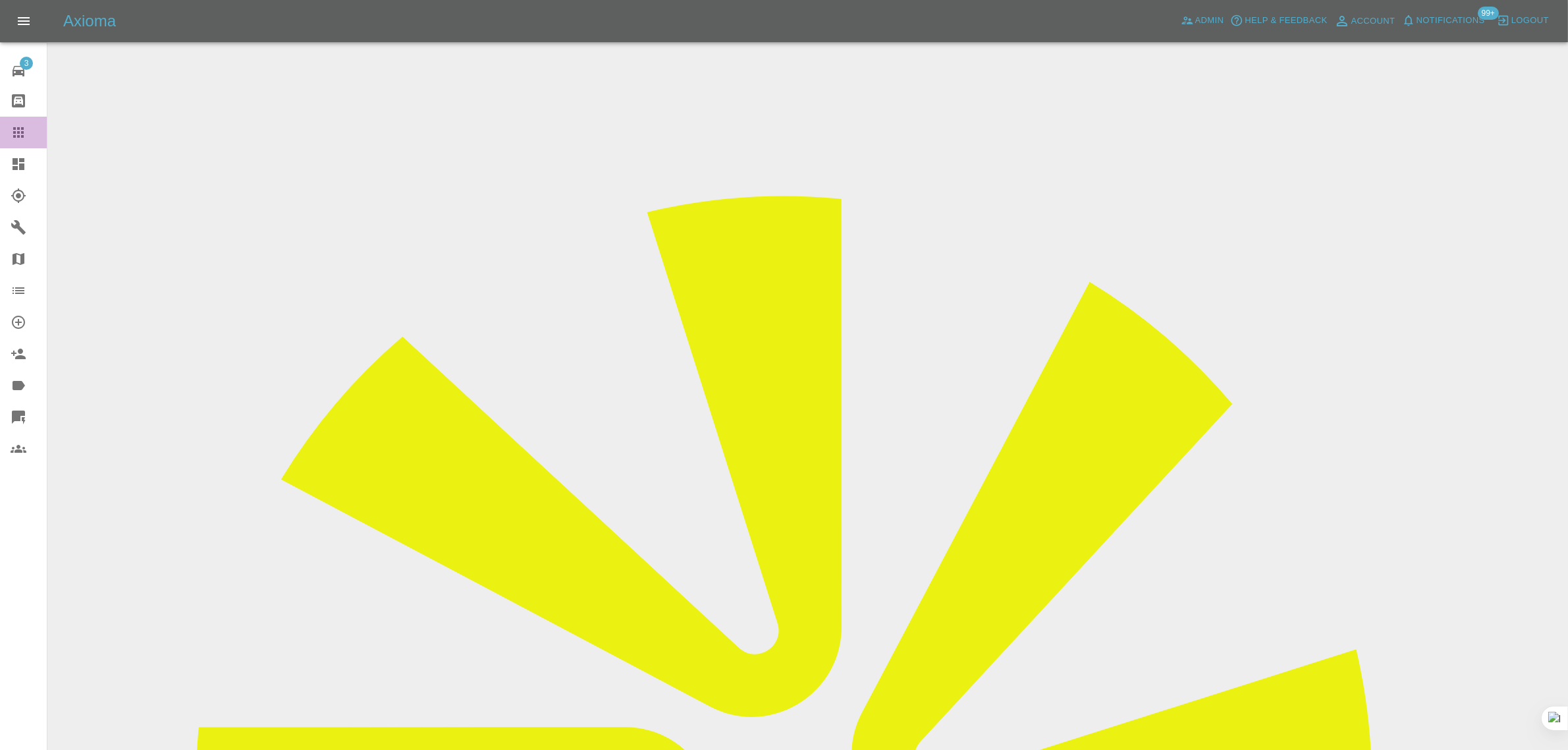
click at [11, 123] on link "Claims" at bounding box center [23, 132] width 47 height 32
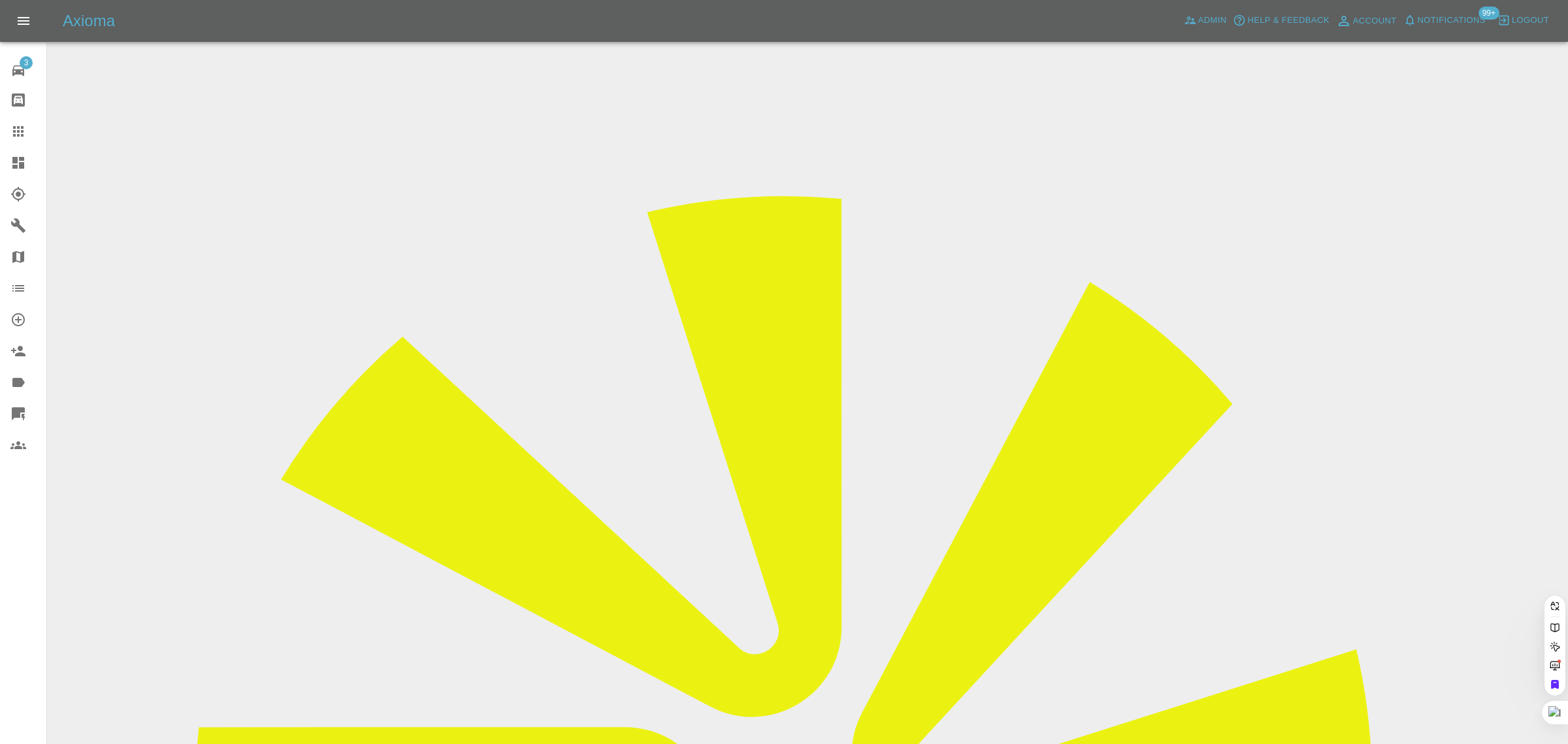
paste input "[EMAIL_ADDRESS][DOMAIN_NAME]"
type input "[EMAIL_ADDRESS][DOMAIN_NAME]"
paste input "[EMAIL_ADDRESS][DOMAIN_NAME]"
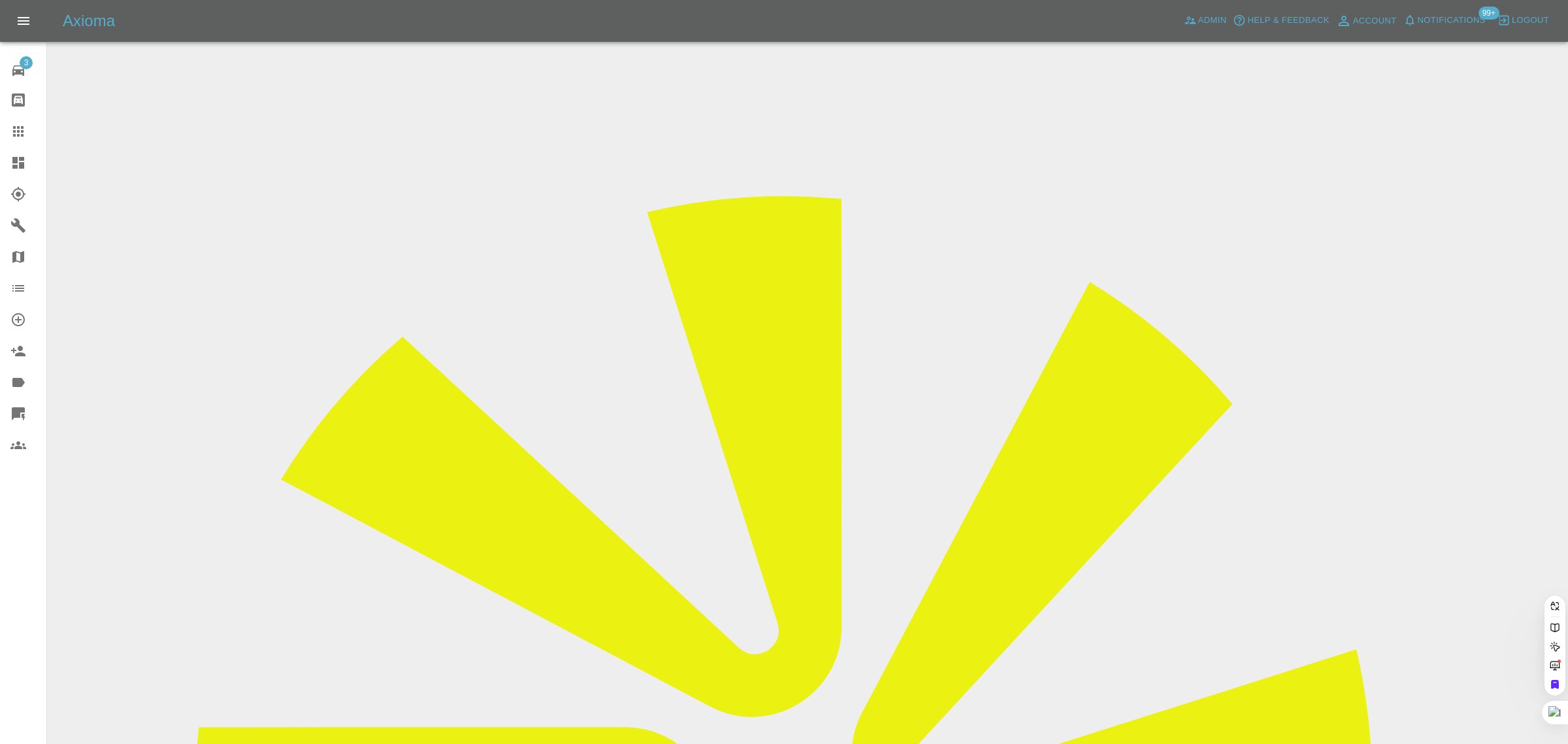
type input "[EMAIL_ADDRESS][DOMAIN_NAME]"
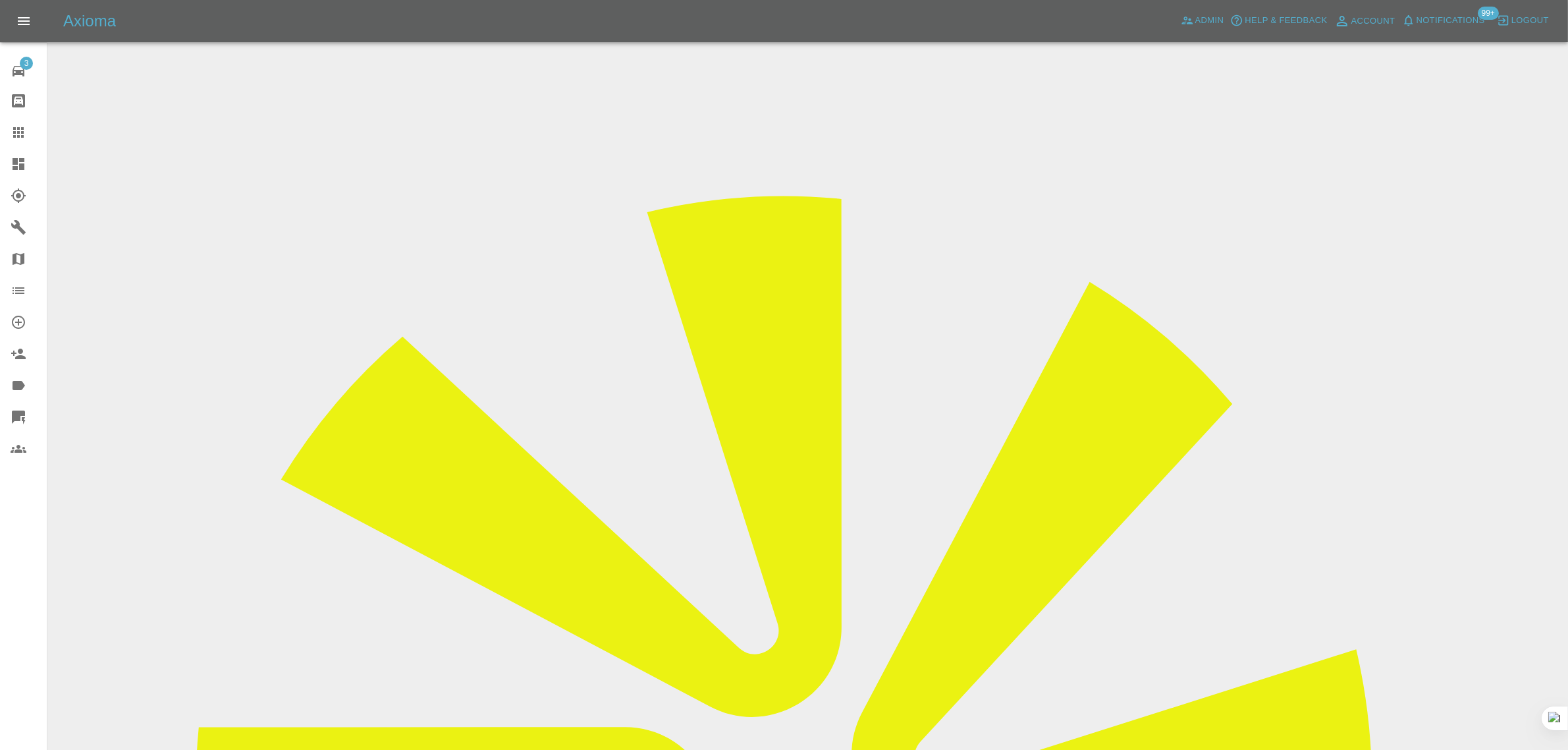
drag, startPoint x: 1262, startPoint y: 204, endPoint x: 1298, endPoint y: 201, distance: 36.1
copy tr "GC Sm"
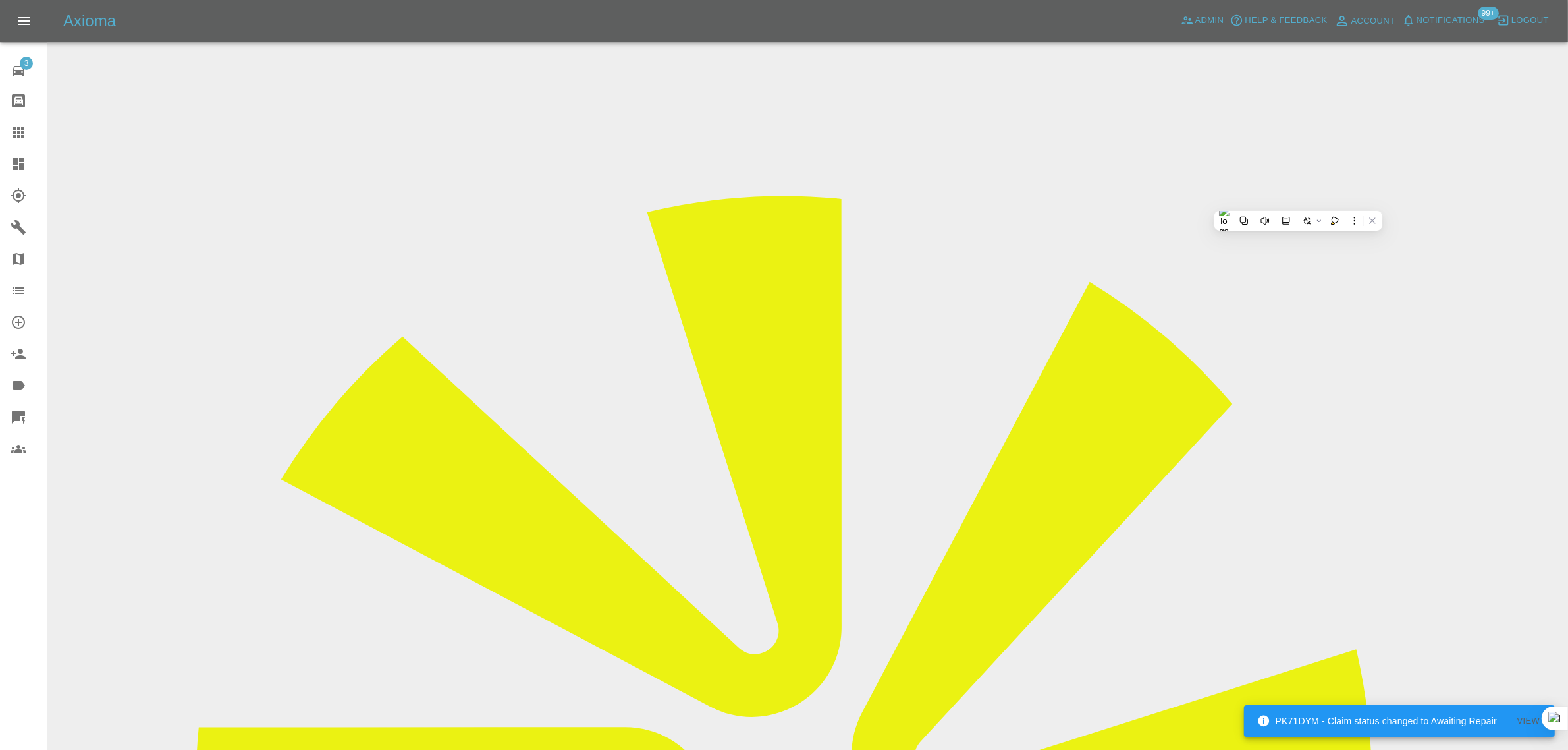
click at [11, 132] on icon at bounding box center [18, 132] width 16 height 16
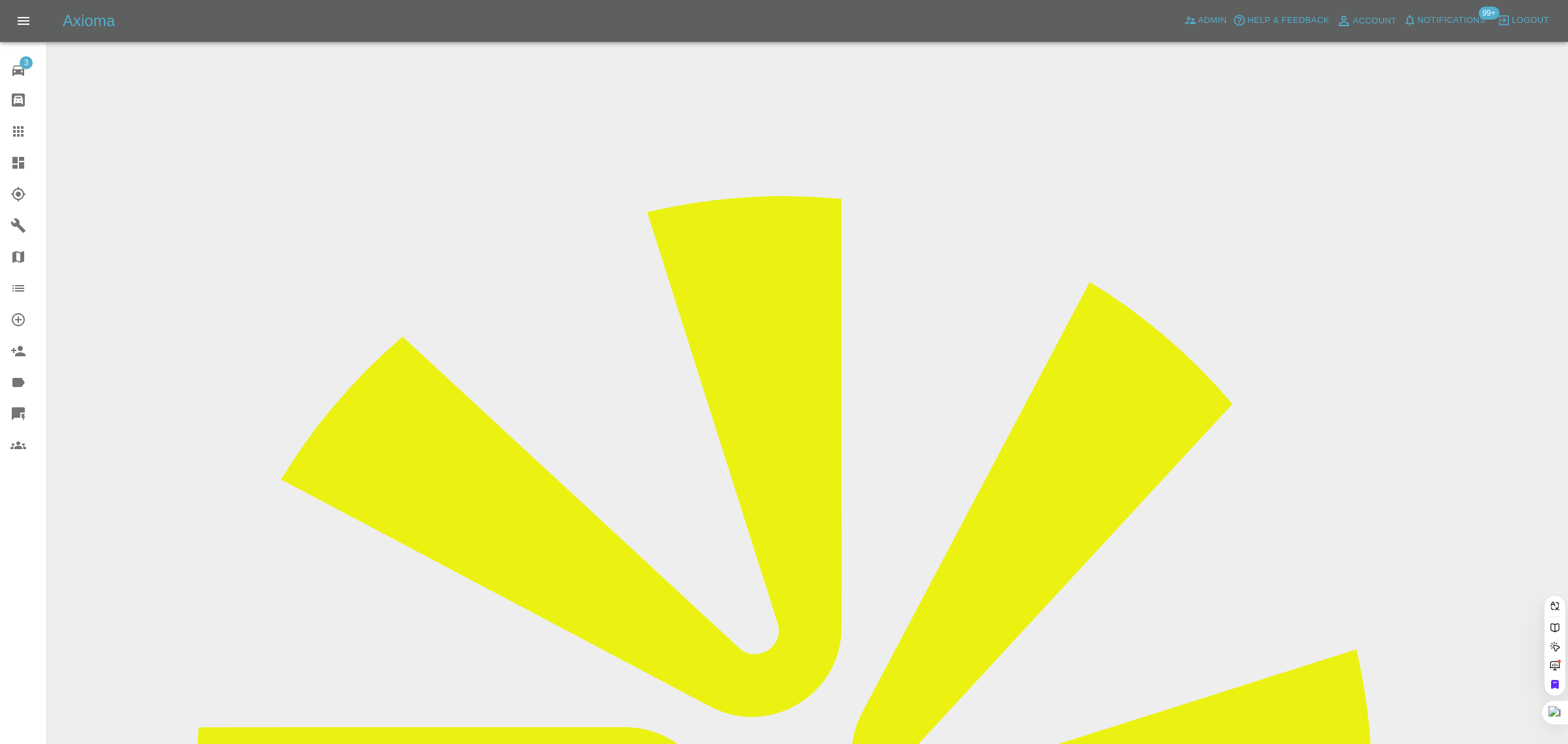
paste input "[EMAIL_ADDRESS][DOMAIN_NAME]"
type input "[EMAIL_ADDRESS][DOMAIN_NAME]"
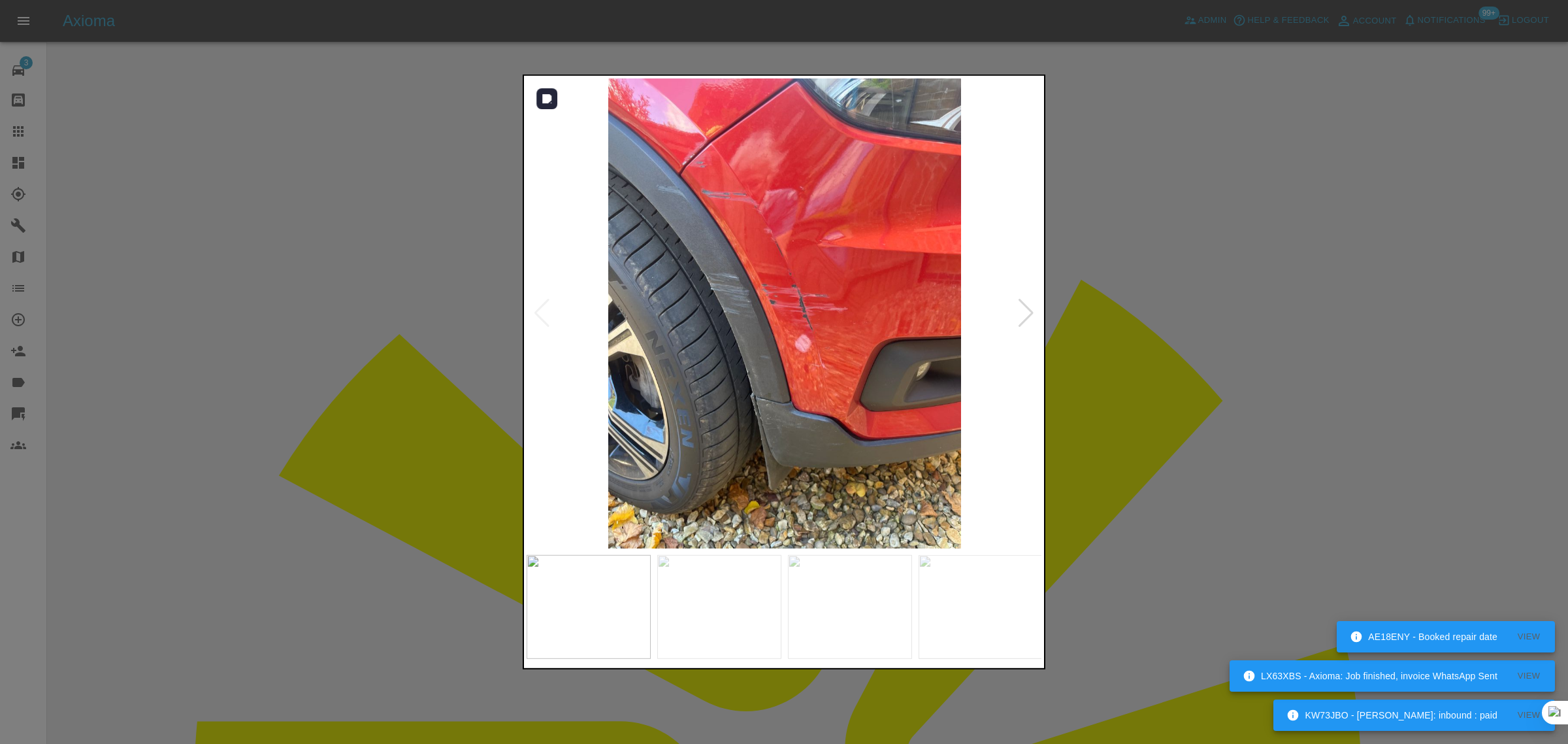
click at [1024, 312] on div at bounding box center [1026, 313] width 18 height 29
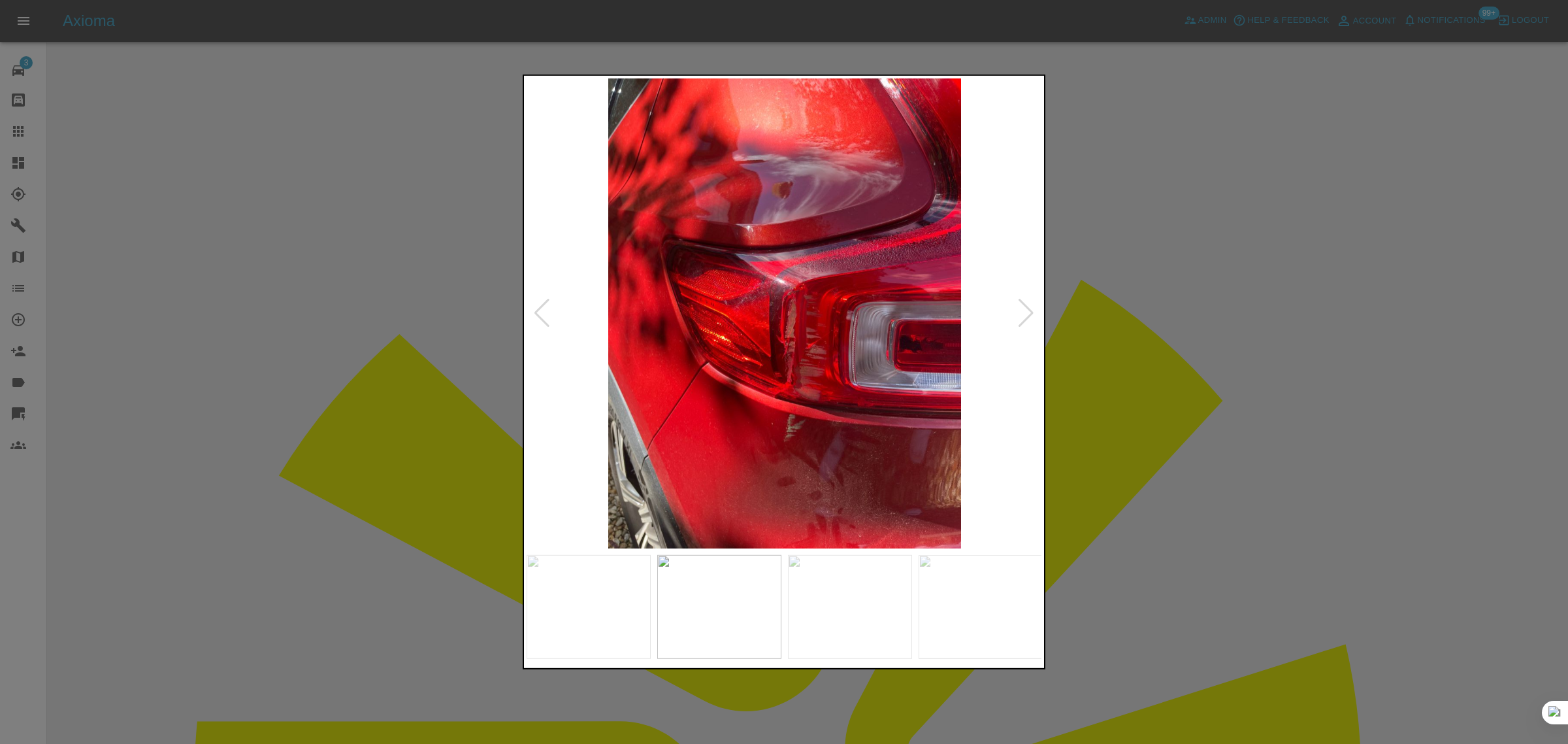
click at [1024, 312] on div at bounding box center [1026, 313] width 18 height 29
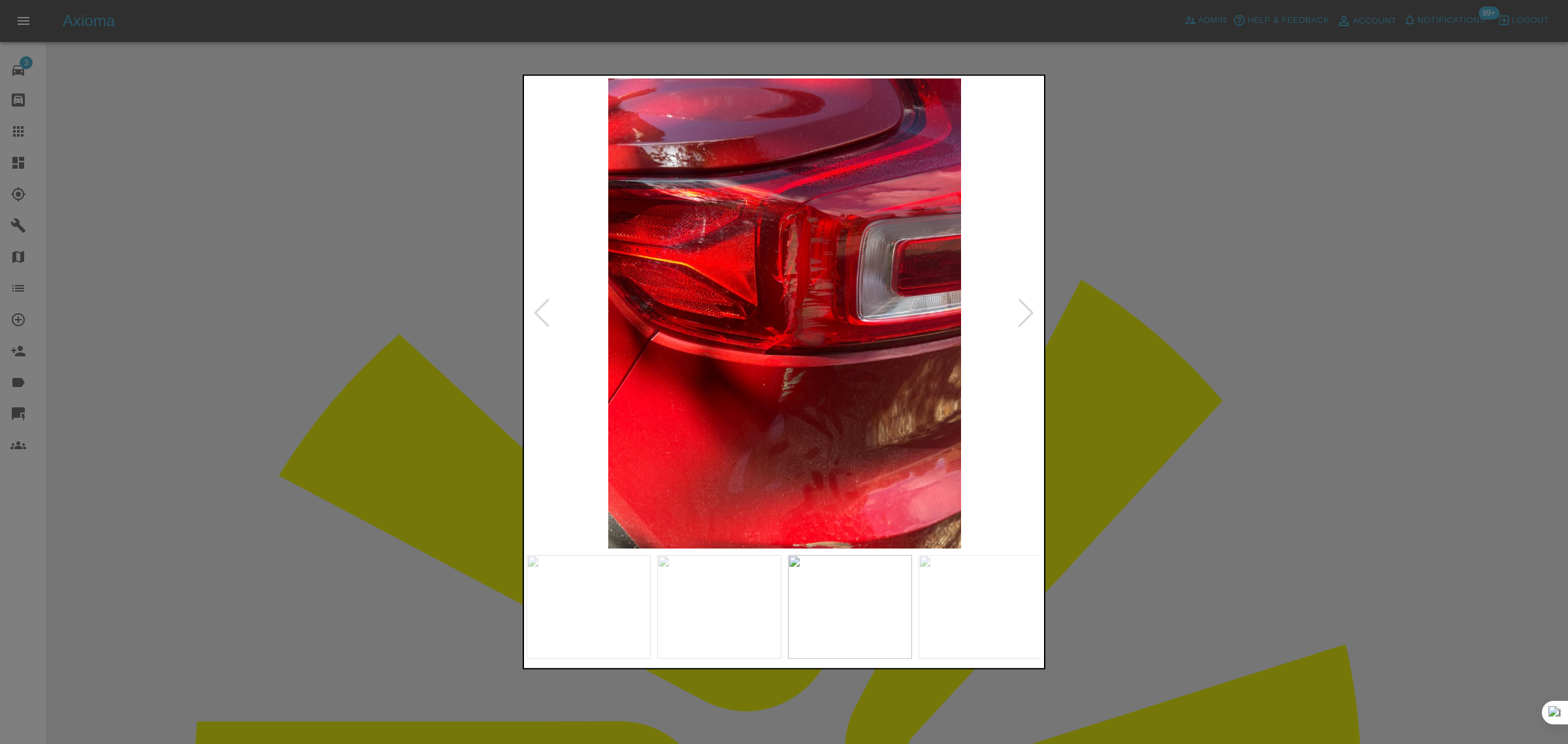
click at [1024, 312] on div at bounding box center [1026, 313] width 18 height 29
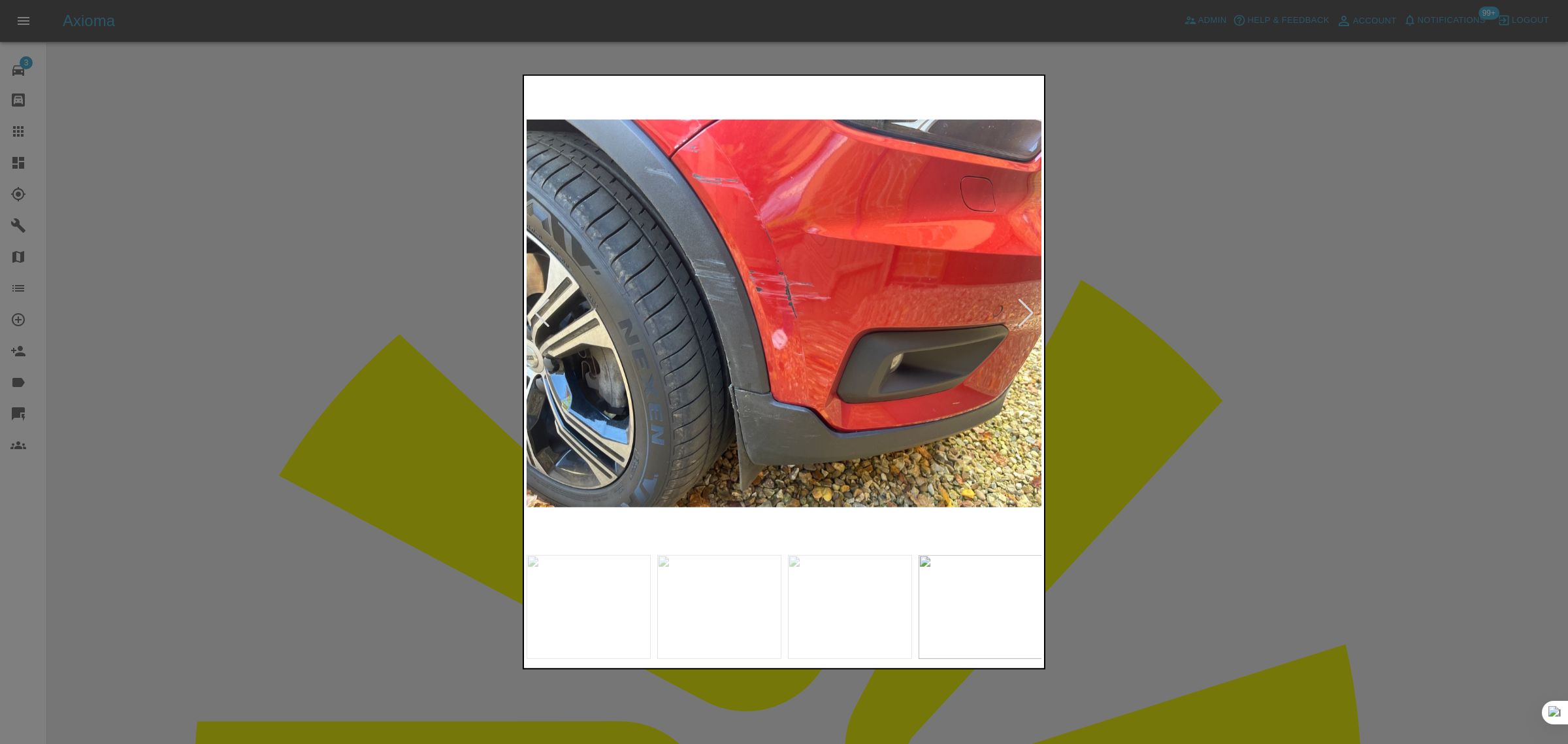
click at [1024, 312] on div at bounding box center [1026, 313] width 18 height 29
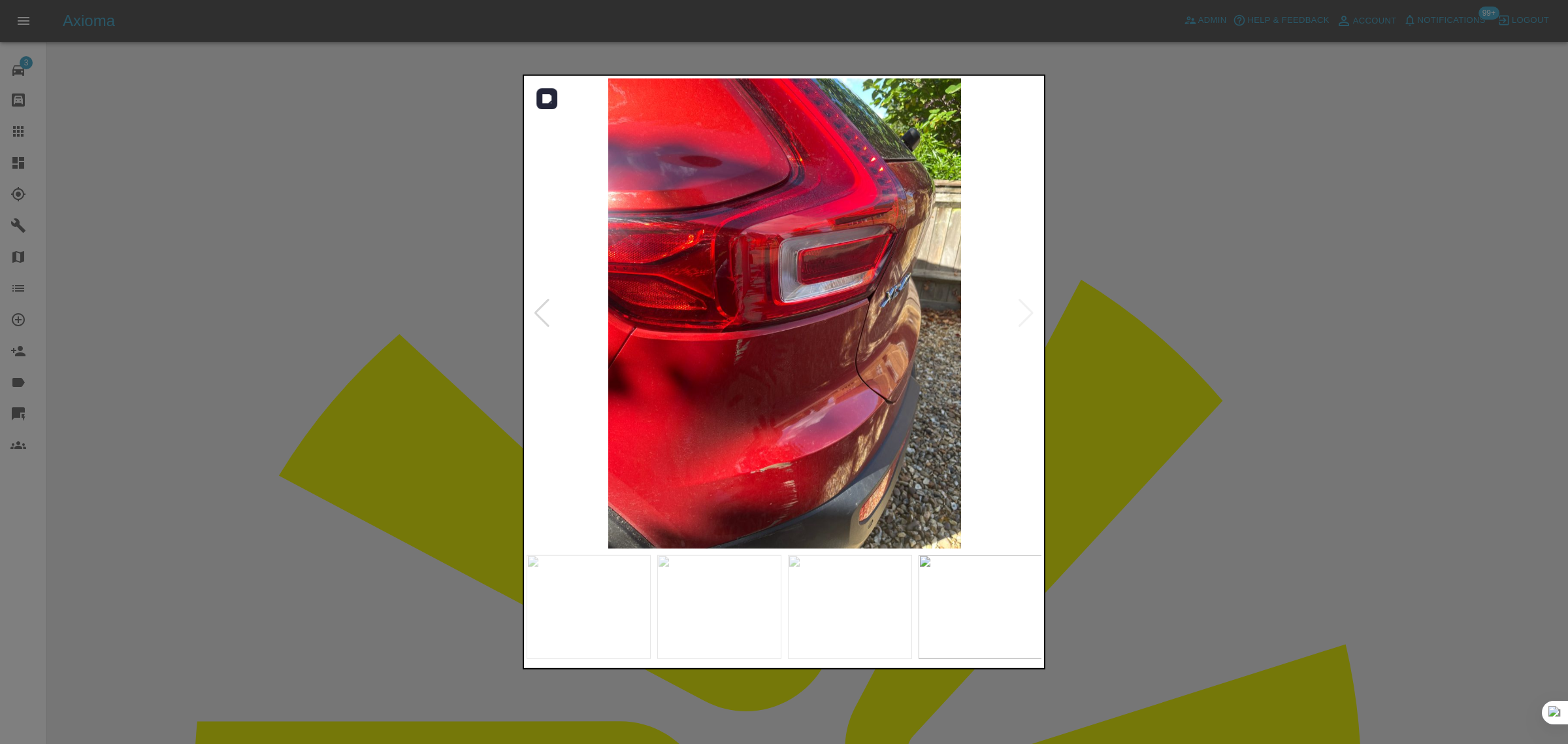
click at [1024, 312] on img at bounding box center [784, 313] width 516 height 470
click at [1116, 317] on div at bounding box center [784, 372] width 1568 height 744
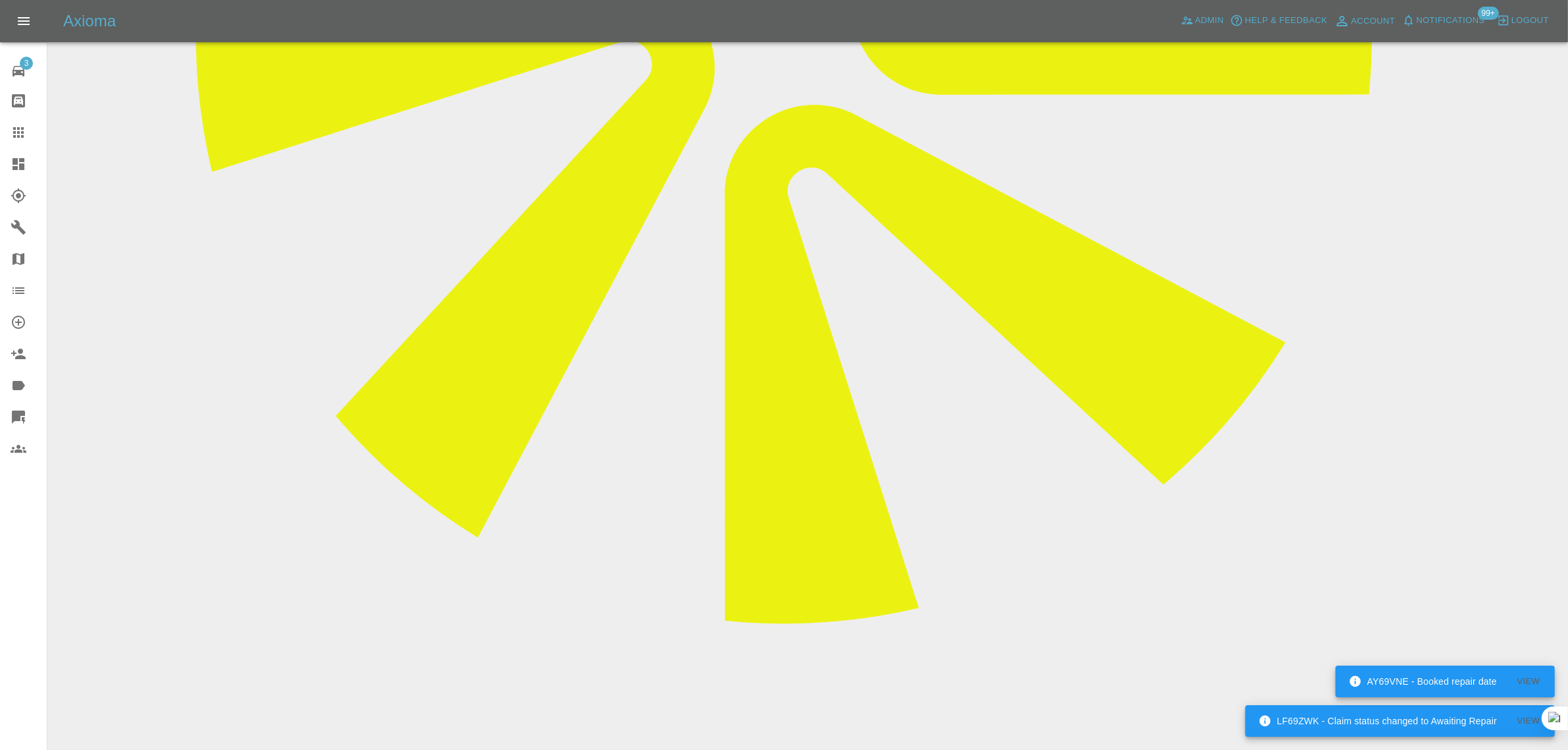
scroll to position [781, 0]
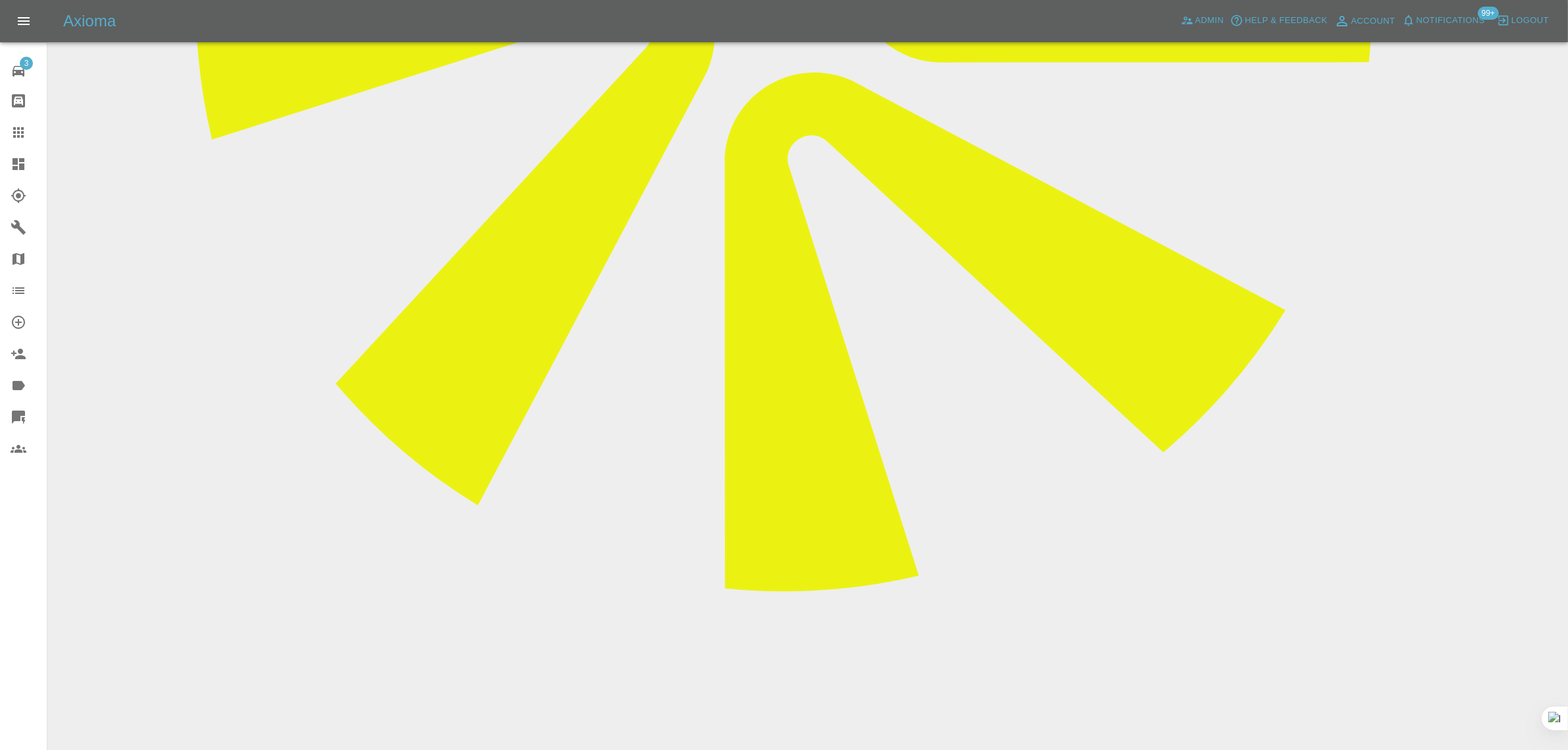
drag, startPoint x: 634, startPoint y: 614, endPoint x: 714, endPoint y: 614, distance: 80.0
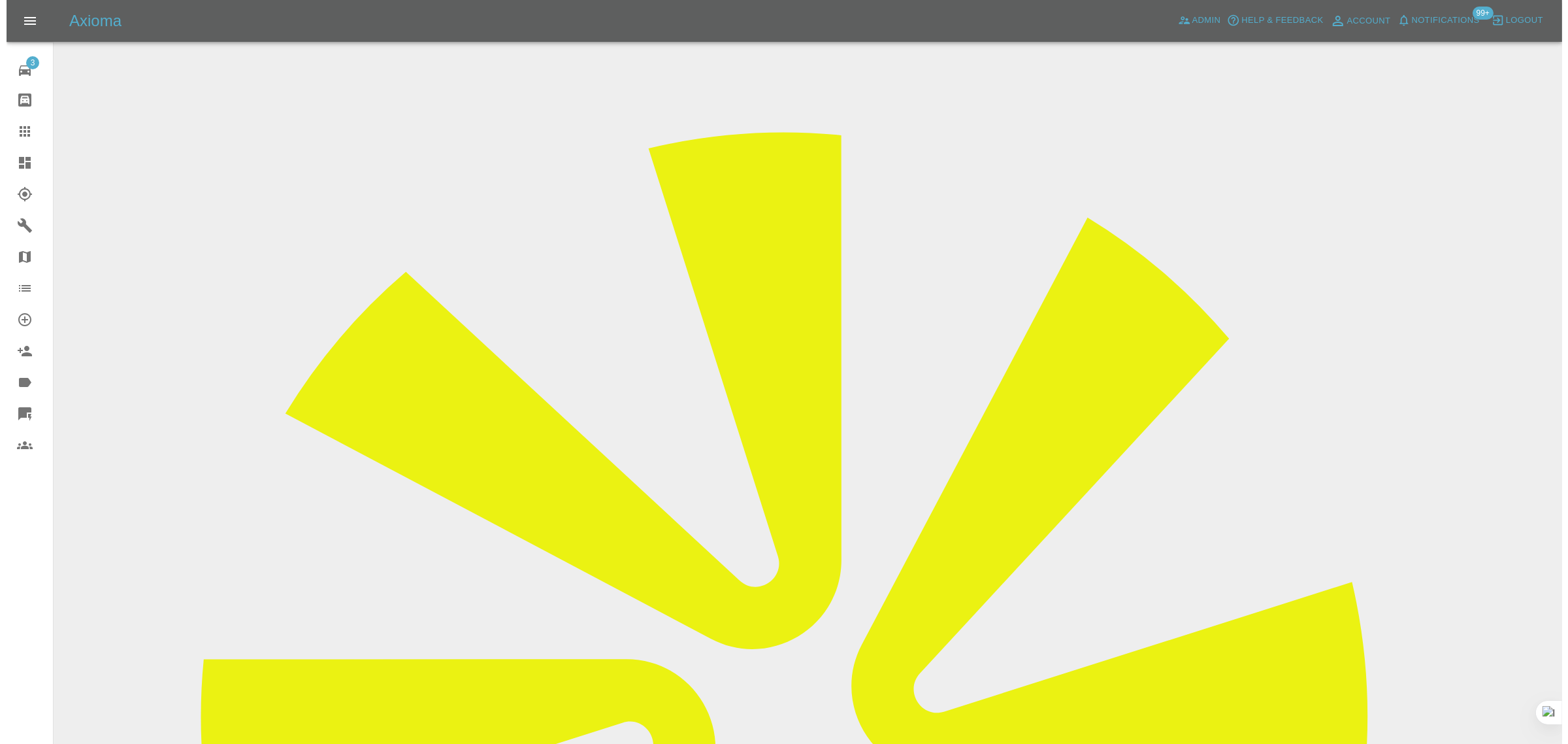
scroll to position [0, 0]
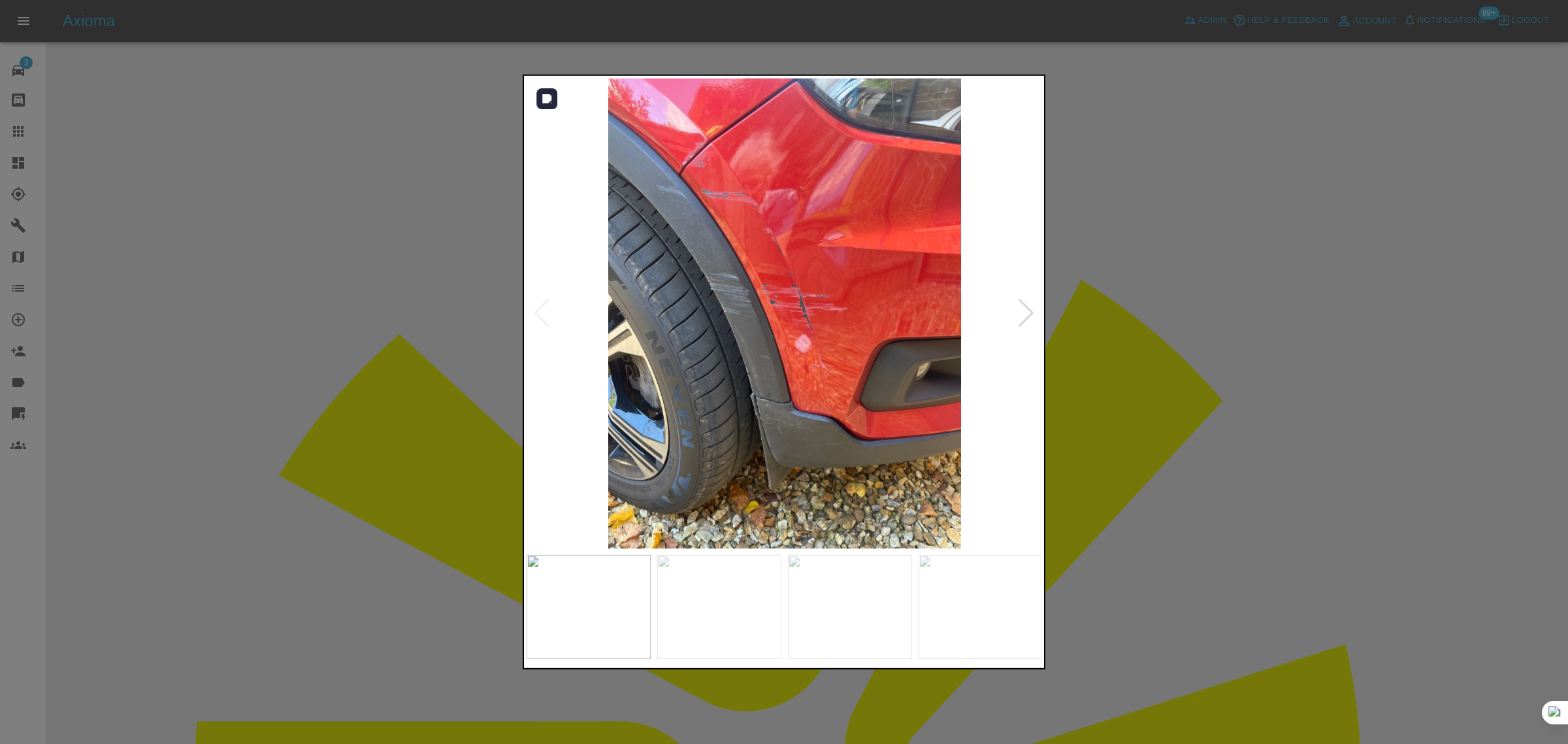
drag, startPoint x: 1024, startPoint y: 307, endPoint x: 1021, endPoint y: 298, distance: 9.5
click at [1024, 304] on div at bounding box center [1026, 313] width 18 height 29
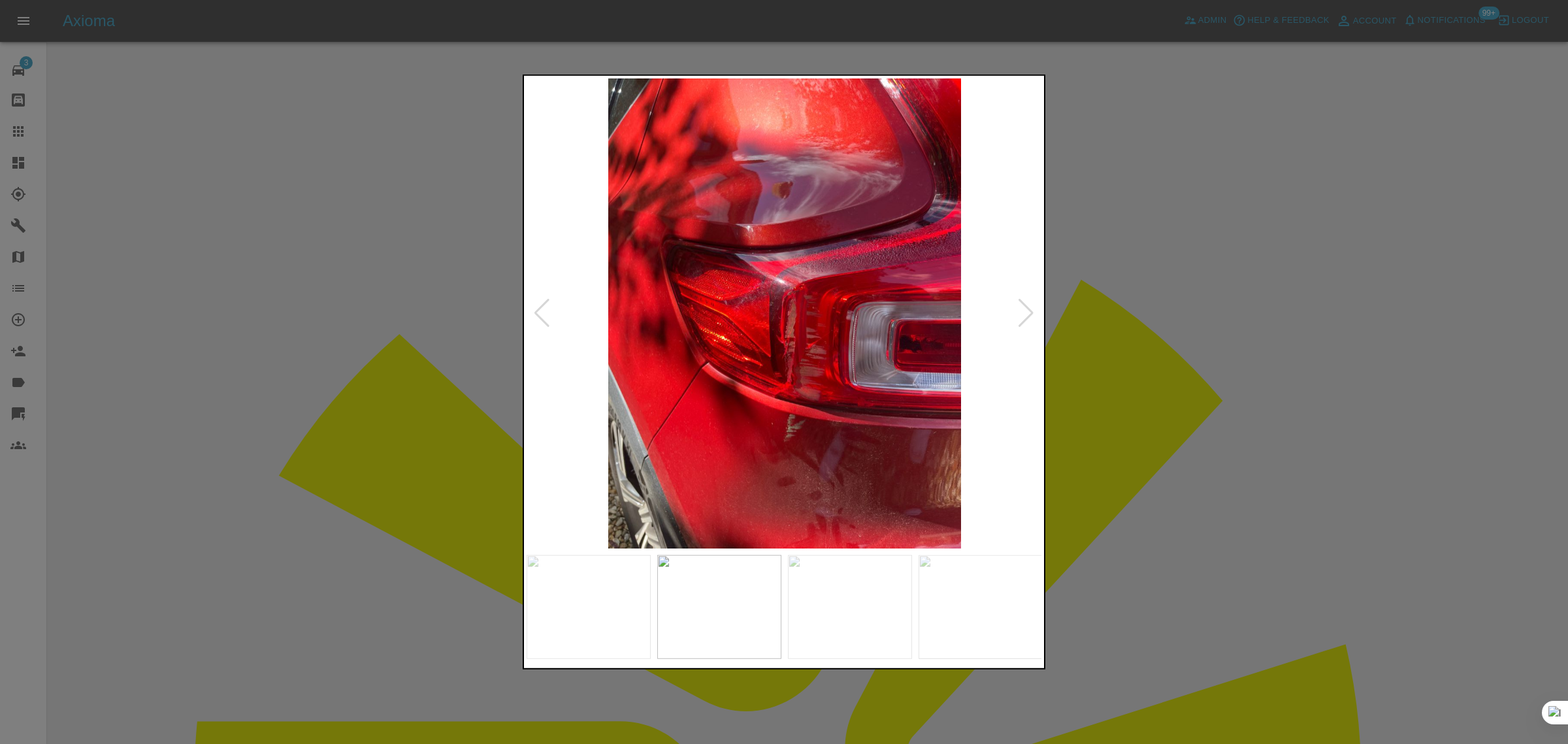
click at [1020, 298] on div at bounding box center [1026, 313] width 18 height 29
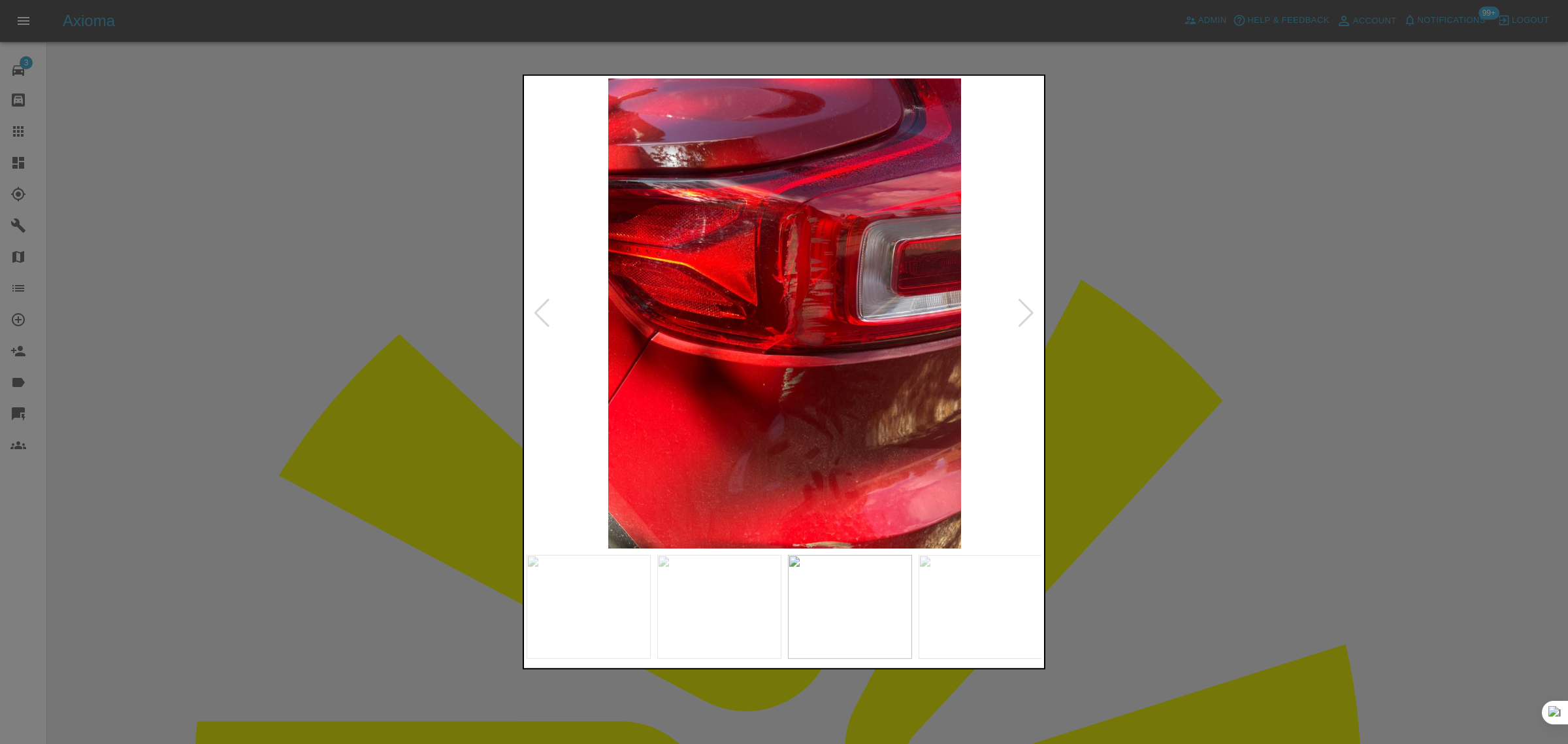
click at [1020, 298] on div at bounding box center [1026, 313] width 18 height 29
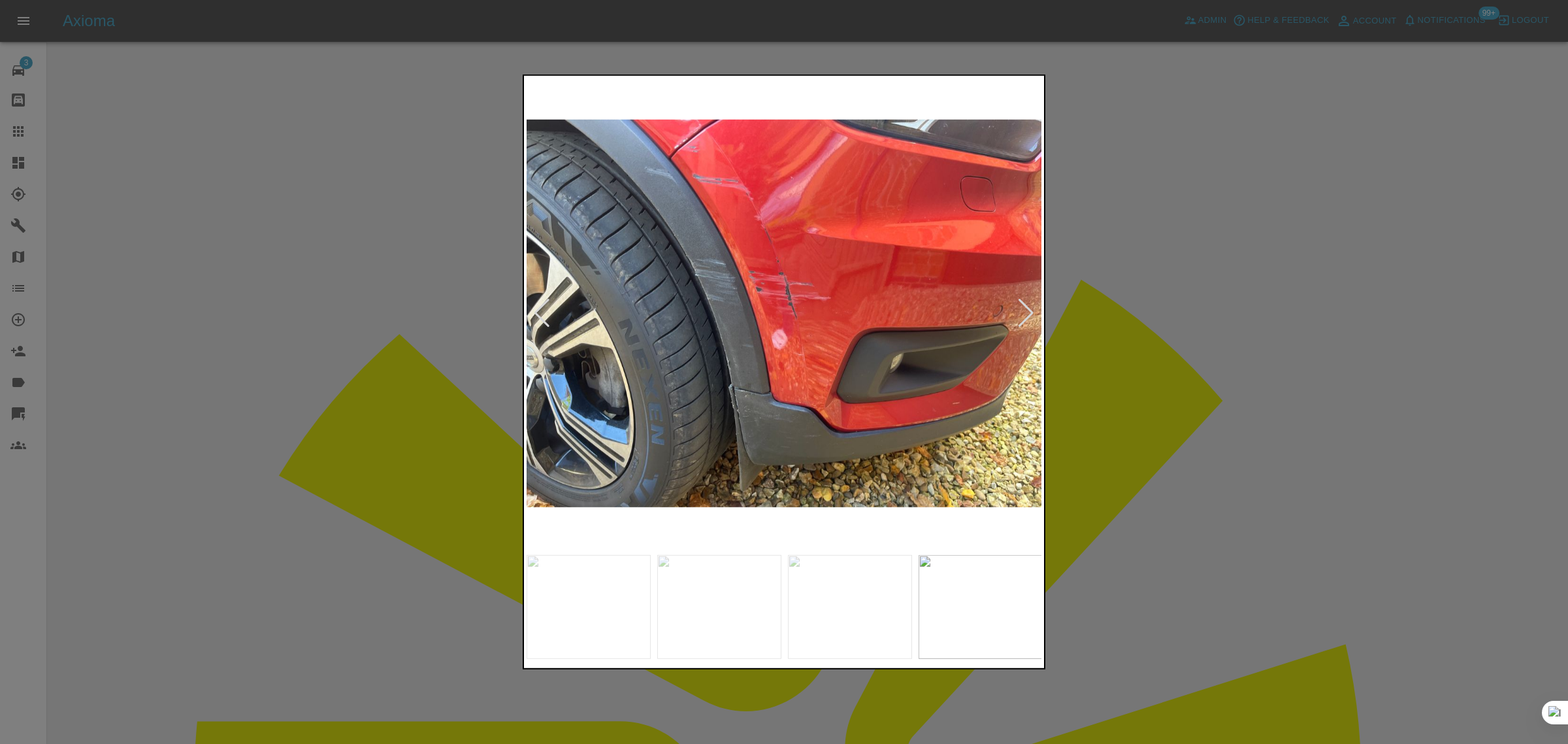
click at [1020, 298] on div at bounding box center [1026, 313] width 18 height 29
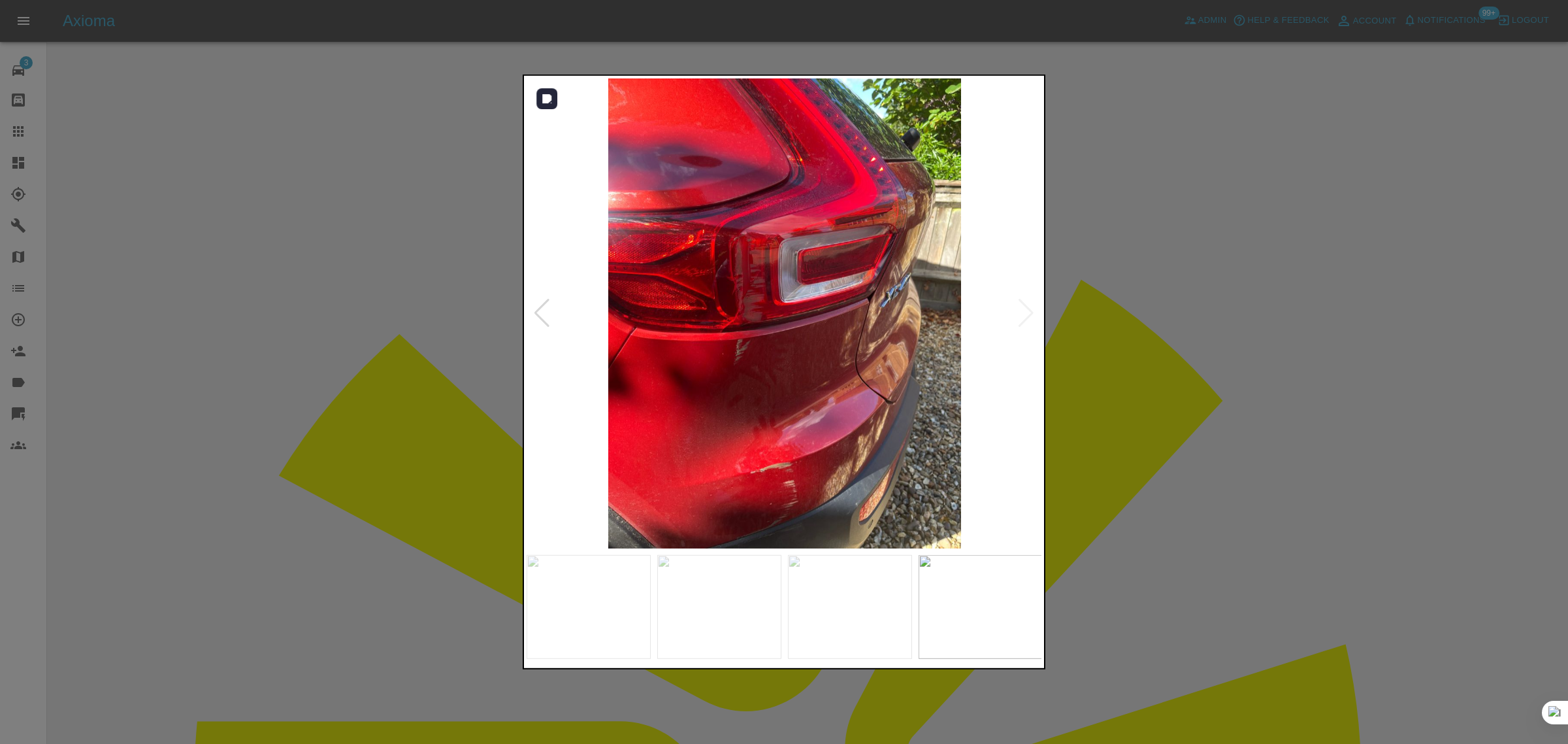
click at [1022, 314] on img at bounding box center [784, 313] width 516 height 470
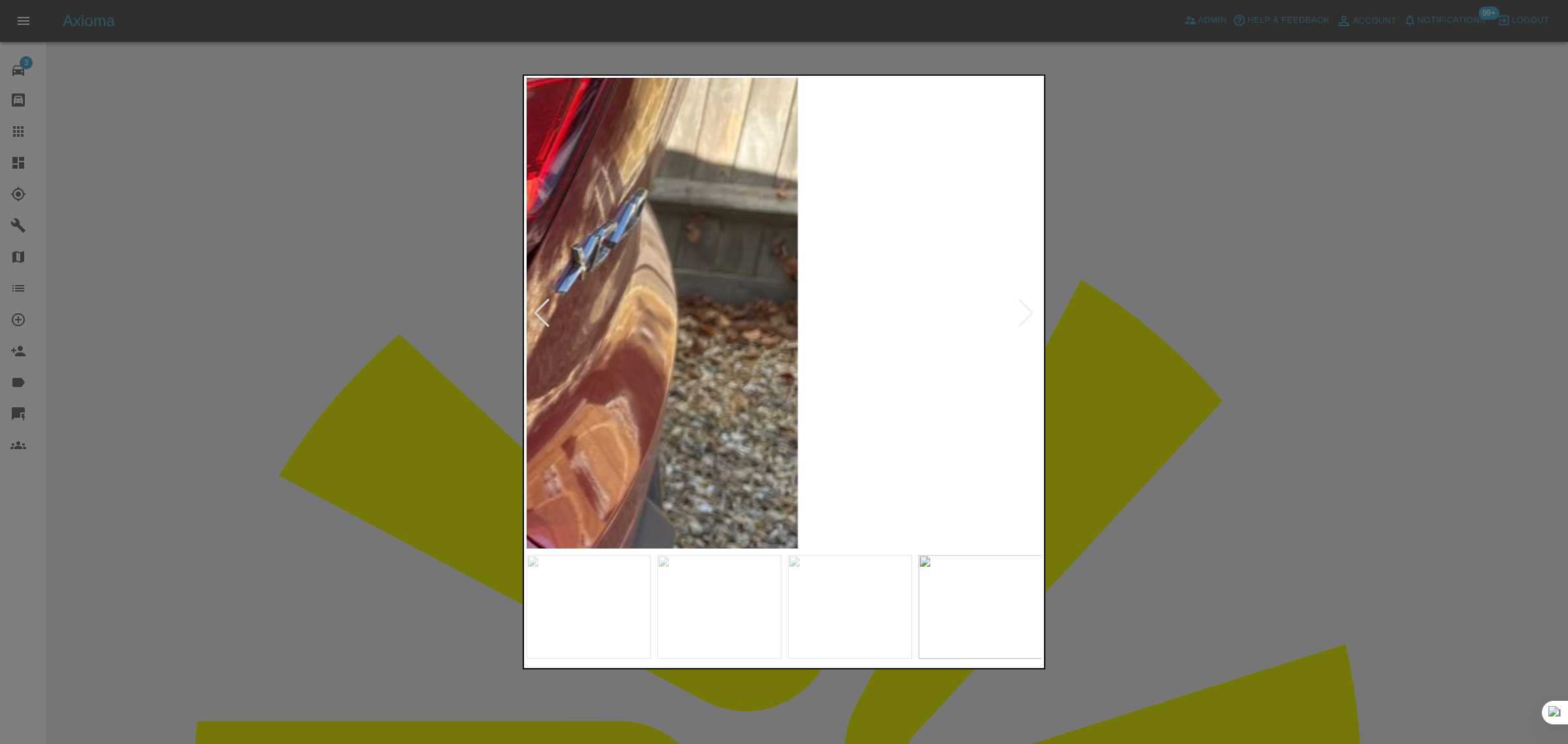
click at [1022, 314] on img at bounding box center [268, 311] width 1548 height 1409
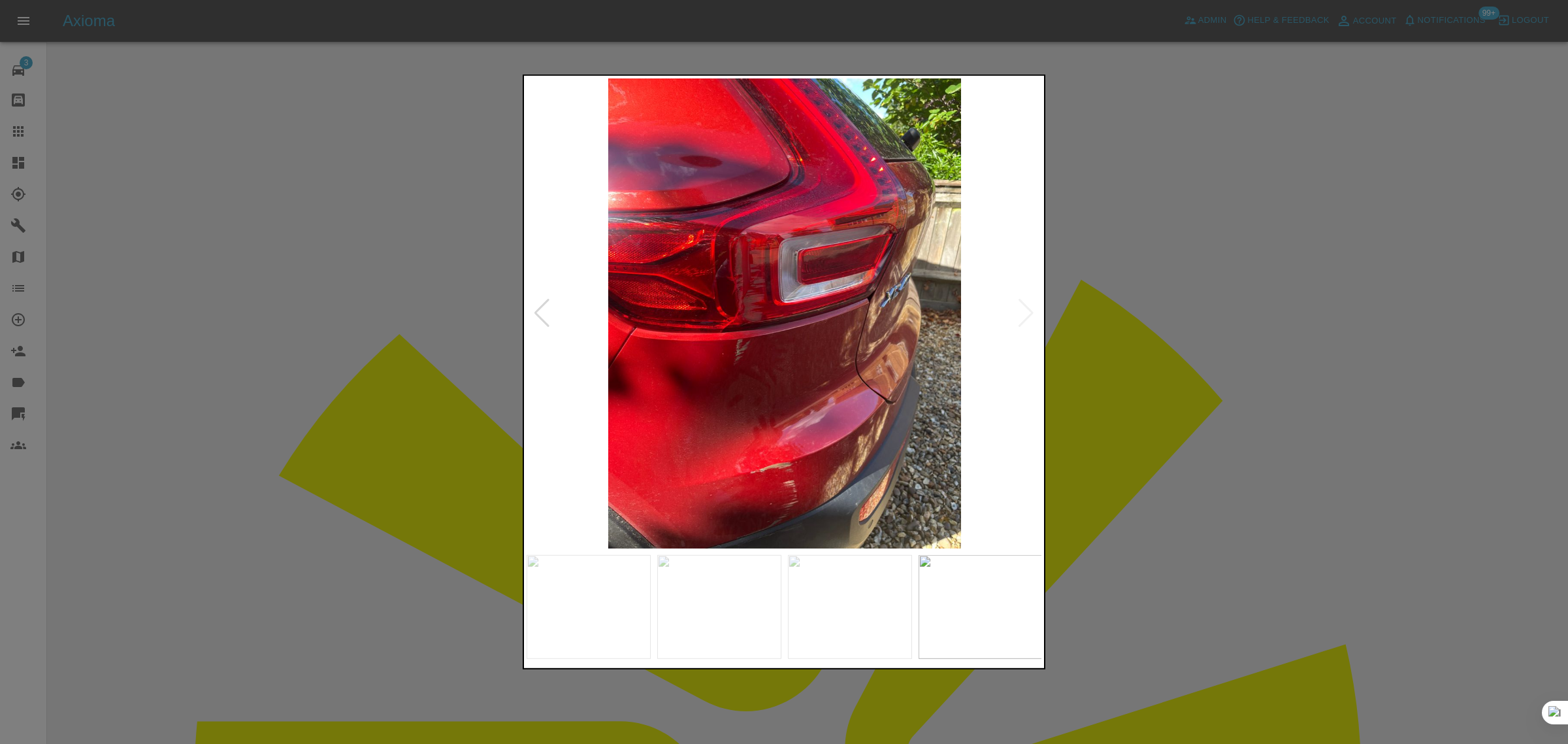
click at [1230, 370] on div at bounding box center [784, 372] width 1568 height 744
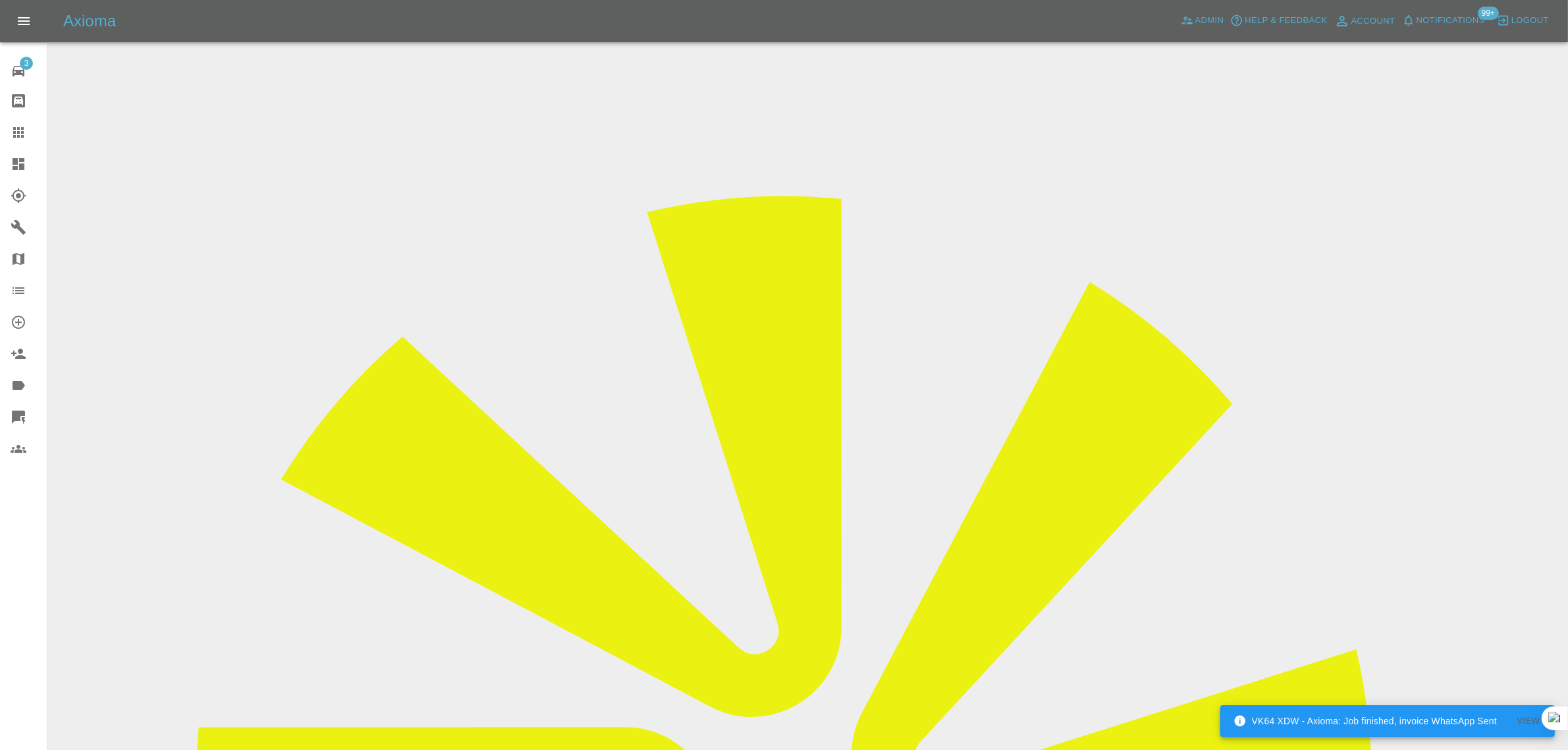
click at [2, 127] on link "Claims" at bounding box center [23, 132] width 47 height 32
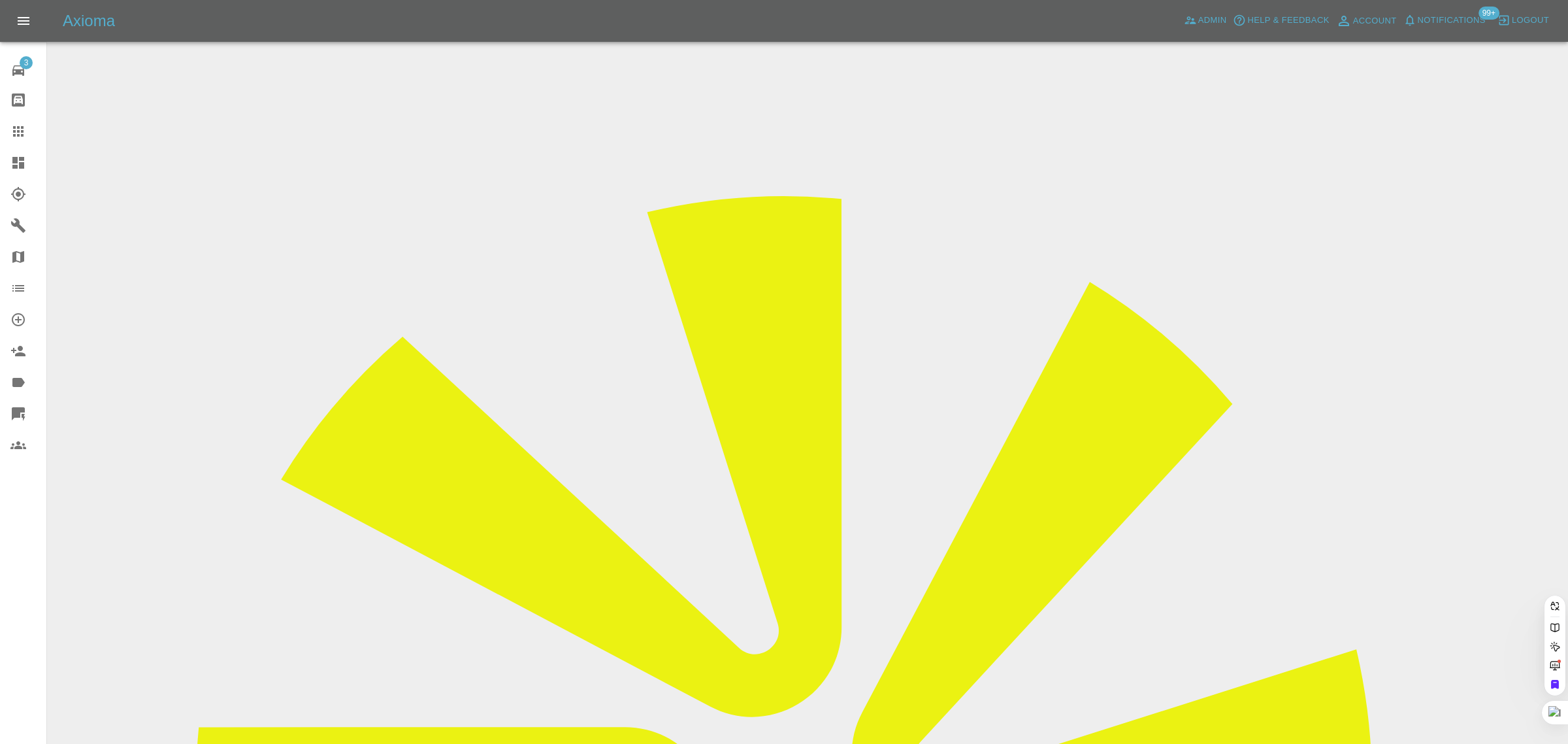
paste input "[EMAIL_ADDRESS][DOMAIN_NAME]"
type input "[EMAIL_ADDRESS][DOMAIN_NAME]"
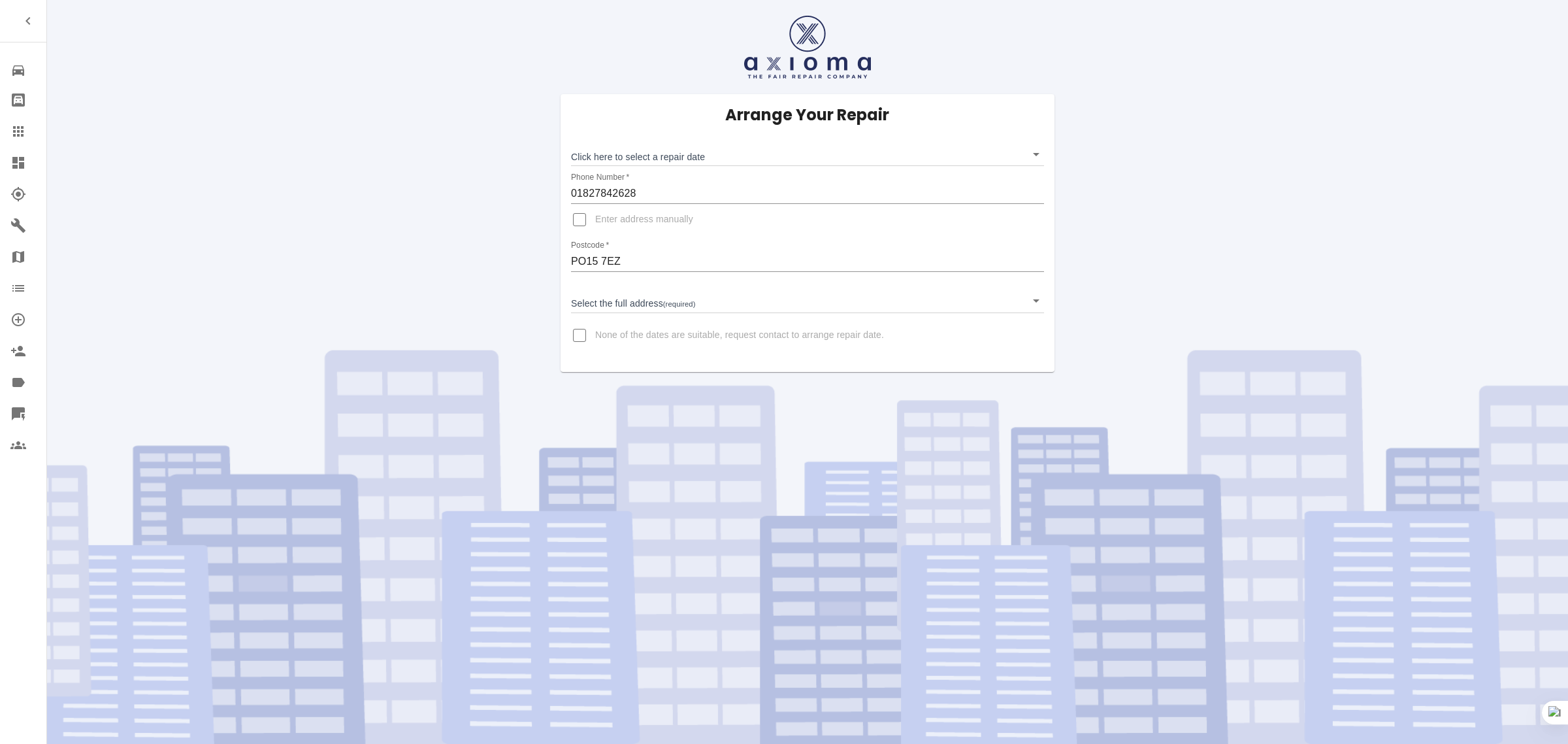
click at [613, 151] on body "Repair home Bodyshop home Claims Dashboard Explorer Garages Map Organization Cr…" at bounding box center [784, 372] width 1568 height 744
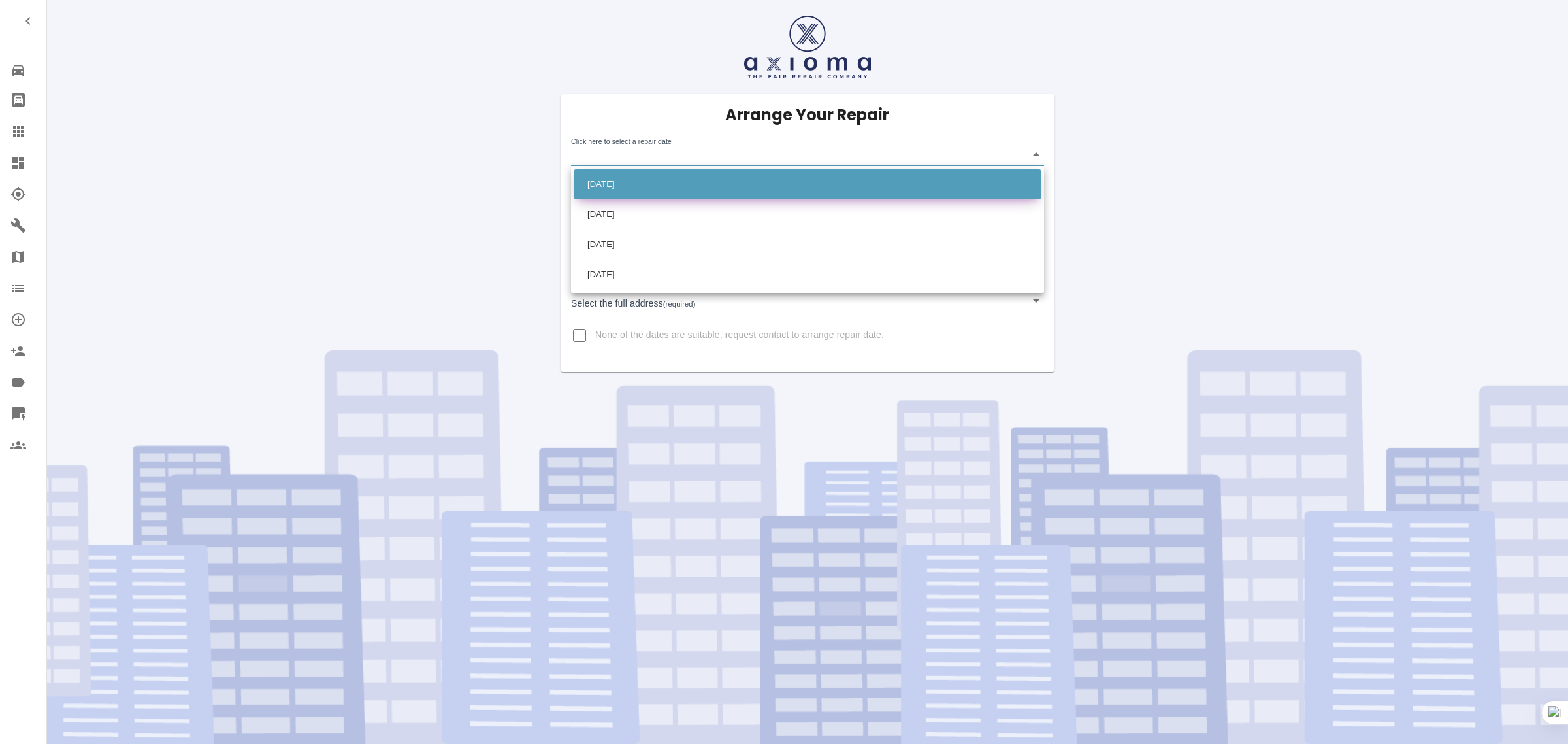
click at [612, 181] on li "[DATE]" at bounding box center [807, 183] width 466 height 30
type input "[DATE]T00:00:00.000Z"
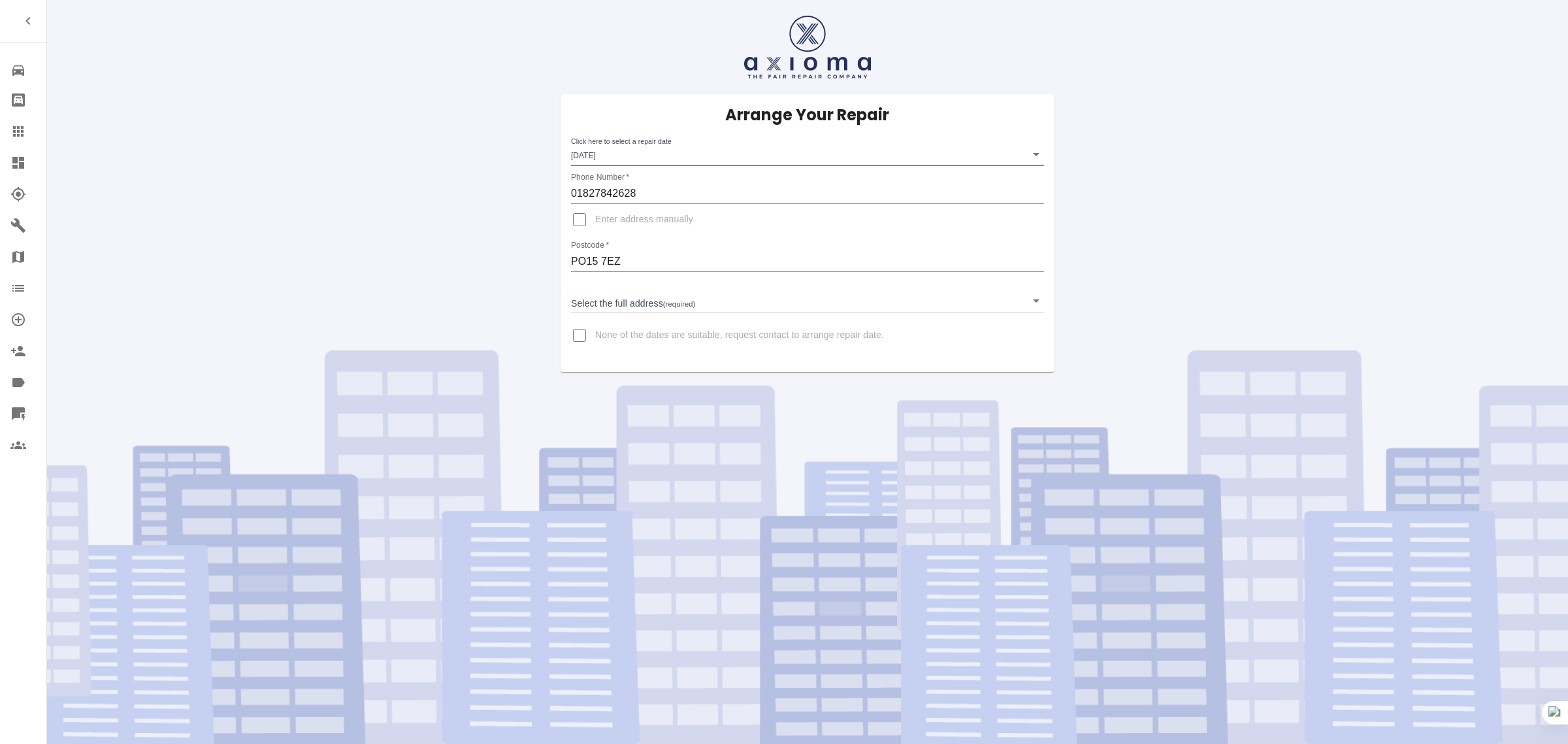
click at [609, 294] on body "Repair home Bodyshop home Claims Dashboard Explorer Garages Map Organization Cr…" at bounding box center [784, 372] width 1568 height 744
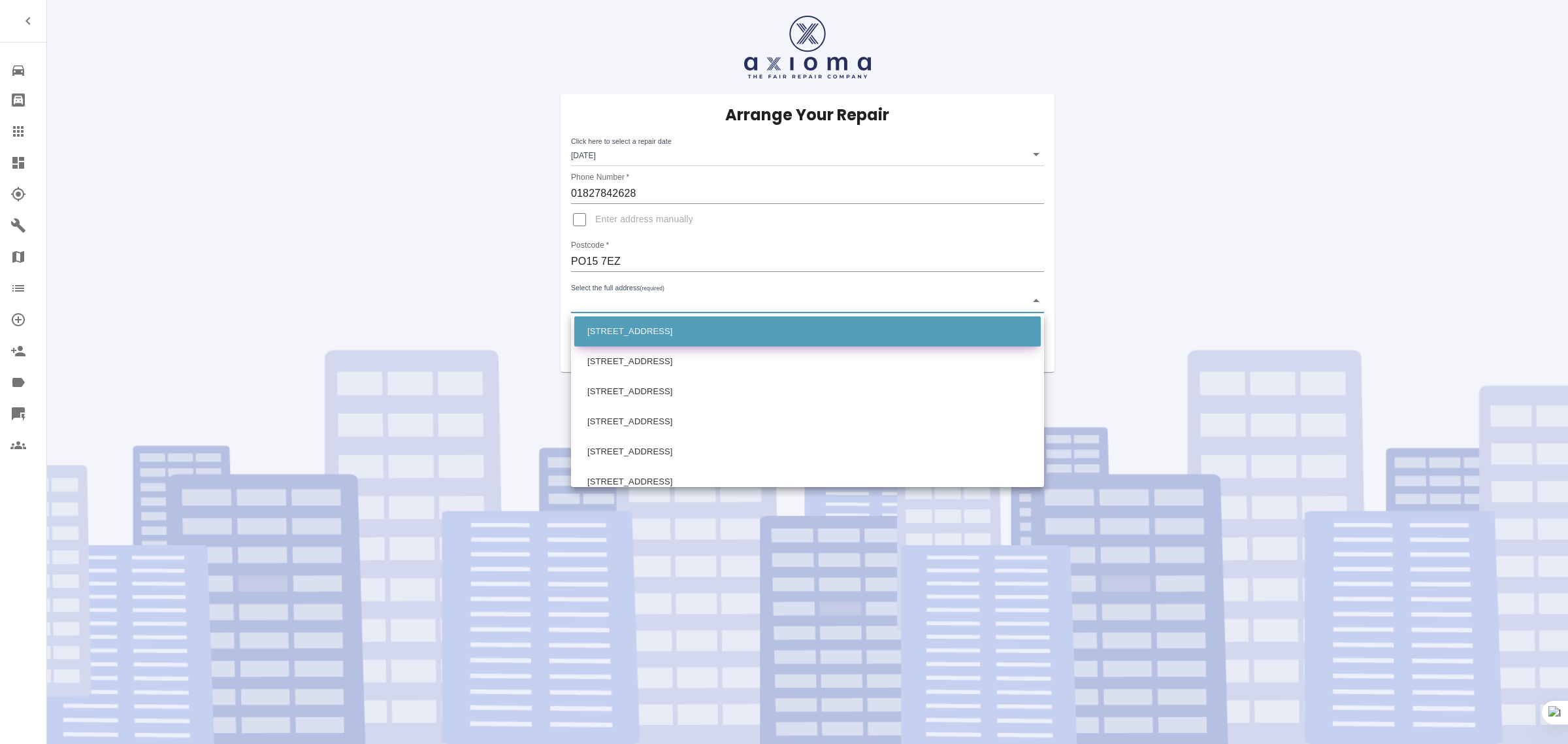
click at [616, 345] on li "[STREET_ADDRESS]" at bounding box center [807, 331] width 466 height 30
type input "[STREET_ADDRESS]"
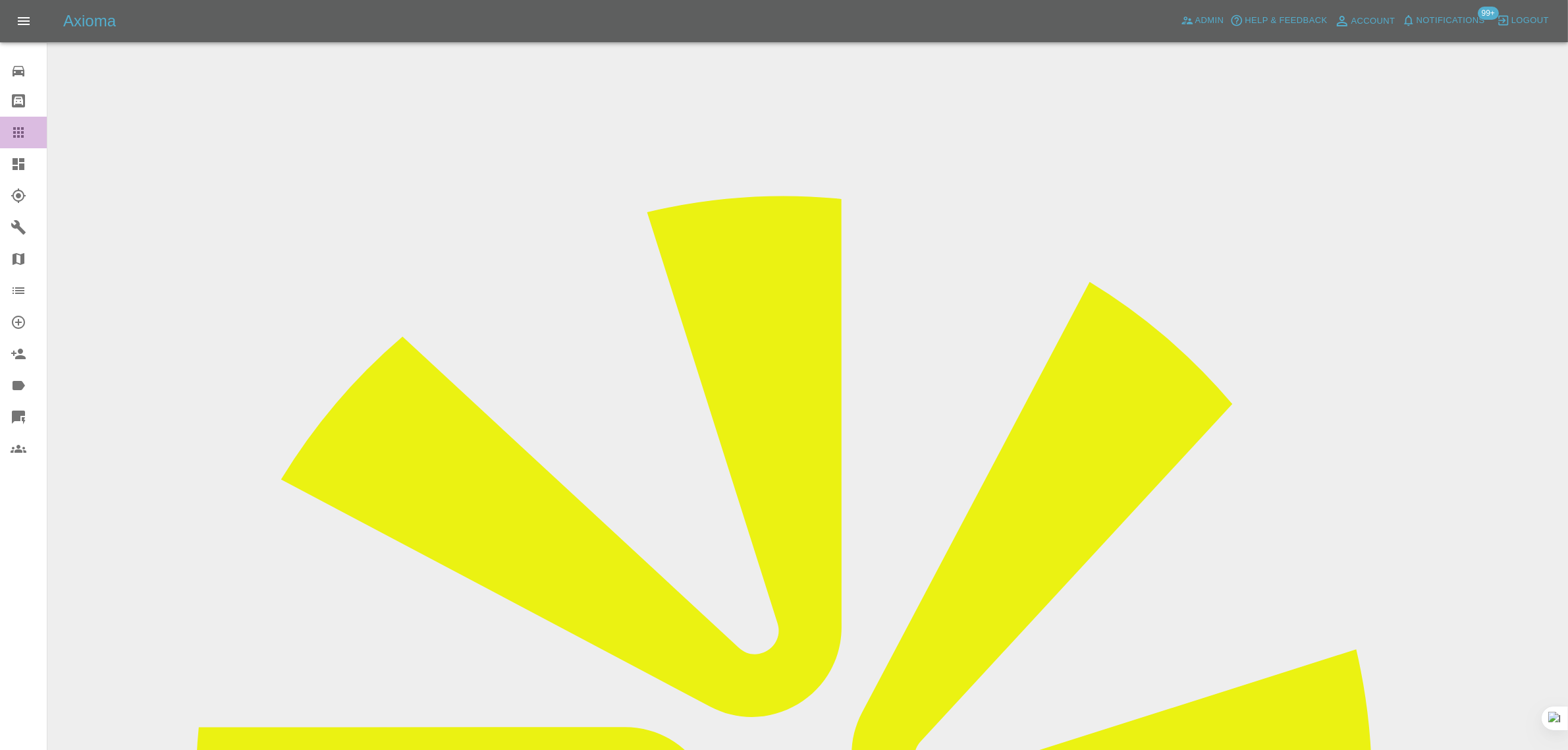
click at [23, 135] on icon at bounding box center [18, 132] width 16 height 16
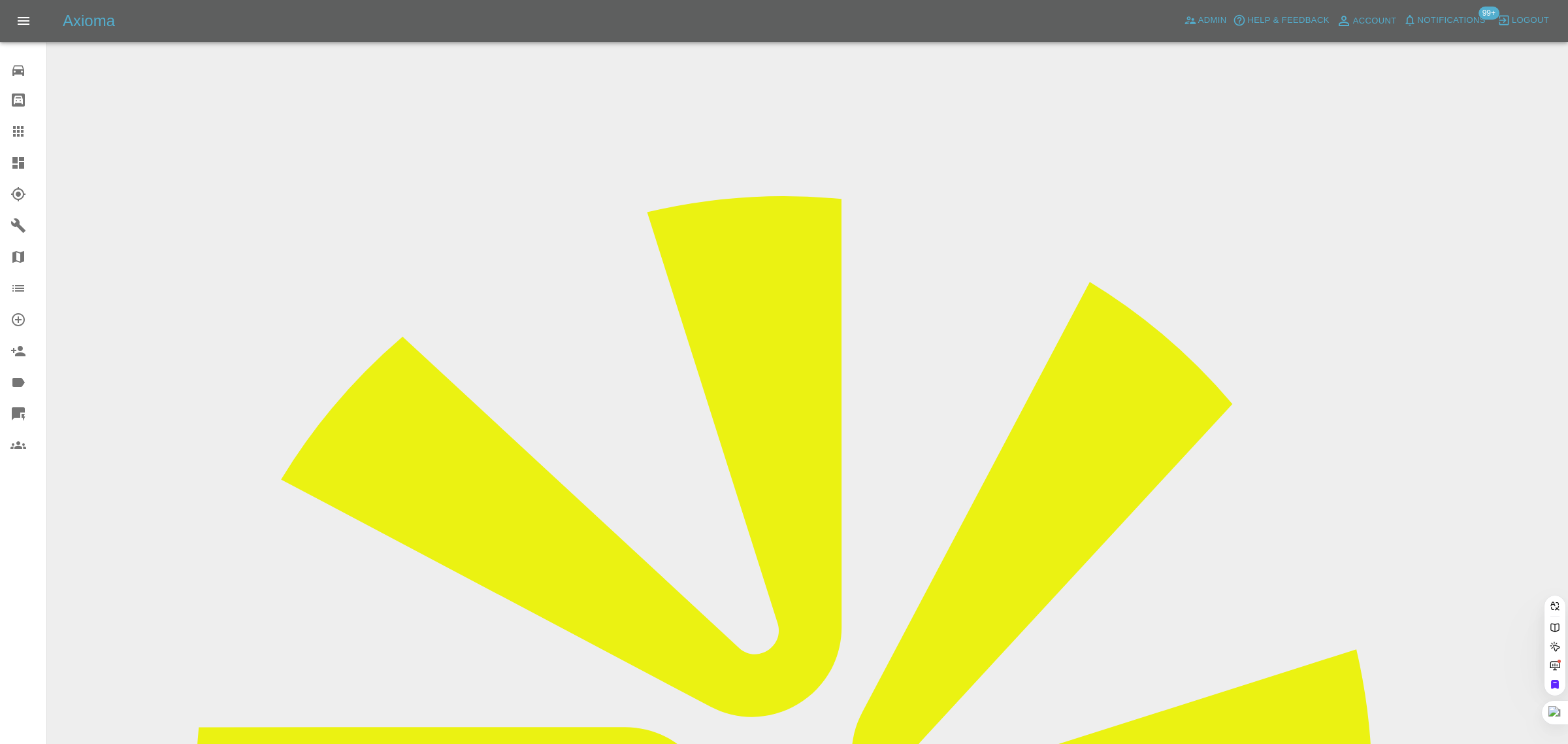
paste input "[US_STATE][EMAIL_ADDRESS][DOMAIN_NAME]"
type input "[US_STATE][EMAIL_ADDRESS][DOMAIN_NAME]"
click at [1215, 25] on span "Admin" at bounding box center [1212, 21] width 29 height 15
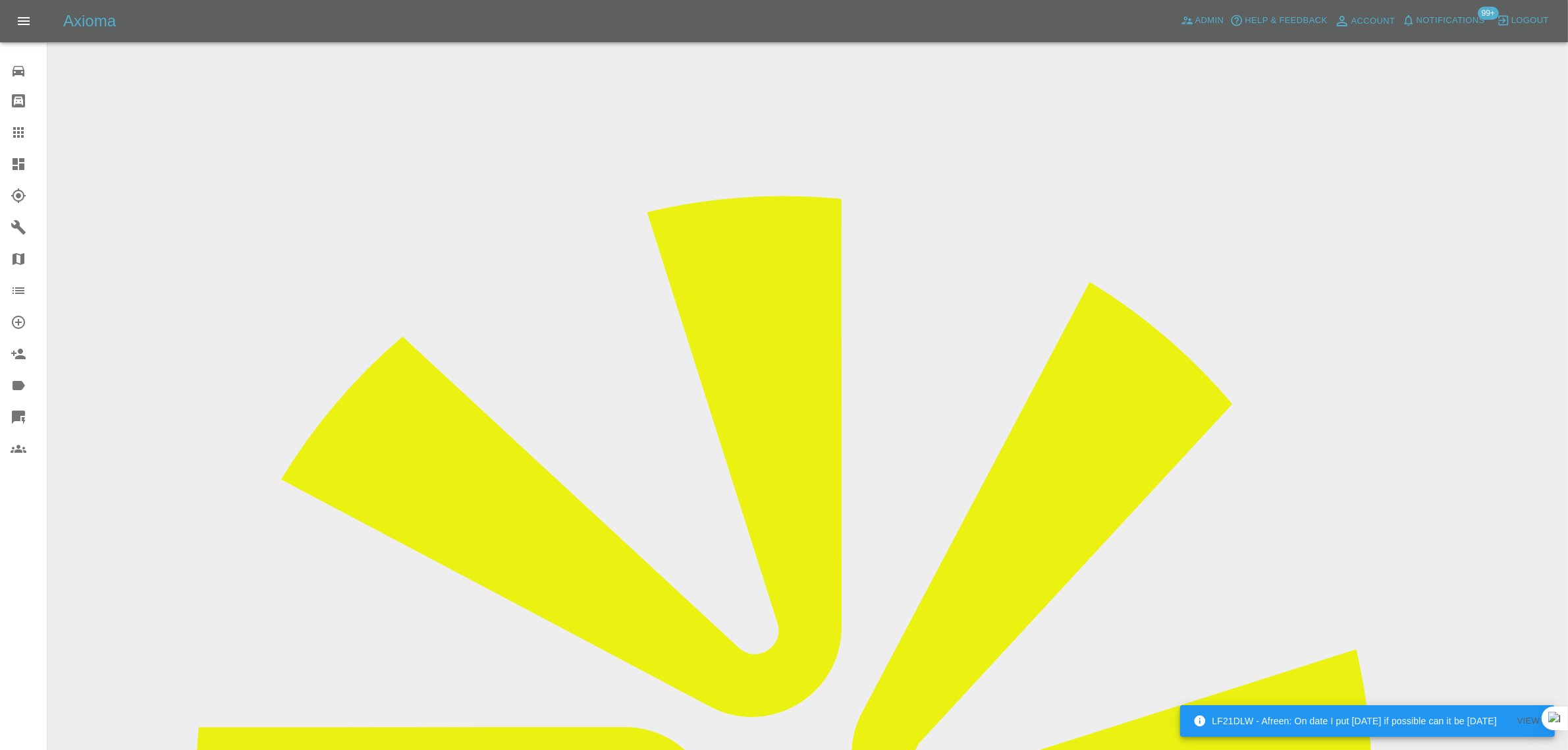
drag, startPoint x: 422, startPoint y: 69, endPoint x: 484, endPoint y: 7, distance: 87.7
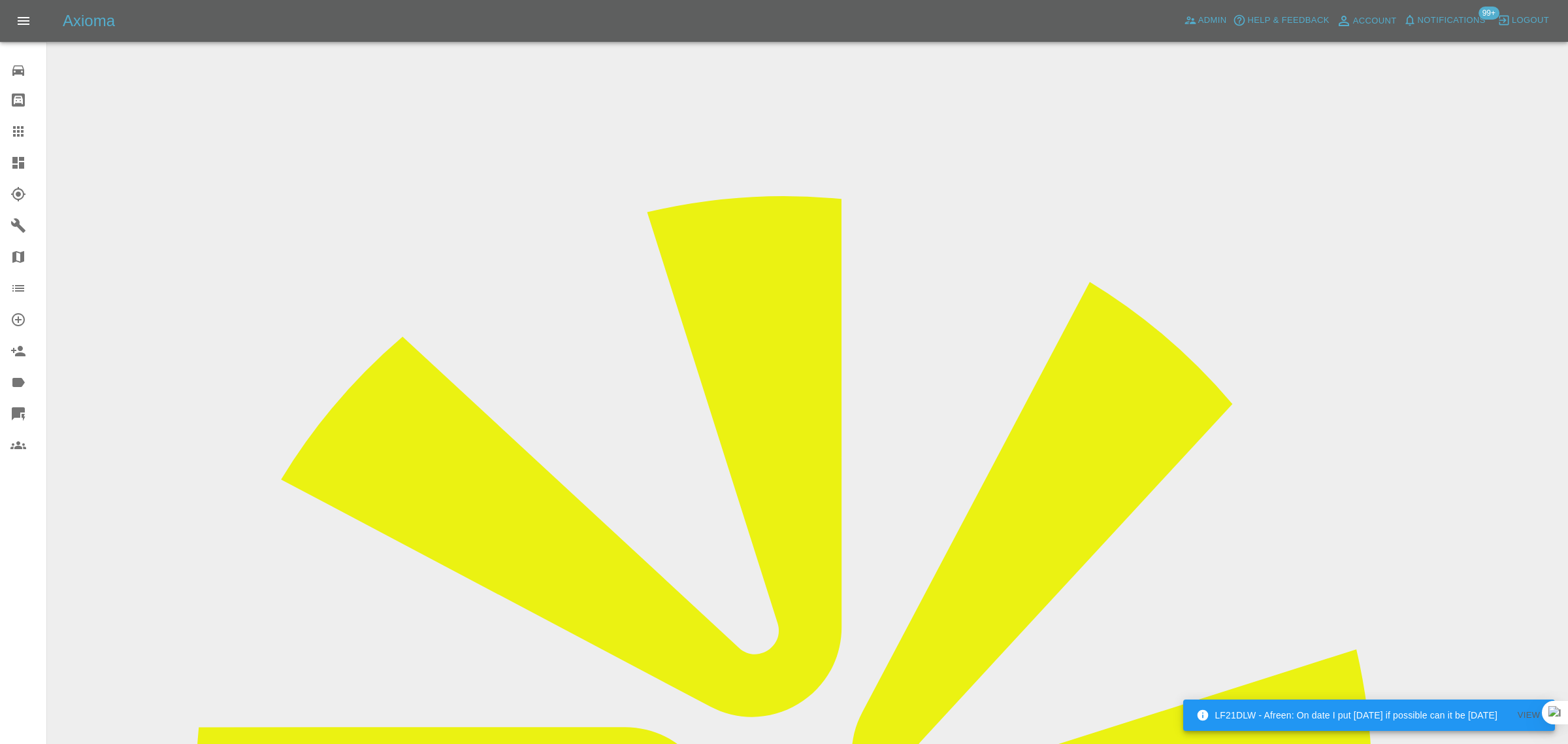
paste input "68a46922f8095b9577ab607b"
type input "68a46922f8095b9577ab607b"
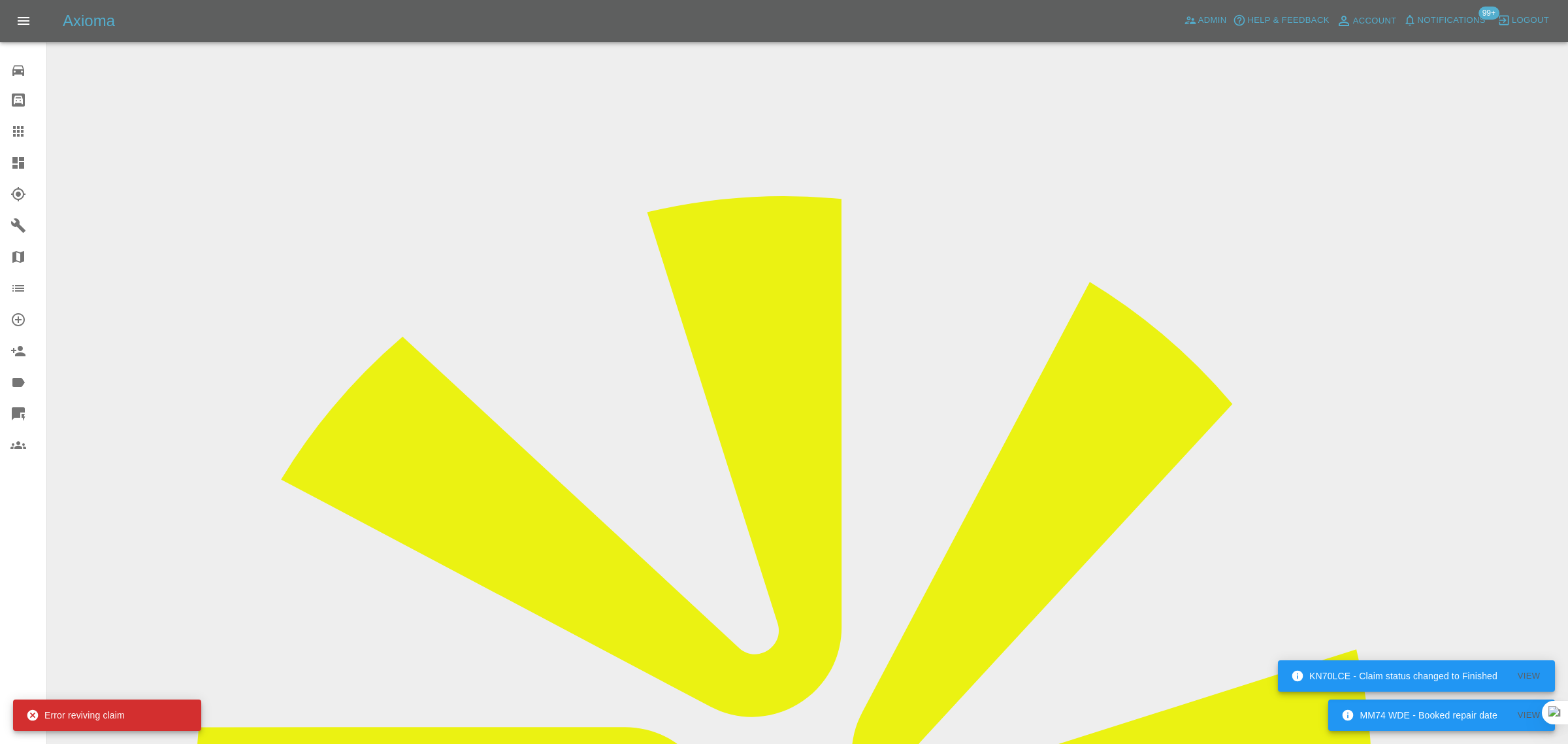
click at [18, 132] on icon at bounding box center [18, 131] width 10 height 10
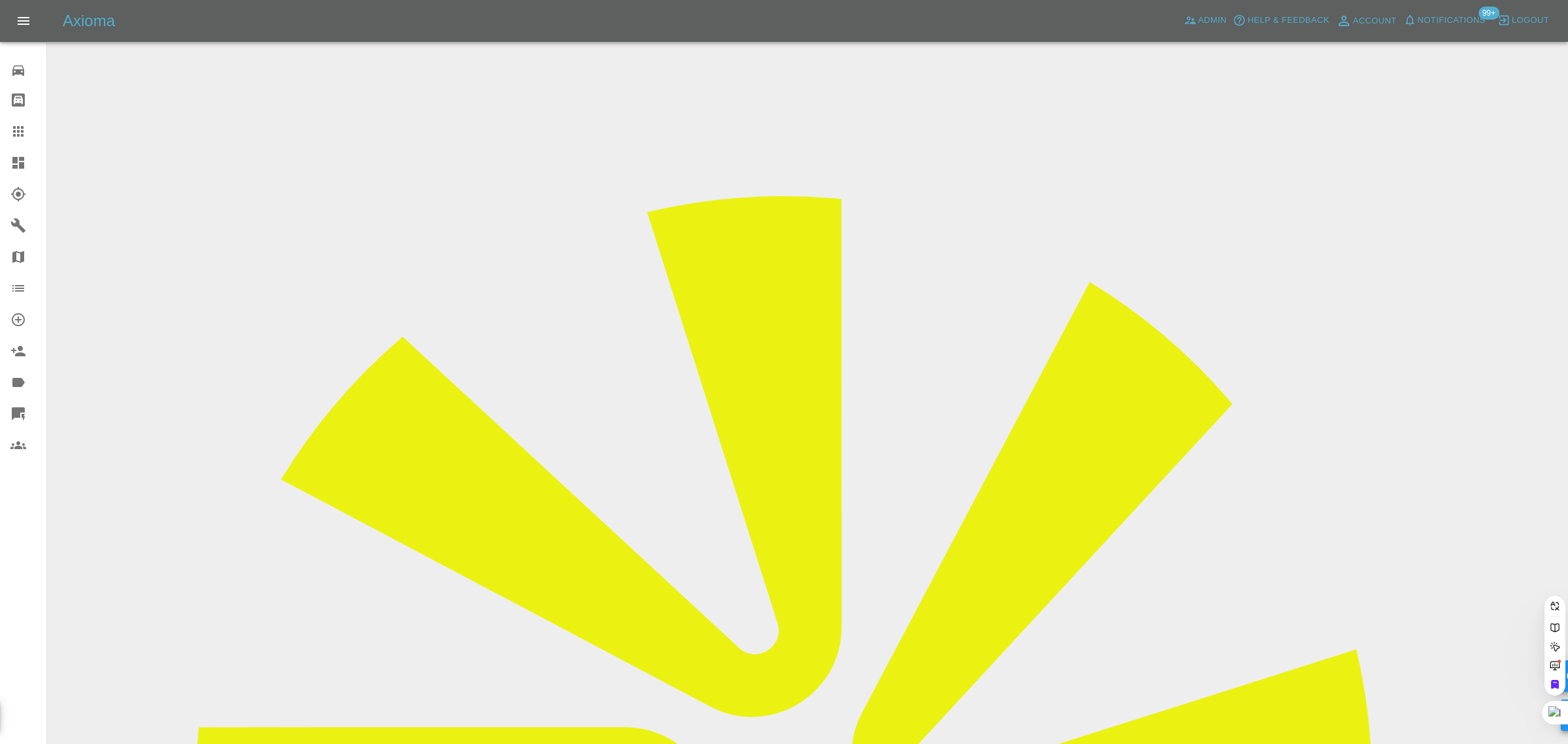
paste input "rhonahunt@hotmail.co.uk"
type input "rhonahunt@hotmail.co.uk"
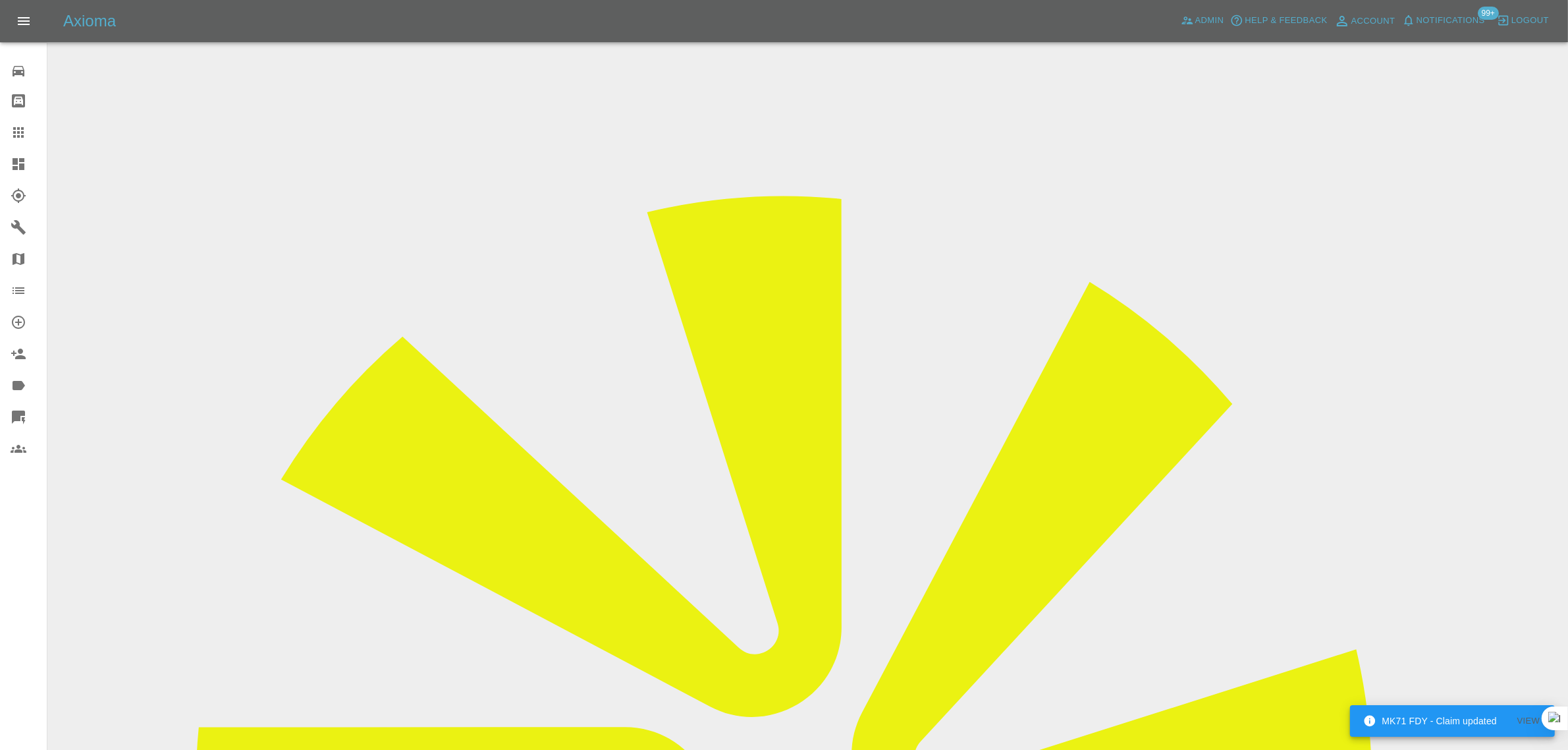
drag, startPoint x: 1268, startPoint y: 203, endPoint x: 1321, endPoint y: 198, distance: 53.2
copy td "Smart Paint"
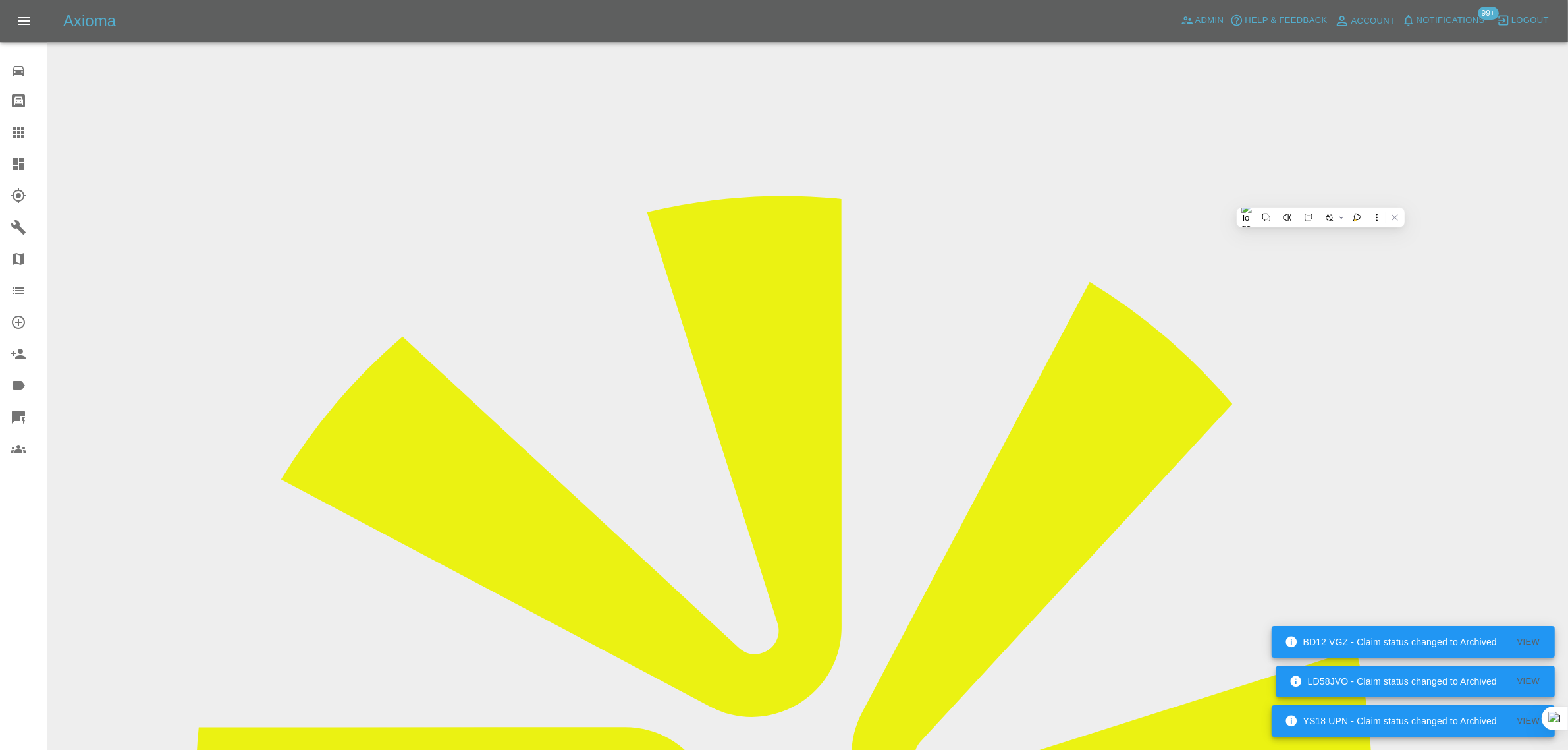
drag, startPoint x: 743, startPoint y: 439, endPoint x: 873, endPoint y: 435, distance: 130.1
copy td "rhonahunt@hotmail.co.uk"
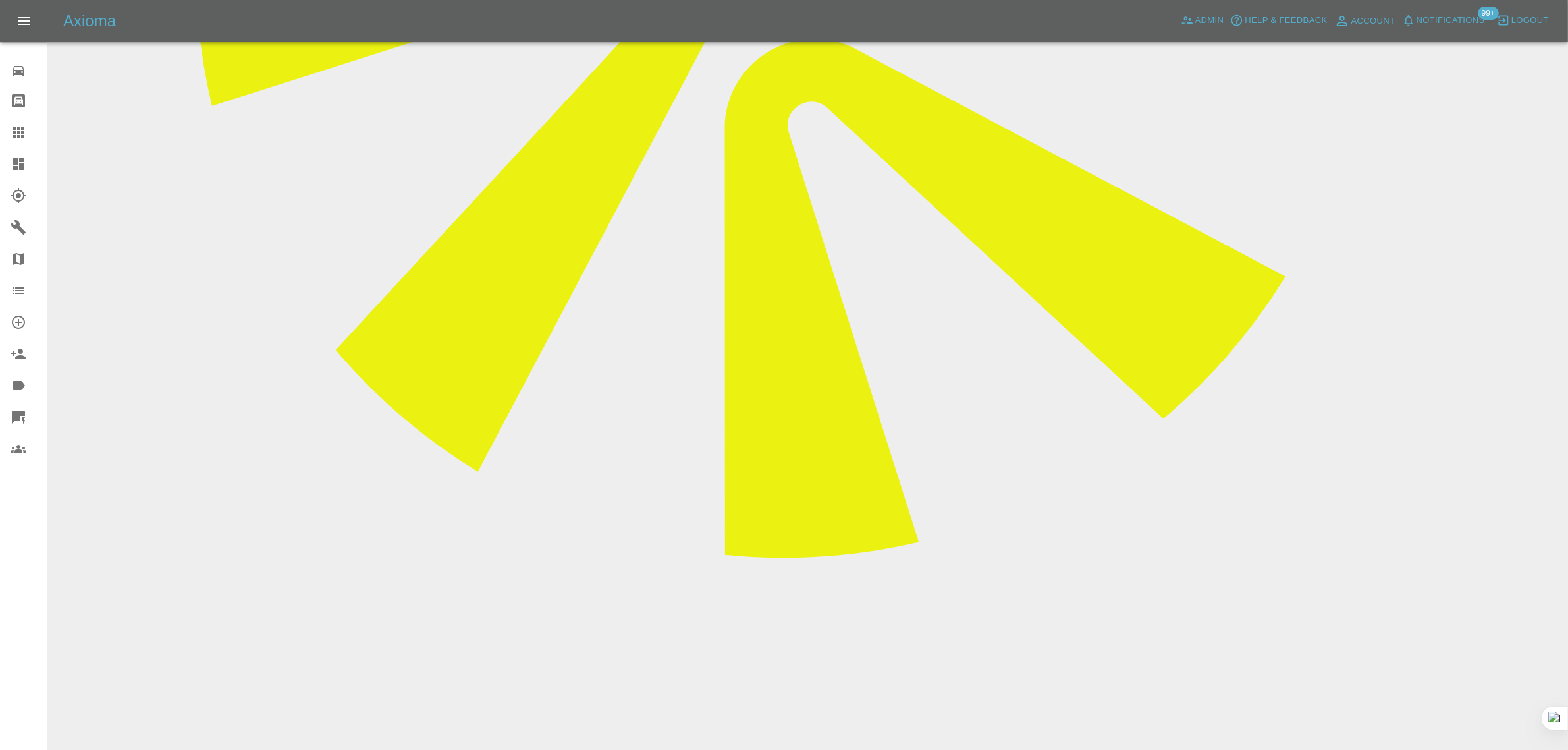
scroll to position [823, 0]
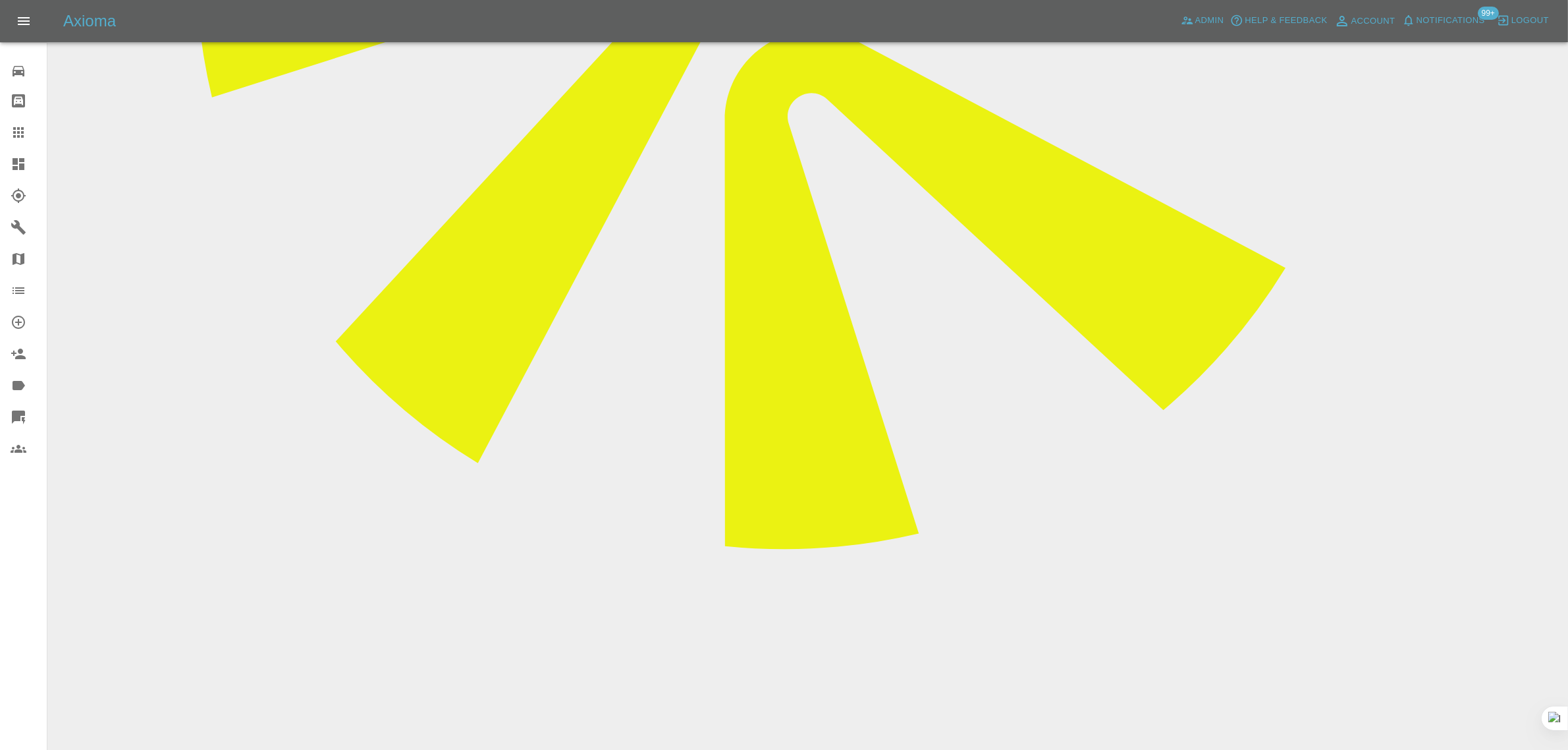
type textarea "please update the price on claim page"
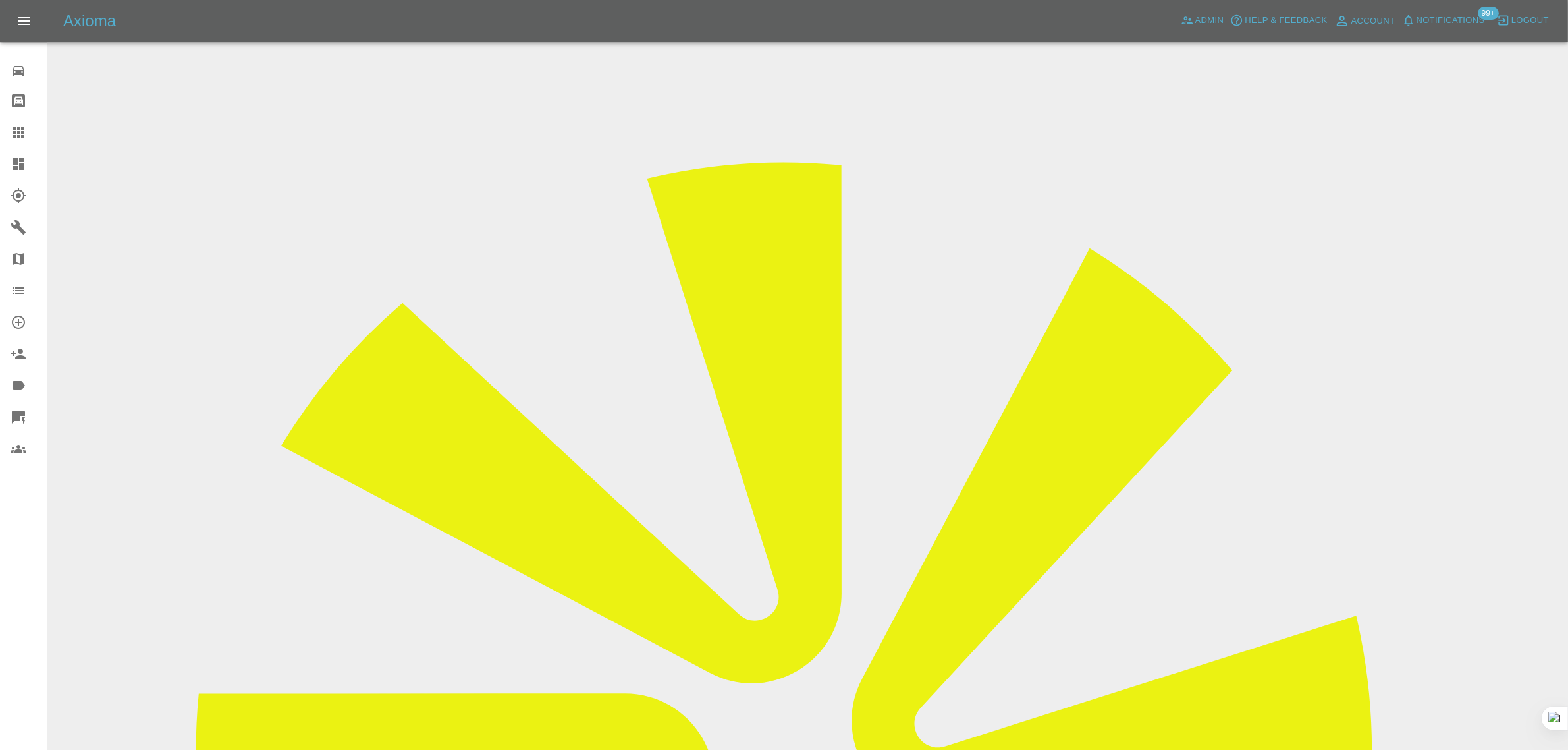
scroll to position [0, 0]
